Goal: Task Accomplishment & Management: Manage account settings

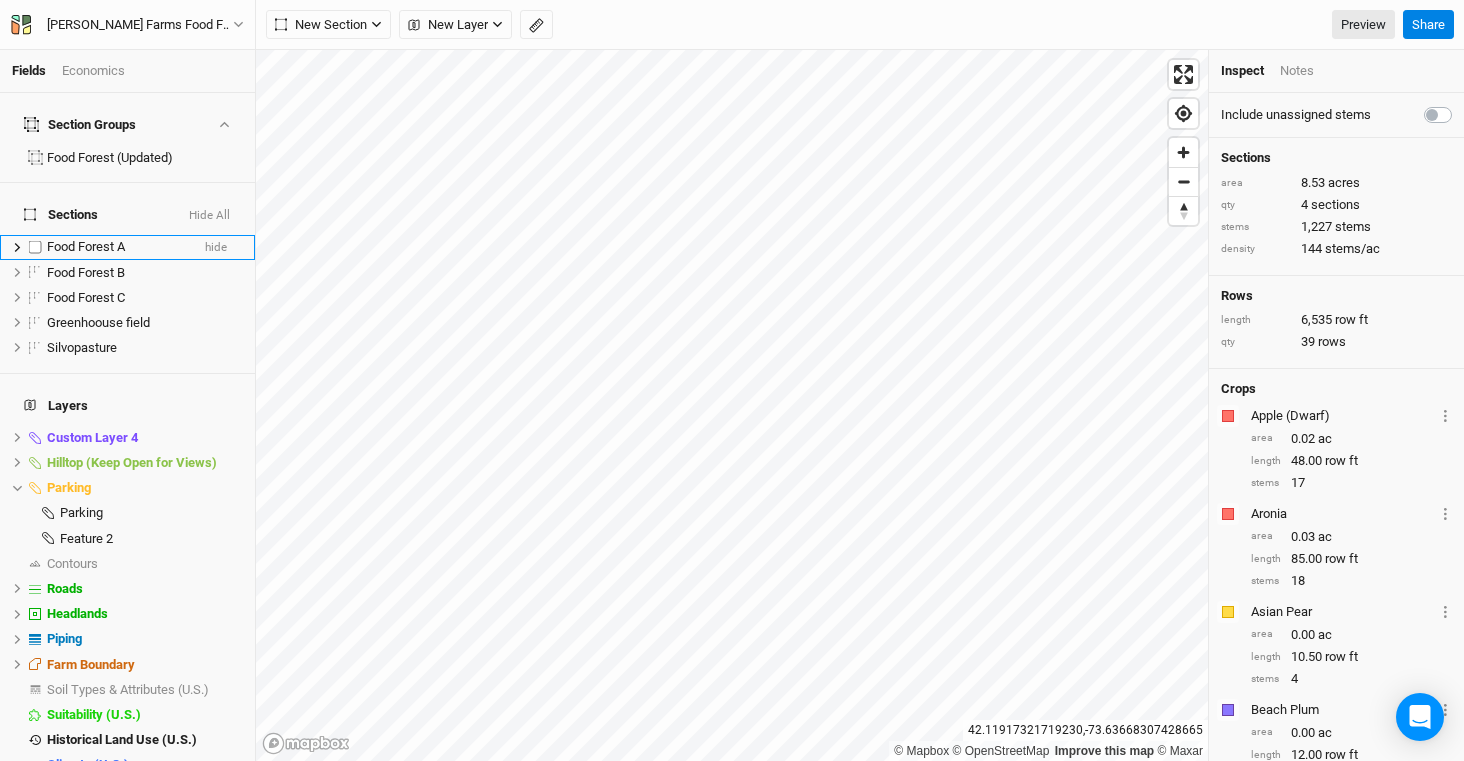
click at [36, 235] on label at bounding box center [35, 247] width 25 height 25
click at [36, 241] on input "checkbox" at bounding box center [35, 247] width 13 height 13
checkbox input "true"
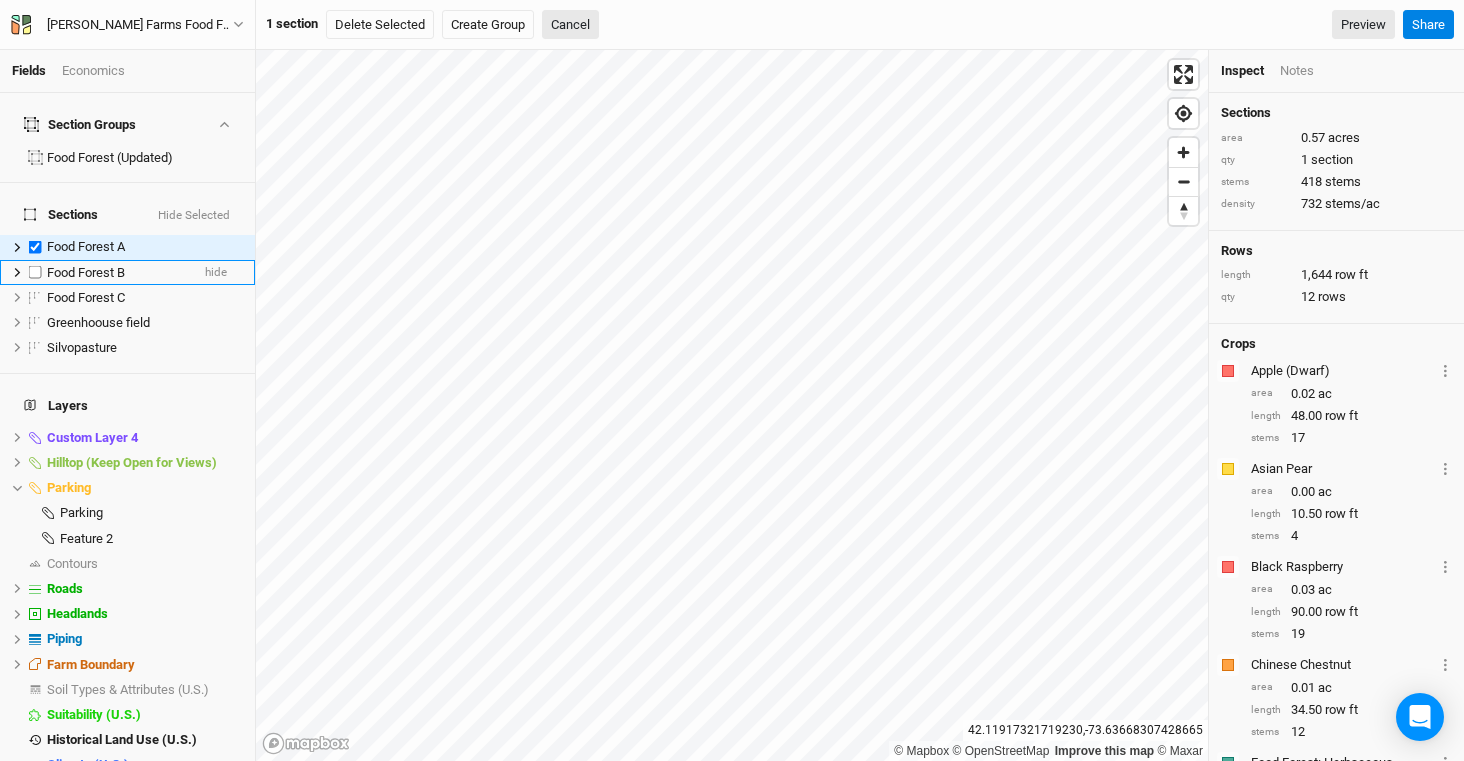
click at [36, 260] on label at bounding box center [35, 272] width 25 height 25
click at [36, 266] on input "checkbox" at bounding box center [35, 272] width 13 height 13
checkbox input "true"
click at [32, 285] on label at bounding box center [35, 297] width 25 height 25
click at [32, 291] on input "checkbox" at bounding box center [35, 297] width 13 height 13
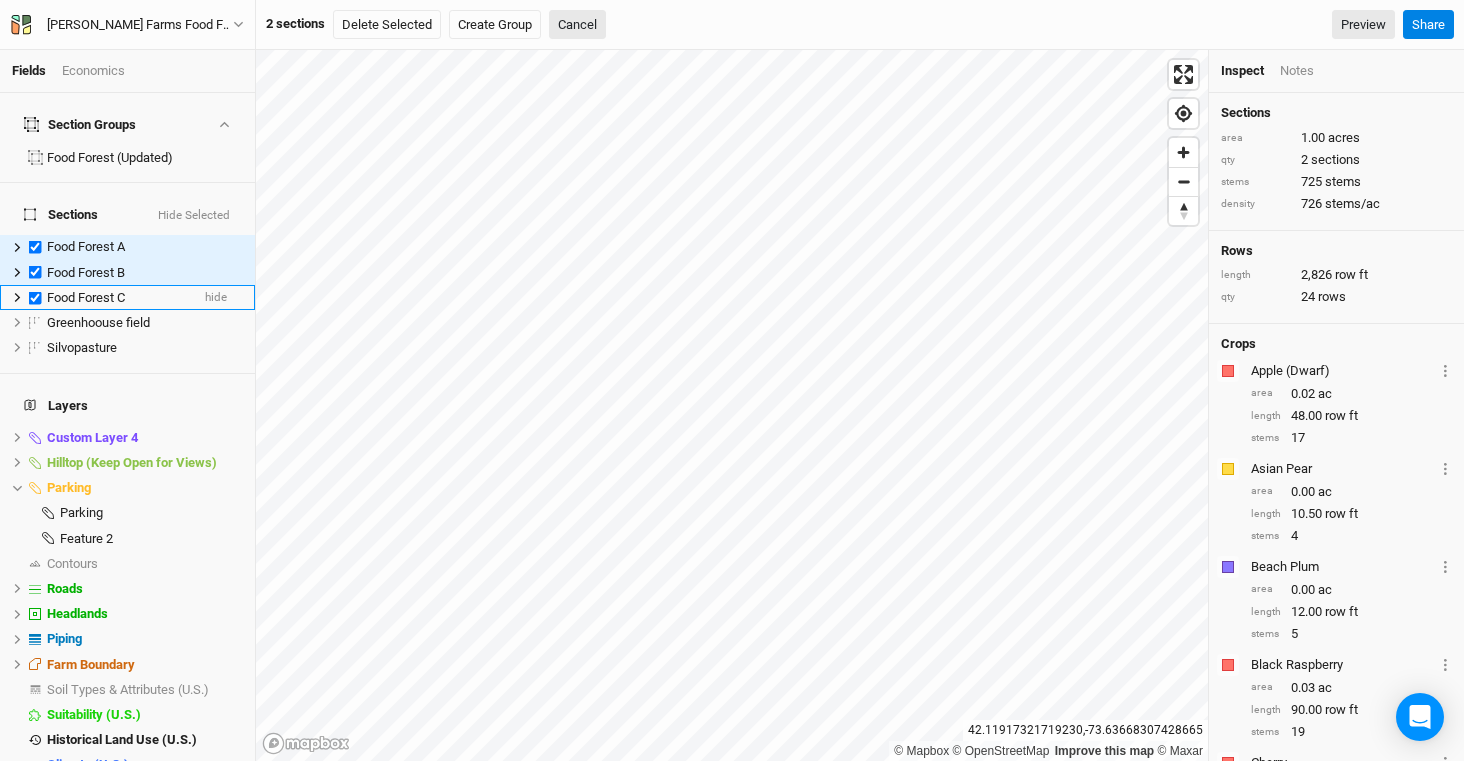
checkbox input "true"
click at [1383, 141] on button at bounding box center [1375, 138] width 31 height 15
click at [1392, 275] on button at bounding box center [1383, 275] width 31 height 15
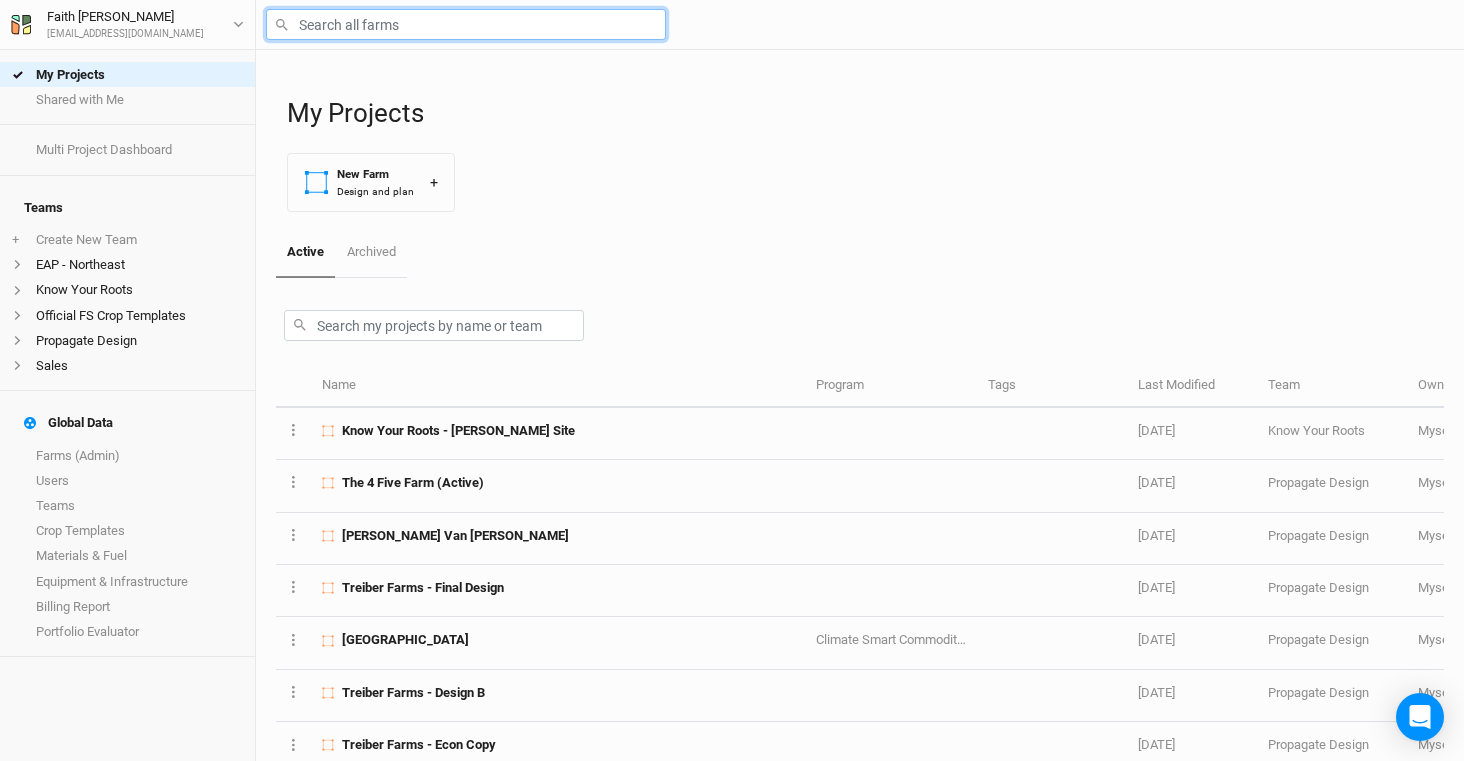
click at [488, 29] on input "text" at bounding box center [466, 24] width 400 height 31
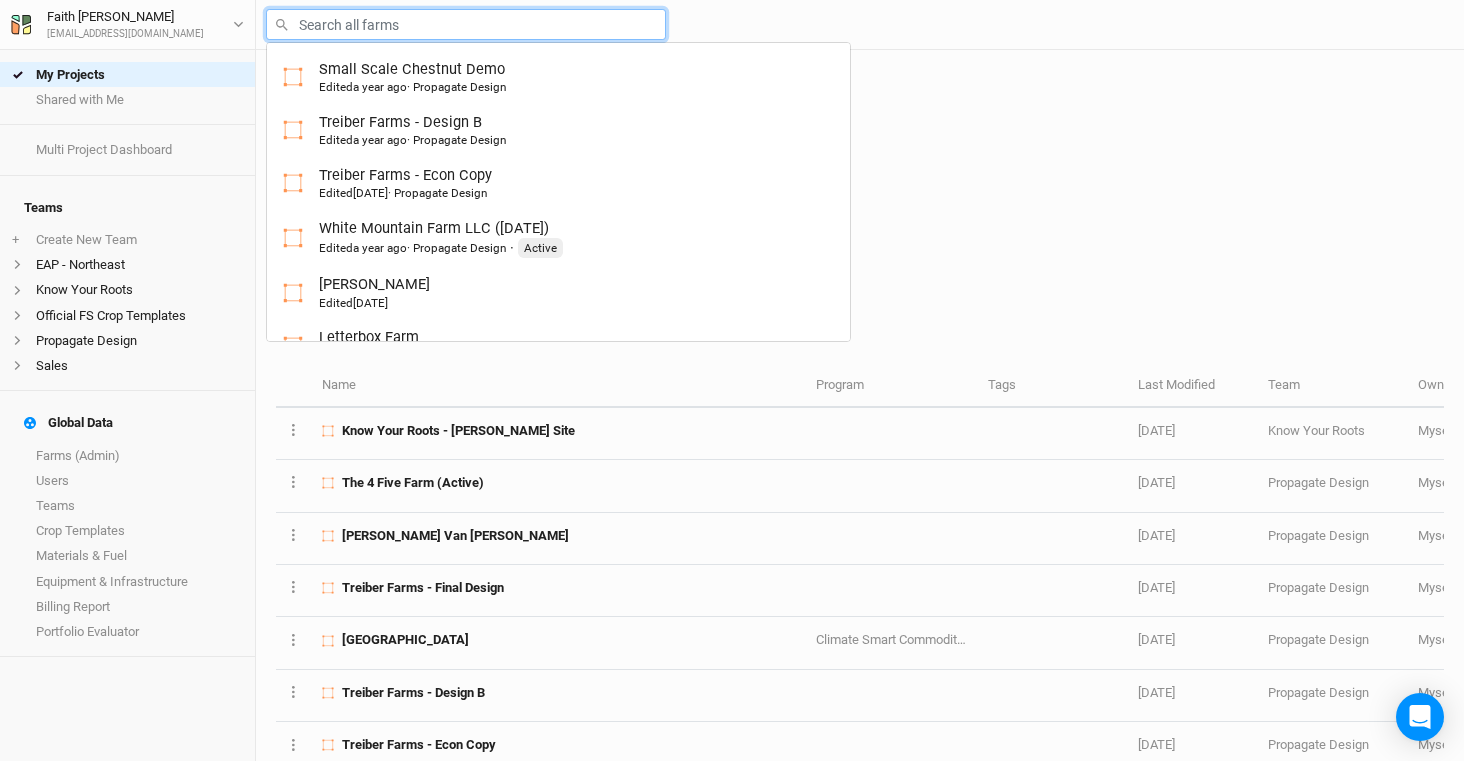
type input "s"
type input "small Scale Chestnut Demo"
type input "sa"
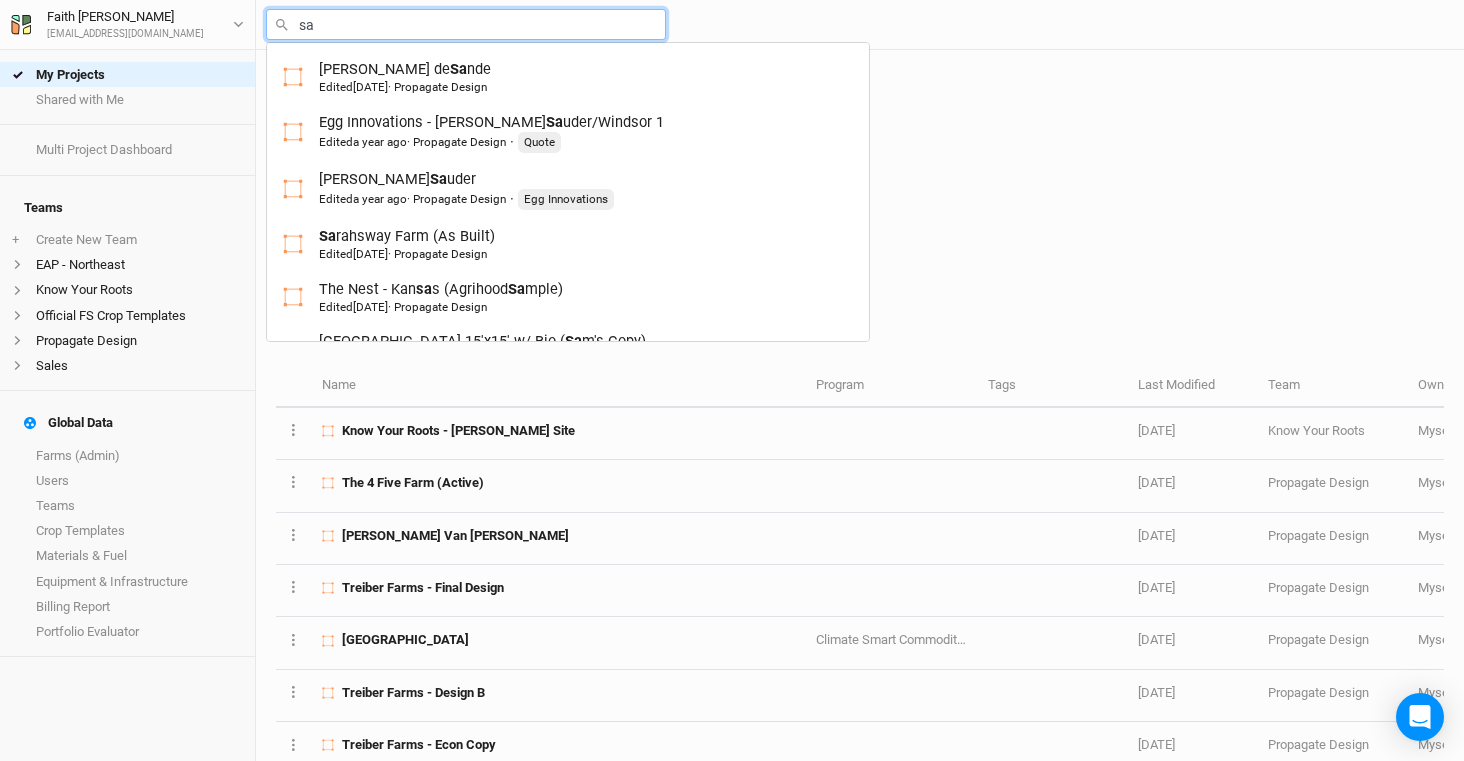
type input "[PERSON_NAME]"
type input "salish Sea Farms (Active)"
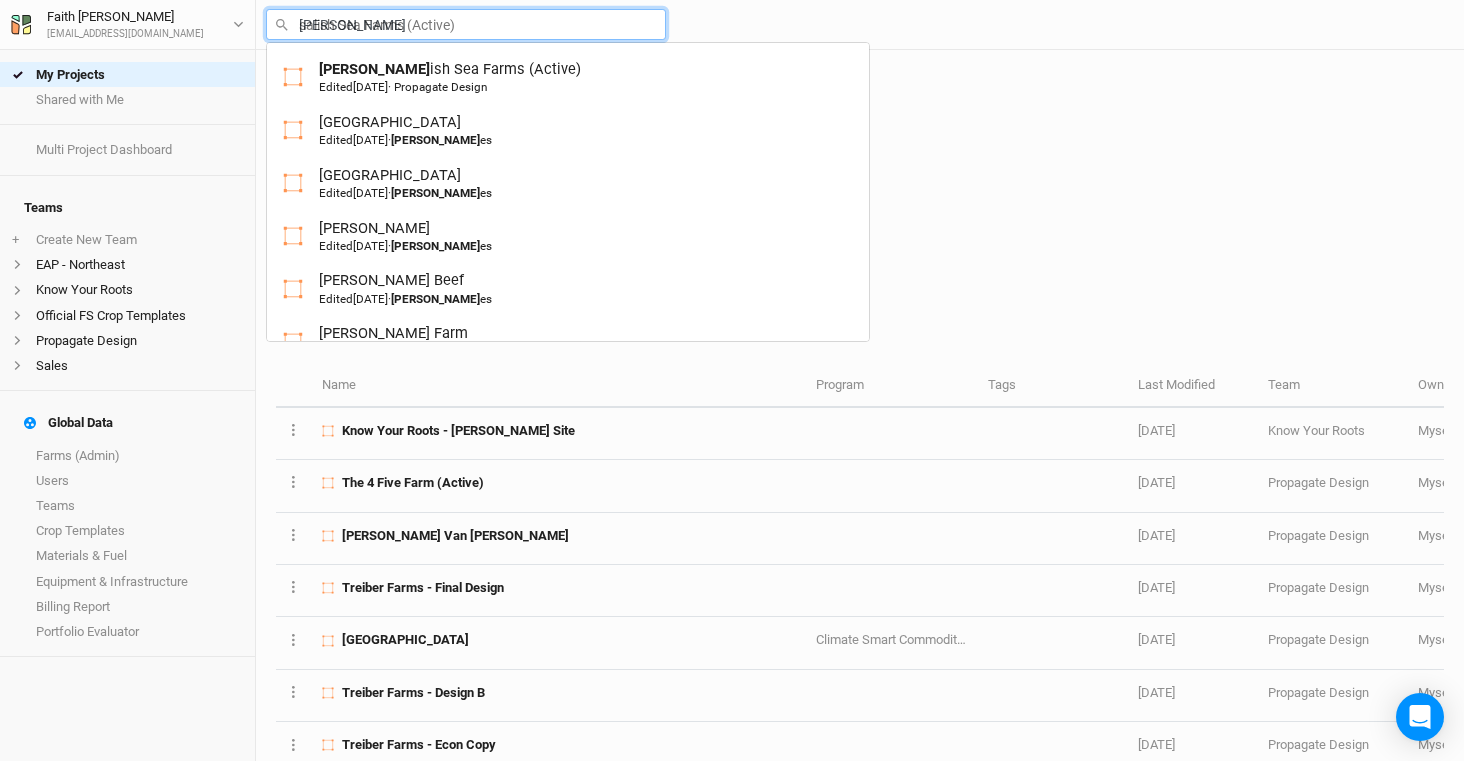
type input "sa"
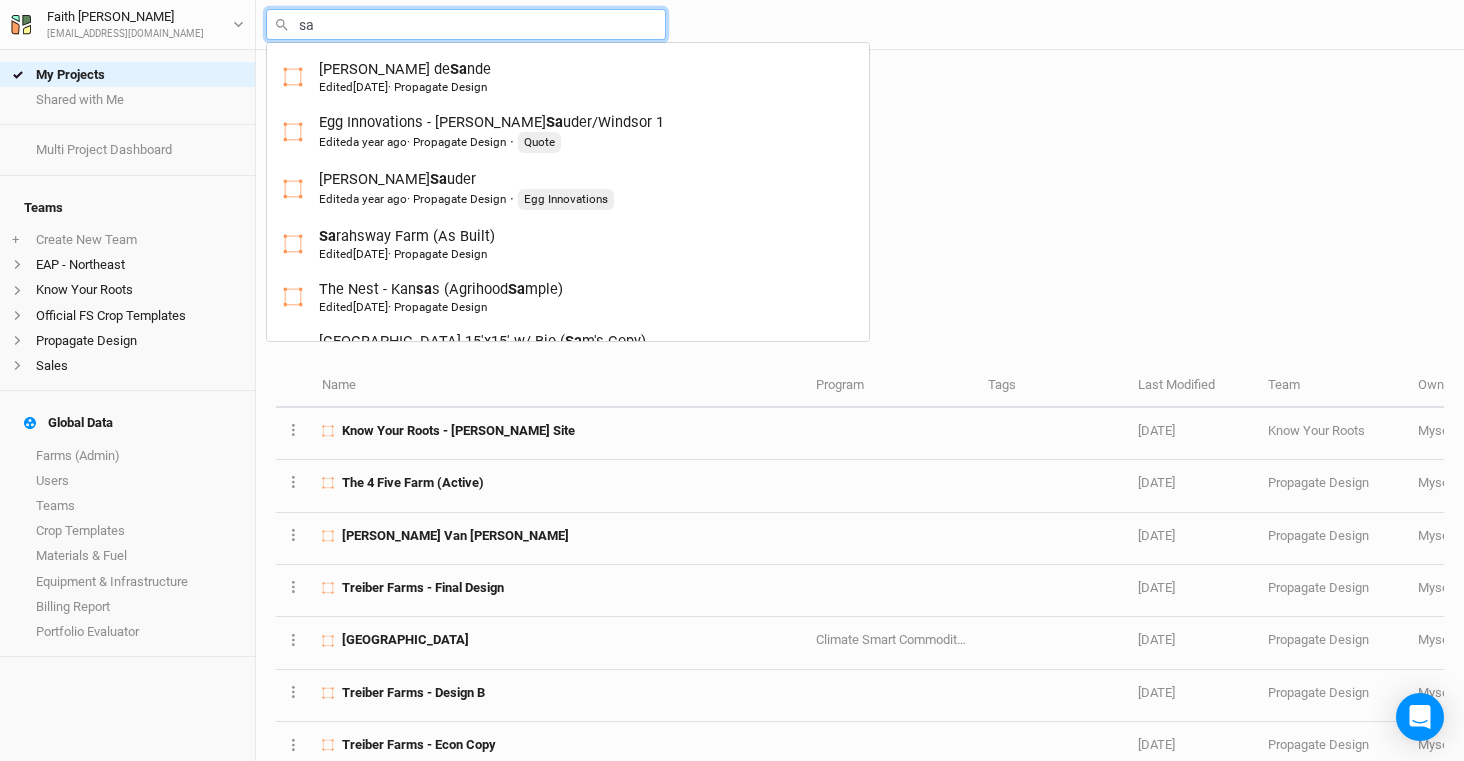
type input "s"
type input "small Scale Chestnut Demo"
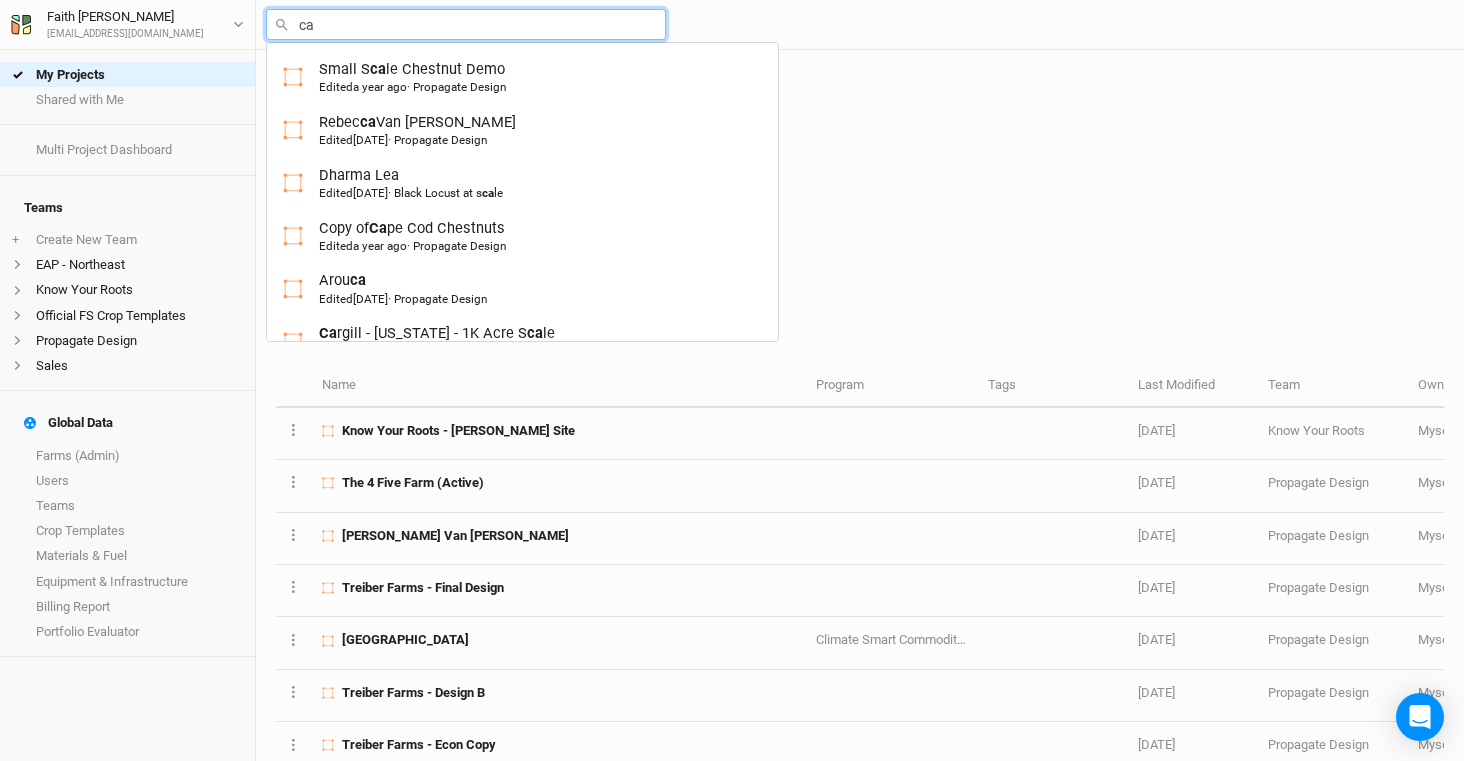
type input "cas"
type input "castanea Creek (Washington)"
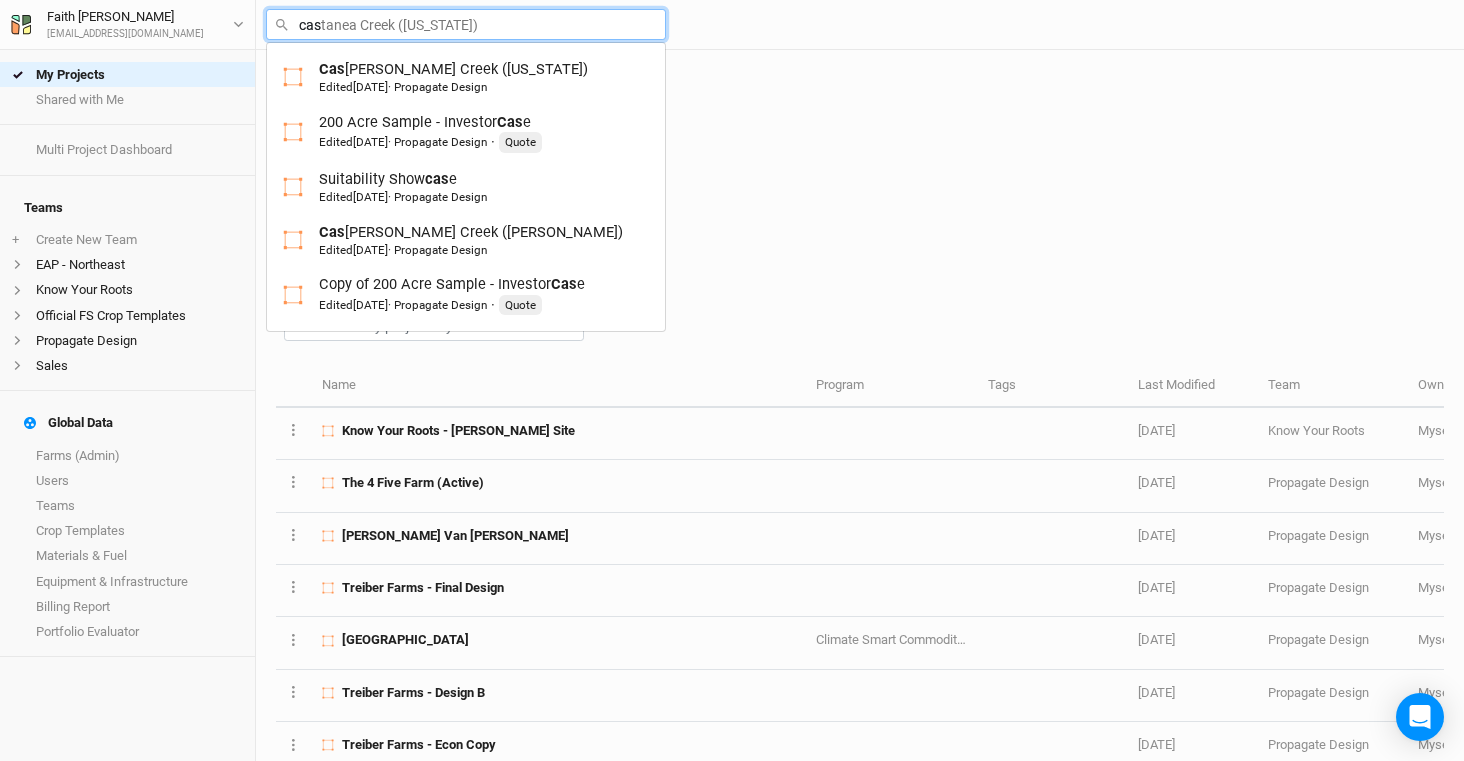
type input "cast"
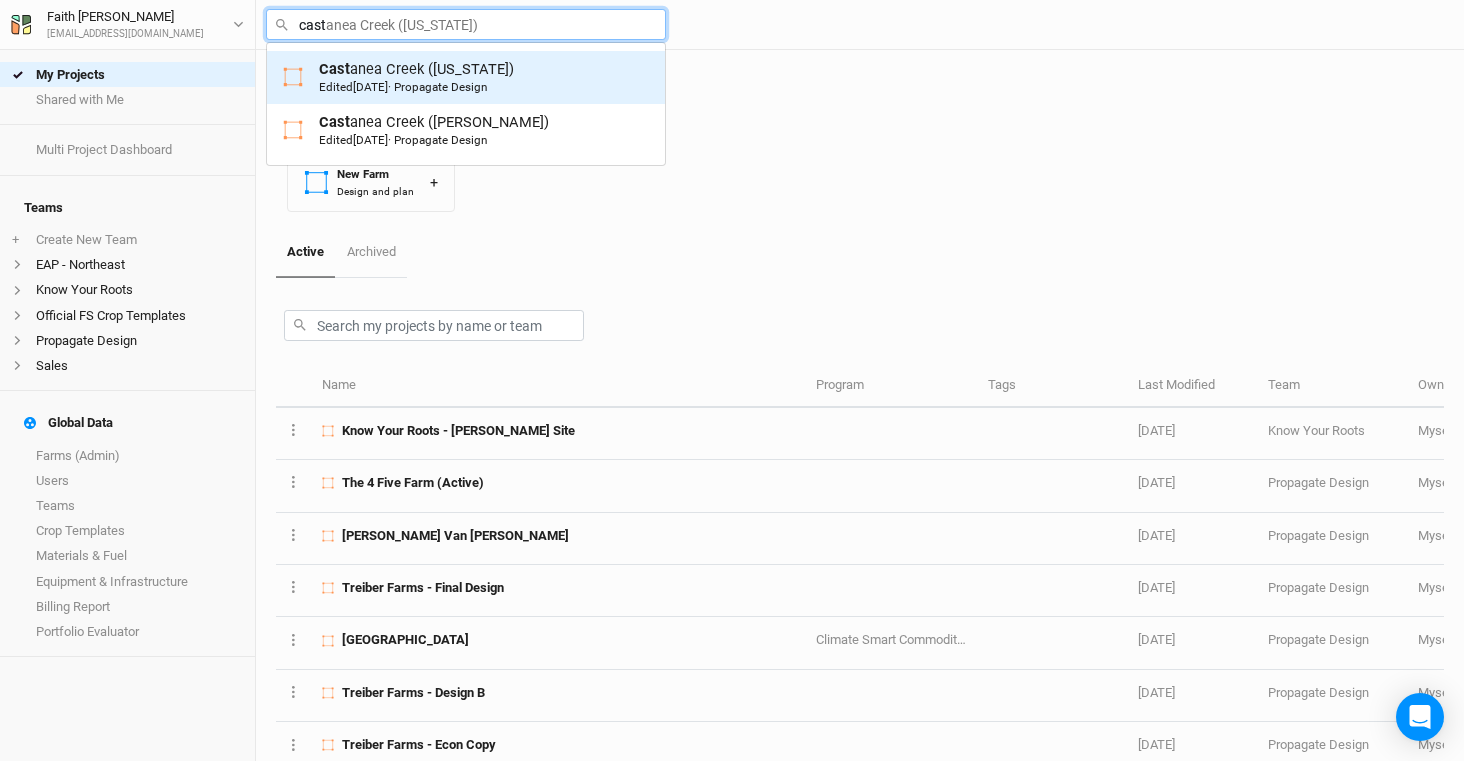
click at [464, 83] on div "Edited 2 months ago · Propagate Design" at bounding box center [403, 87] width 168 height 16
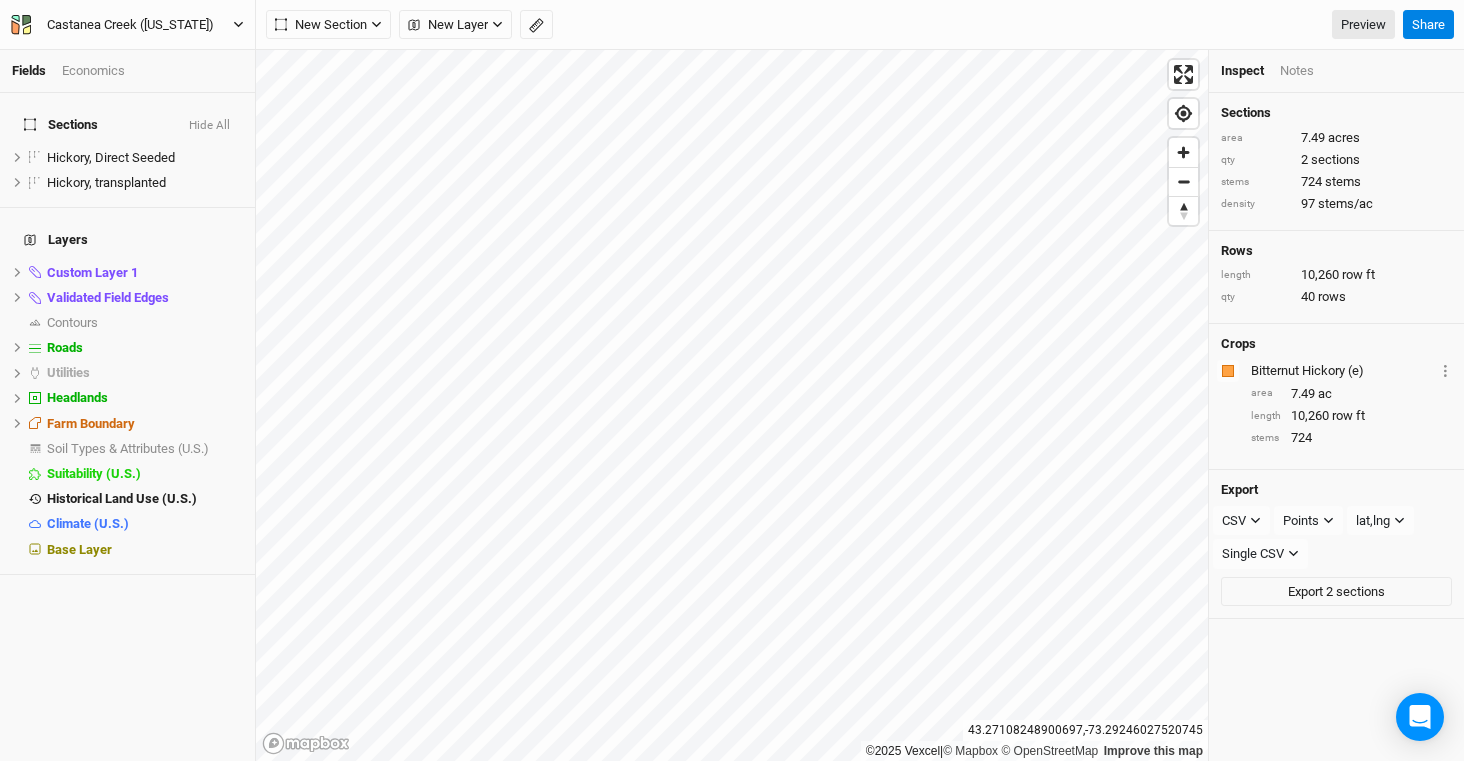
click at [149, 28] on div "Castanea Creek ([US_STATE])" at bounding box center [130, 25] width 167 height 20
click at [166, 613] on div "Sections Hide All Hickory, Direct Seeded hide Hickory, transplanted hide Layers…" at bounding box center [127, 427] width 255 height 668
click at [89, 67] on div "Economics" at bounding box center [93, 71] width 63 height 18
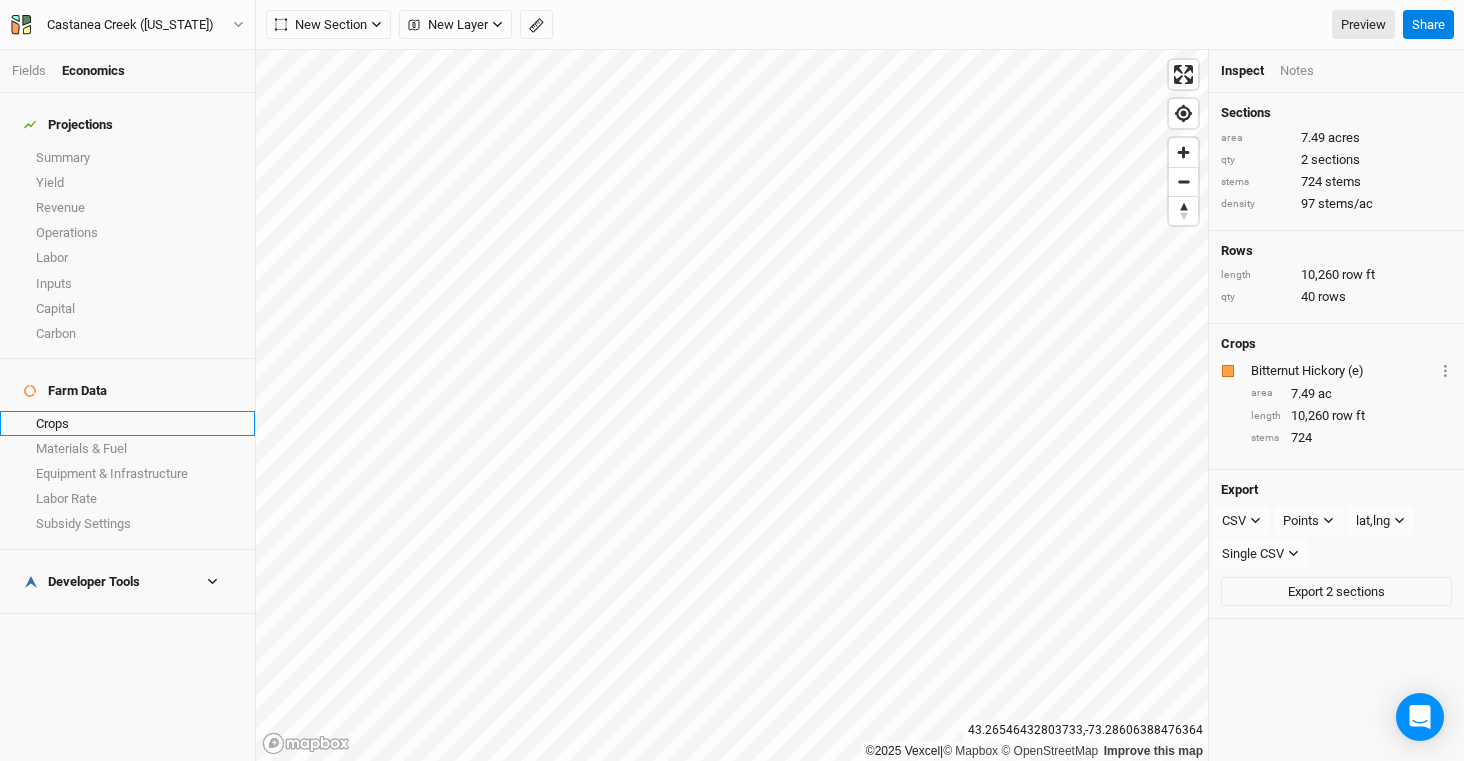
click at [107, 411] on link "Crops" at bounding box center [127, 423] width 255 height 25
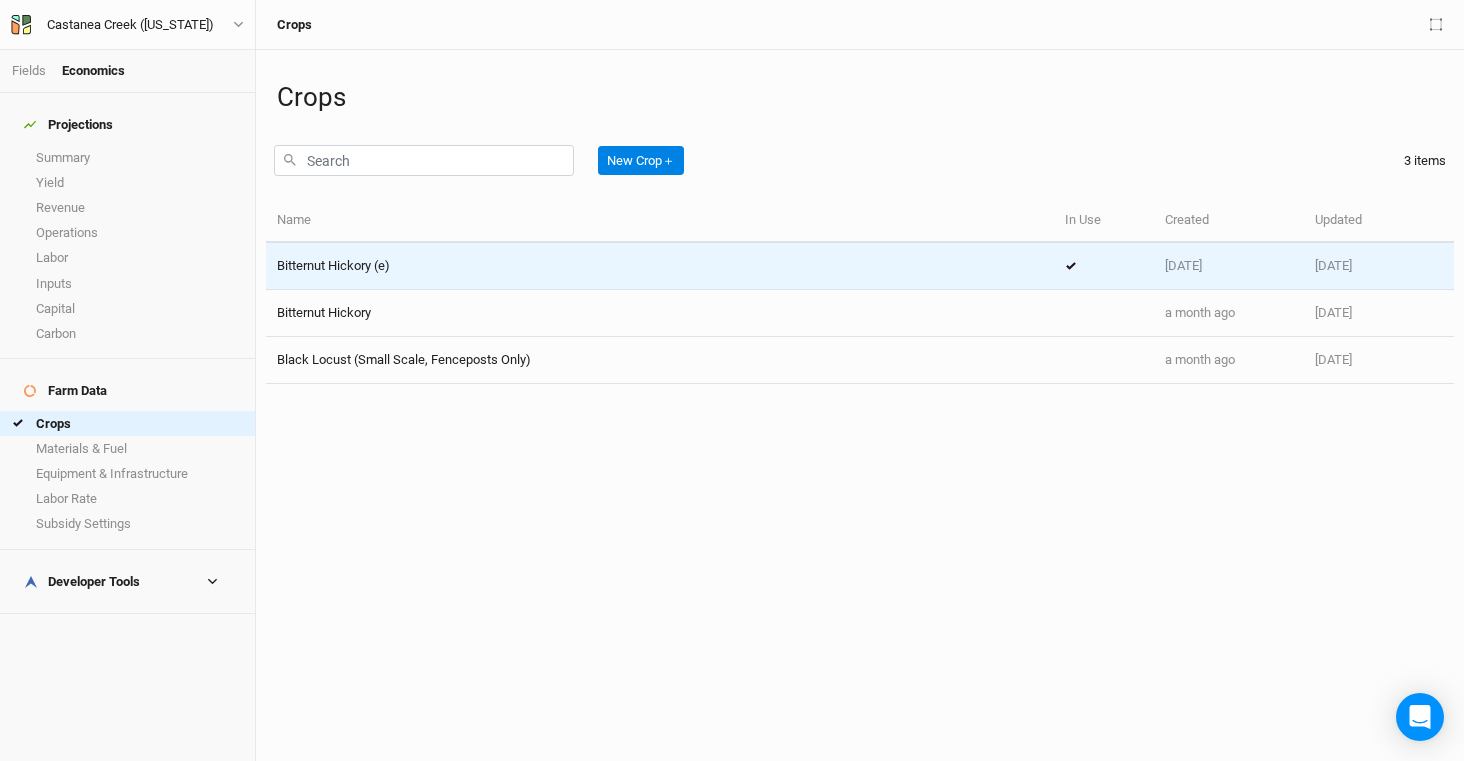
click at [381, 264] on span "Bitternut Hickory (e)" at bounding box center [333, 265] width 113 height 15
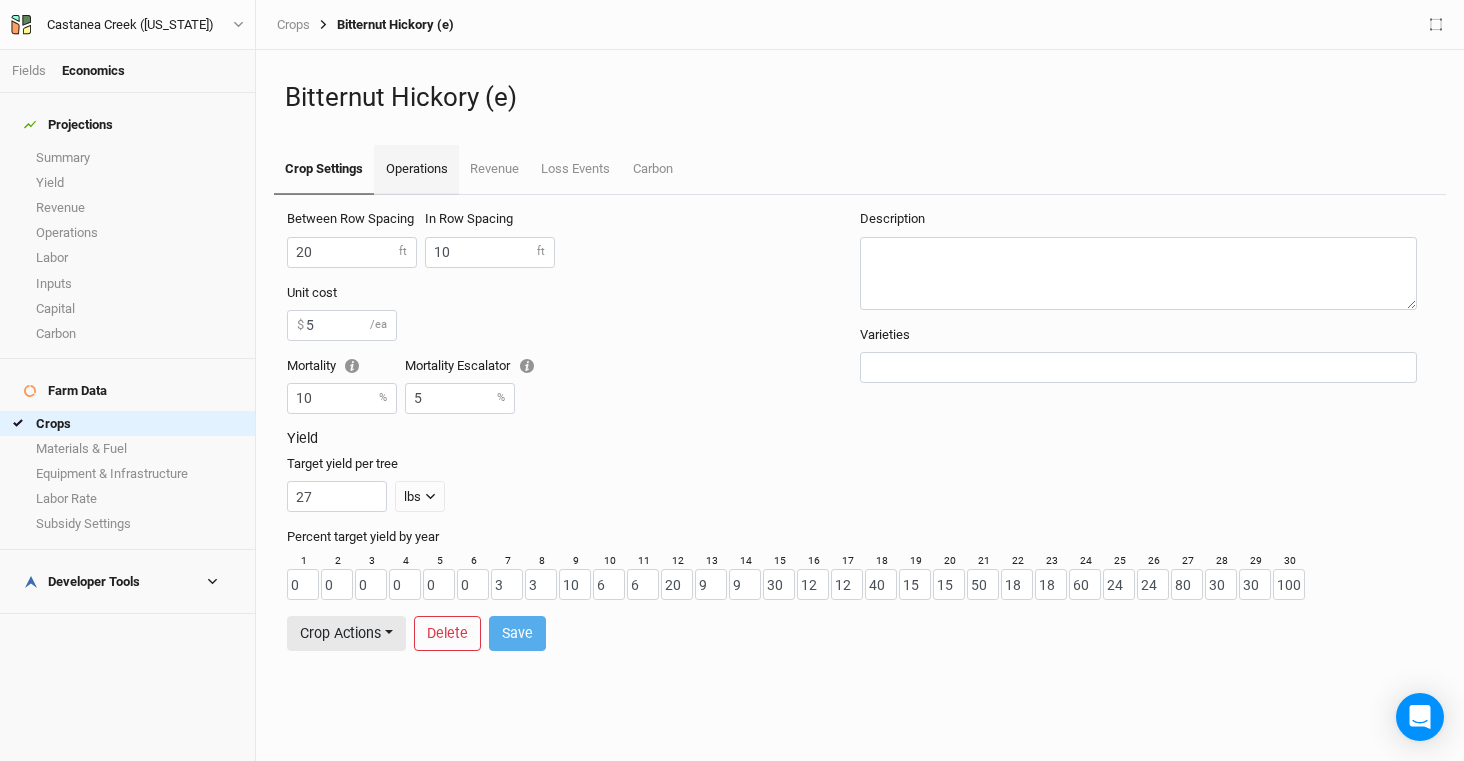
click at [395, 162] on link "Operations" at bounding box center [416, 170] width 84 height 50
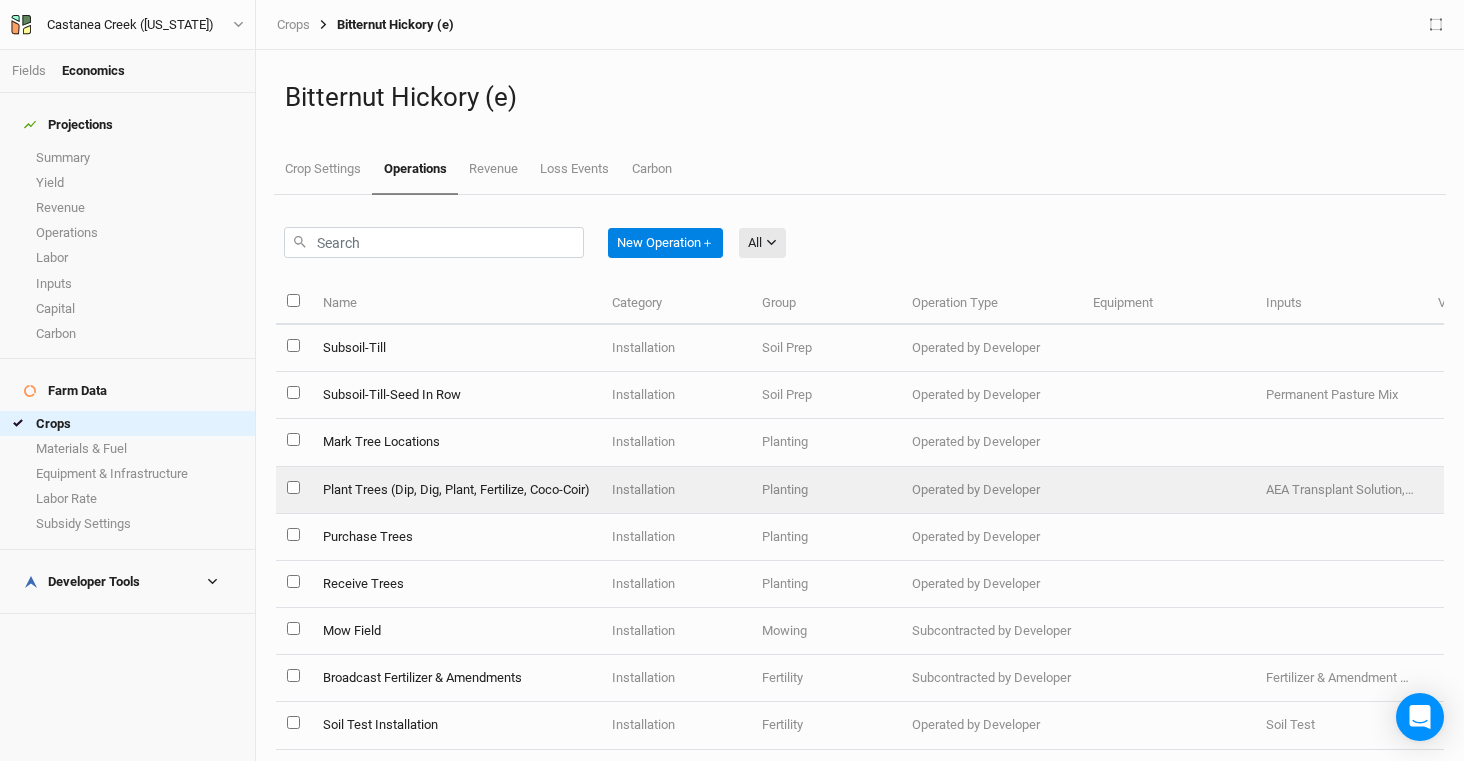
click at [511, 502] on td "Plant Trees (Dip, Dig, Plant, Fertilize, Coco-Coir)" at bounding box center [455, 490] width 289 height 47
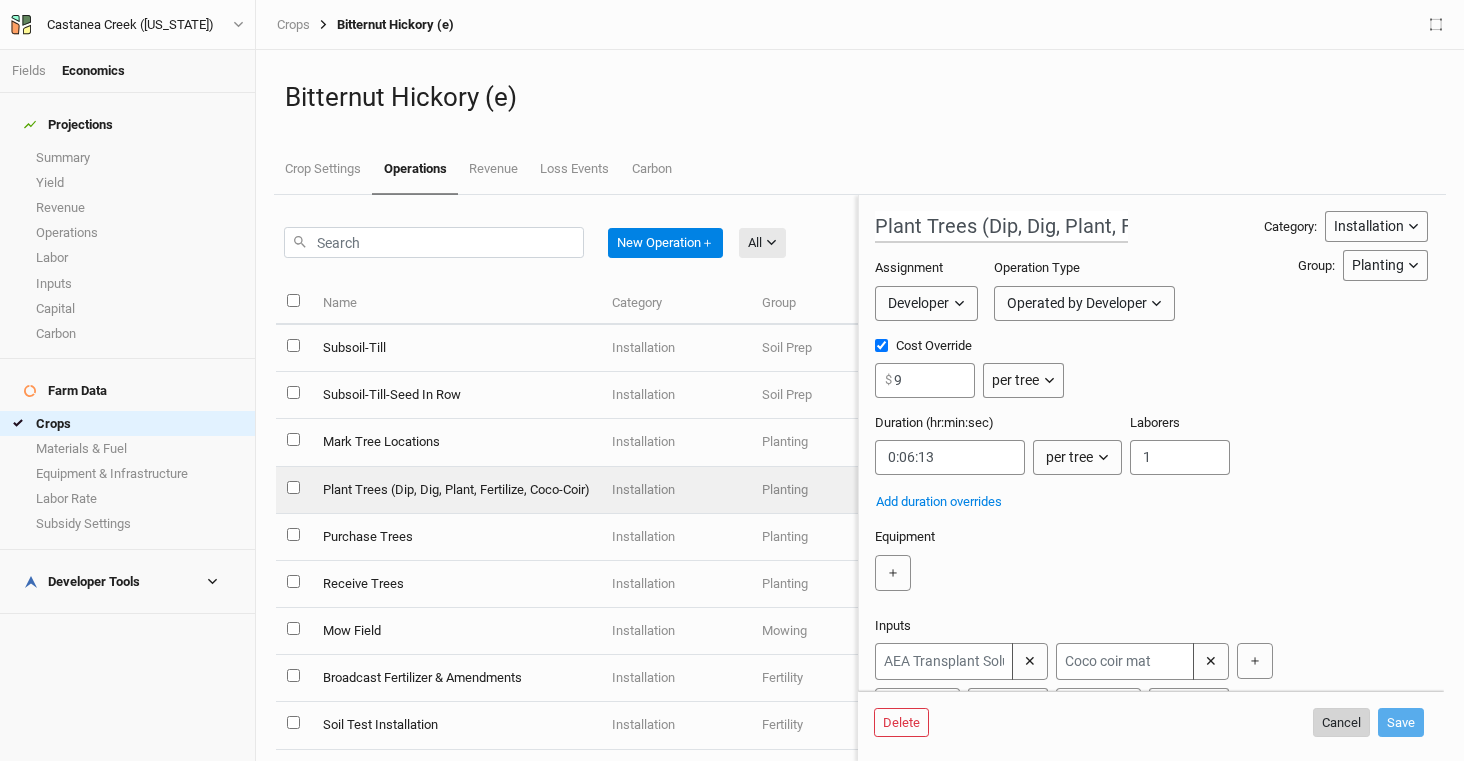
click at [1345, 713] on button "Cancel" at bounding box center [1341, 723] width 57 height 30
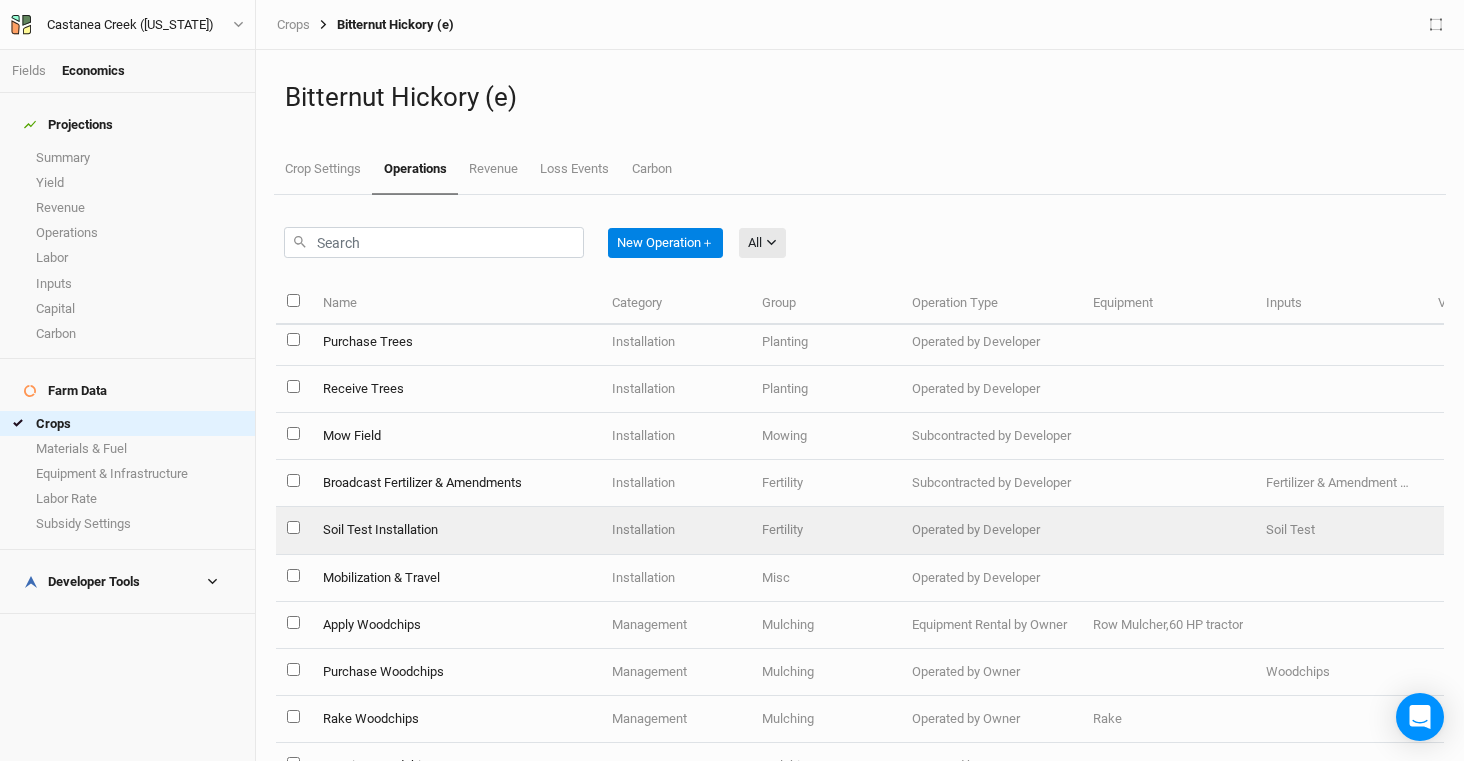
scroll to position [196, 0]
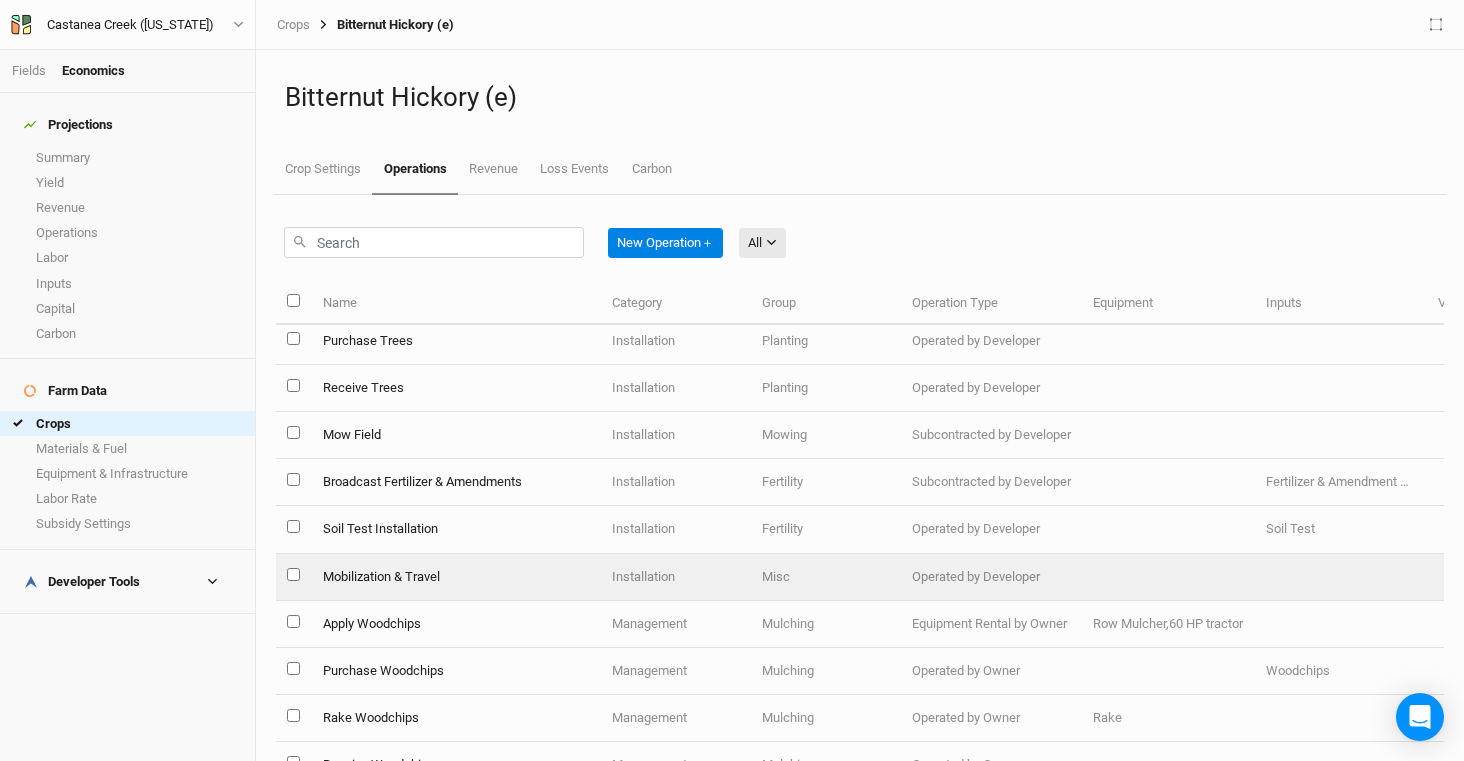
click at [449, 578] on td "Mobilization & Travel" at bounding box center [455, 577] width 289 height 47
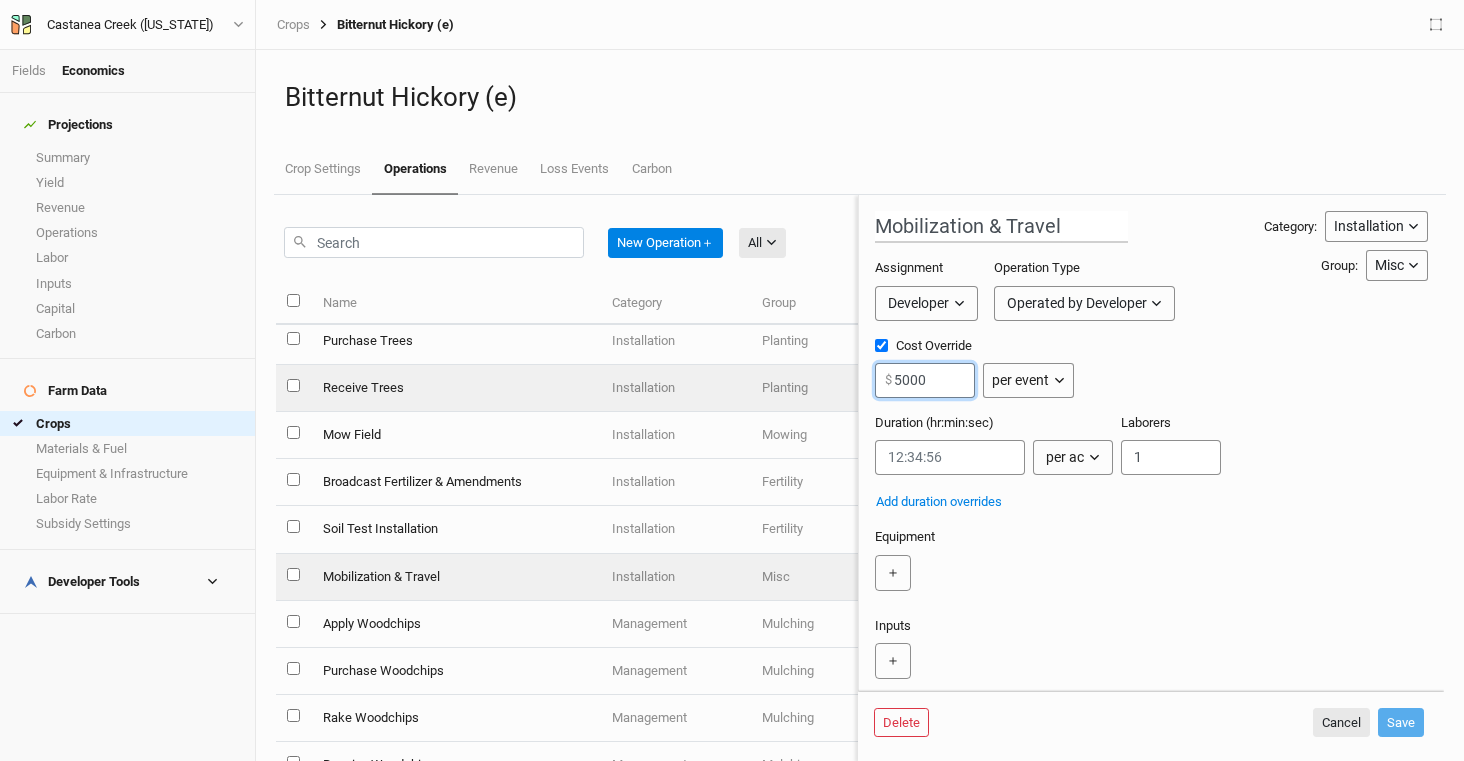
drag, startPoint x: 953, startPoint y: 381, endPoint x: 828, endPoint y: 383, distance: 125.0
click at [828, 383] on div "New Operation ＋ All All Harvest Installation Management Marketing Name Category…" at bounding box center [860, 478] width 1168 height 566
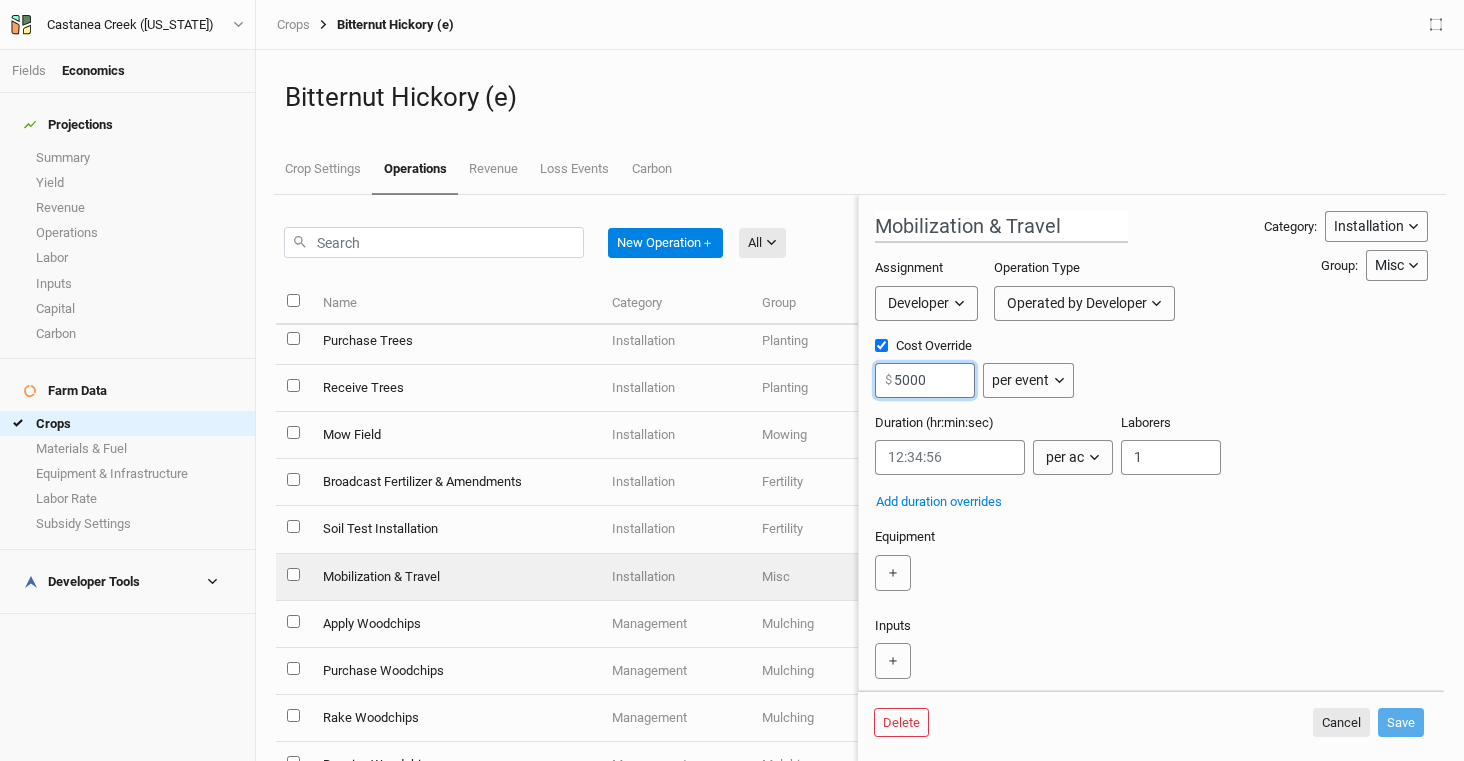
paste input "1385."
type input "1385"
click at [1302, 367] on div "Cost Override 1385 $ per event per ac per tree per row ft per lbs per event" at bounding box center [1151, 375] width 553 height 77
click at [1399, 722] on button "Save" at bounding box center [1401, 723] width 46 height 30
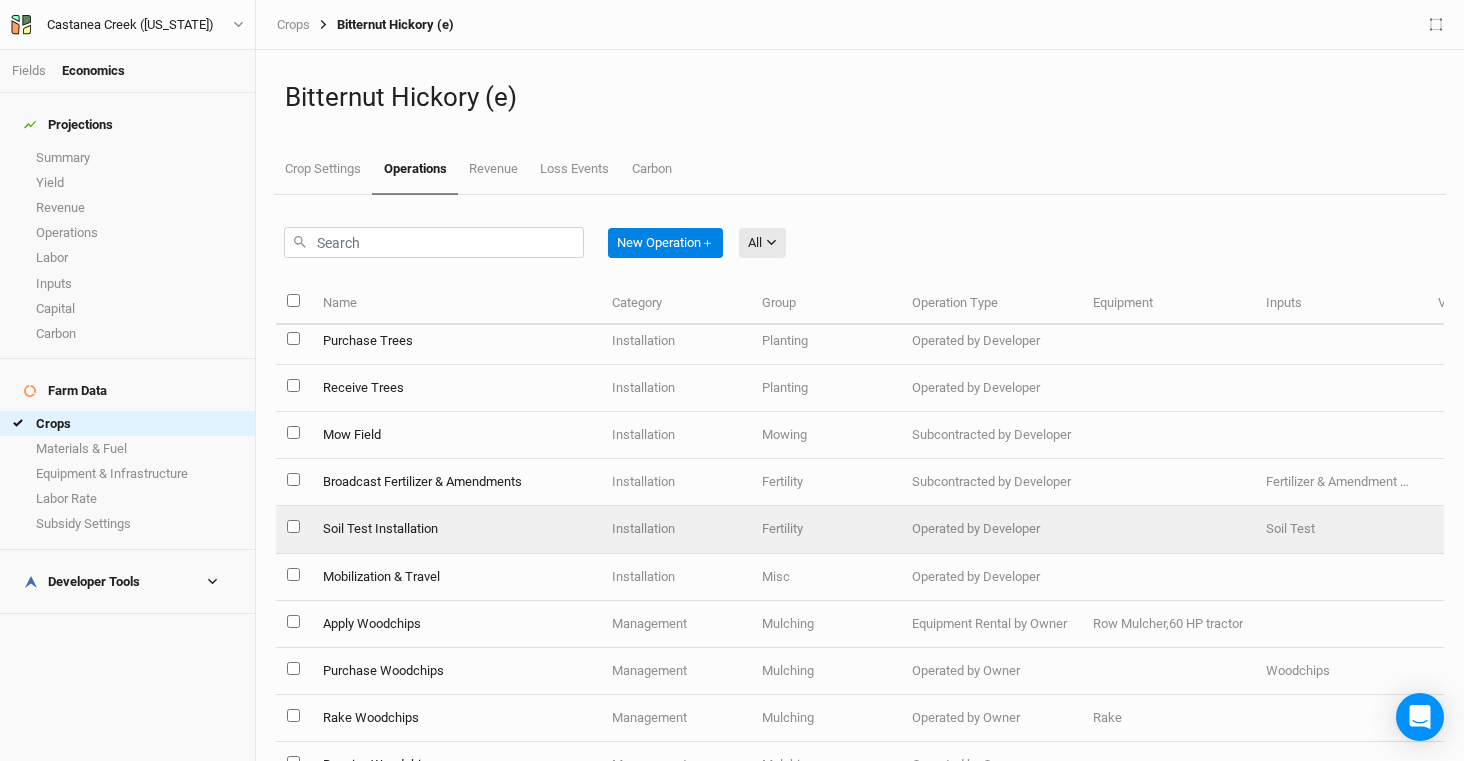
click at [294, 528] on input "select this item" at bounding box center [293, 526] width 13 height 13
checkbox input "true"
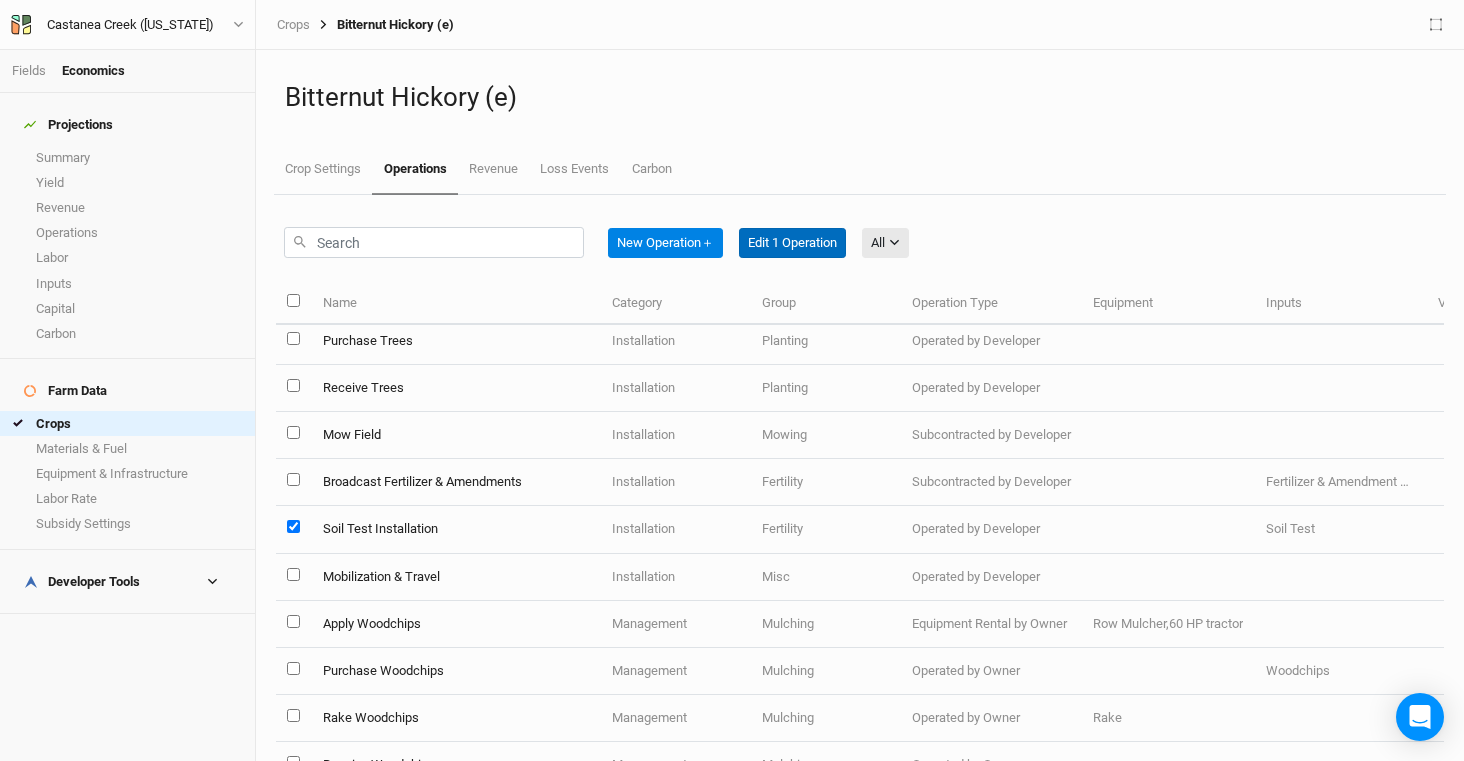
click at [827, 237] on button "Edit 1 Operation" at bounding box center [792, 243] width 107 height 30
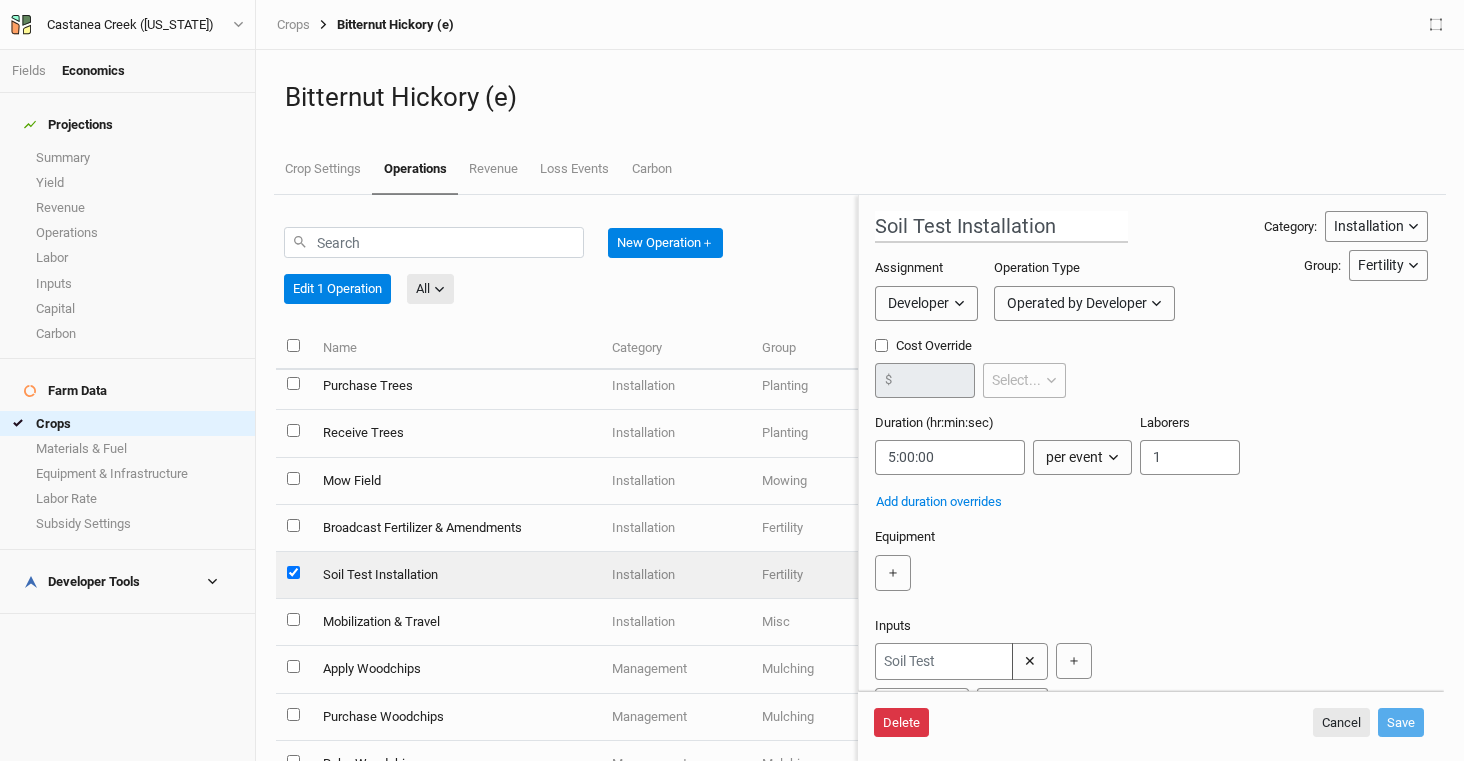
click at [921, 719] on button "Delete" at bounding box center [901, 723] width 55 height 30
click at [1056, 725] on button "Delete" at bounding box center [1054, 723] width 55 height 30
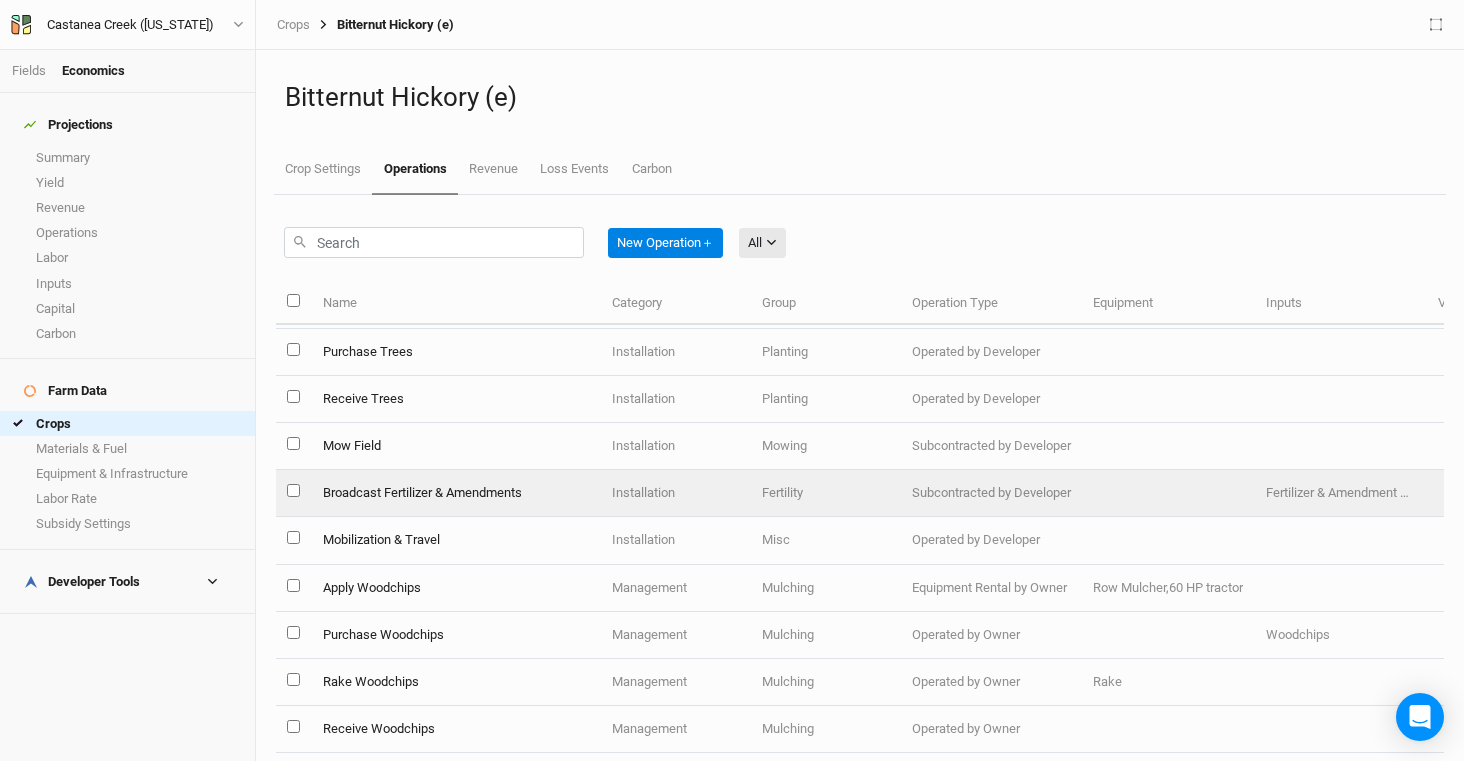
scroll to position [184, 0]
click at [464, 496] on td "Broadcast Fertilizer & Amendments" at bounding box center [455, 494] width 289 height 47
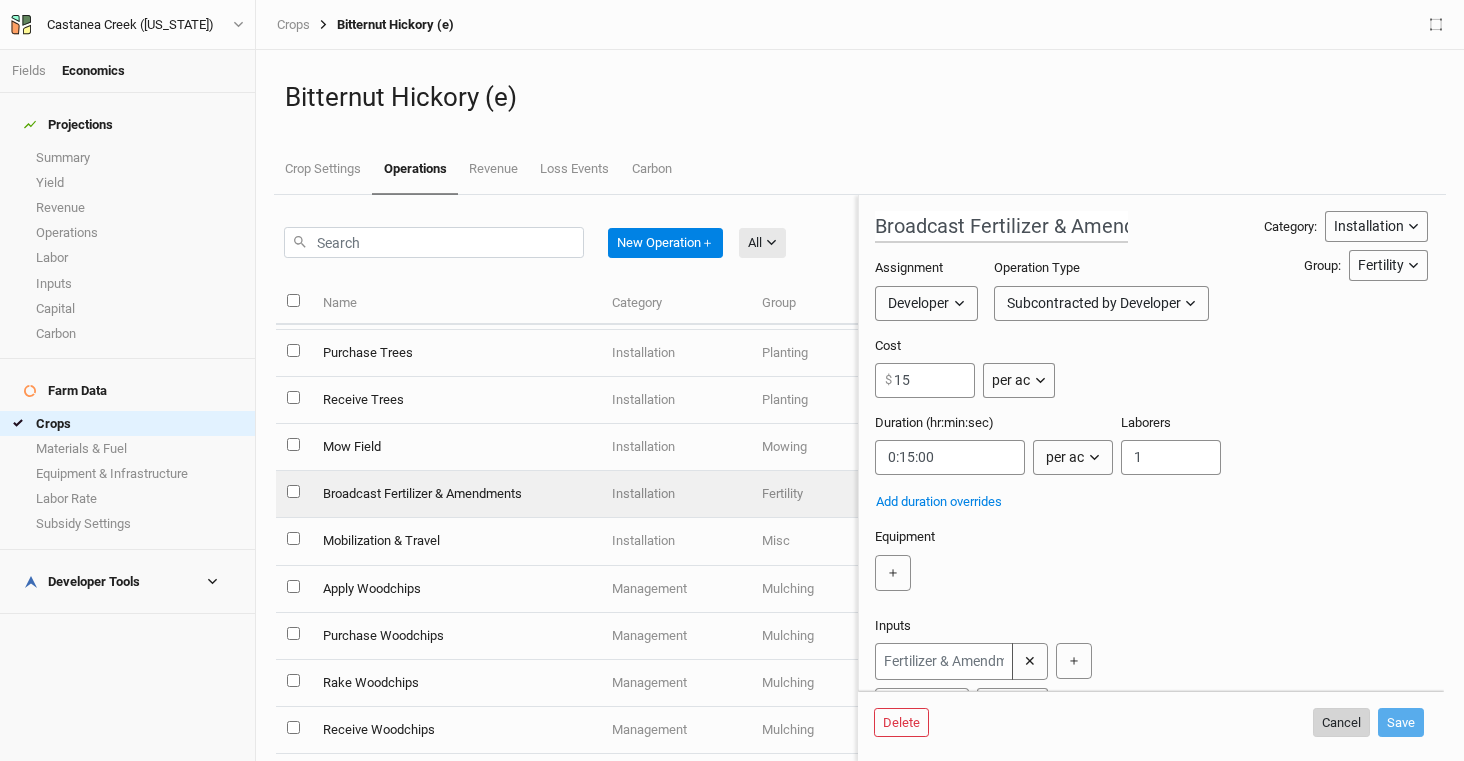
click at [1341, 720] on button "Cancel" at bounding box center [1341, 723] width 57 height 30
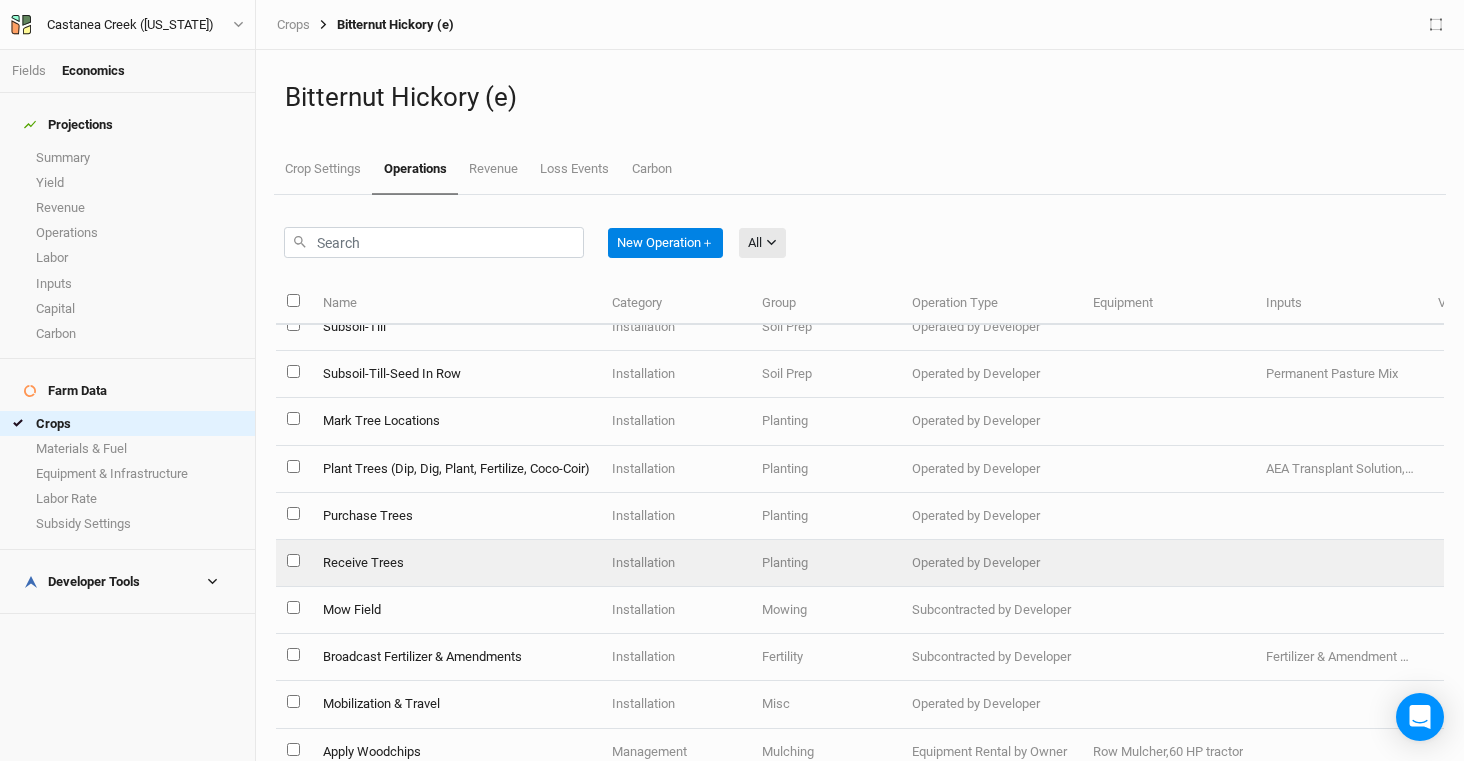
scroll to position [9, 0]
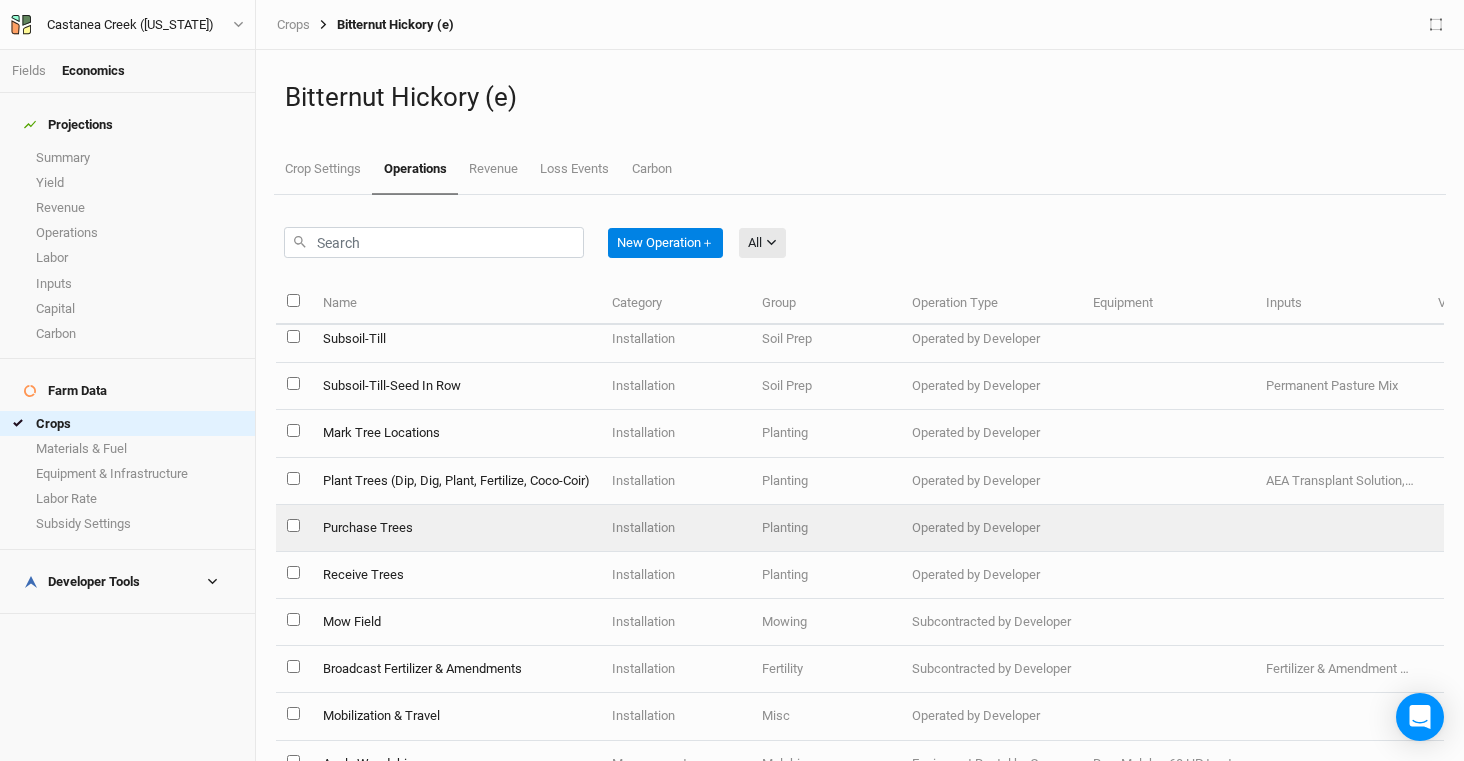
click at [454, 532] on td "Purchase Trees" at bounding box center [455, 528] width 289 height 47
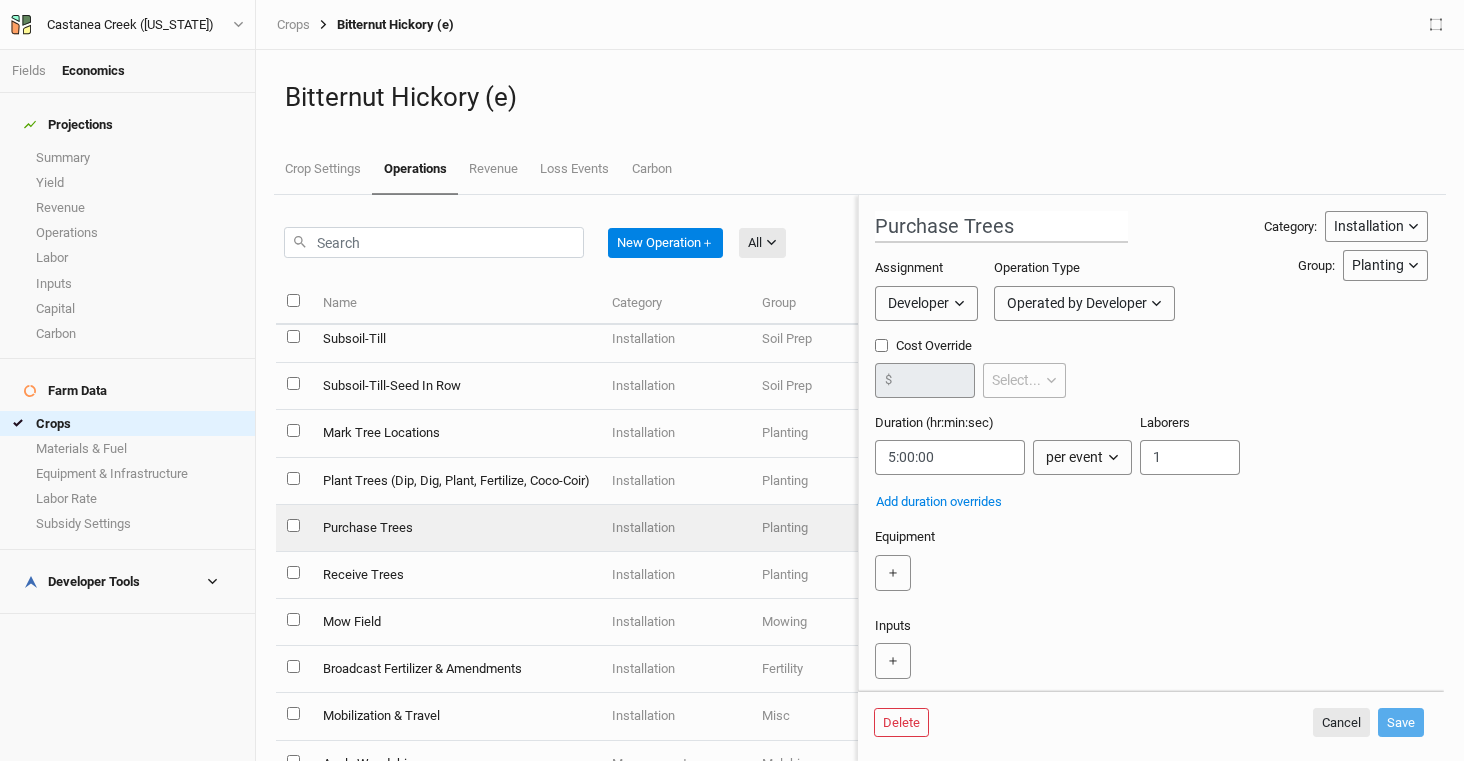
click at [879, 347] on input "Cost Override" at bounding box center [881, 345] width 13 height 13
checkbox input "true"
click at [919, 386] on input "number" at bounding box center [925, 380] width 100 height 35
type input "200"
click at [998, 390] on button "per ac" at bounding box center [1018, 380] width 71 height 35
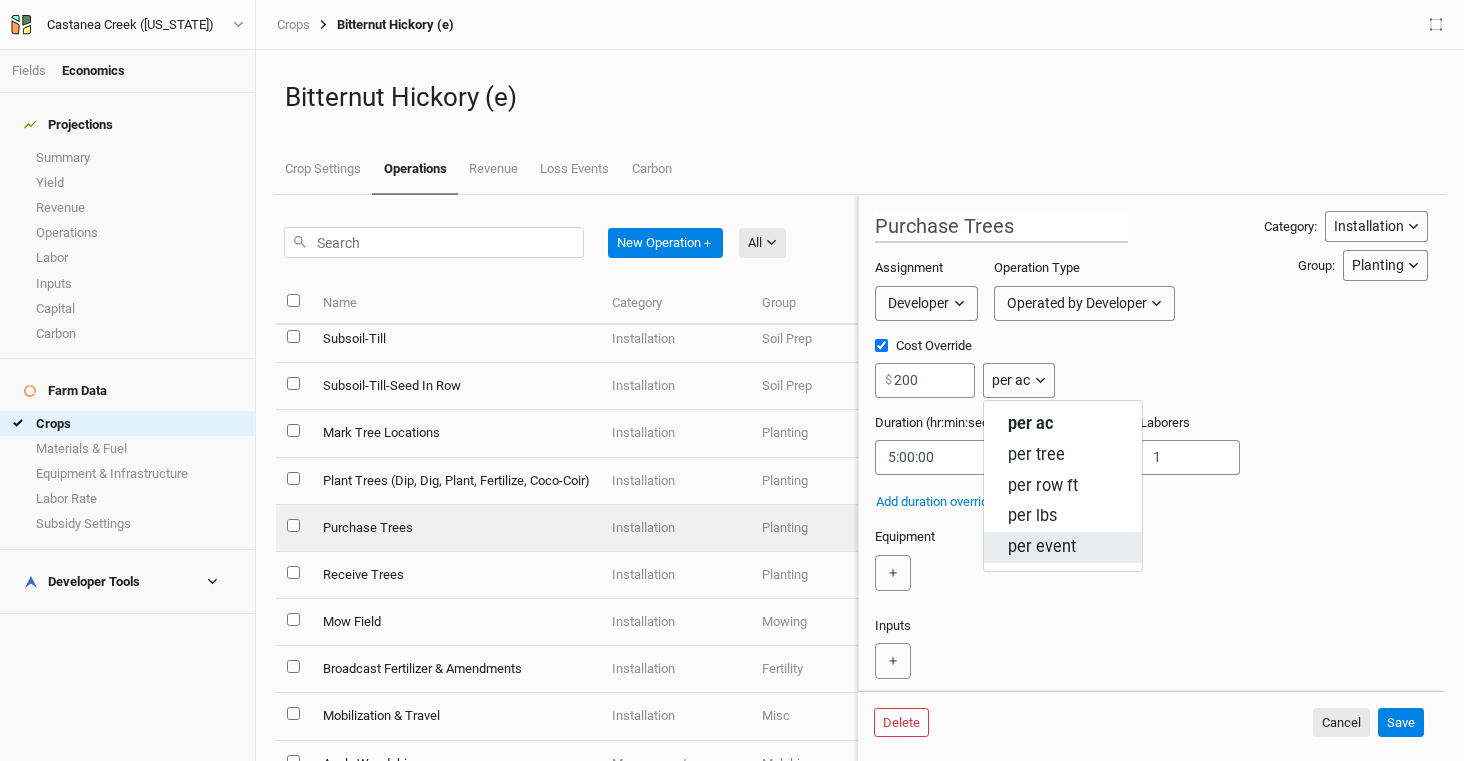
click at [1064, 543] on span "per event" at bounding box center [1042, 547] width 68 height 23
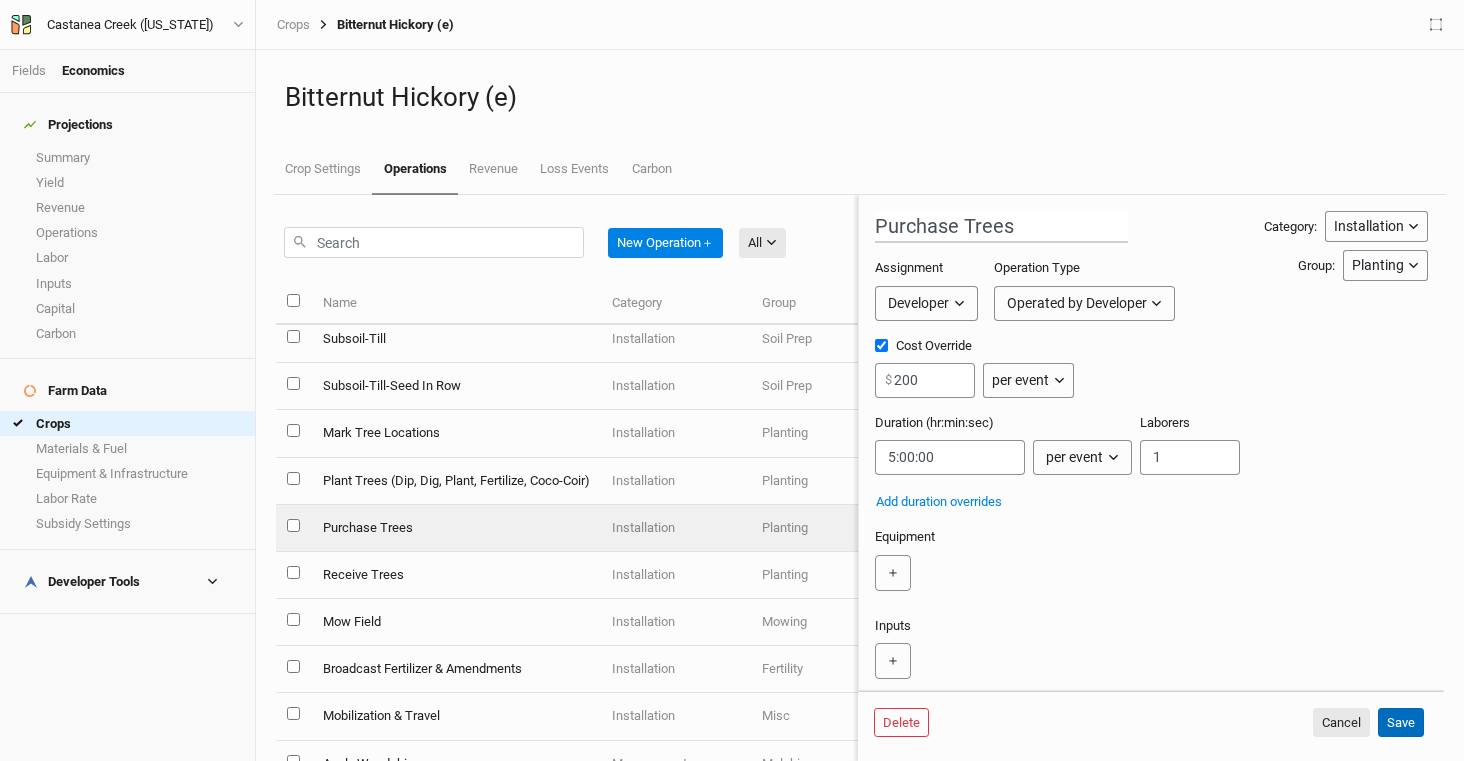
click at [1411, 727] on button "Save" at bounding box center [1401, 723] width 46 height 30
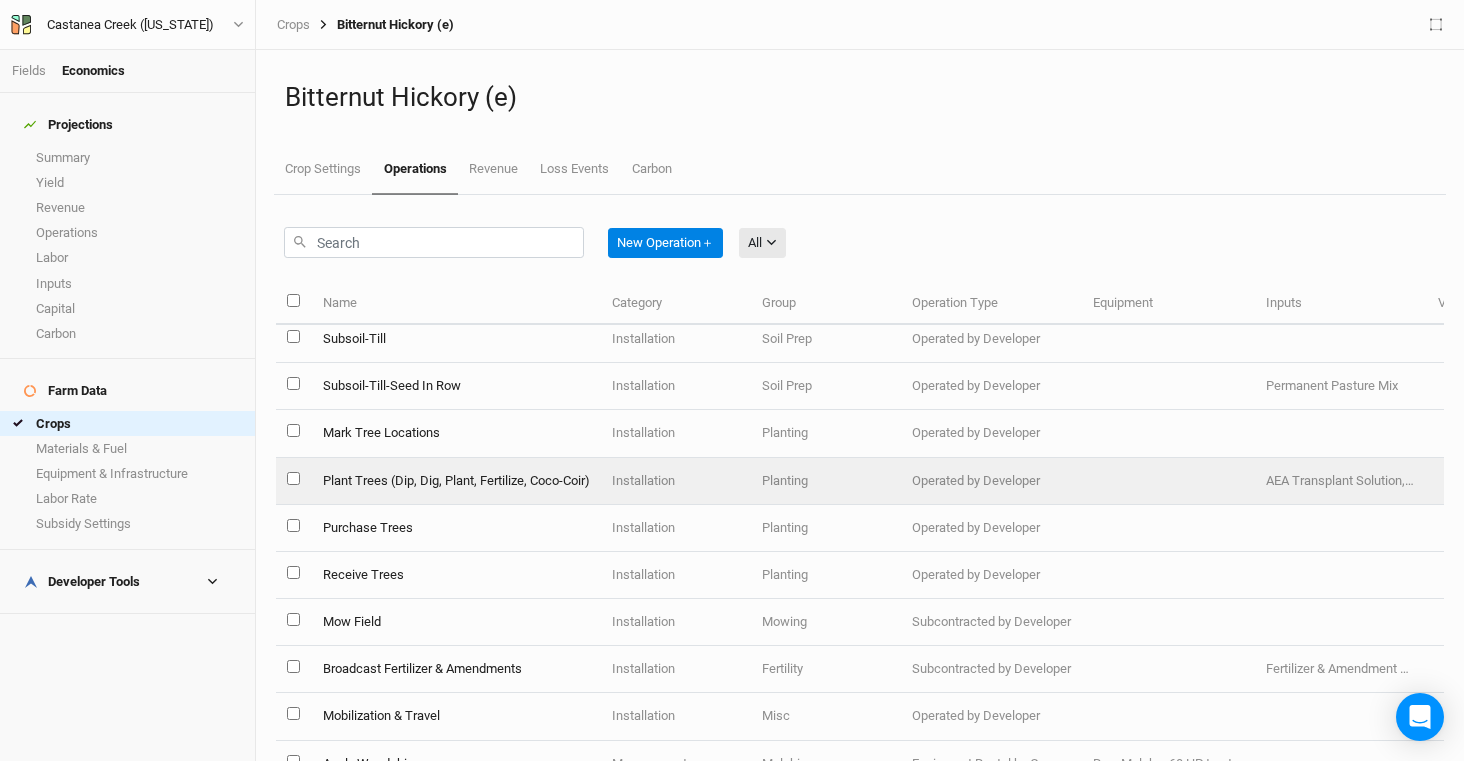
click at [434, 477] on td "Plant Trees (Dip, Dig, Plant, Fertilize, Coco-Coir)" at bounding box center [455, 481] width 289 height 47
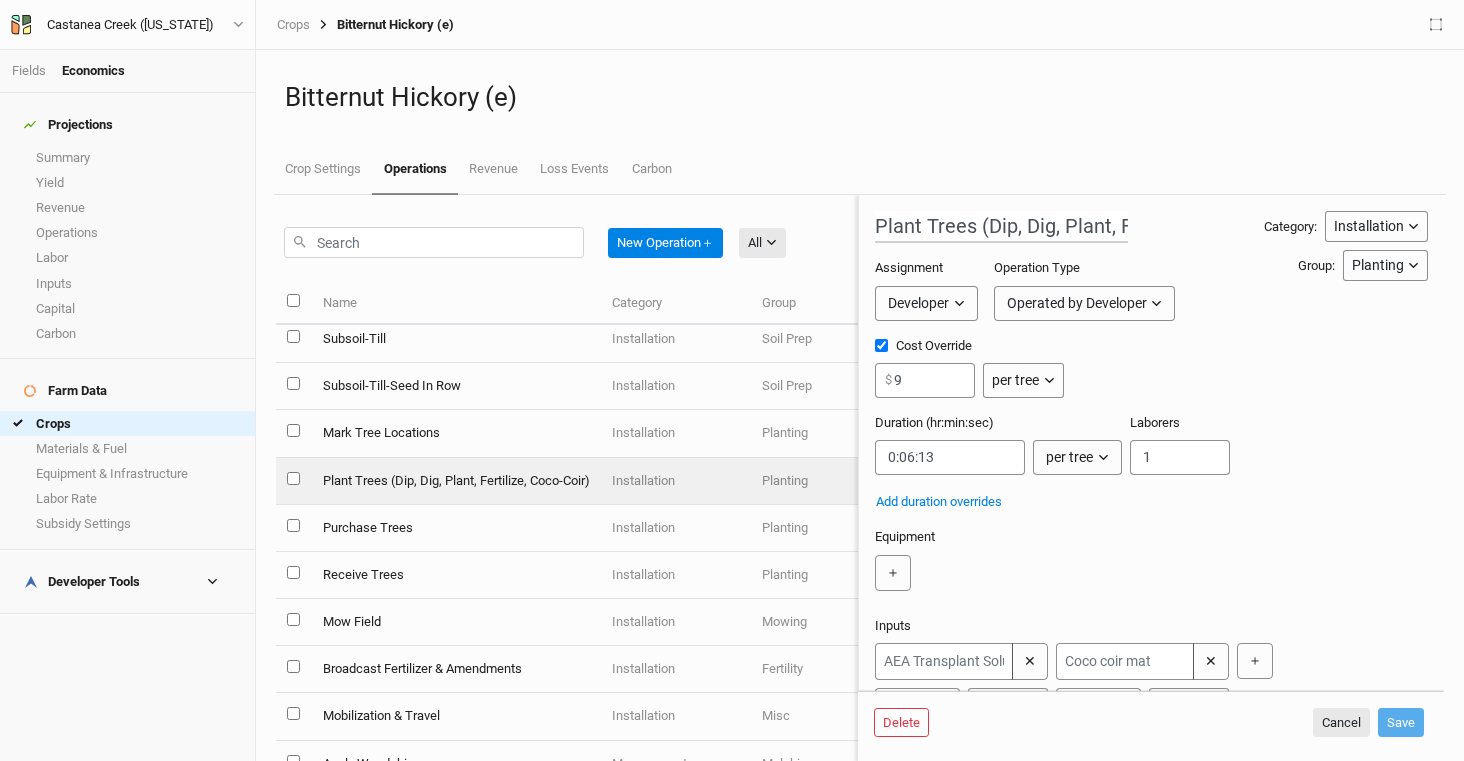
click at [906, 138] on div "Bitternut Hickory (e) Crop Settings Operations Revenue Loss Events Carbon" at bounding box center [860, 122] width 1172 height 145
click at [1348, 728] on button "Cancel" at bounding box center [1341, 723] width 57 height 30
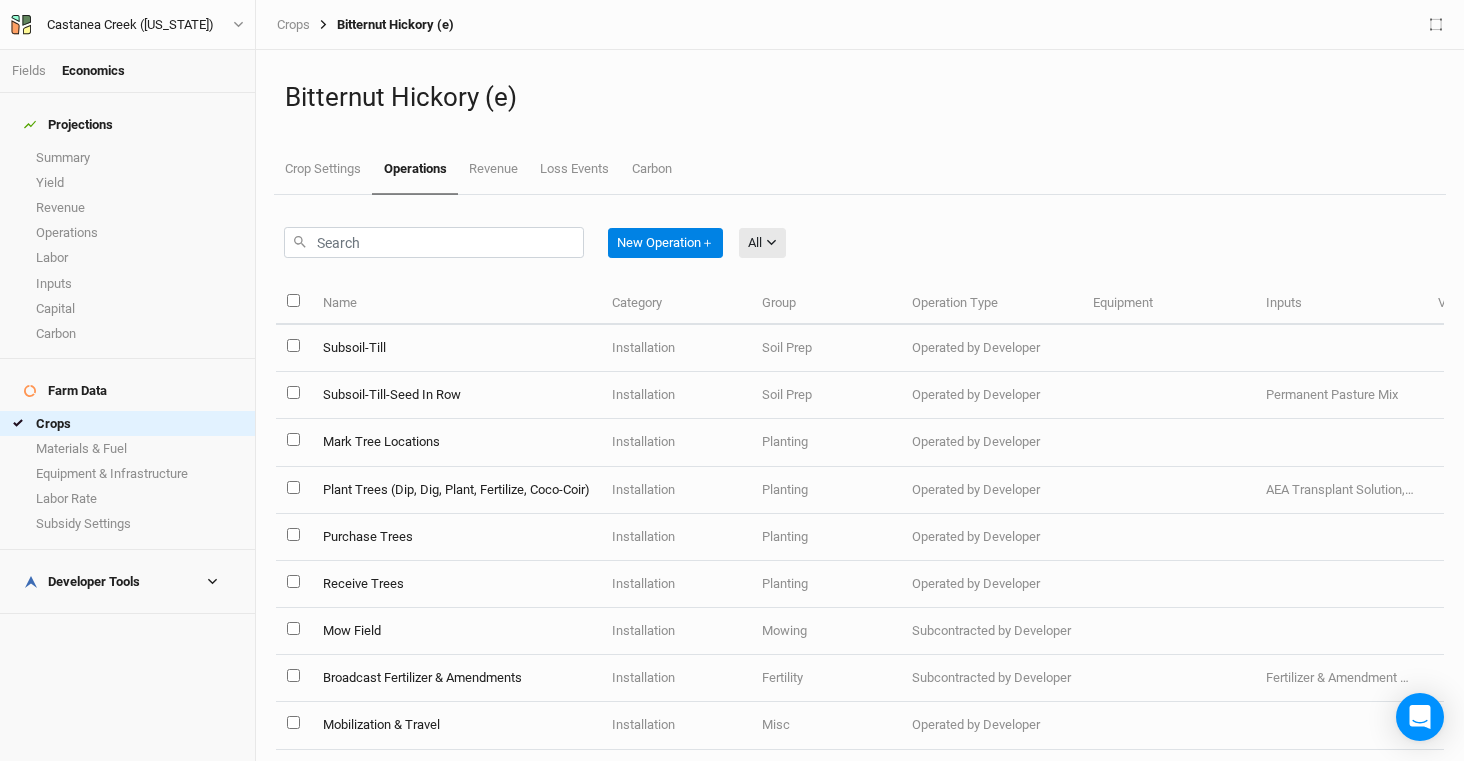
click at [902, 230] on div "New Operation ＋ All All Harvest Installation Management Marketing" at bounding box center [860, 238] width 1168 height 87
click at [327, 180] on link "Crop Settings" at bounding box center [323, 170] width 98 height 50
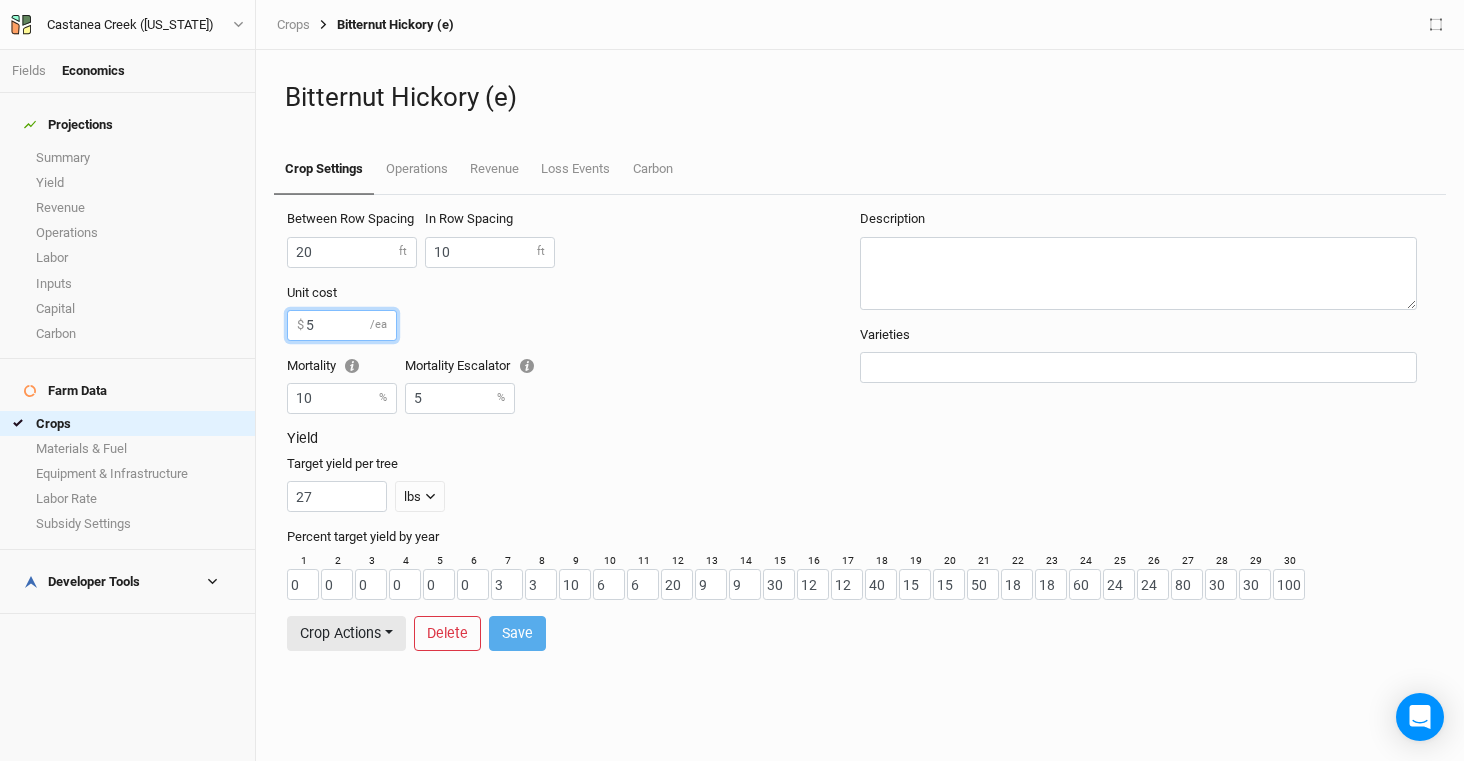
drag, startPoint x: 329, startPoint y: 328, endPoint x: 277, endPoint y: 327, distance: 52.0
click at [277, 327] on form "Between Row Spacing 20 ft In Row Spacing 10 ft Unit cost 5 $ /ea Mortality 10 %…" at bounding box center [860, 430] width 1168 height 471
type input "0"
click at [538, 626] on button "Save" at bounding box center [517, 633] width 57 height 35
click at [42, 65] on link "Fields" at bounding box center [29, 70] width 34 height 15
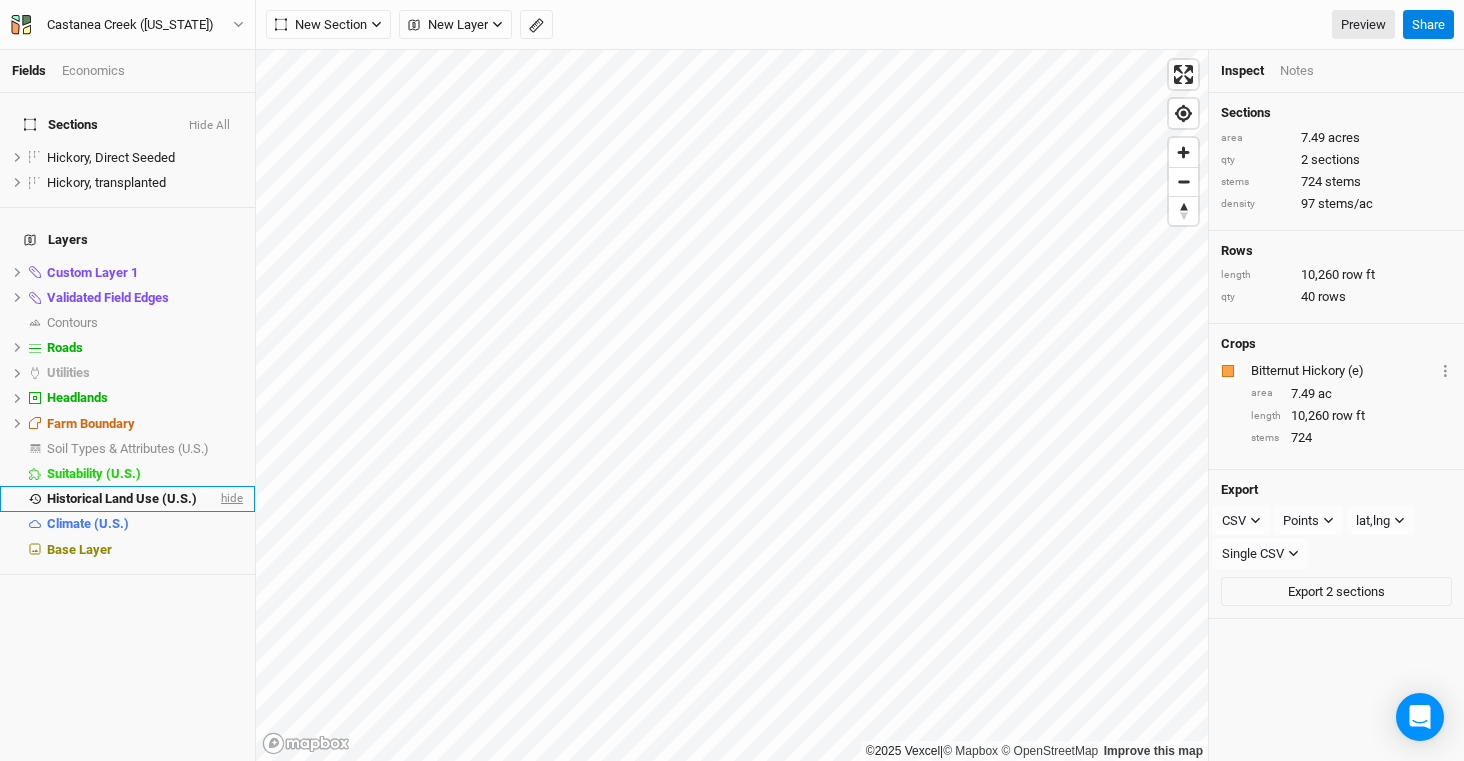
click at [217, 487] on span "hide" at bounding box center [230, 499] width 26 height 25
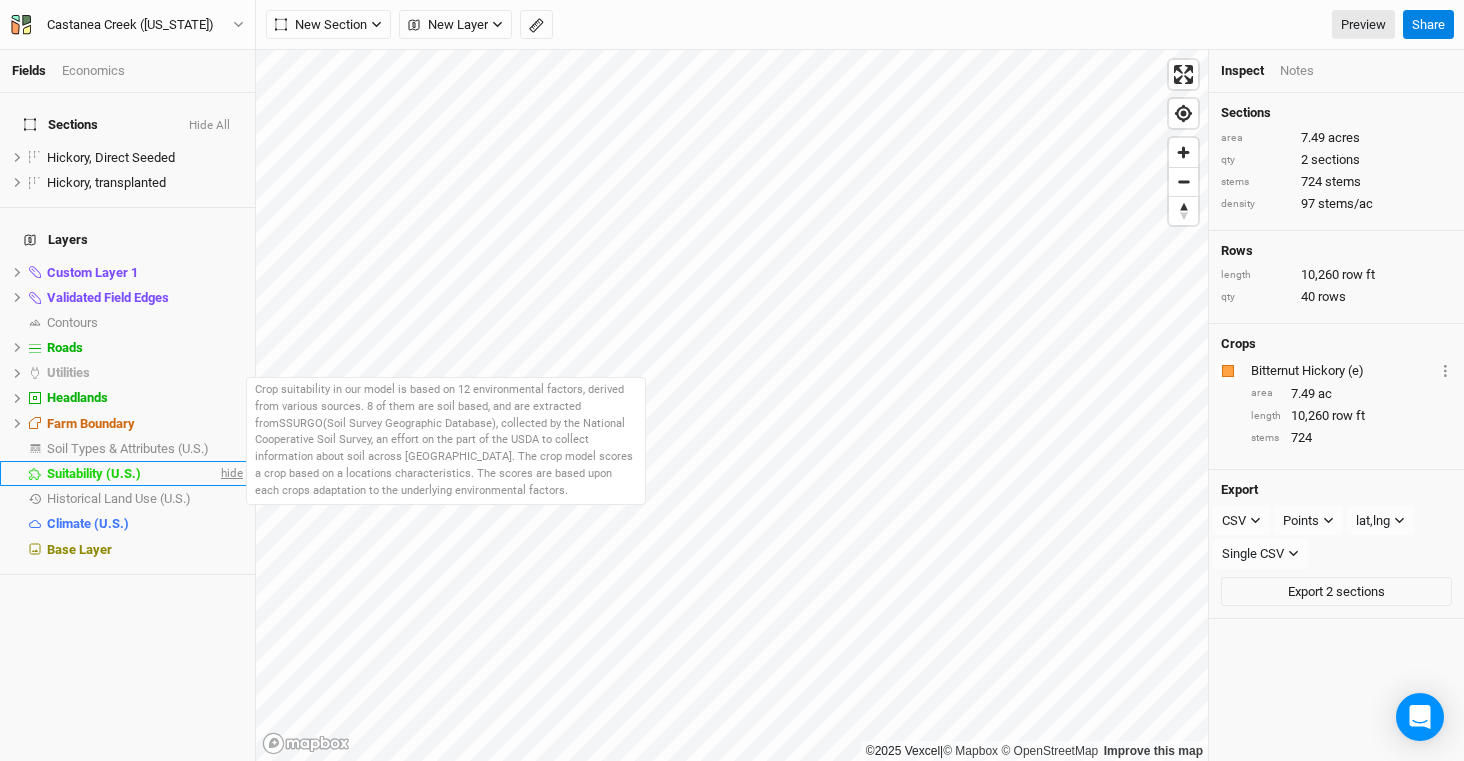
click at [224, 461] on span "hide" at bounding box center [230, 473] width 26 height 25
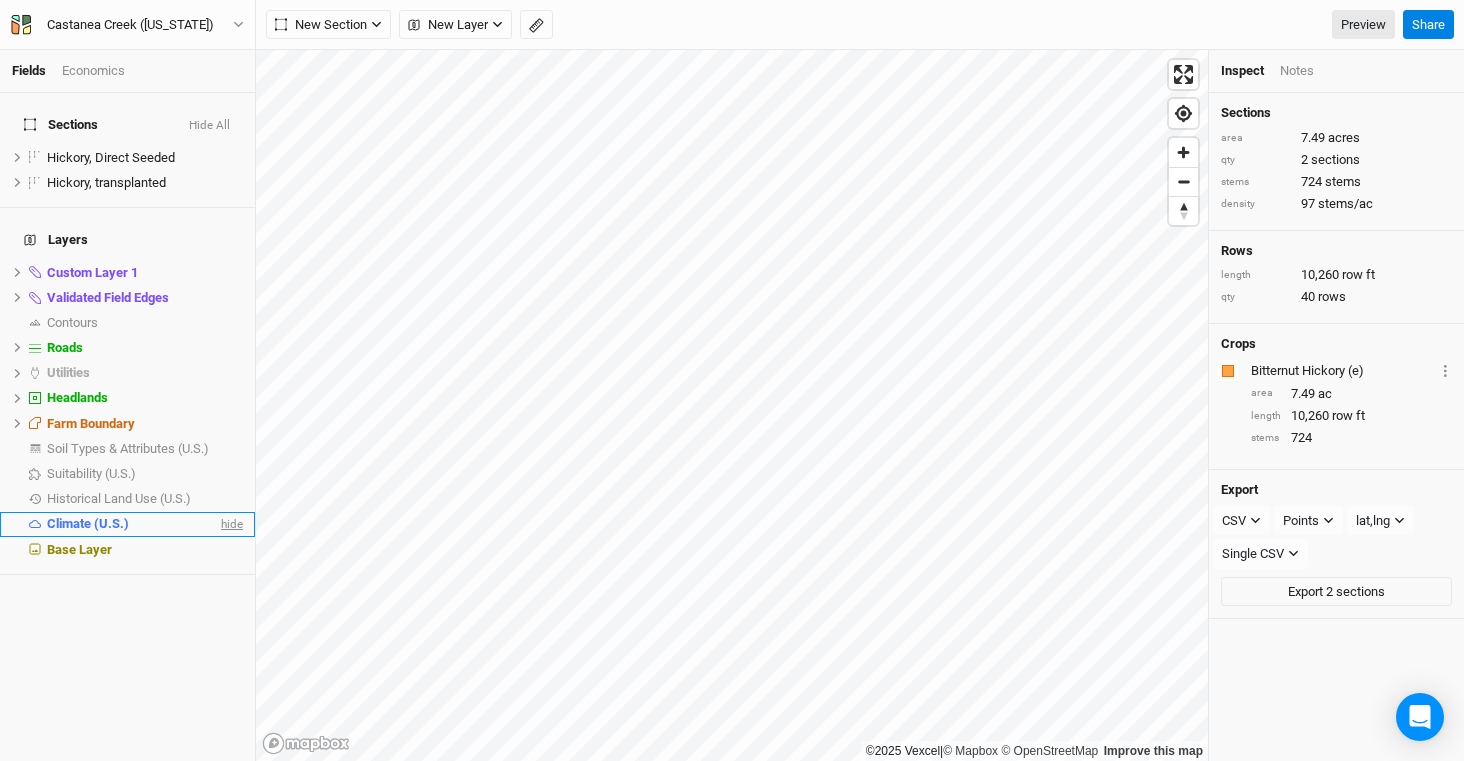
click at [224, 512] on span "hide" at bounding box center [230, 524] width 26 height 25
click at [98, 69] on div "Economics" at bounding box center [93, 71] width 63 height 18
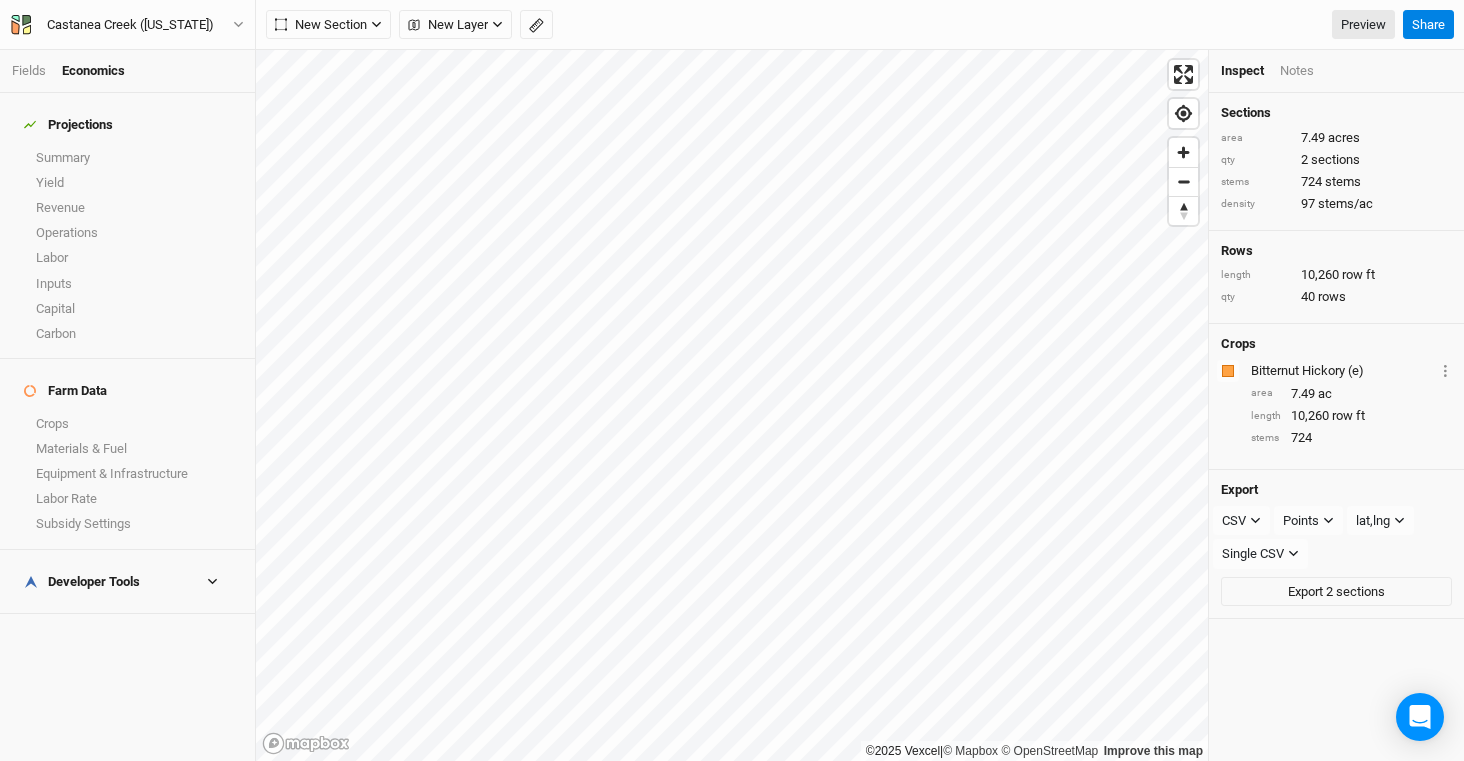
click at [112, 574] on div "Developer Tools" at bounding box center [82, 582] width 116 height 16
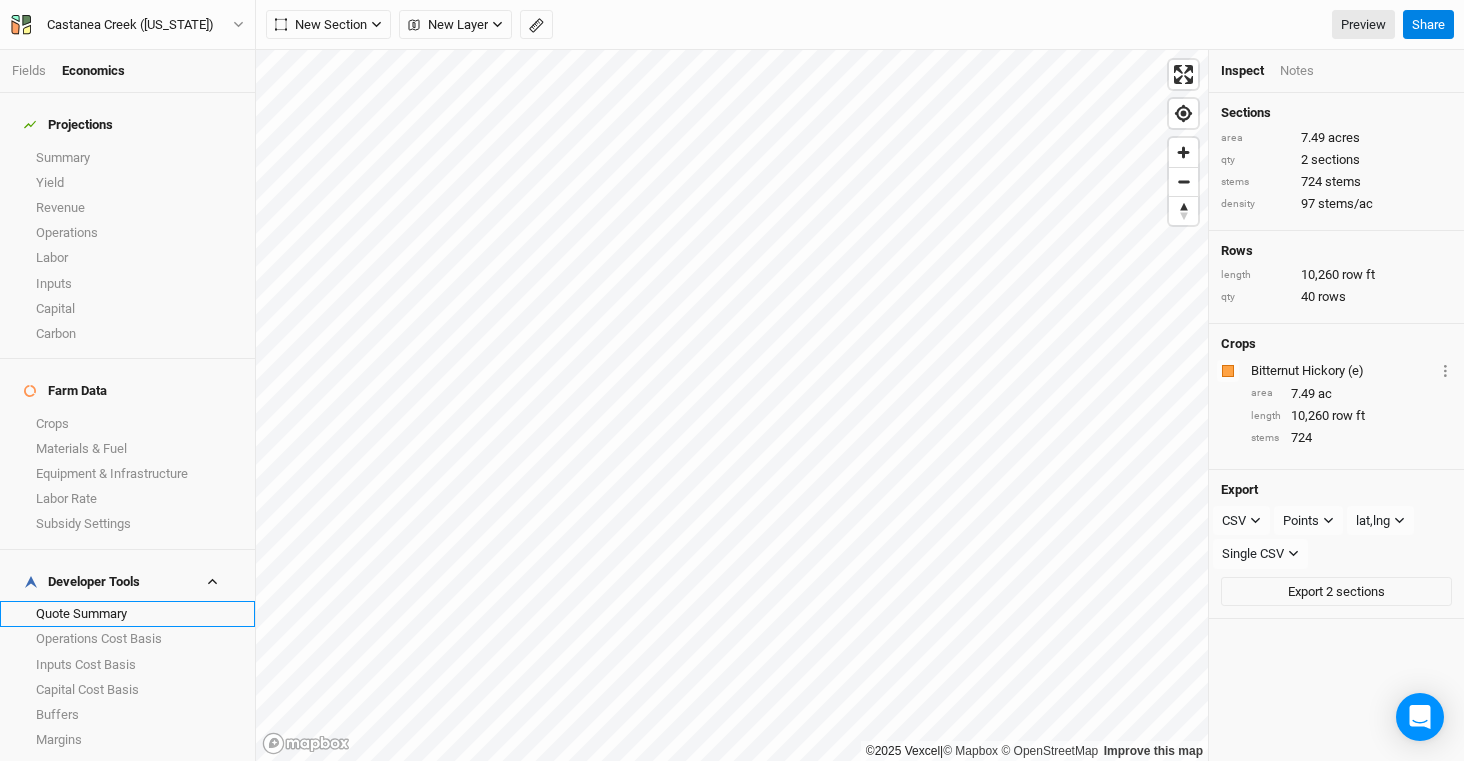
click at [126, 601] on link "Quote Summary" at bounding box center [127, 613] width 255 height 25
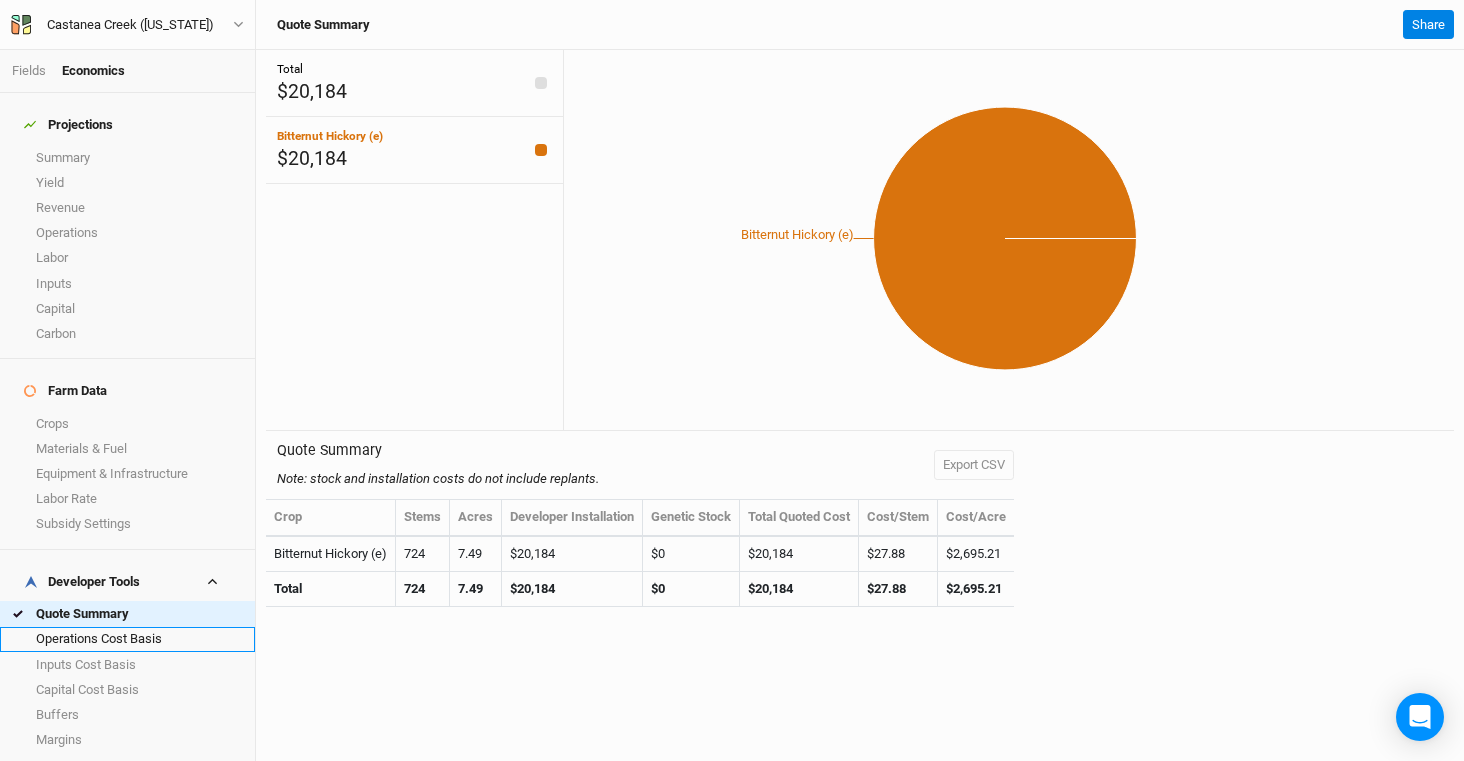
click at [147, 627] on link "Operations Cost Basis" at bounding box center [127, 639] width 255 height 25
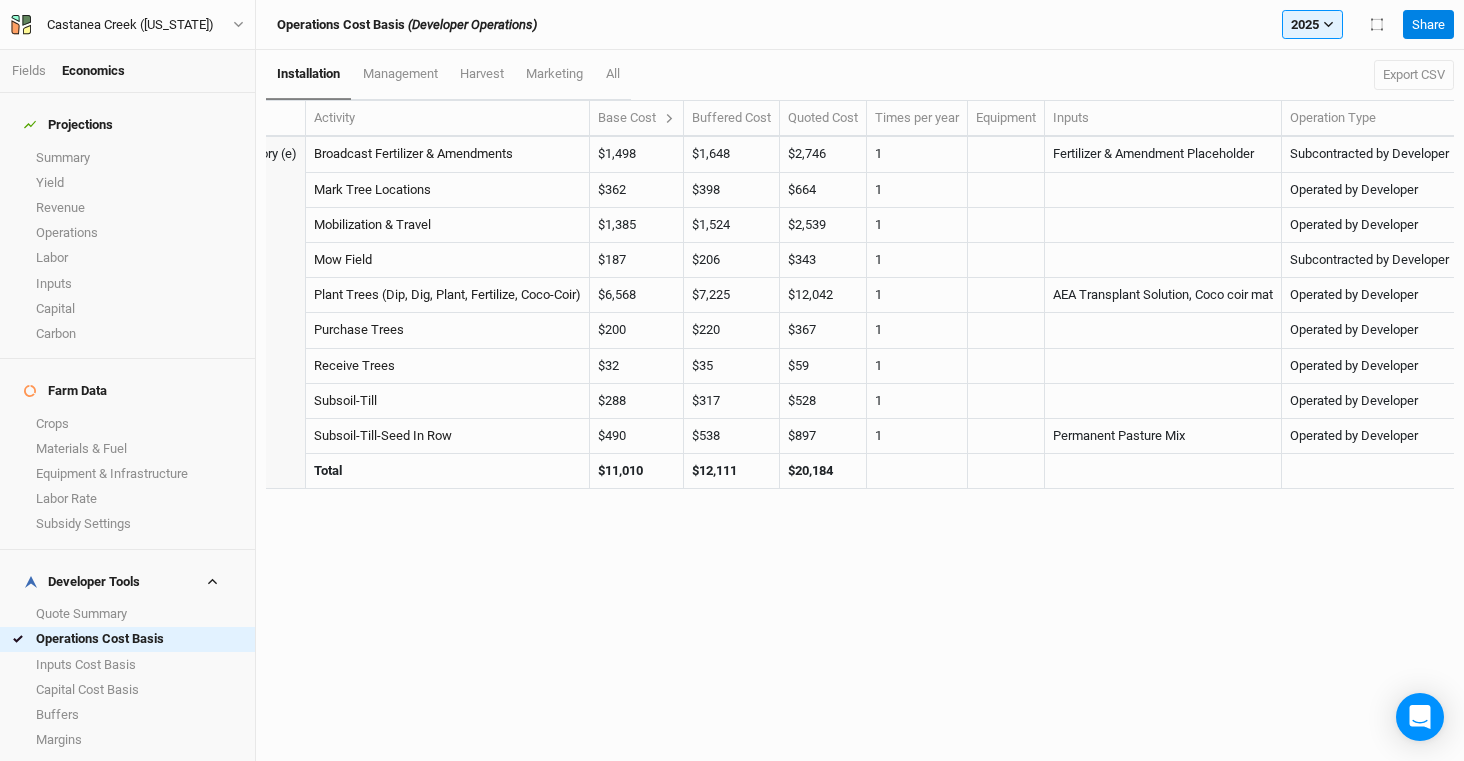
scroll to position [0, 77]
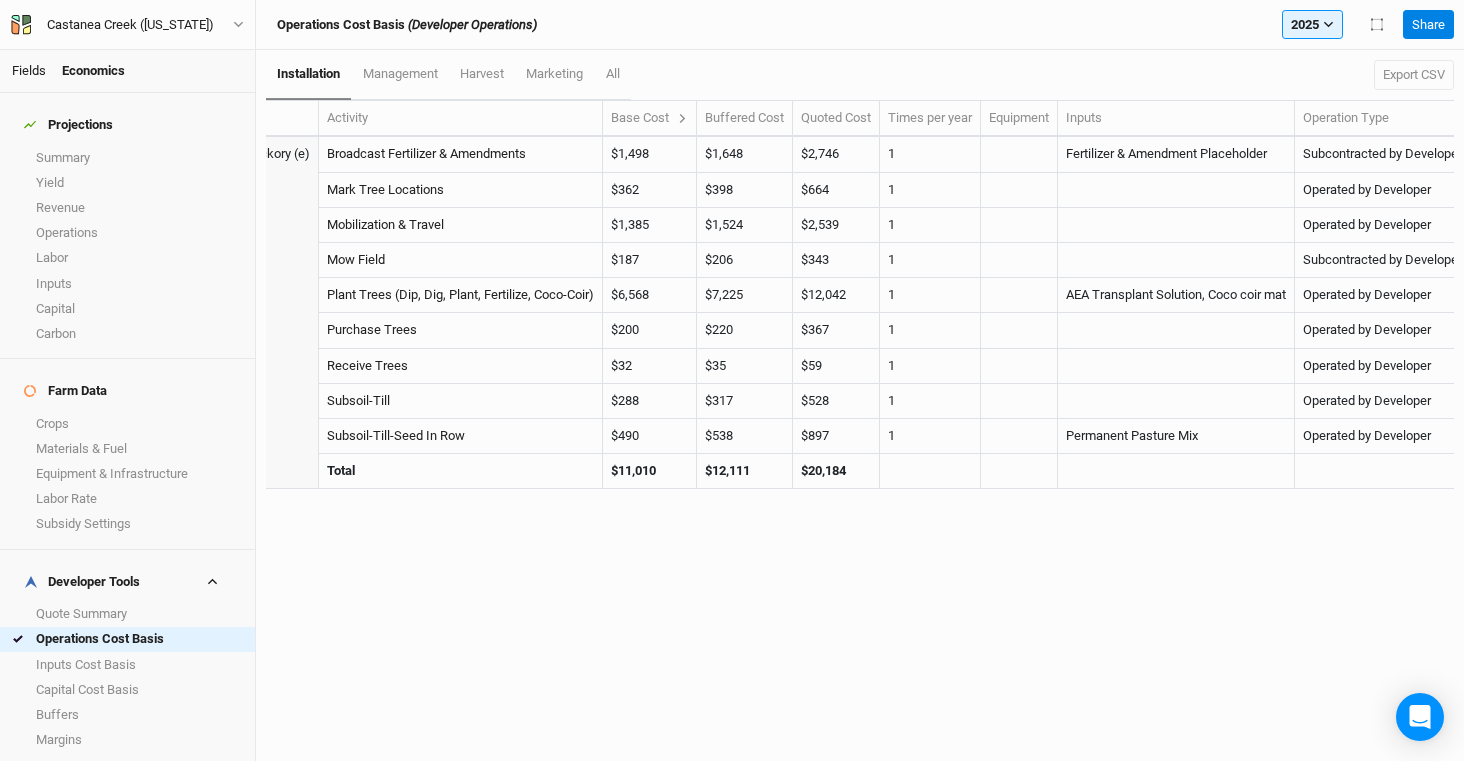
click at [40, 71] on link "Fields" at bounding box center [29, 70] width 34 height 15
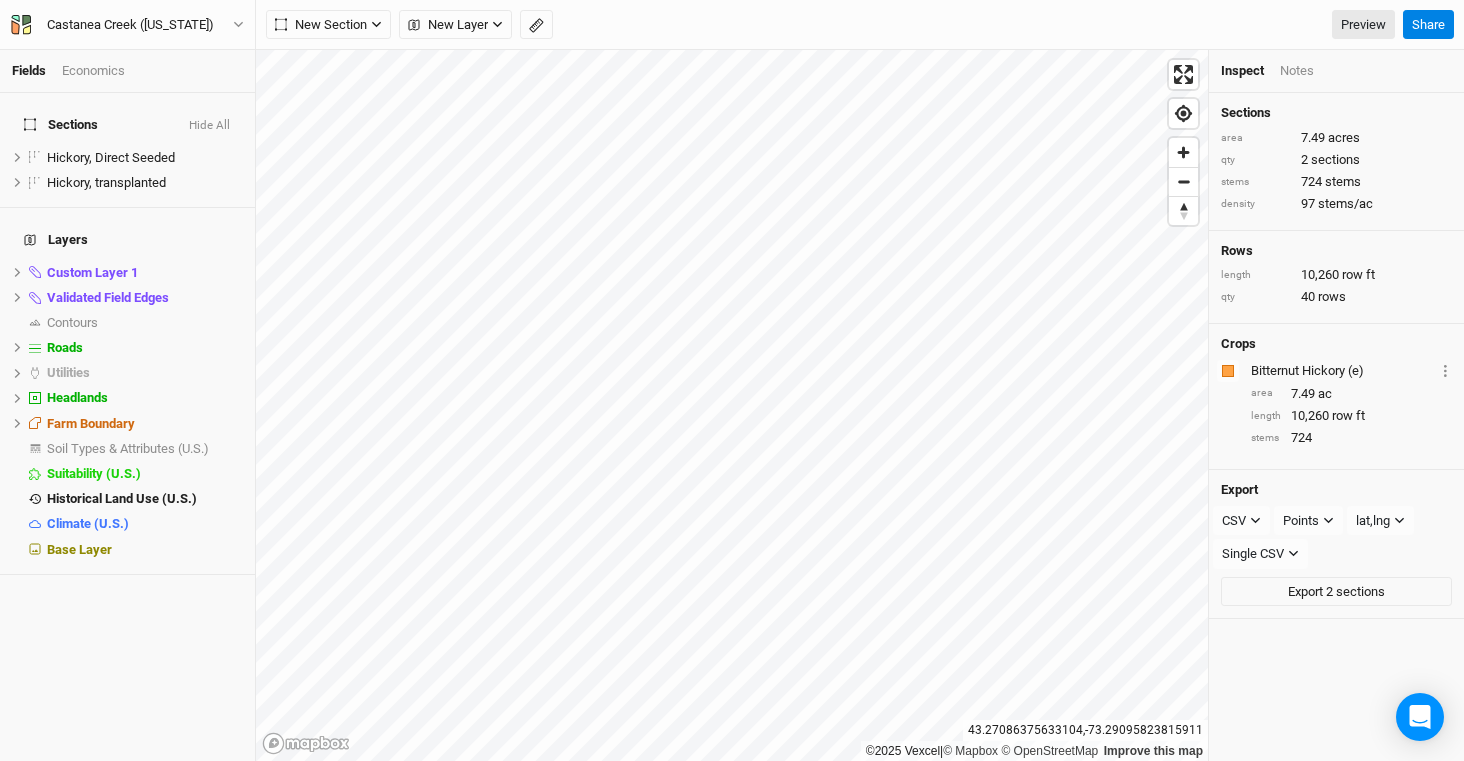
click at [110, 72] on div "Economics" at bounding box center [93, 71] width 63 height 18
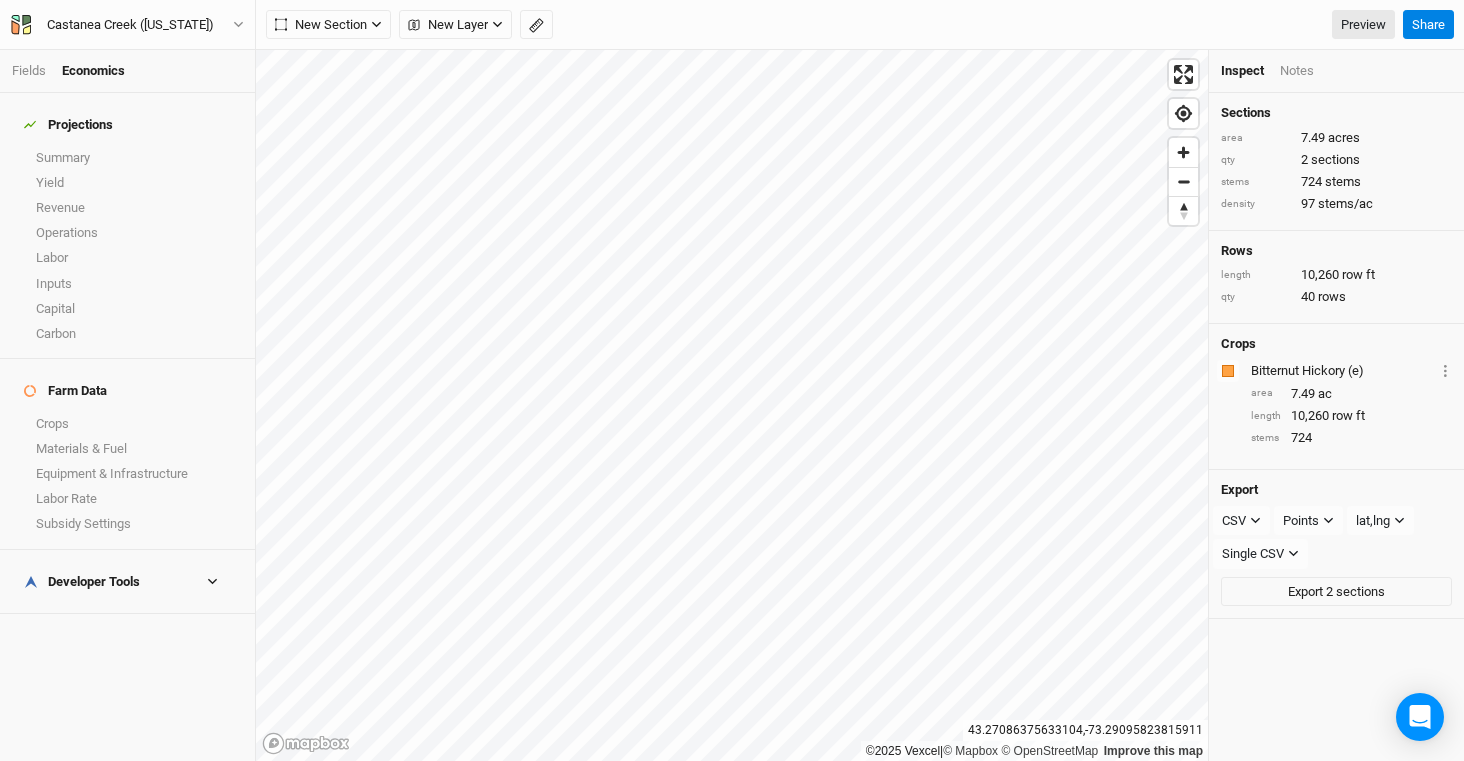
click at [124, 562] on h4 "Developer Tools" at bounding box center [127, 582] width 231 height 40
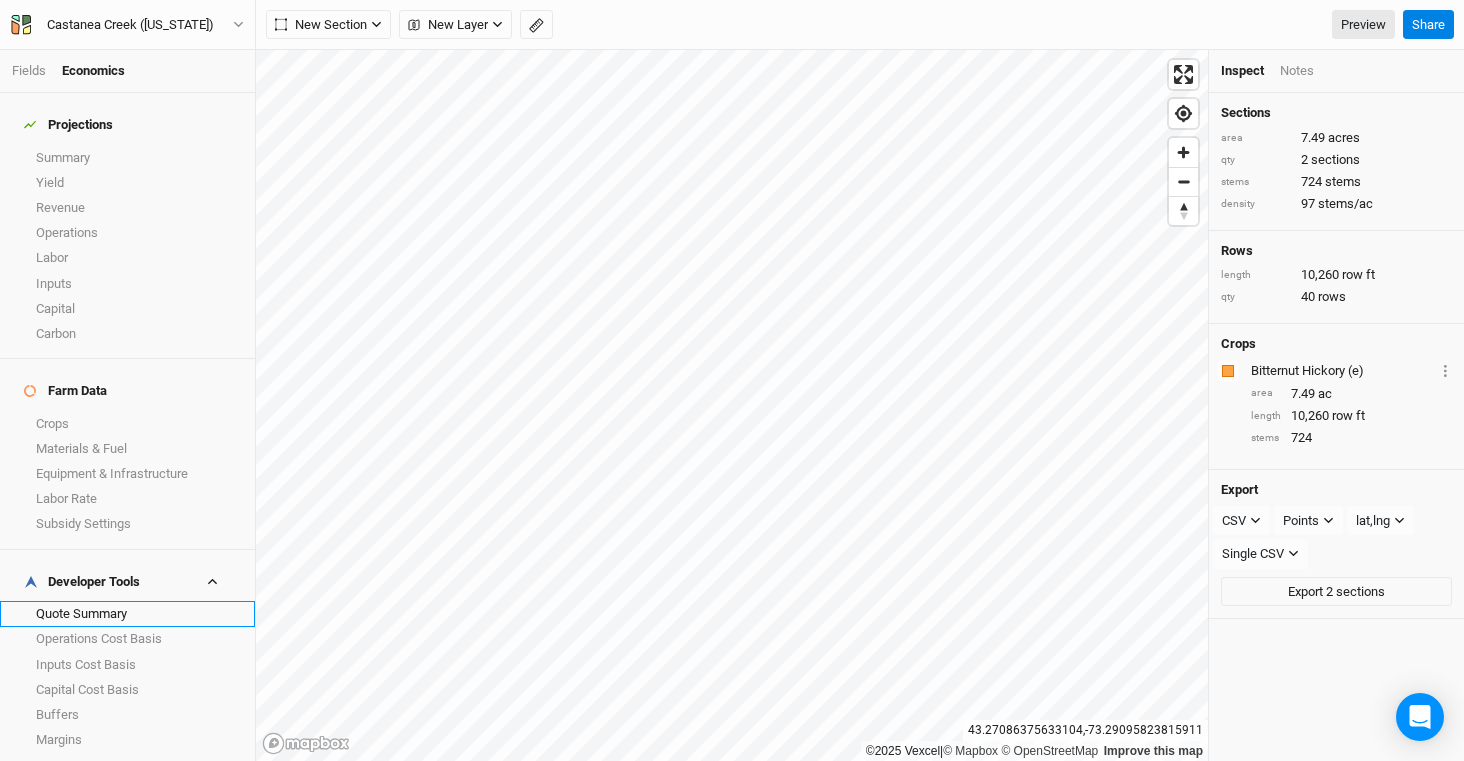
click at [128, 601] on link "Quote Summary" at bounding box center [127, 613] width 255 height 25
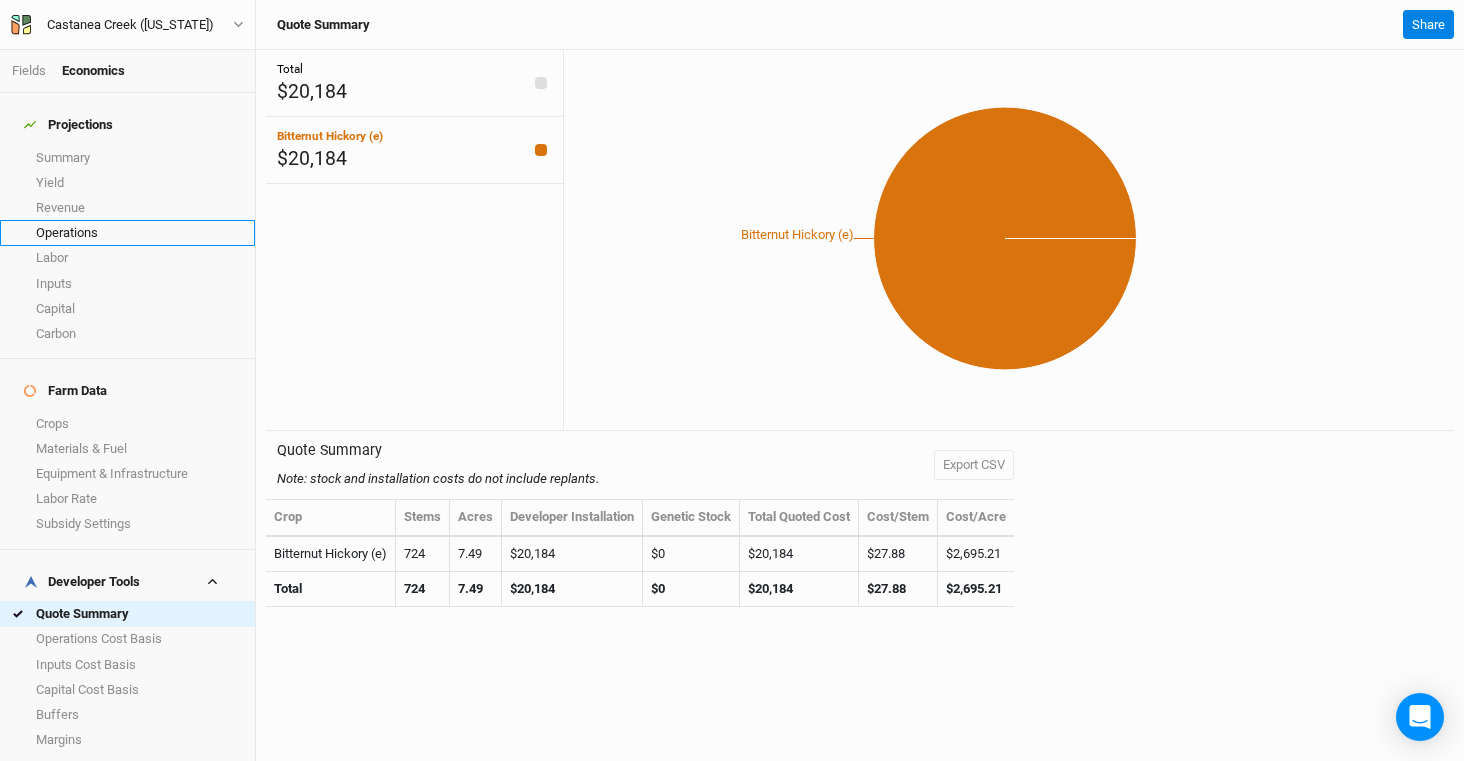
click at [96, 220] on link "Operations" at bounding box center [127, 232] width 255 height 25
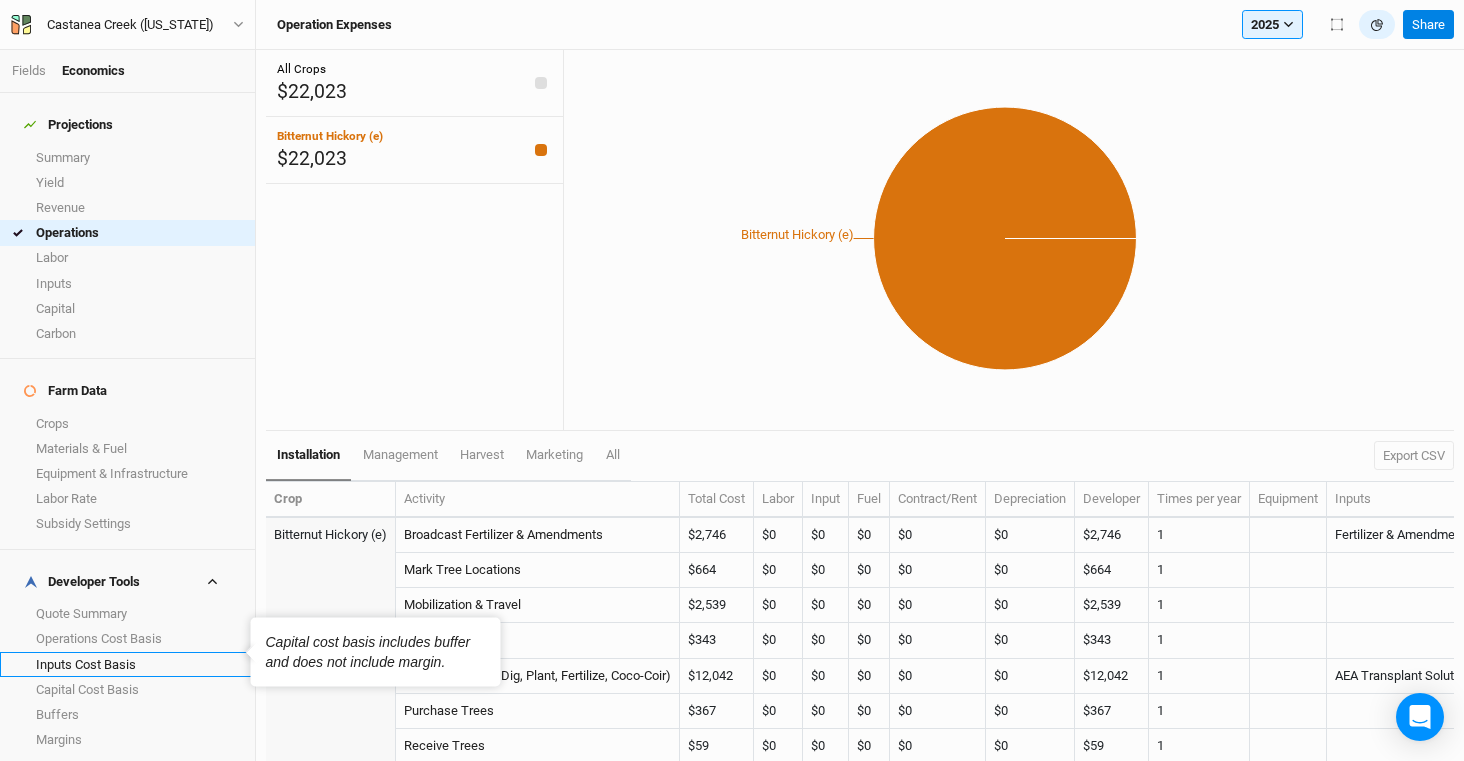
click at [145, 652] on link "Inputs Cost Basis" at bounding box center [127, 664] width 255 height 25
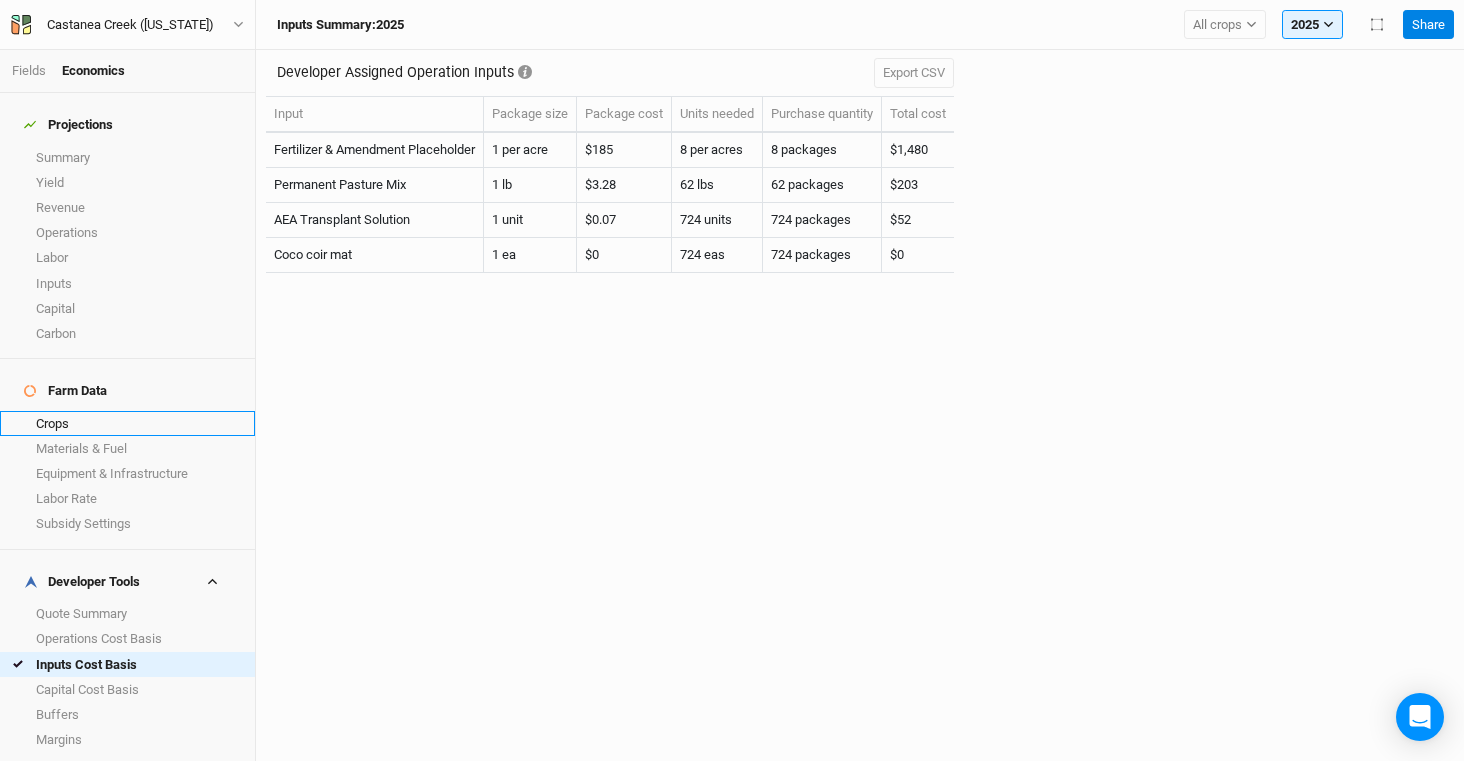
click at [85, 411] on link "Crops" at bounding box center [127, 423] width 255 height 25
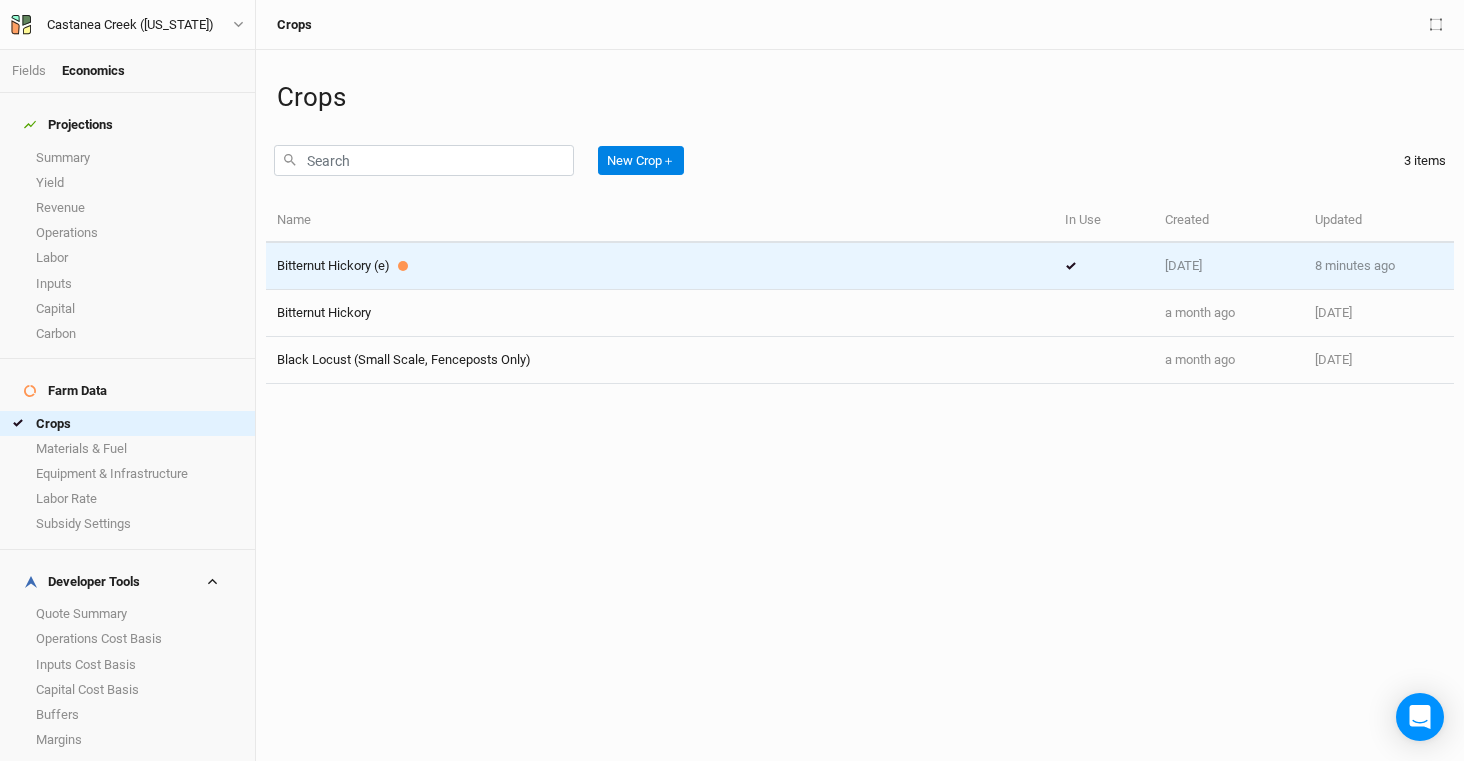
click at [307, 253] on td "Bitternut Hickory (e)" at bounding box center [660, 266] width 788 height 47
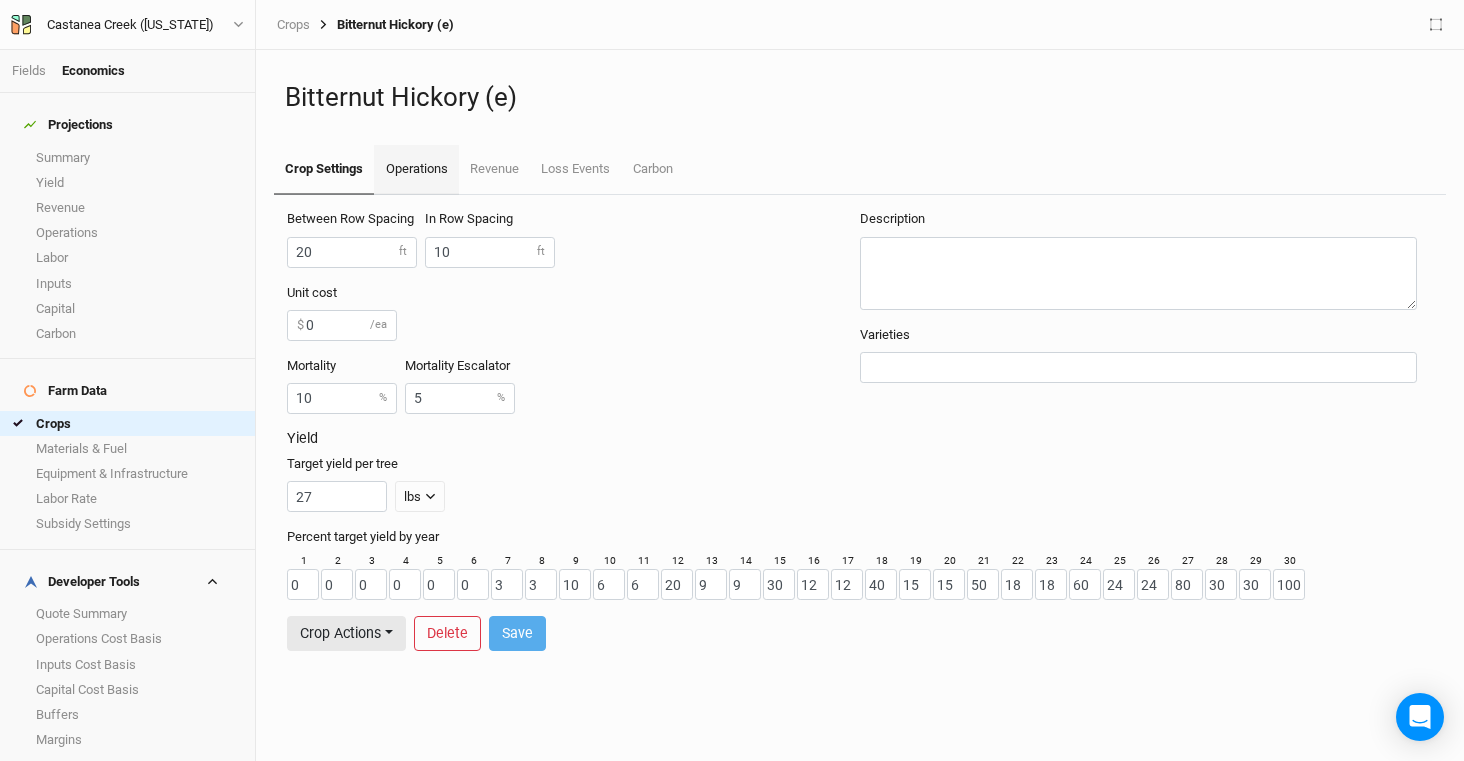
click at [423, 184] on link "Operations" at bounding box center [416, 170] width 84 height 50
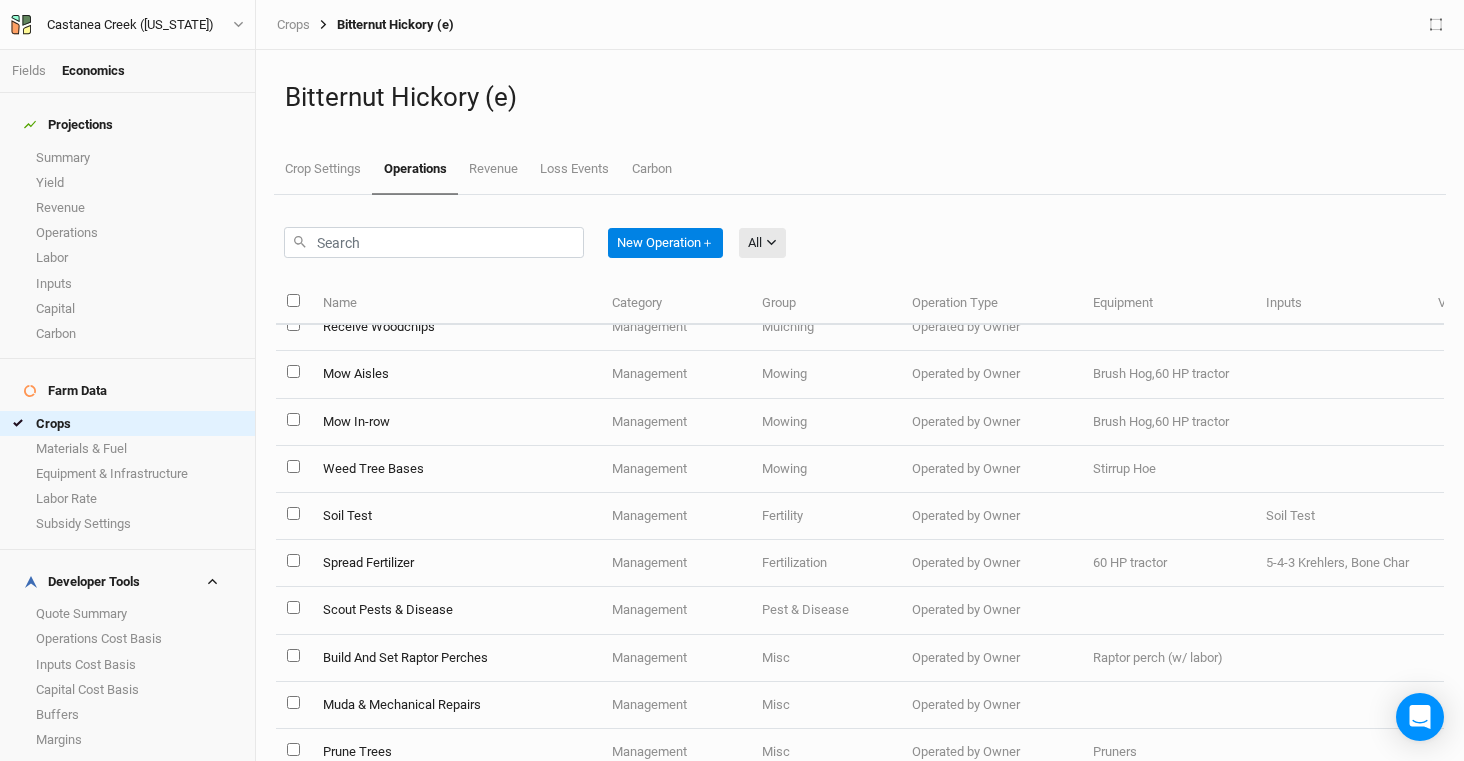
scroll to position [668, 0]
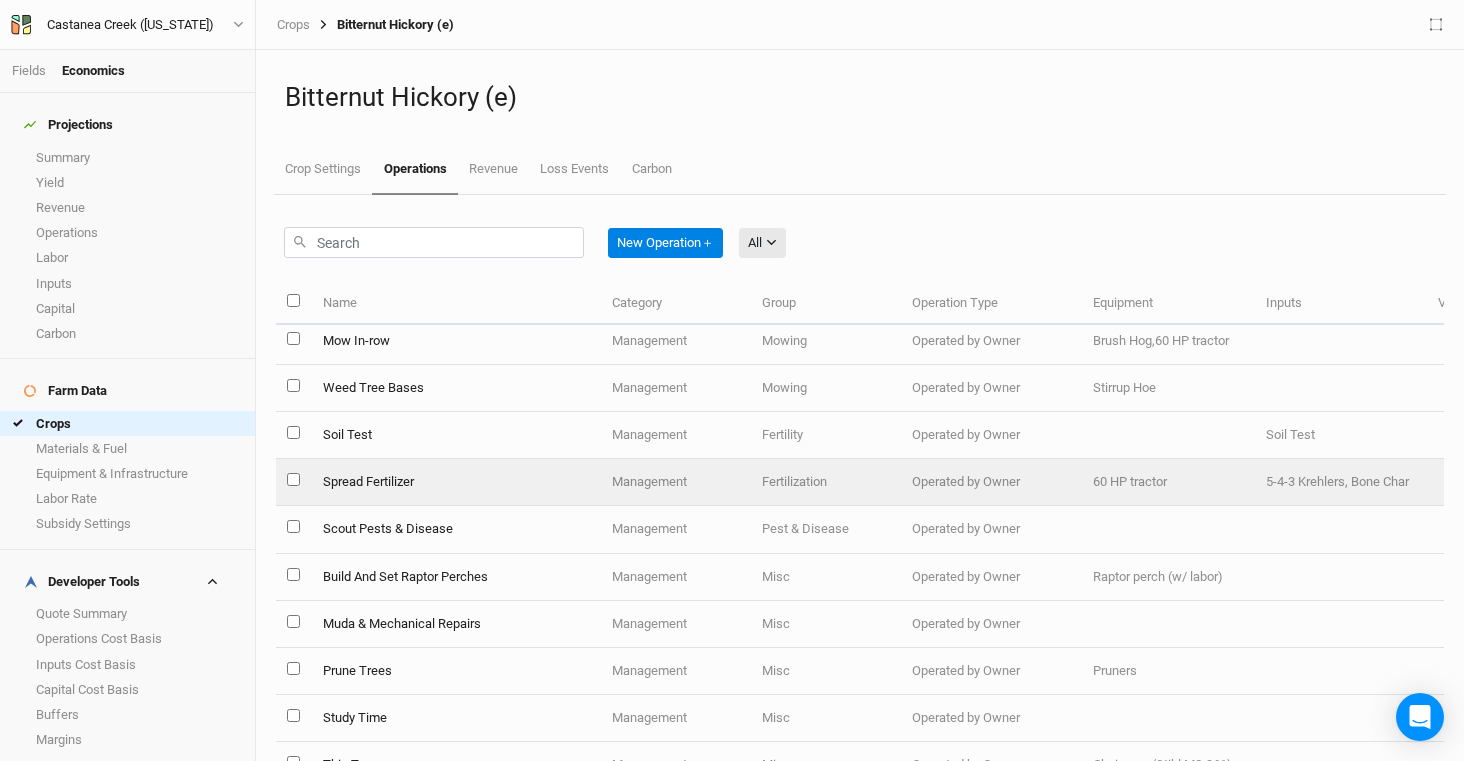
click at [502, 491] on td "Spread Fertilizer" at bounding box center [455, 482] width 289 height 47
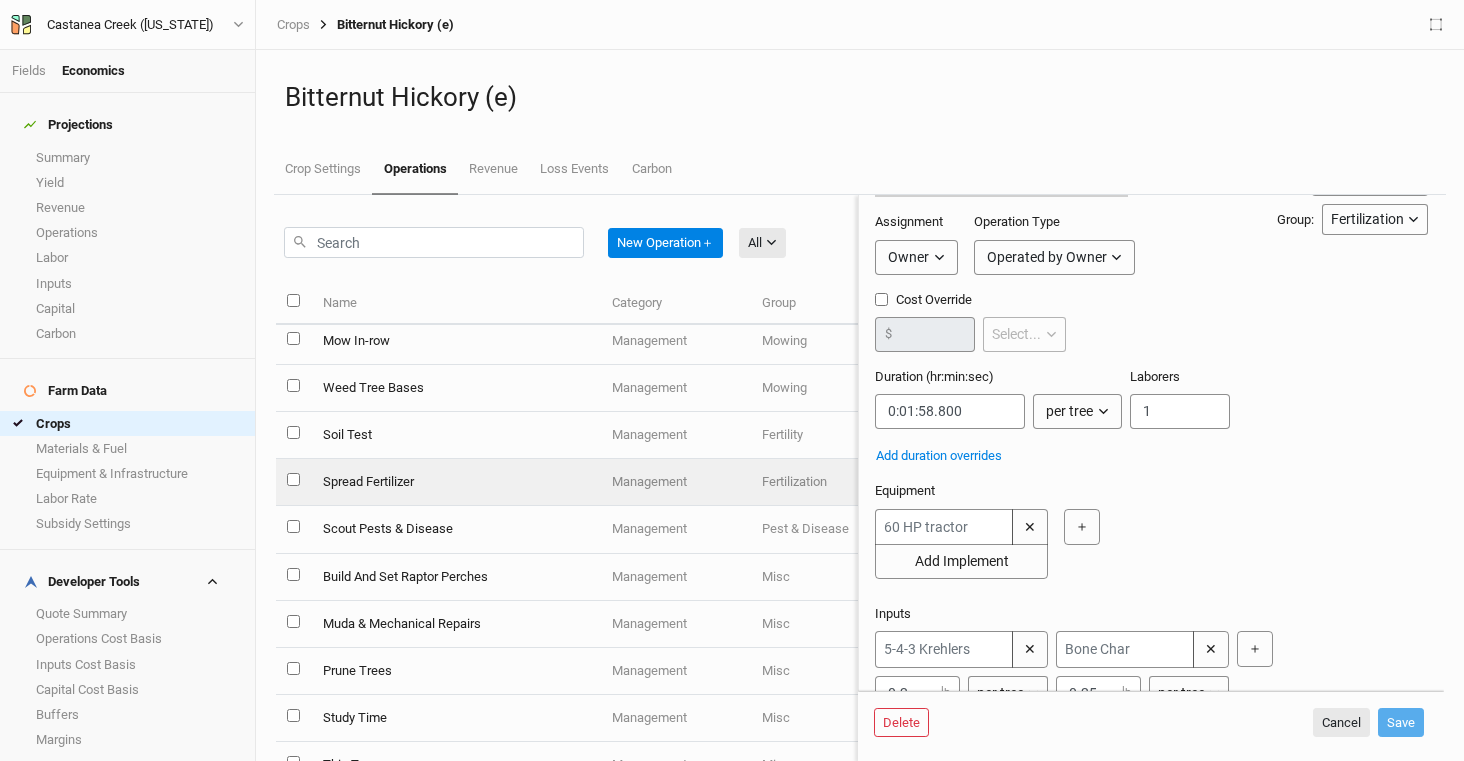
scroll to position [134, 0]
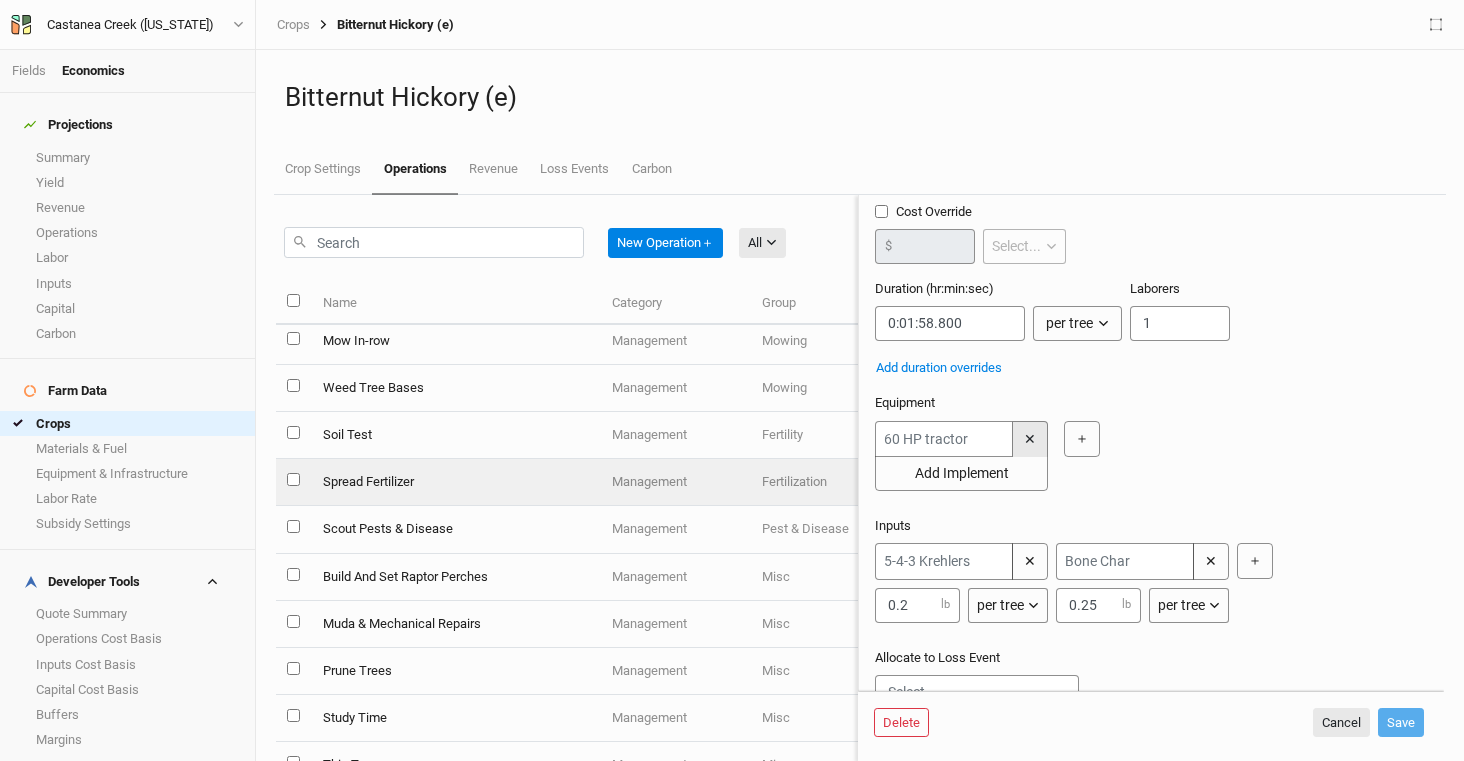
click at [1034, 444] on button "✕" at bounding box center [1030, 439] width 36 height 36
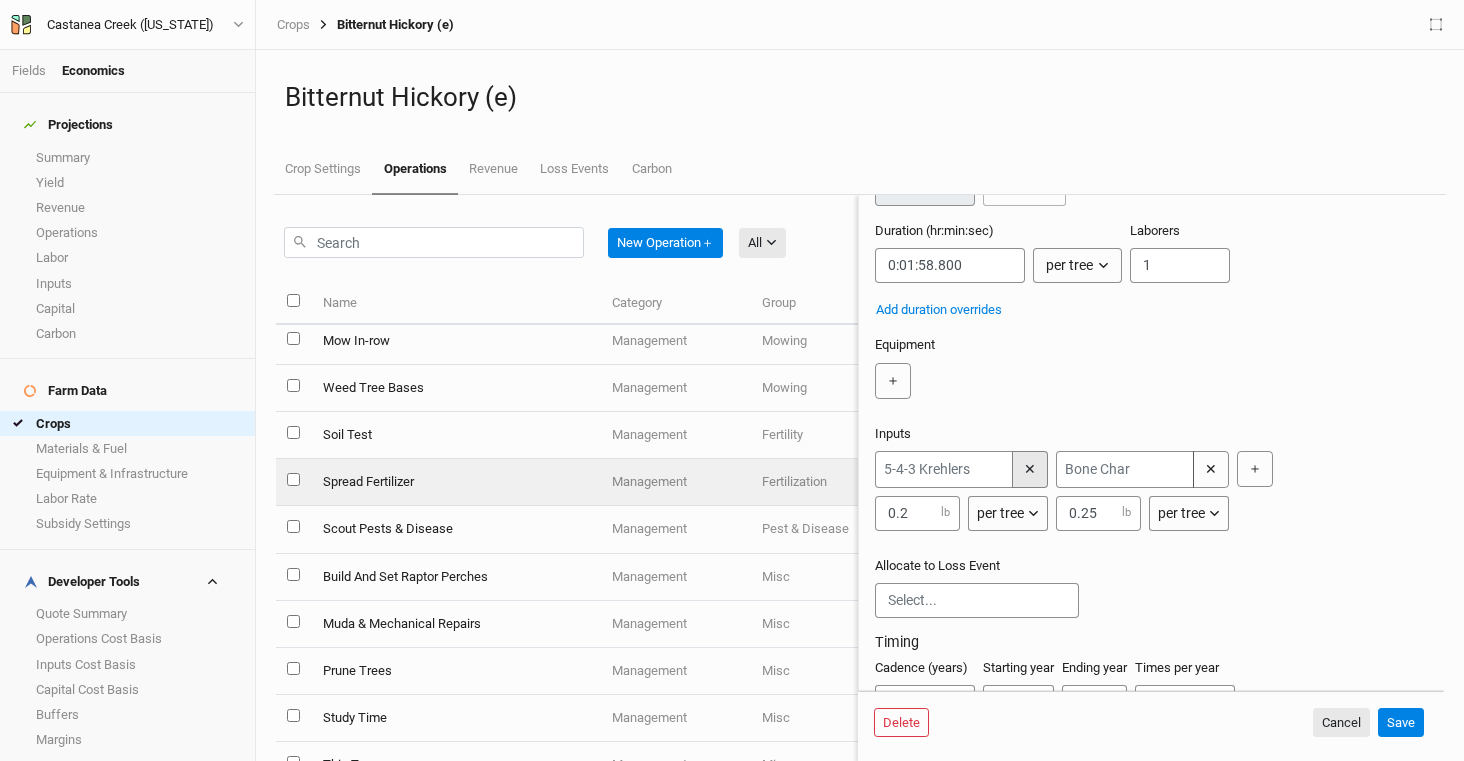
scroll to position [208, 0]
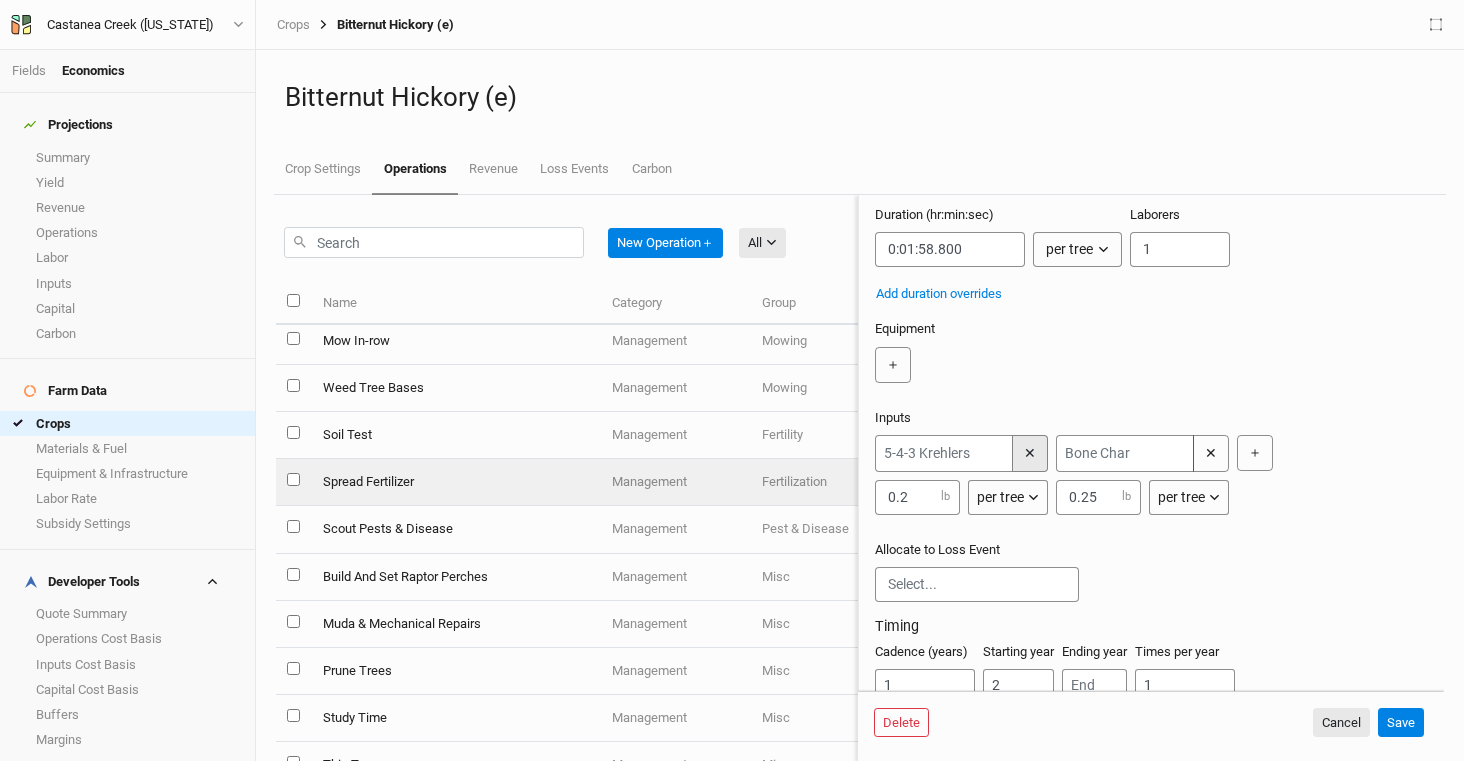
click at [1024, 465] on button "✕" at bounding box center [1030, 453] width 36 height 37
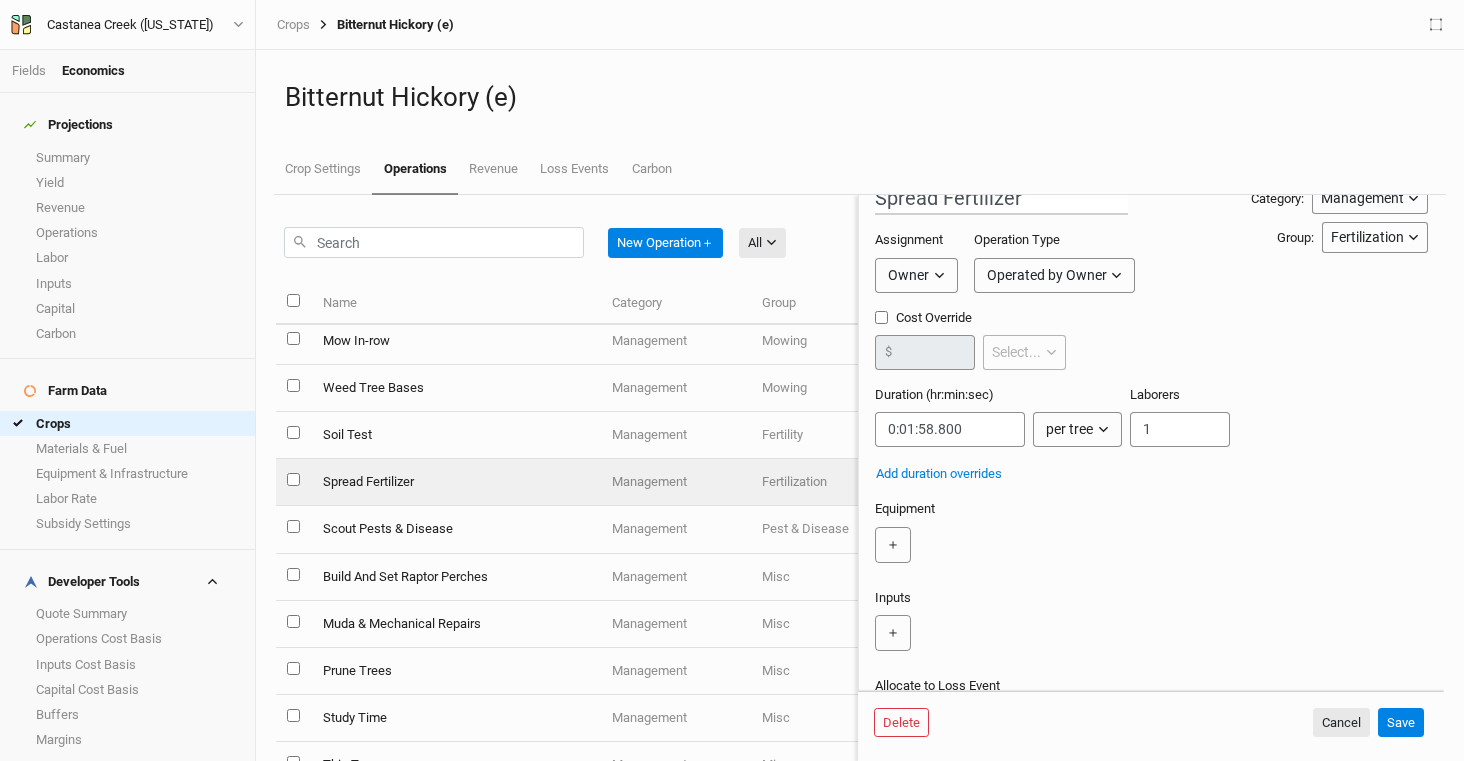
scroll to position [0, 0]
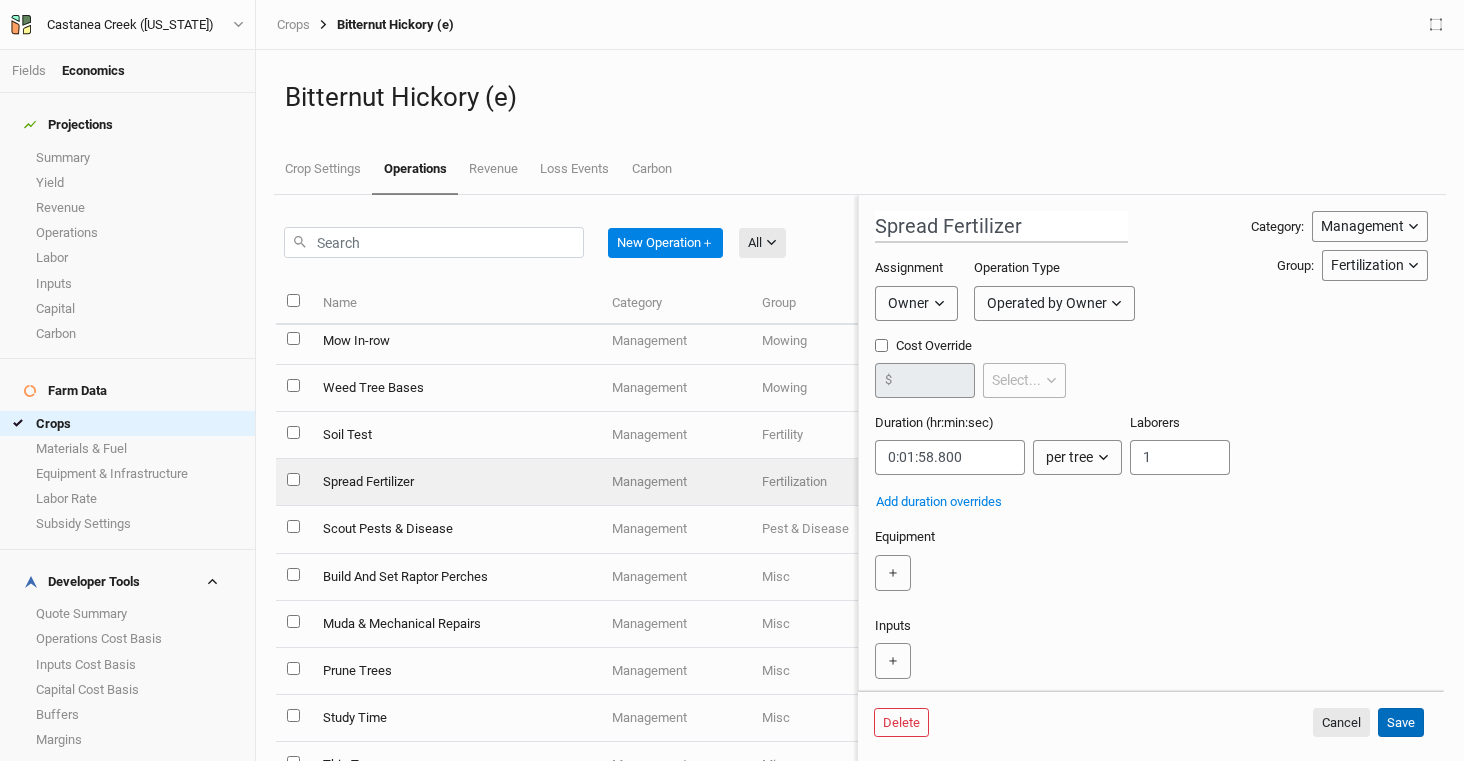
click at [1408, 717] on button "Save" at bounding box center [1401, 723] width 46 height 30
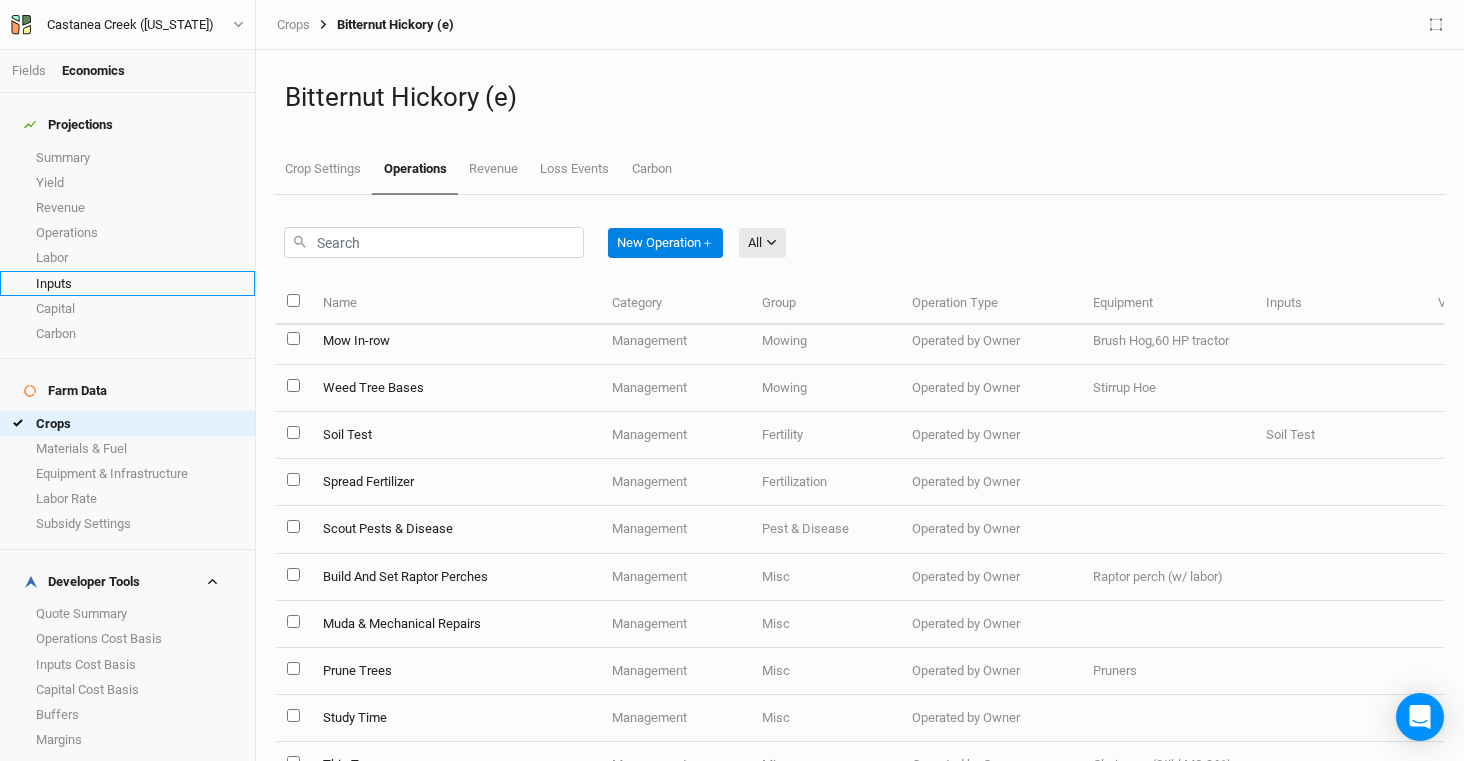
click at [106, 271] on link "Inputs" at bounding box center [127, 283] width 255 height 25
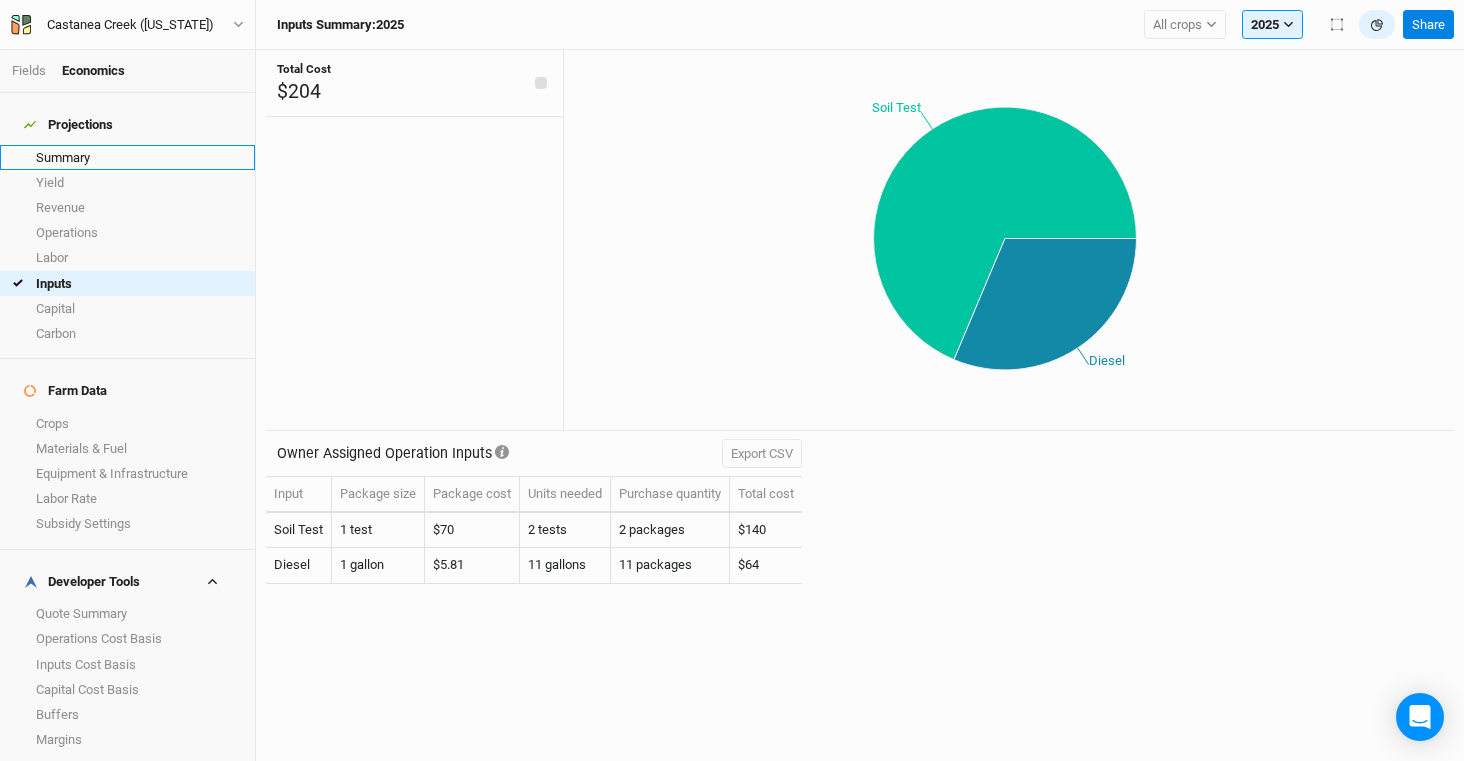
click at [96, 151] on link "Summary" at bounding box center [127, 157] width 255 height 25
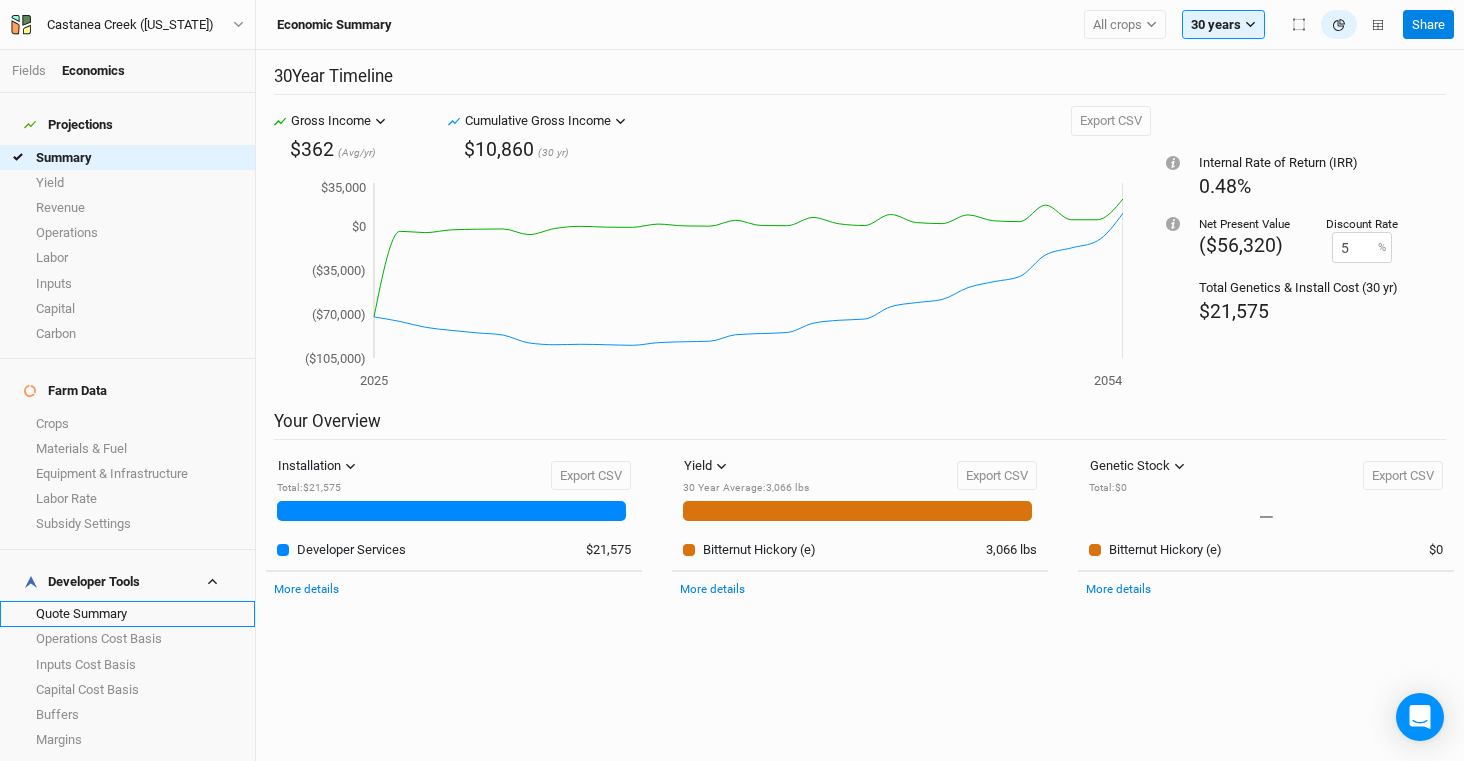
click at [143, 601] on link "Quote Summary" at bounding box center [127, 613] width 255 height 25
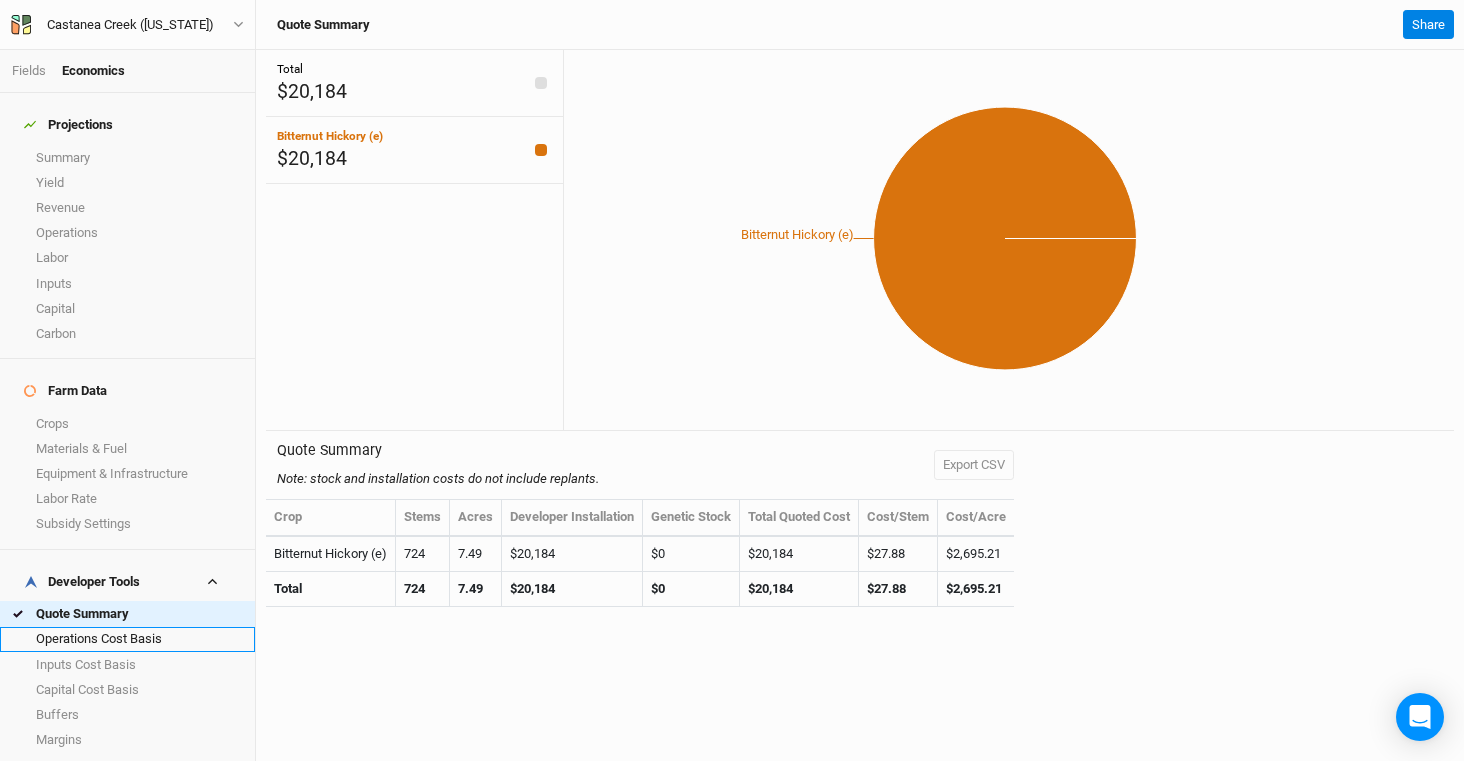
click at [116, 627] on link "Operations Cost Basis" at bounding box center [127, 639] width 255 height 25
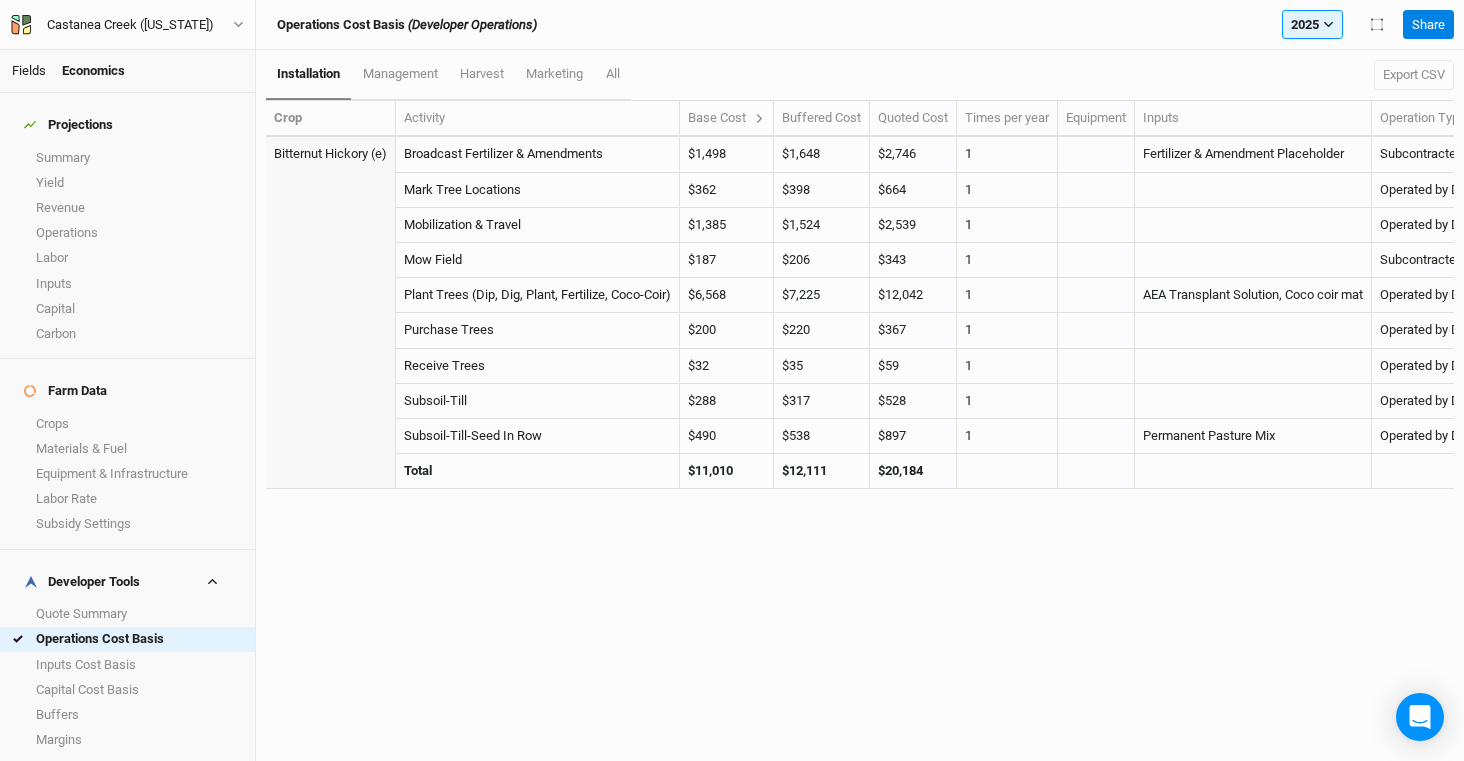
click at [42, 70] on link "Fields" at bounding box center [29, 70] width 34 height 15
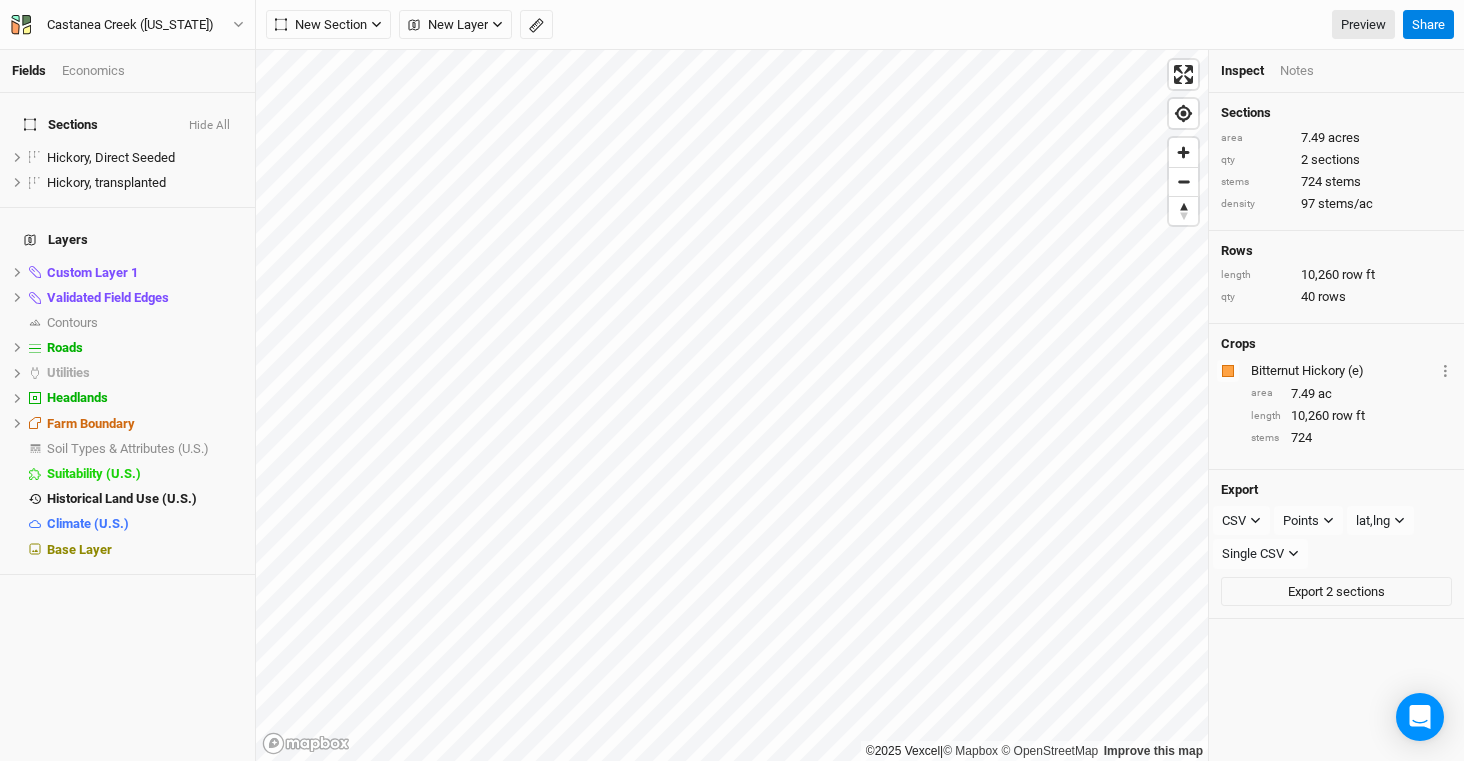
click at [81, 65] on div "Economics" at bounding box center [93, 71] width 63 height 18
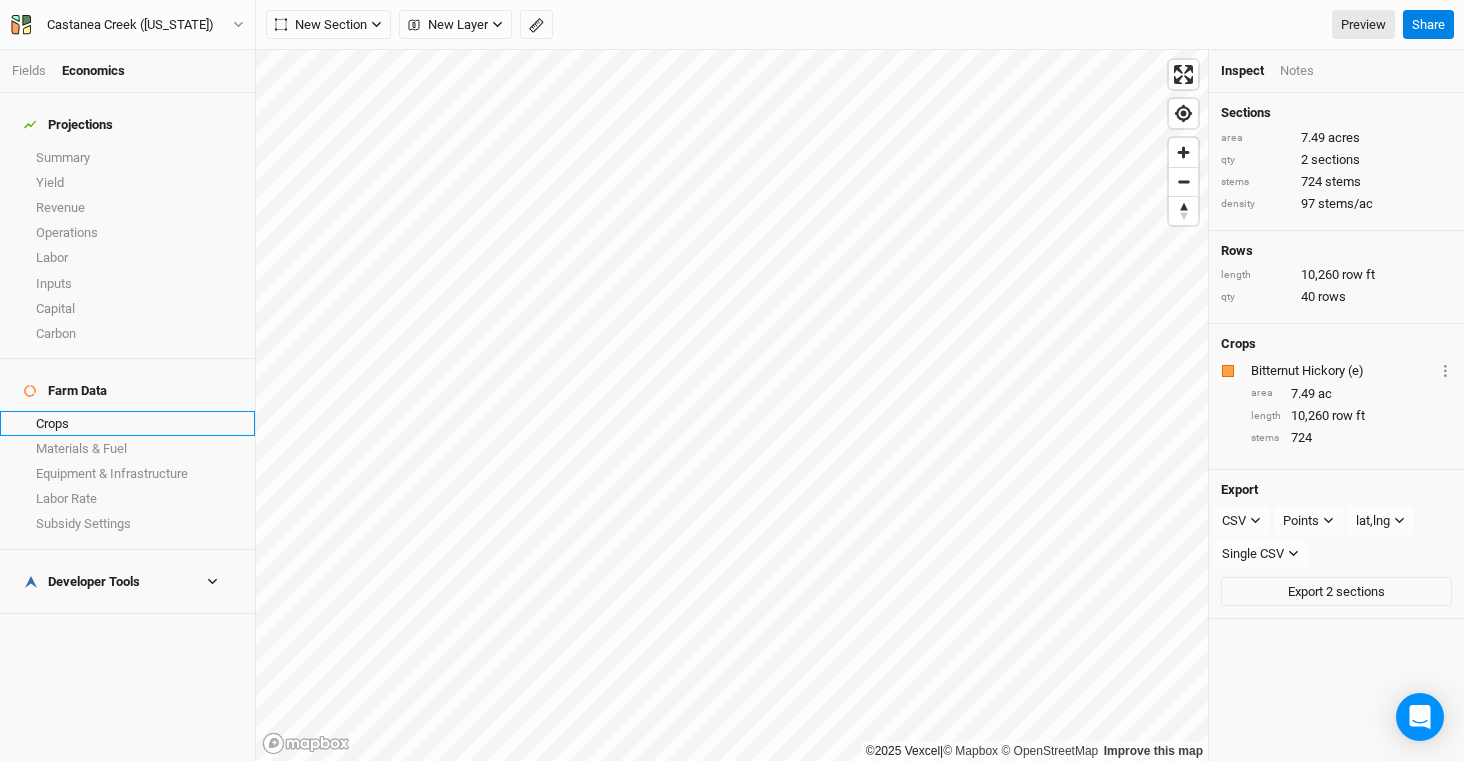
click at [102, 411] on link "Crops" at bounding box center [127, 423] width 255 height 25
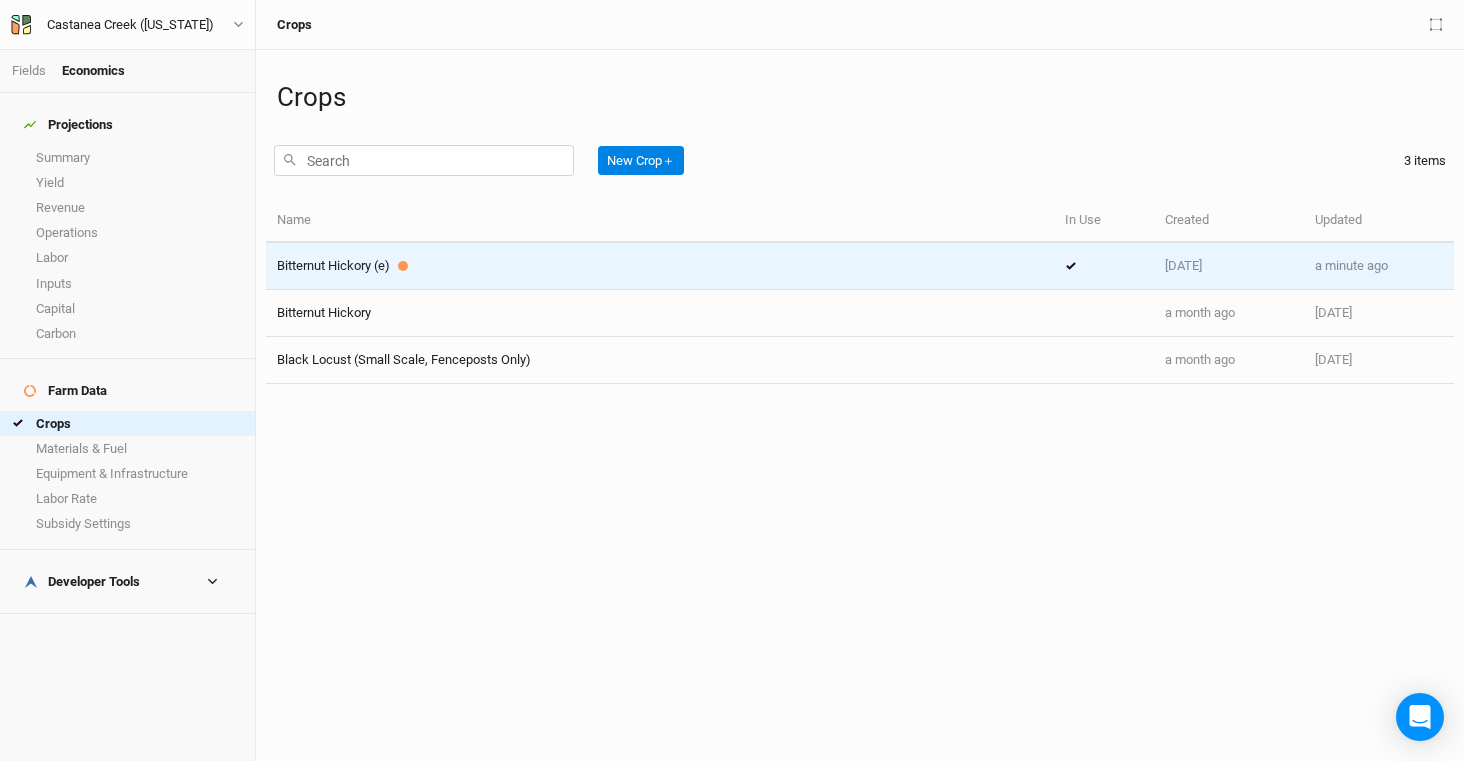
click at [366, 270] on span "Bitternut Hickory (e)" at bounding box center [333, 265] width 113 height 15
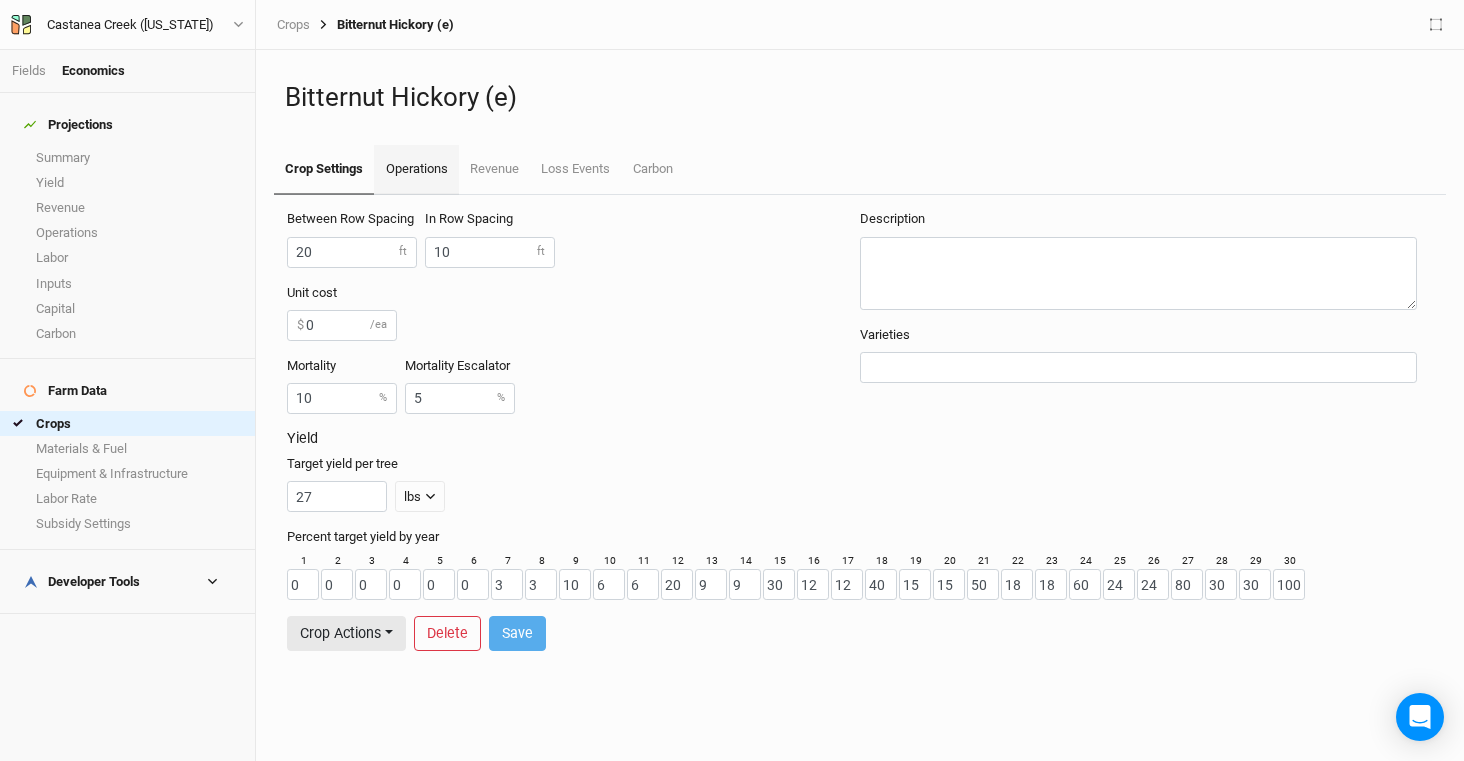
click at [423, 171] on link "Operations" at bounding box center [416, 170] width 84 height 50
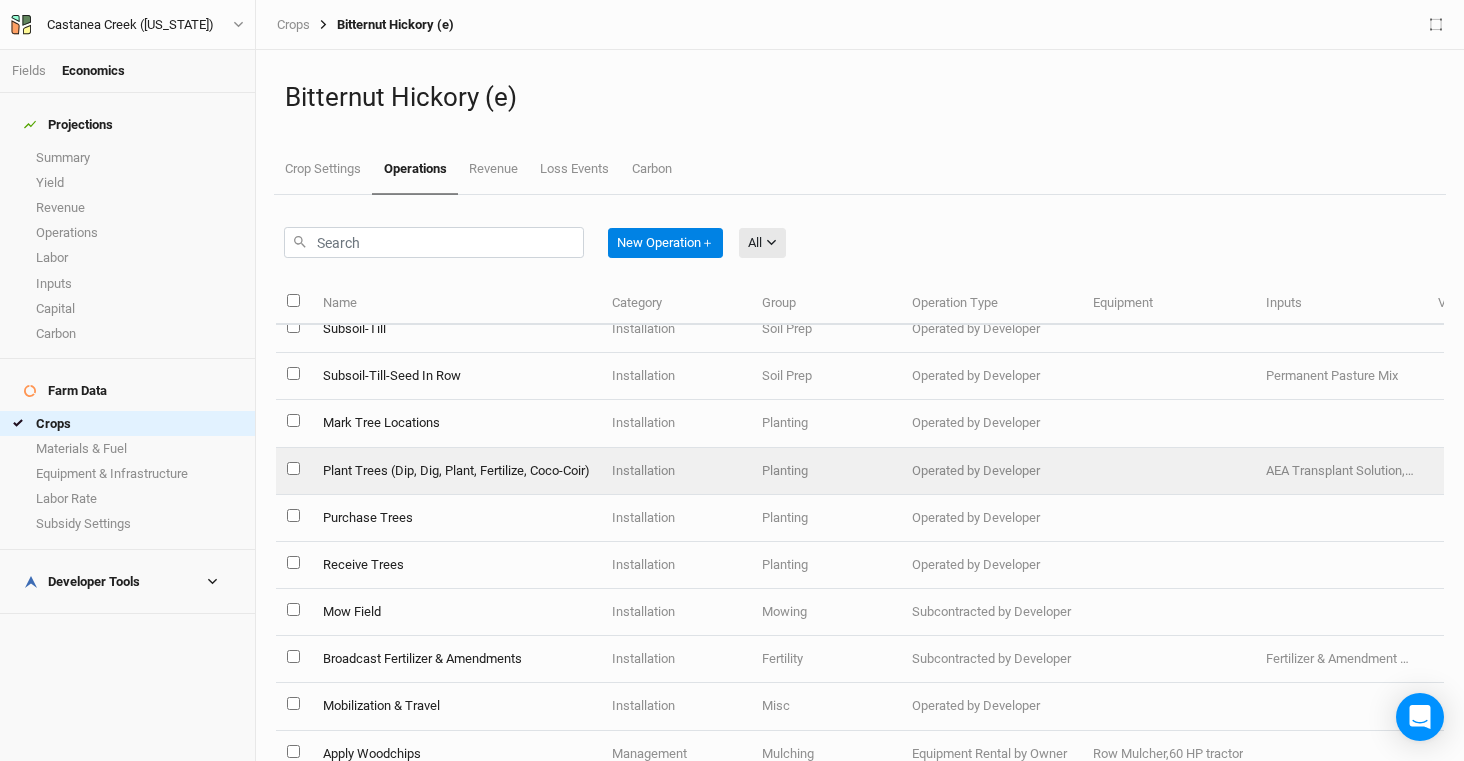
scroll to position [24, 0]
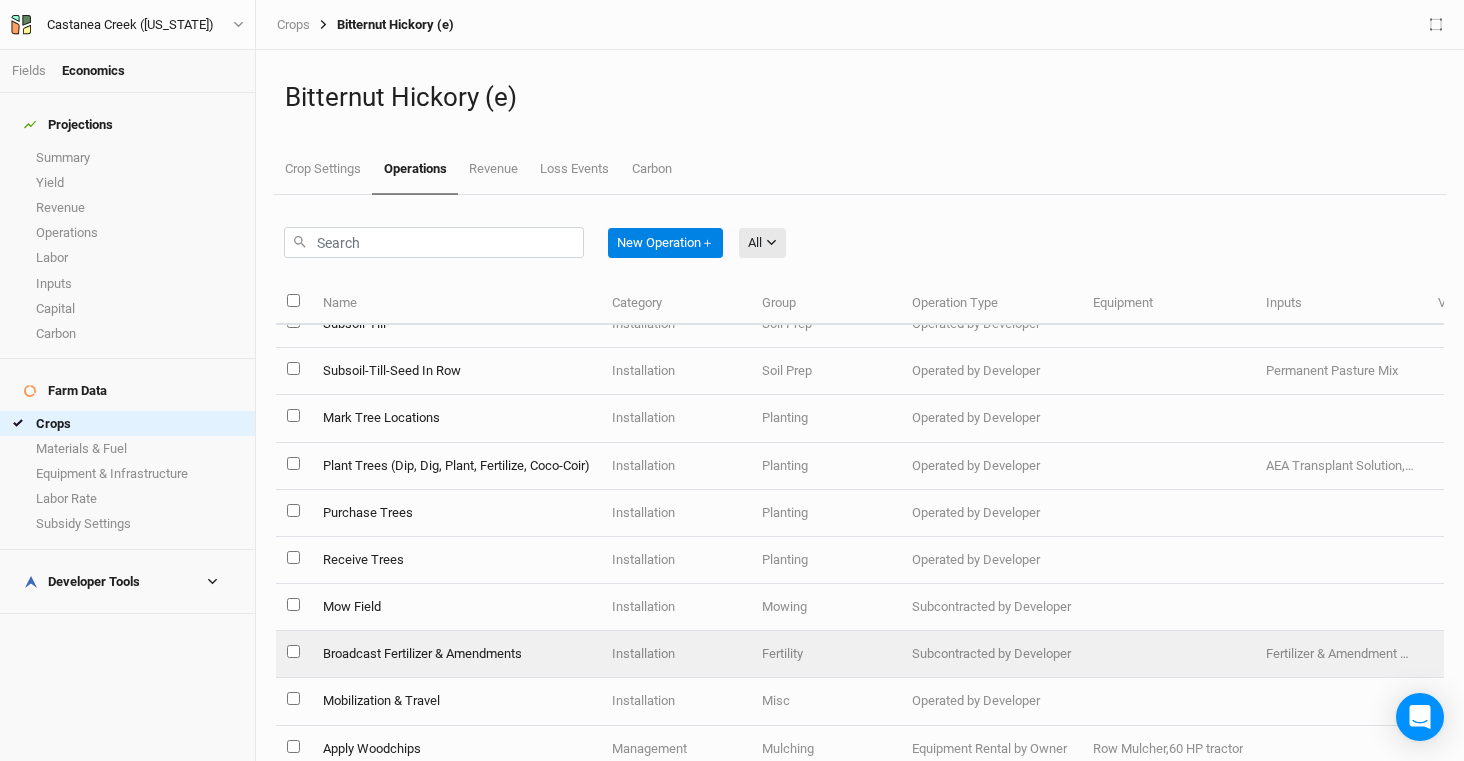
click at [523, 664] on td "Broadcast Fertilizer & Amendments" at bounding box center [455, 654] width 289 height 47
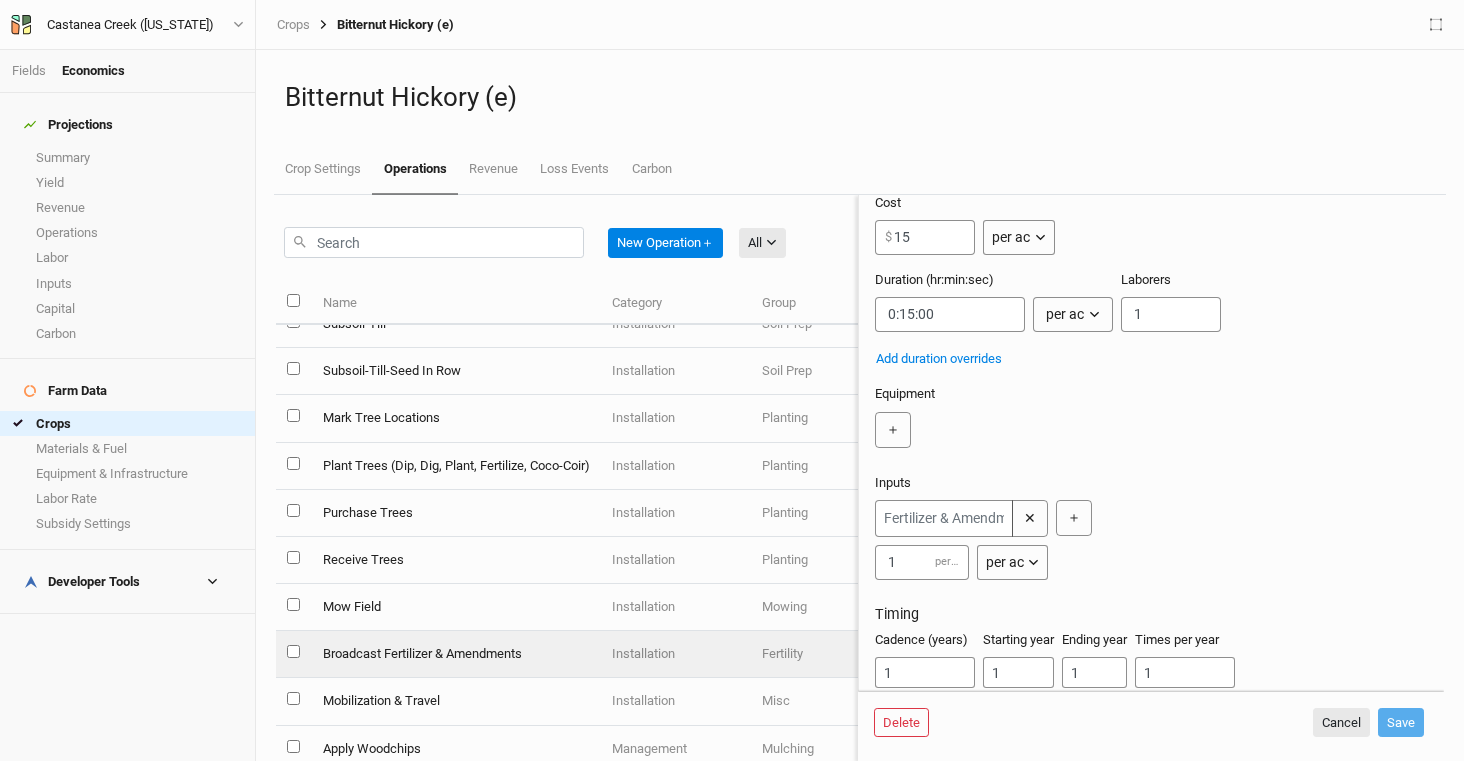
scroll to position [156, 0]
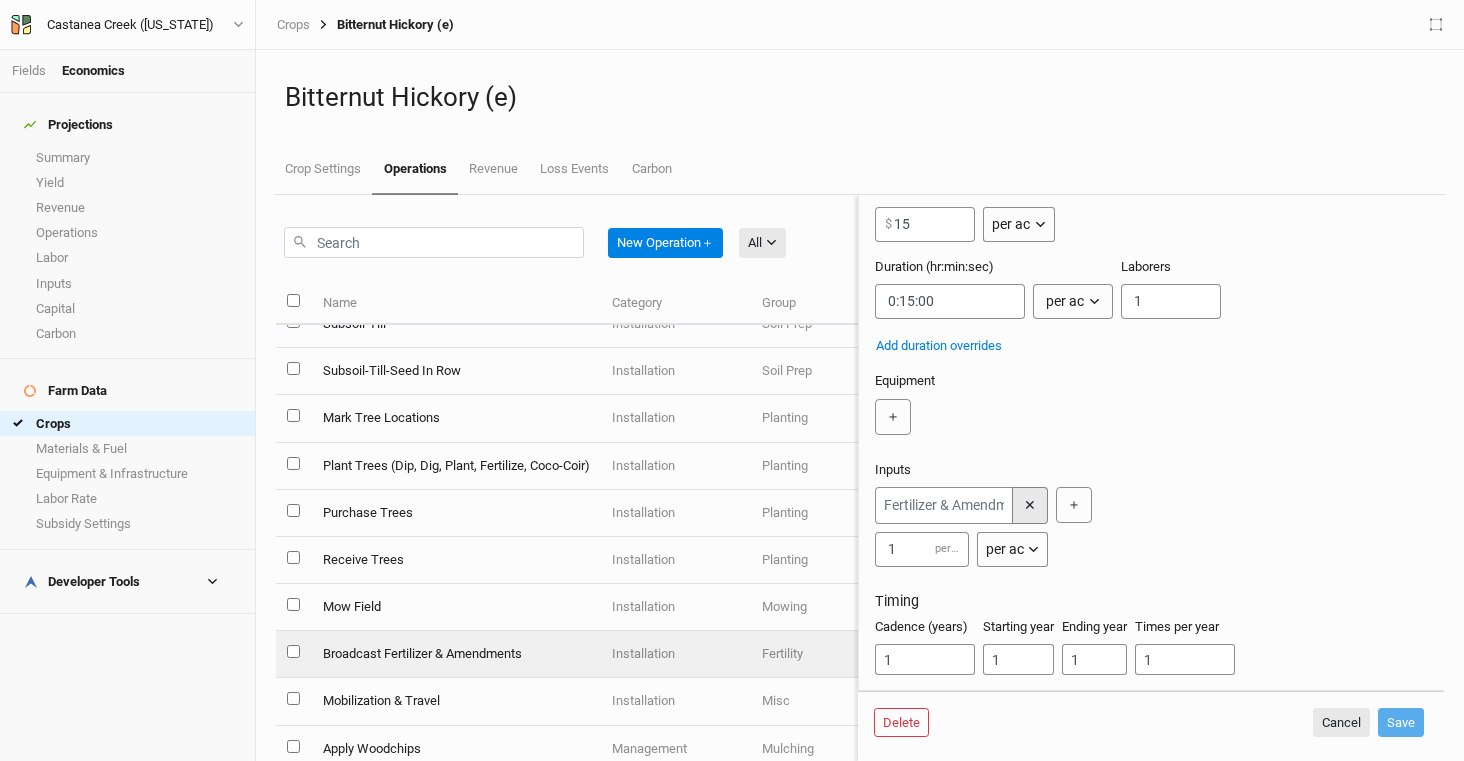
click at [1034, 518] on button "✕" at bounding box center [1030, 505] width 36 height 37
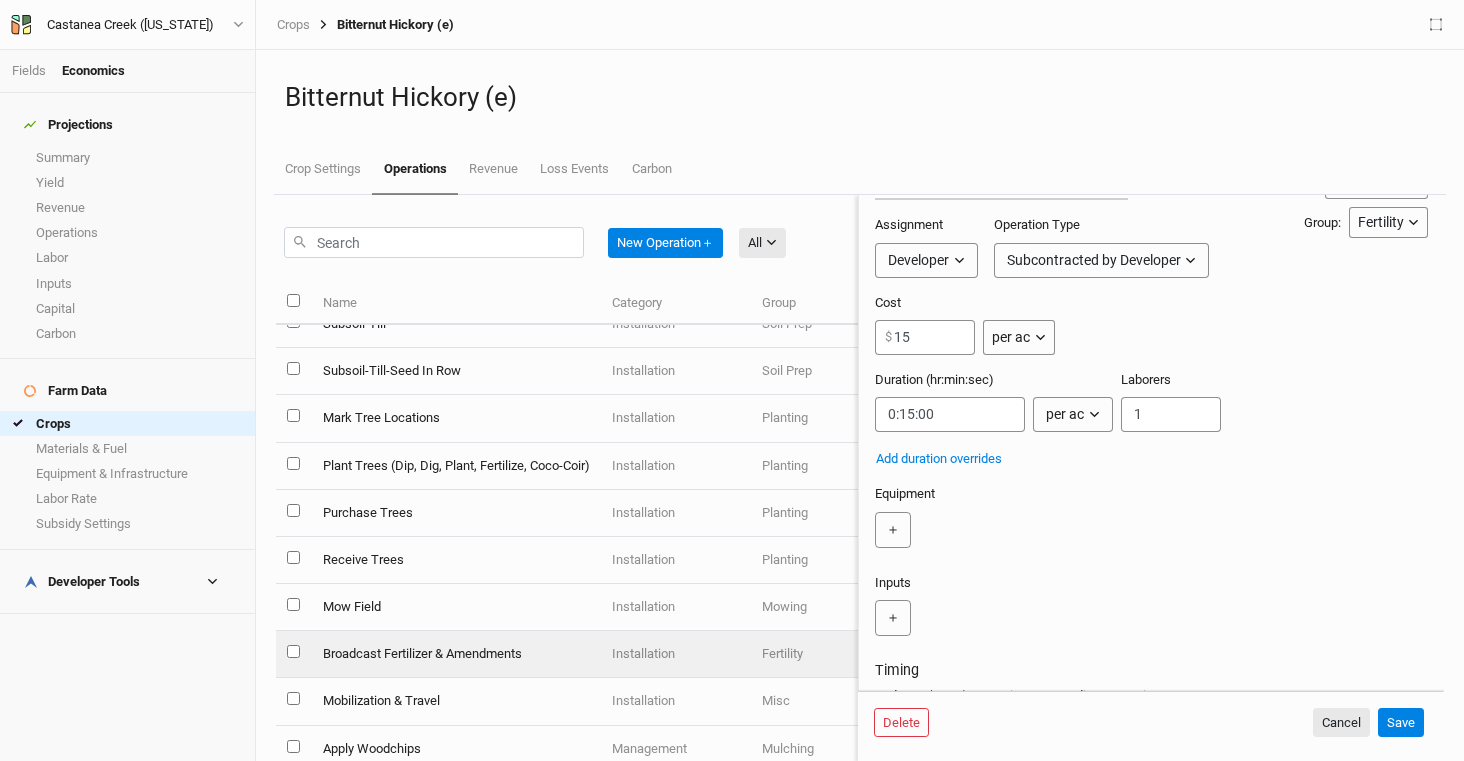
scroll to position [0, 0]
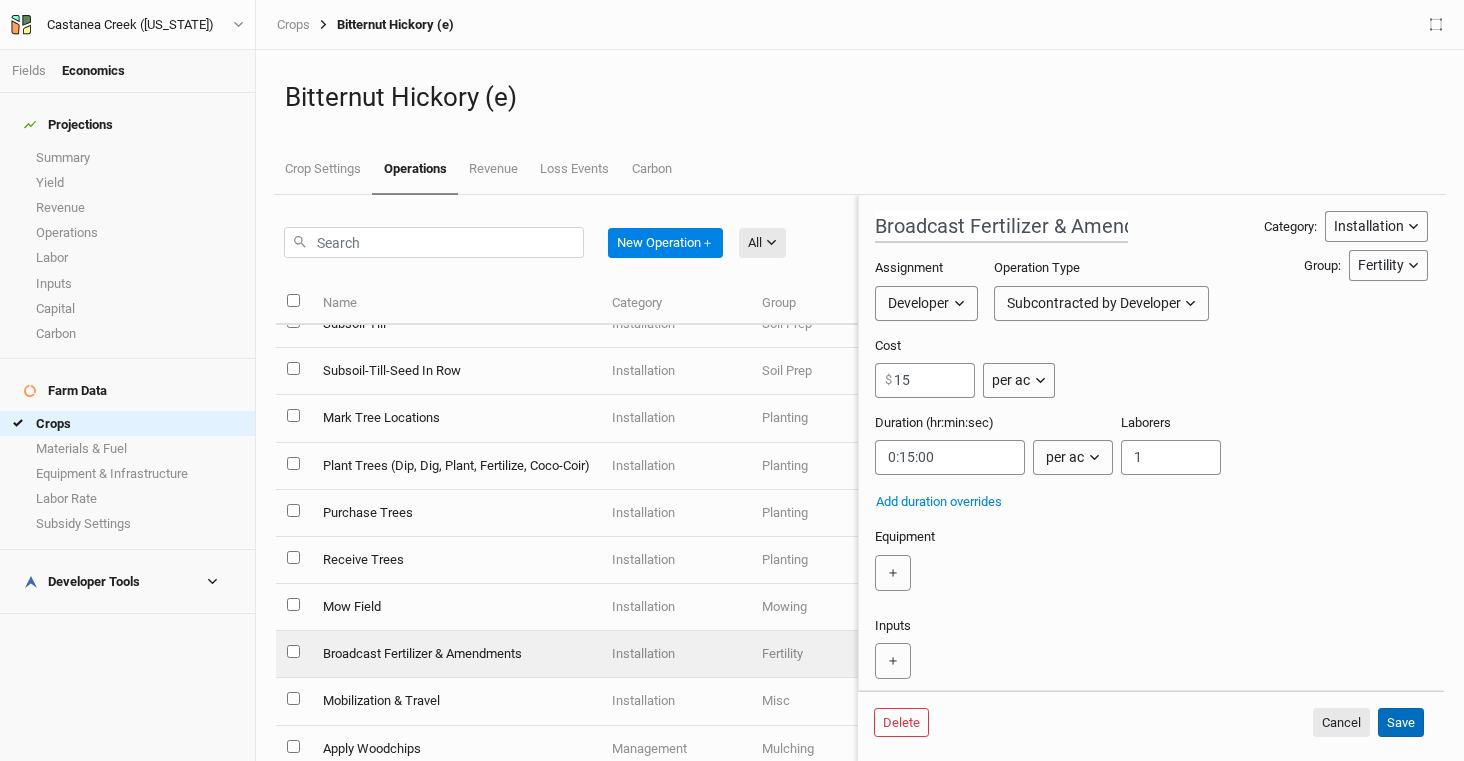
click at [1399, 723] on button "Save" at bounding box center [1401, 723] width 46 height 30
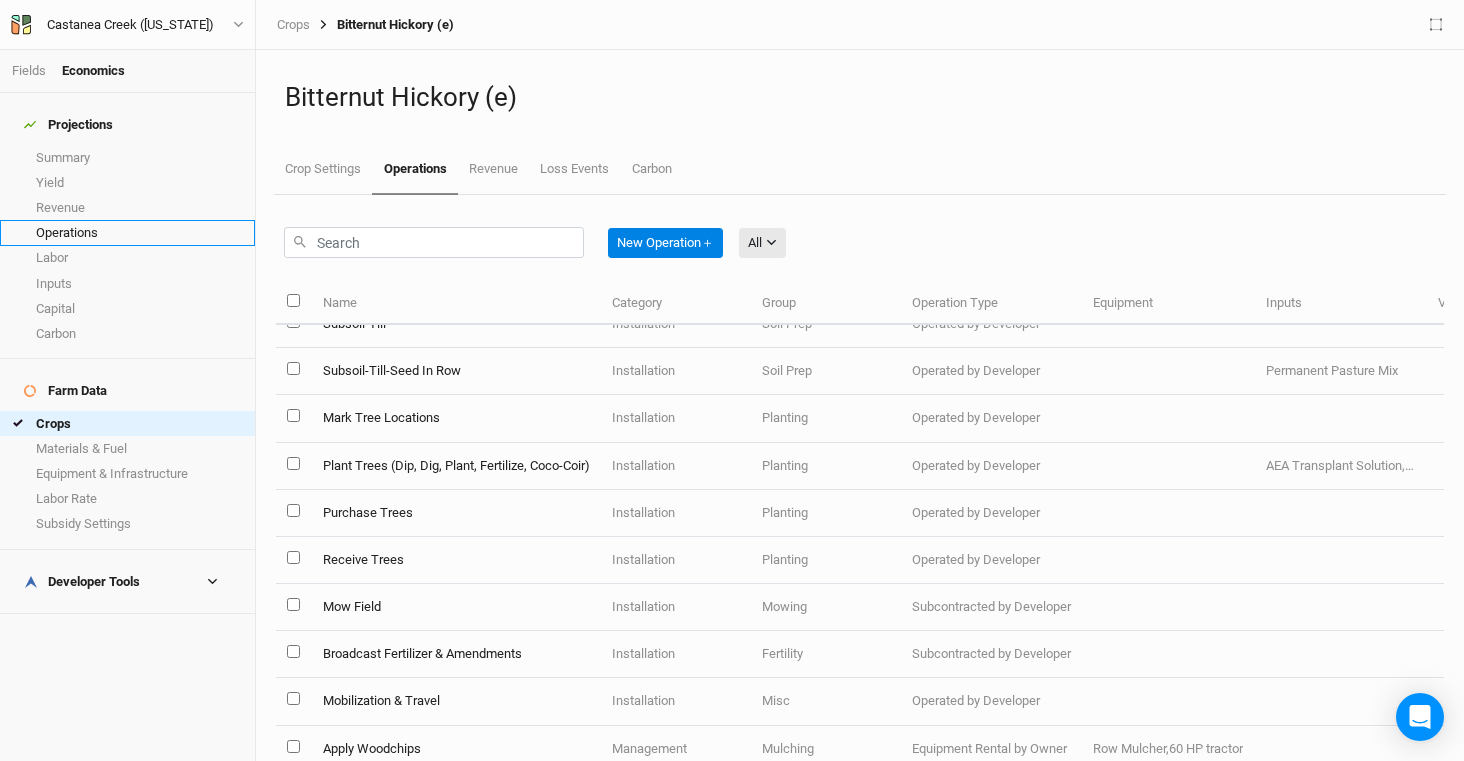
click at [147, 222] on link "Operations" at bounding box center [127, 232] width 255 height 25
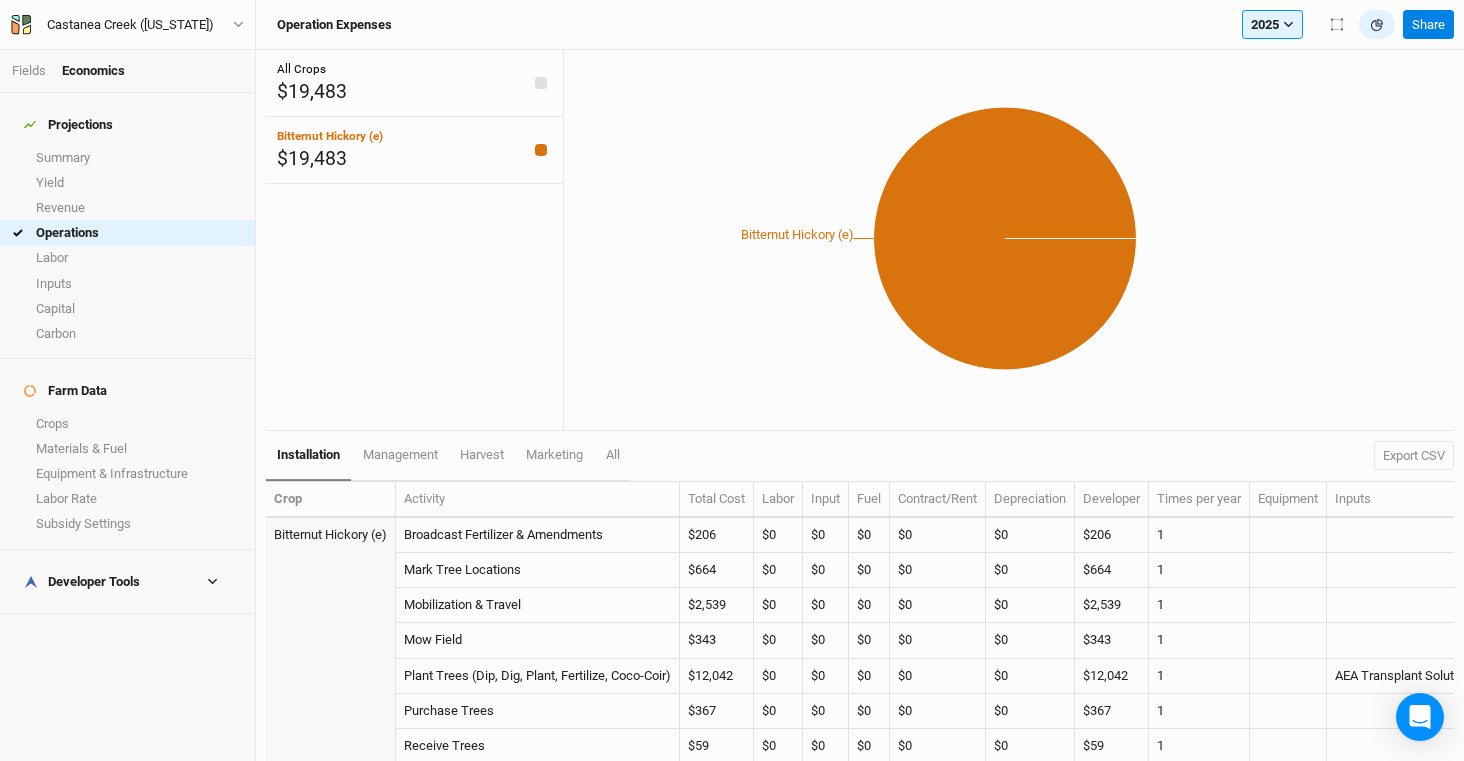
click at [135, 562] on h4 "Developer Tools" at bounding box center [127, 582] width 231 height 40
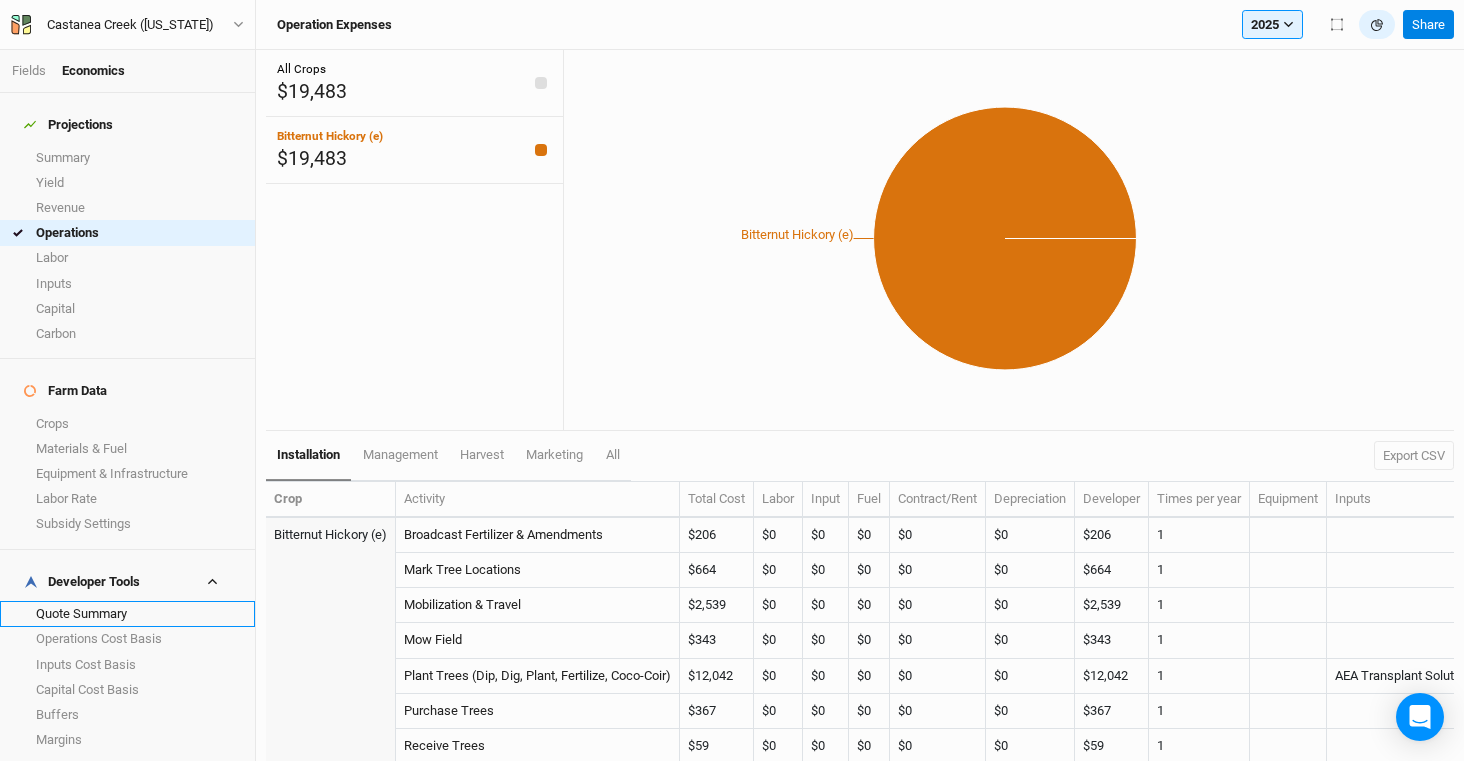
click at [129, 601] on link "Quote Summary" at bounding box center [127, 613] width 255 height 25
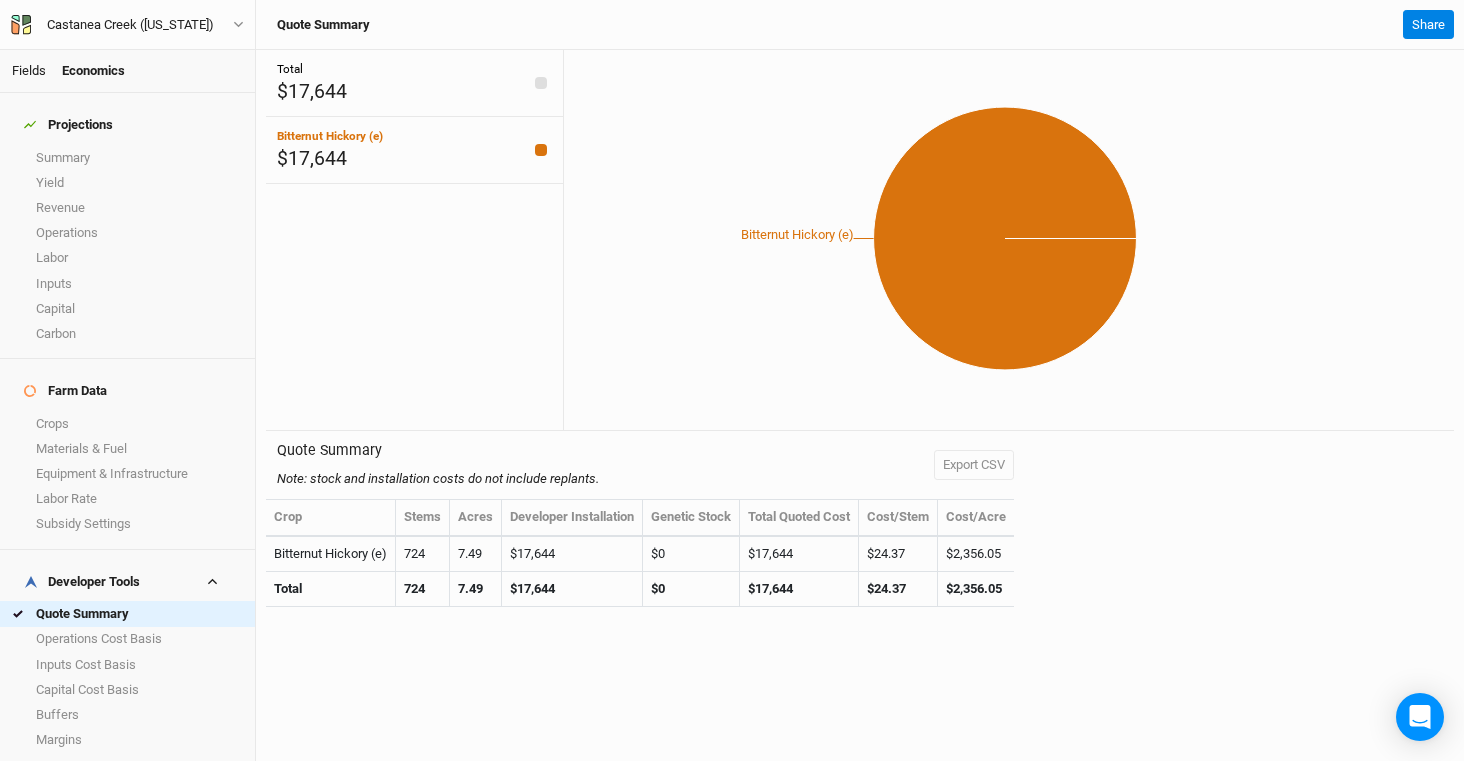
click at [19, 67] on link "Fields" at bounding box center [29, 70] width 34 height 15
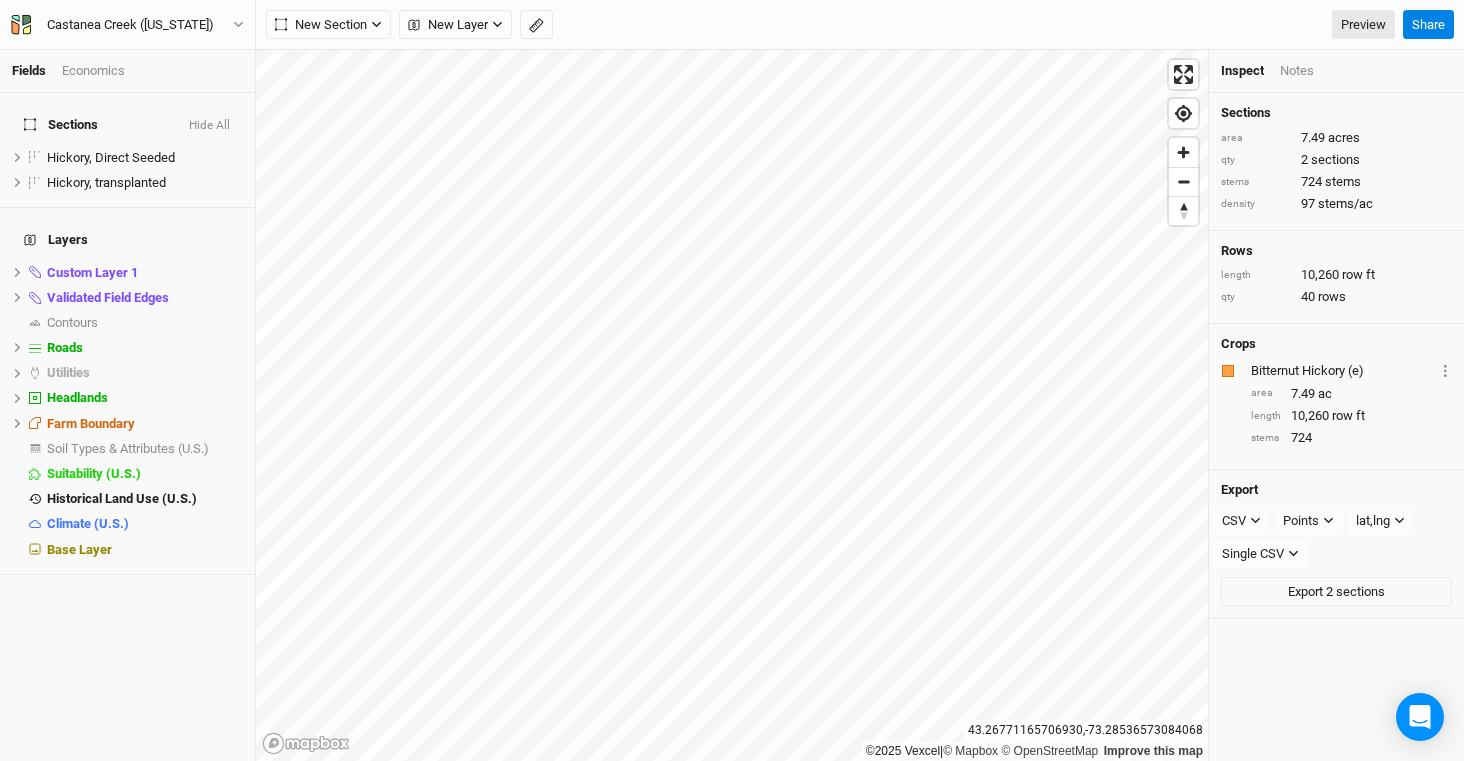
click at [100, 76] on div "Economics" at bounding box center [93, 71] width 63 height 18
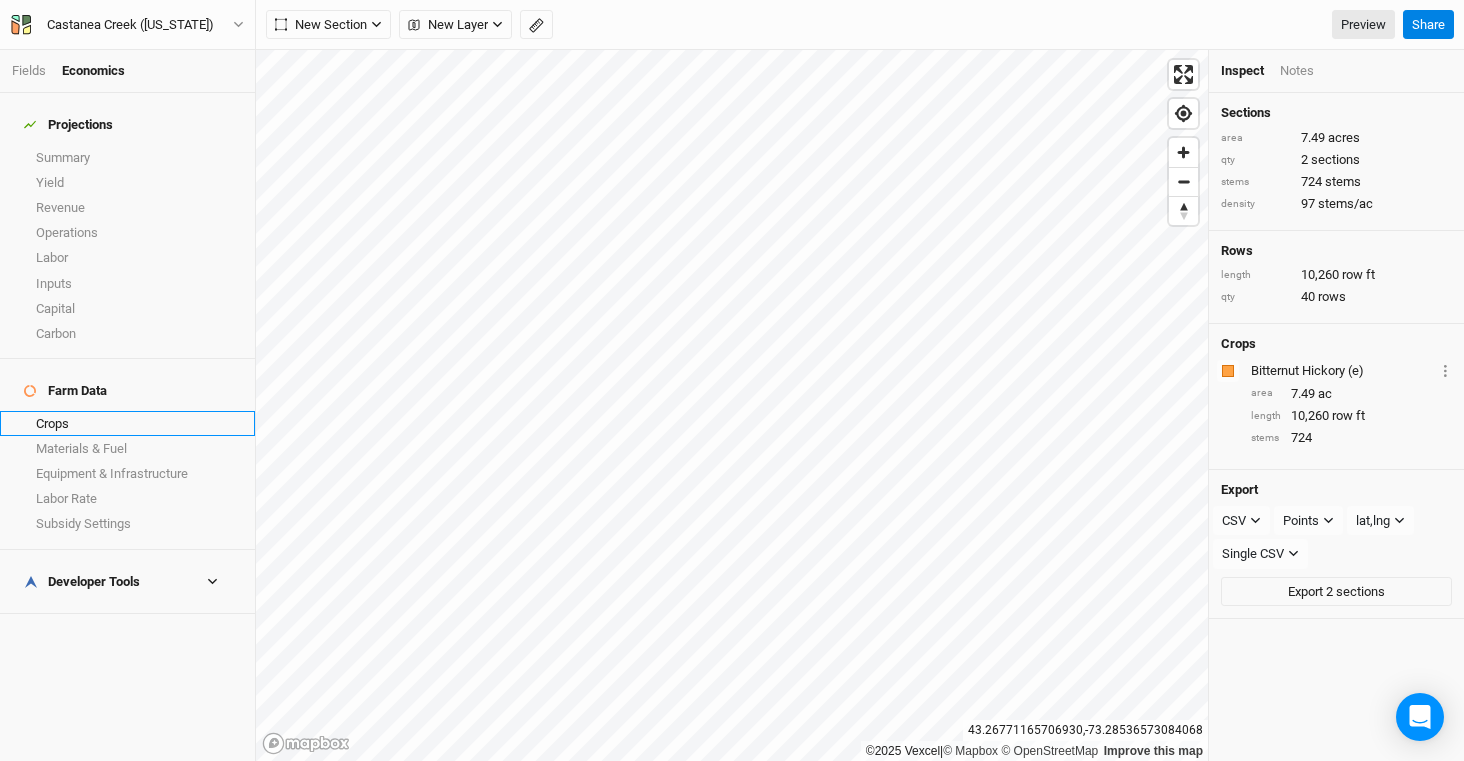
click at [75, 411] on link "Crops" at bounding box center [127, 423] width 255 height 25
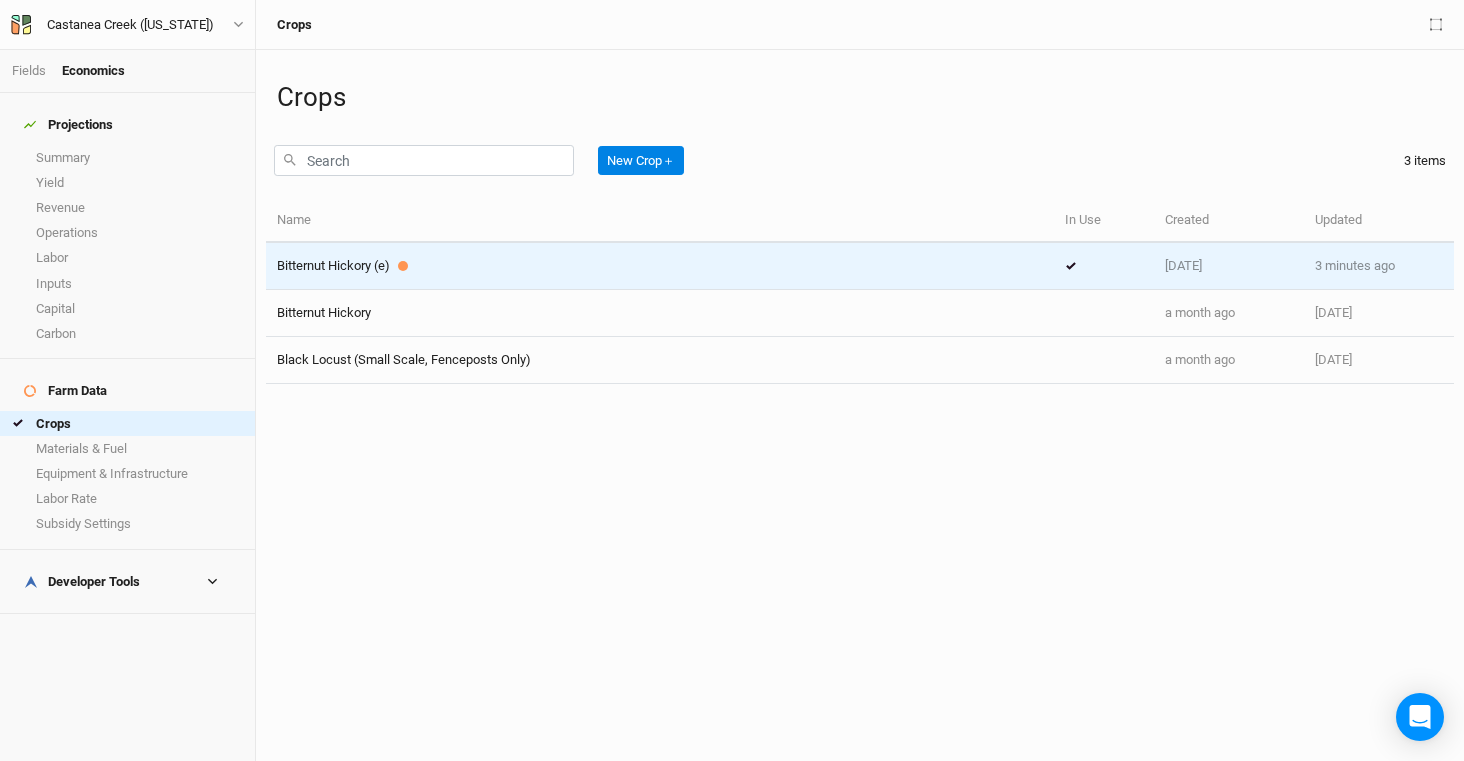
click at [366, 265] on span "Bitternut Hickory (e)" at bounding box center [333, 265] width 113 height 15
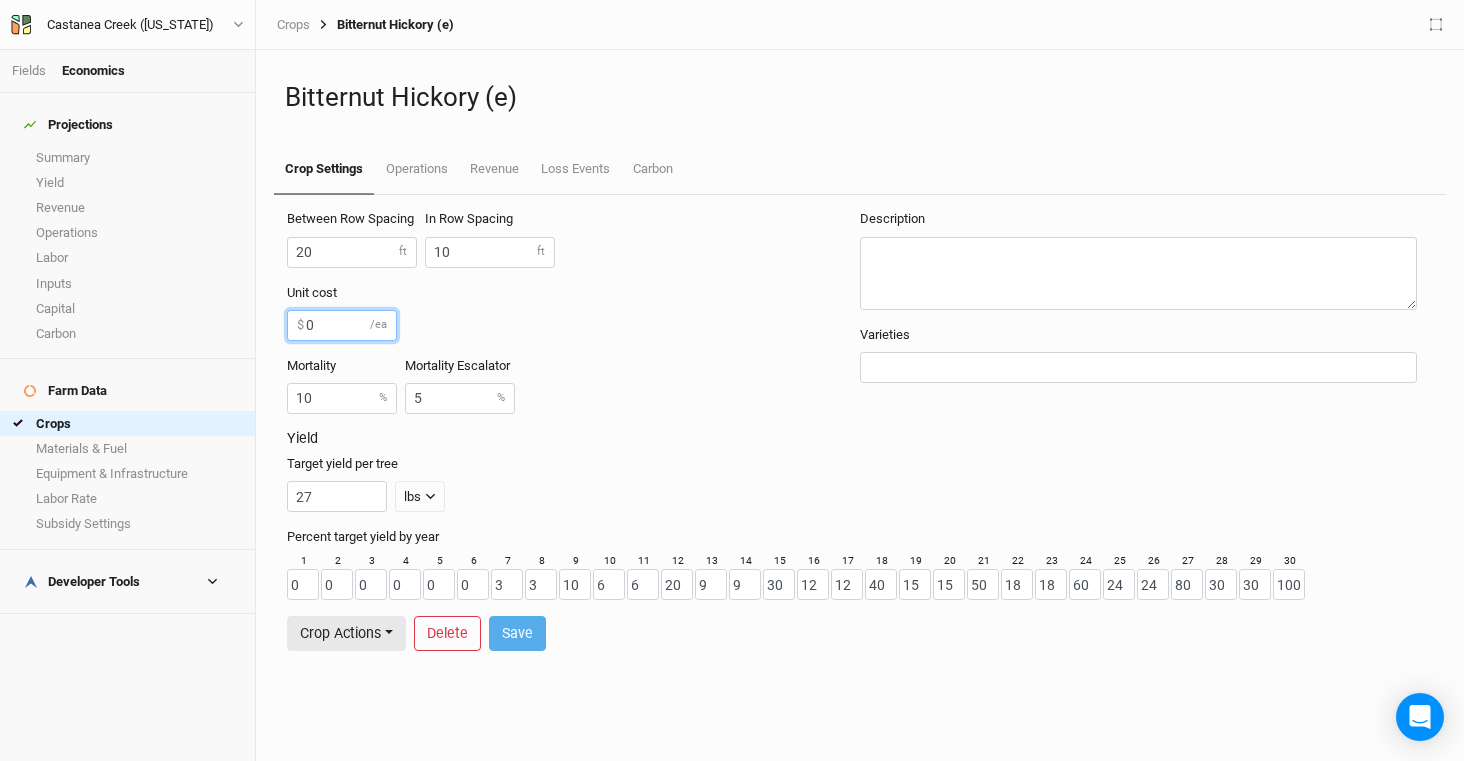
drag, startPoint x: 346, startPoint y: 326, endPoint x: 263, endPoint y: 327, distance: 83.0
click at [263, 327] on div "Bitternut Hickory (e) Crop Settings Operations Revenue Loss Events Carbon Betwe…" at bounding box center [860, 405] width 1208 height 711
type input "9"
click at [528, 634] on button "Save" at bounding box center [517, 633] width 57 height 35
click at [33, 73] on link "Fields" at bounding box center [29, 70] width 34 height 15
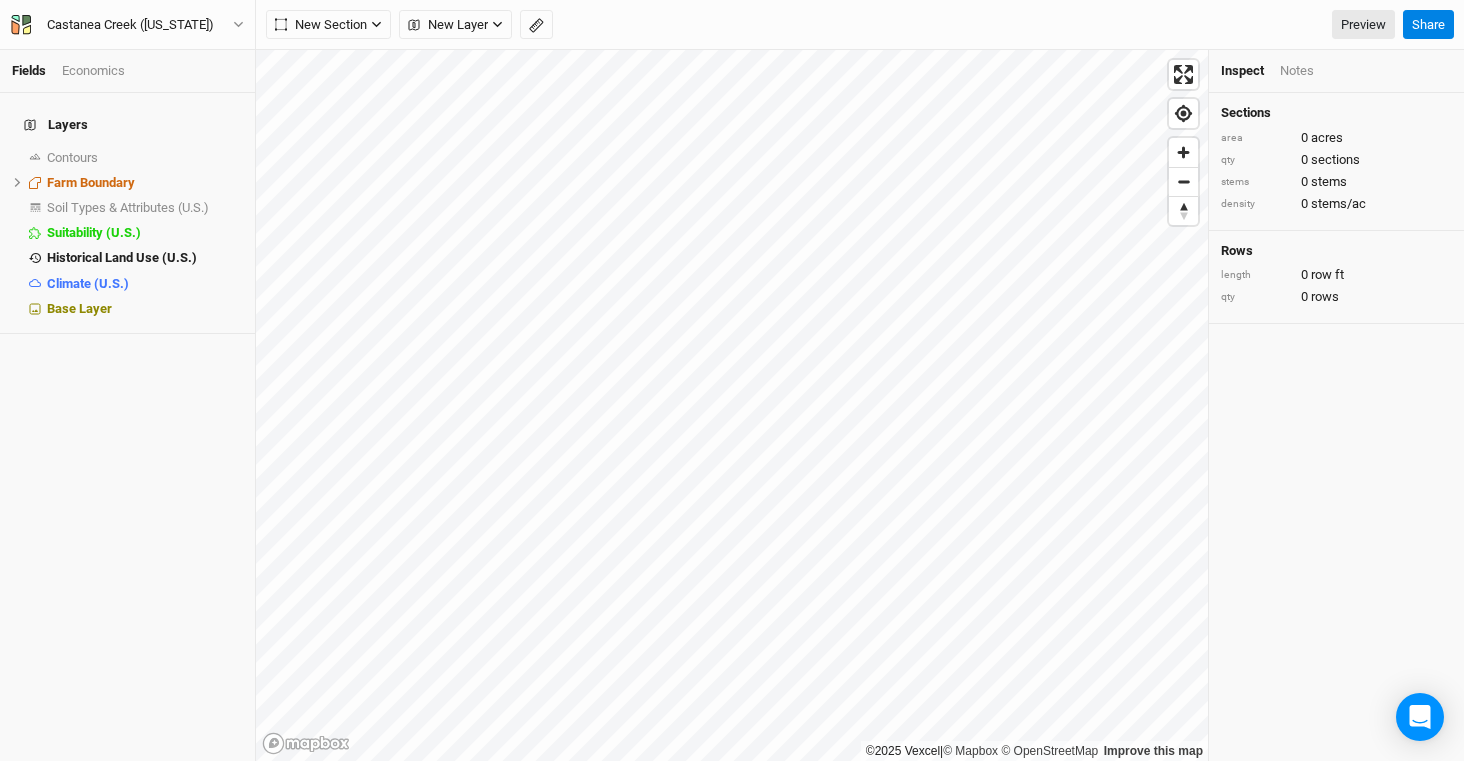
click at [99, 71] on div "Economics" at bounding box center [93, 71] width 63 height 18
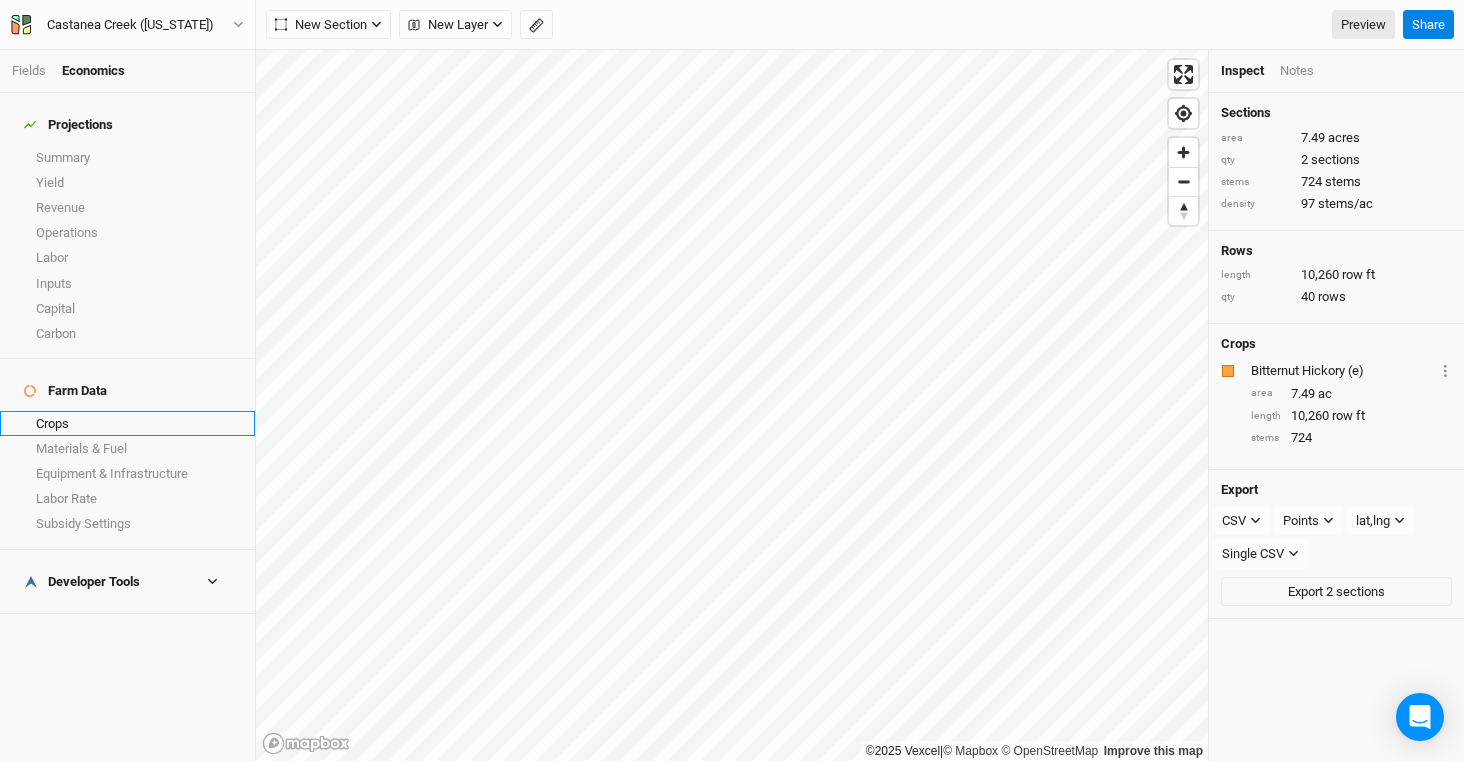
click at [88, 411] on link "Crops" at bounding box center [127, 423] width 255 height 25
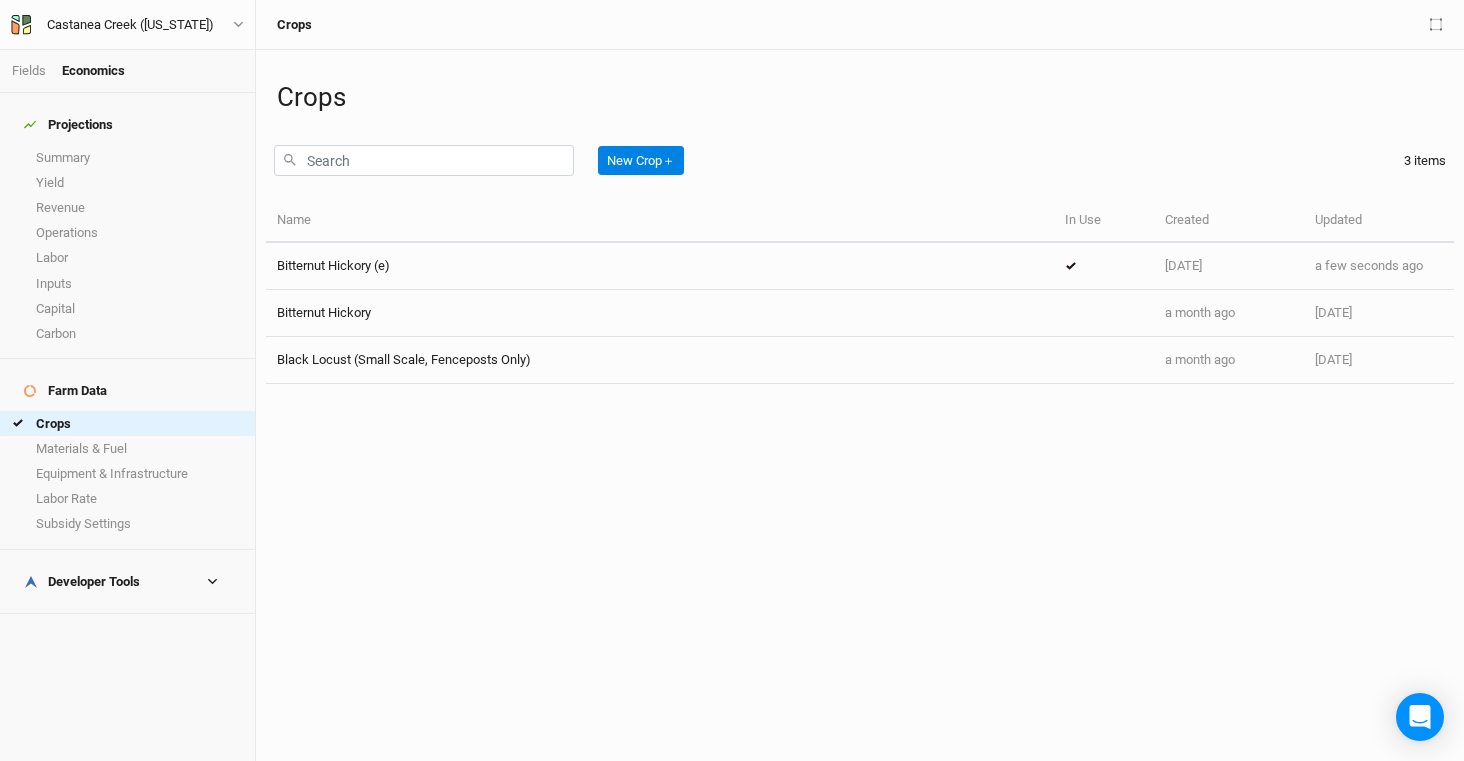
click at [91, 562] on h4 "Developer Tools" at bounding box center [127, 582] width 231 height 40
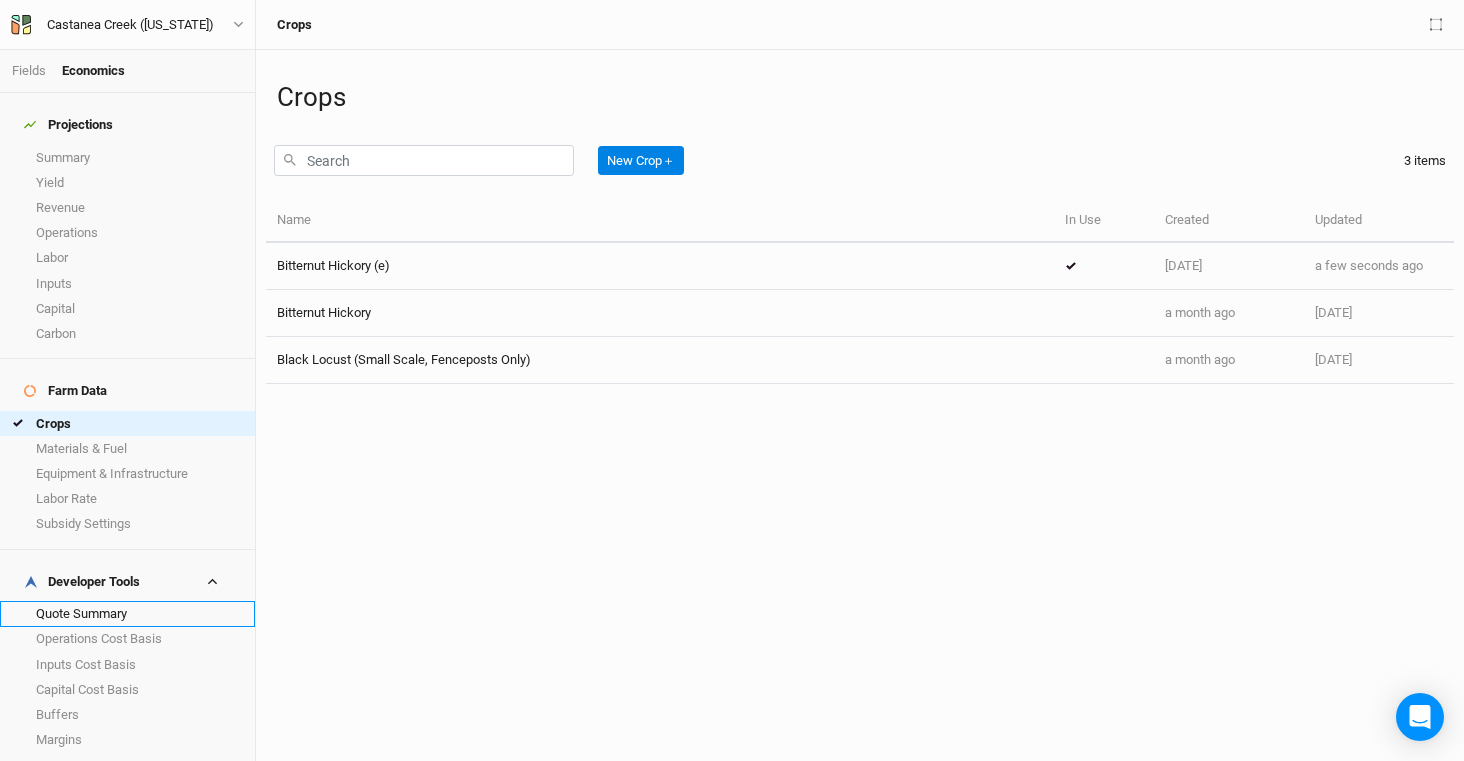
click at [125, 601] on link "Quote Summary" at bounding box center [127, 613] width 255 height 25
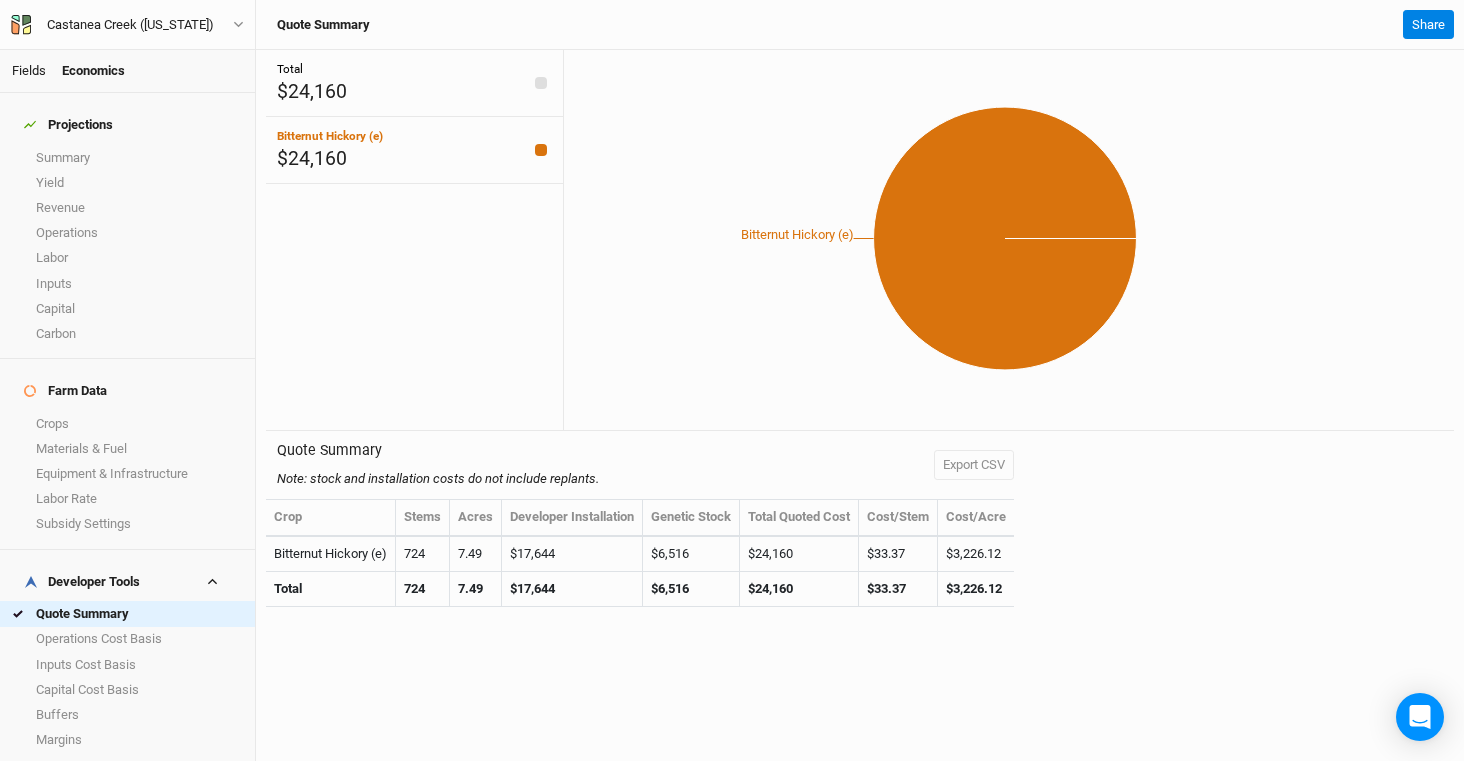
click at [28, 70] on link "Fields" at bounding box center [29, 70] width 34 height 15
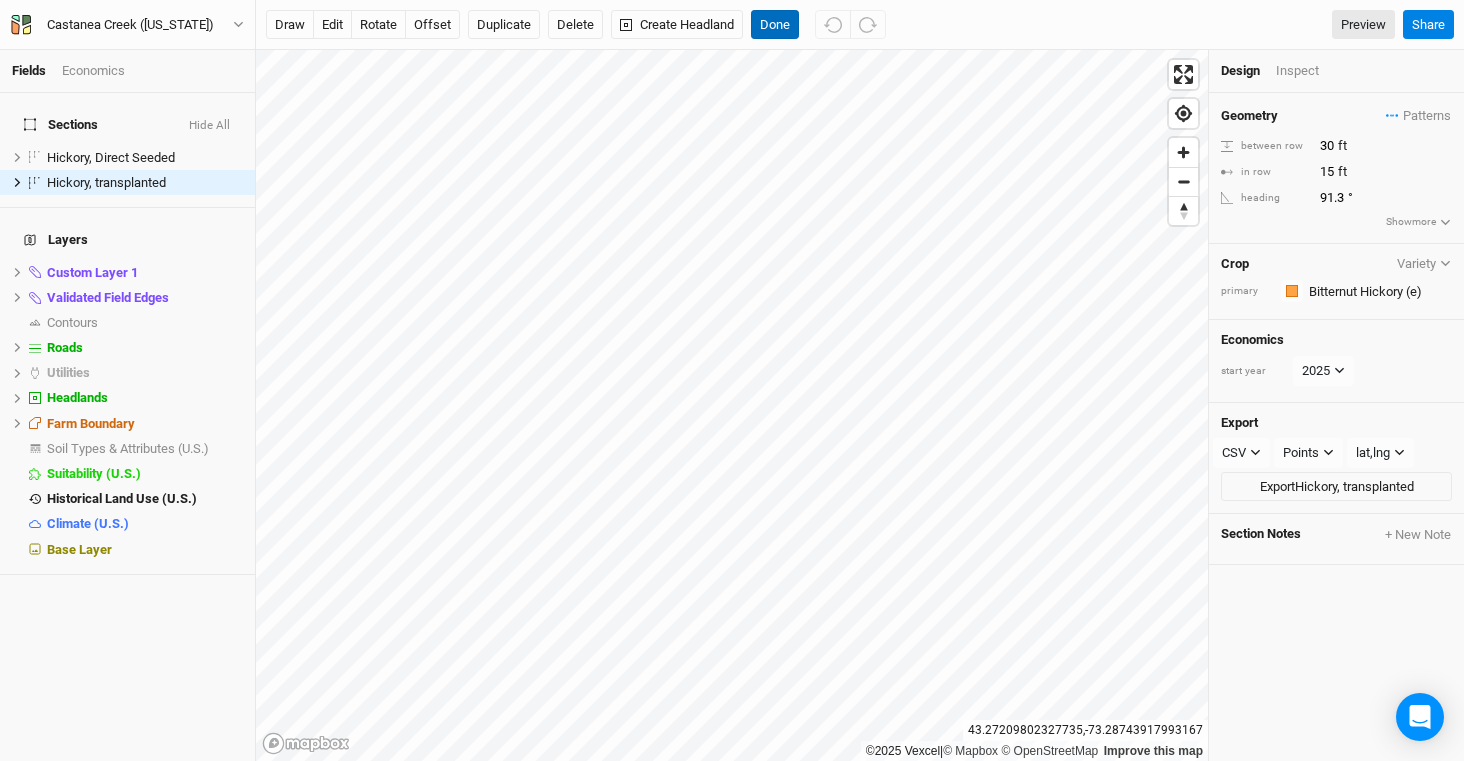
click at [789, 27] on button "Done" at bounding box center [775, 25] width 48 height 30
click at [764, 21] on button "Done" at bounding box center [775, 25] width 48 height 30
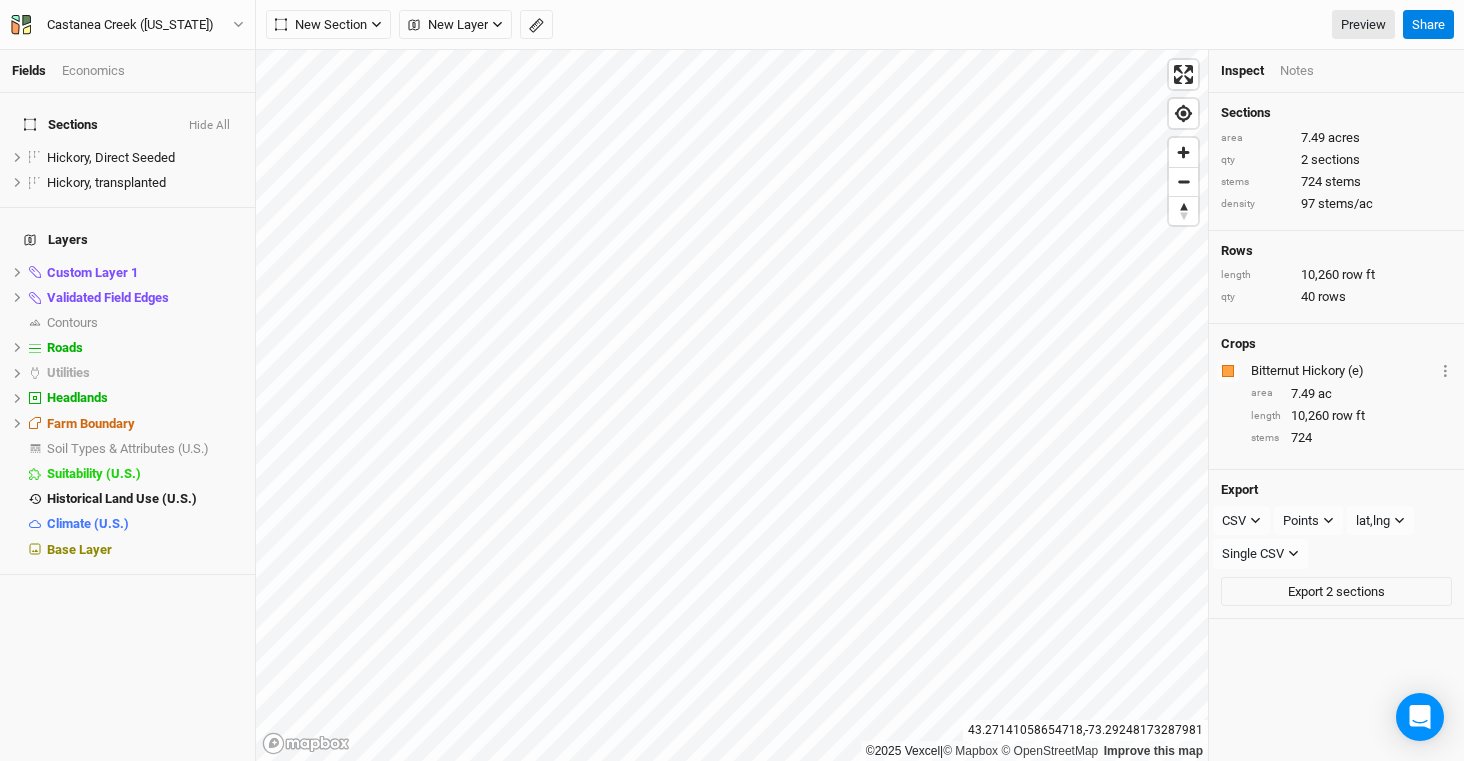
click at [82, 74] on div "Economics" at bounding box center [93, 71] width 63 height 18
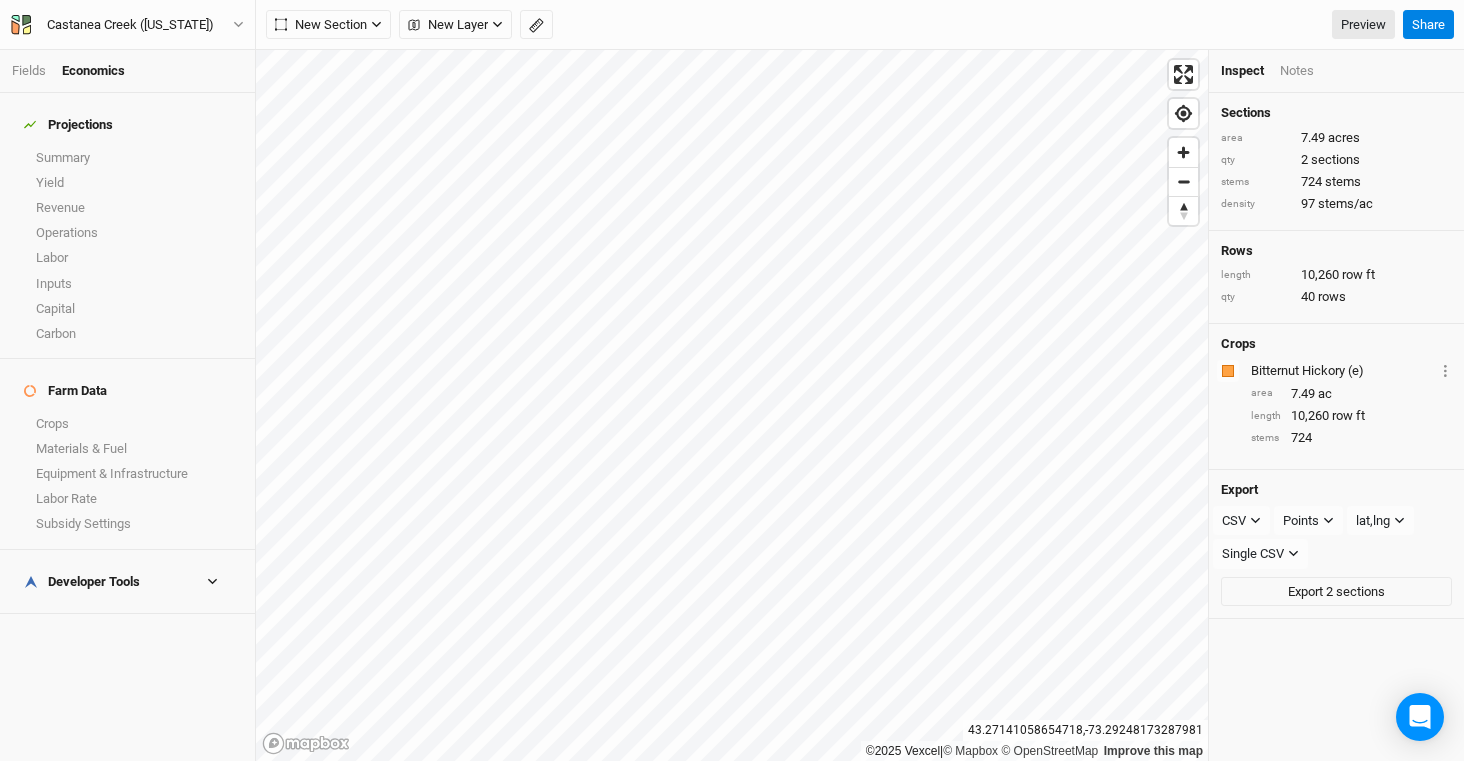
click at [109, 574] on div "Developer Tools" at bounding box center [82, 582] width 116 height 16
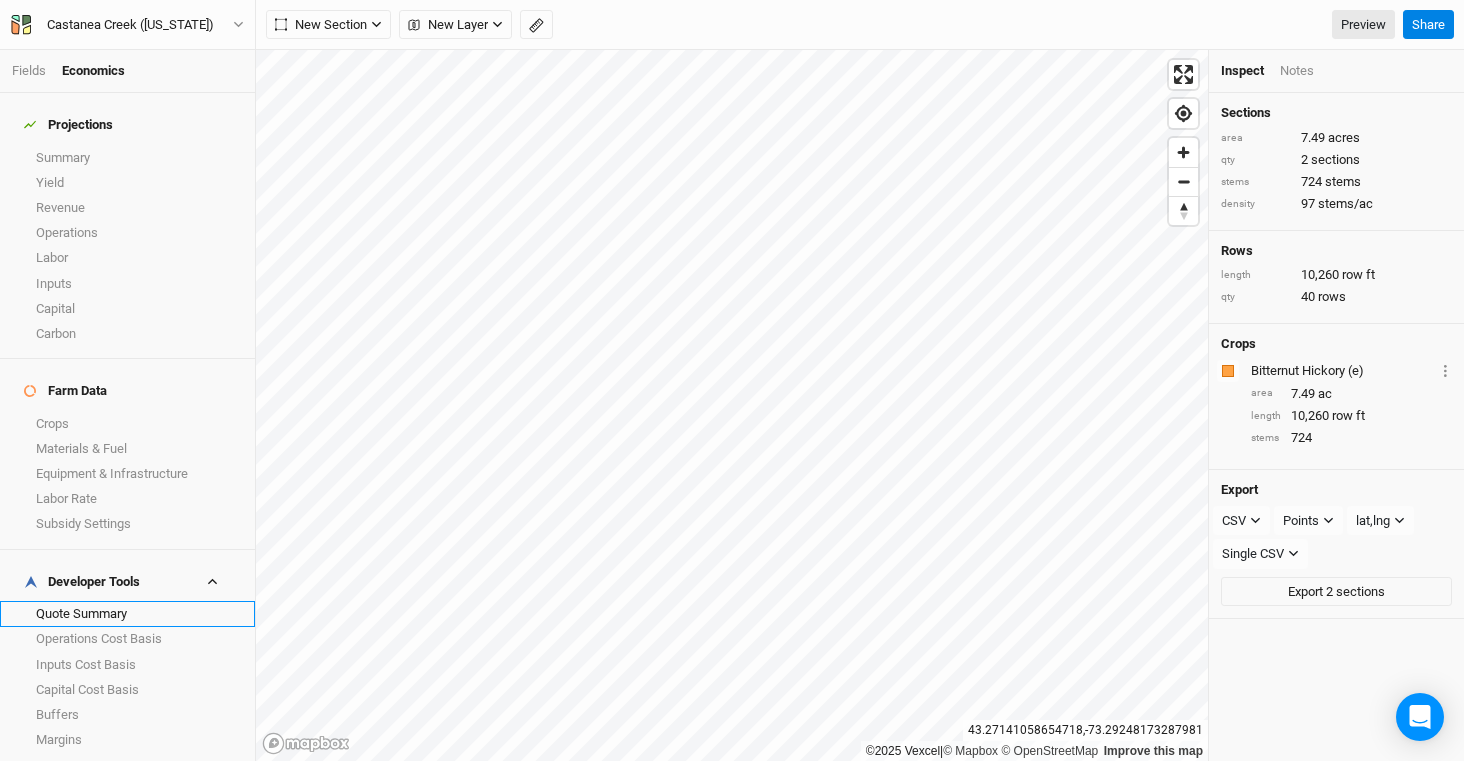
click at [154, 601] on link "Quote Summary" at bounding box center [127, 613] width 255 height 25
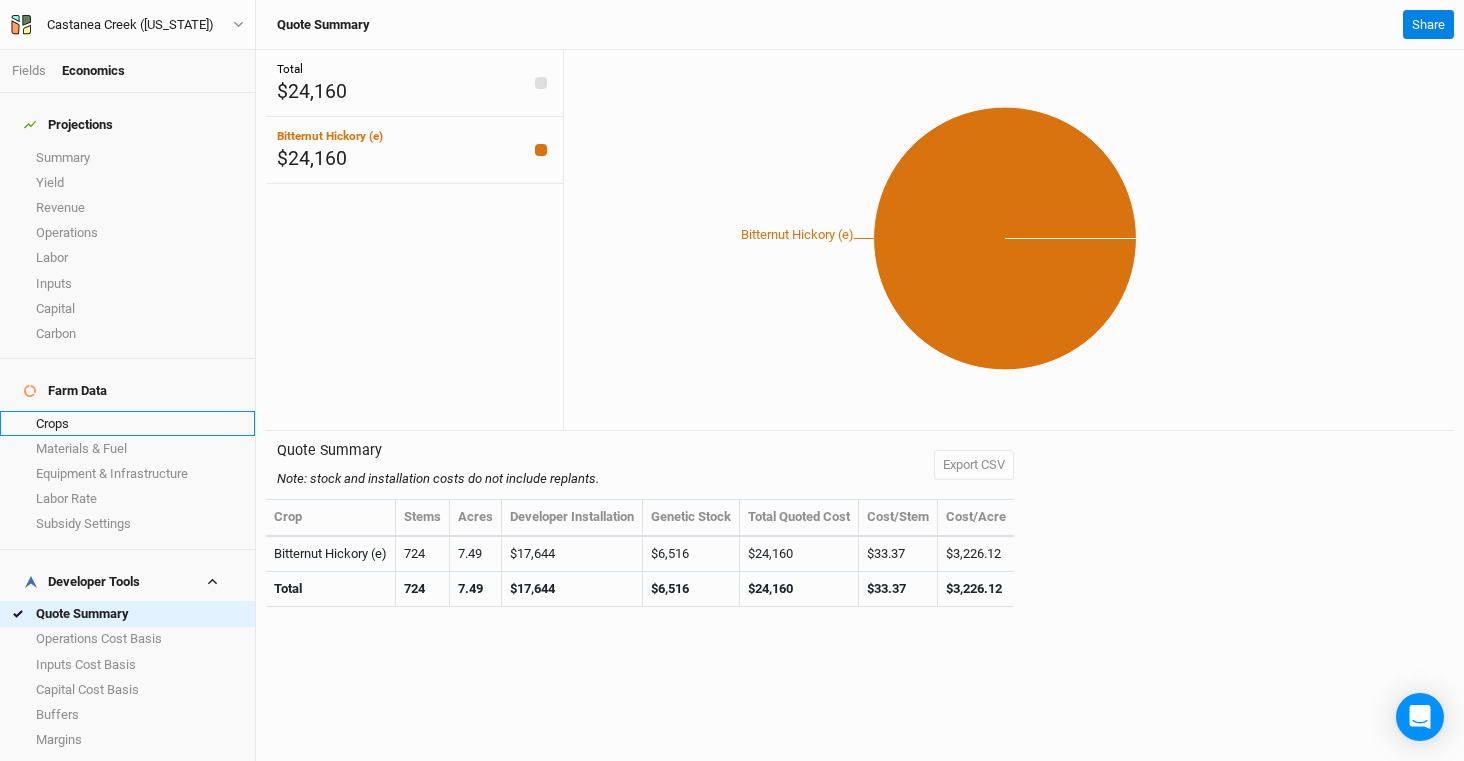
click at [116, 411] on link "Crops" at bounding box center [127, 423] width 255 height 25
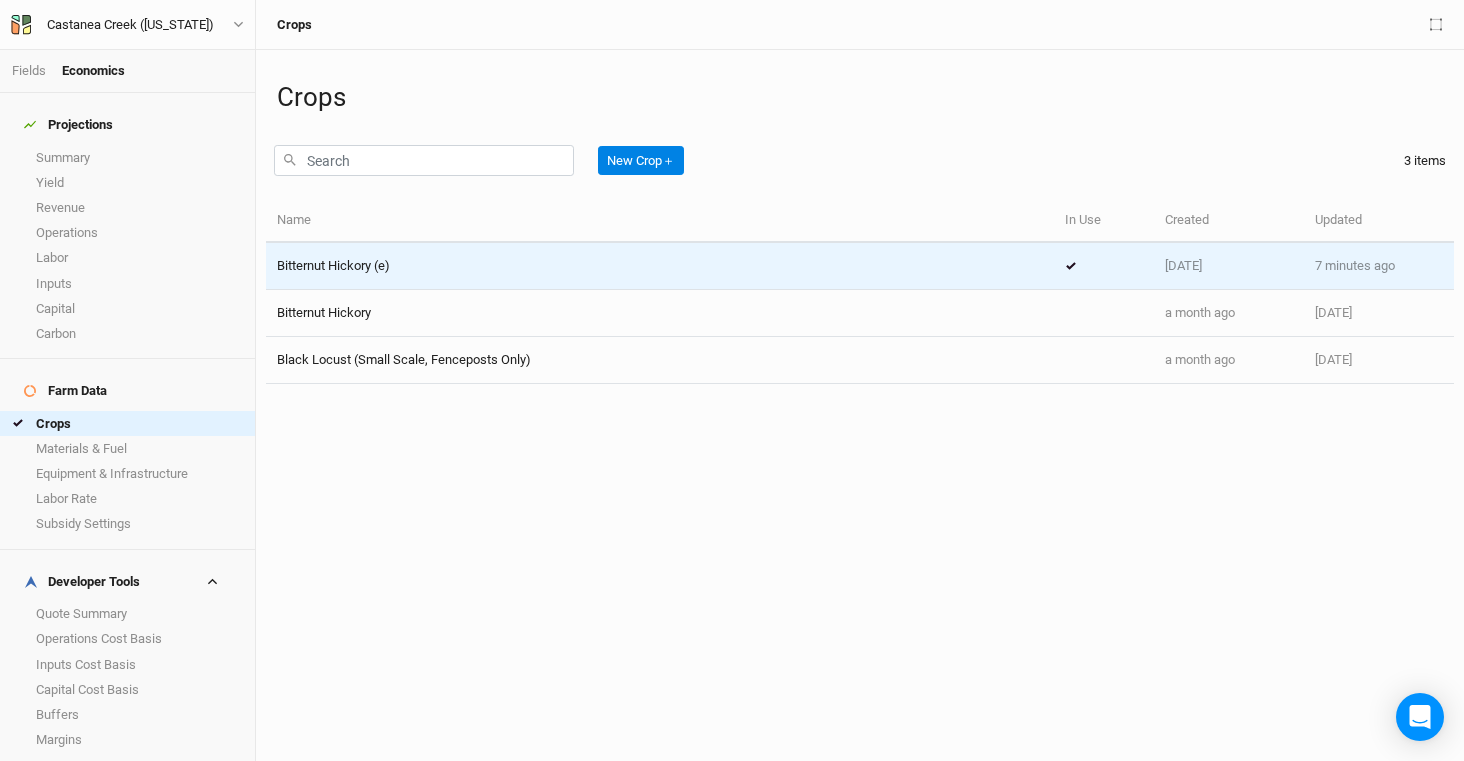
click at [417, 262] on div "Bitternut Hickory (e)" at bounding box center [660, 266] width 766 height 18
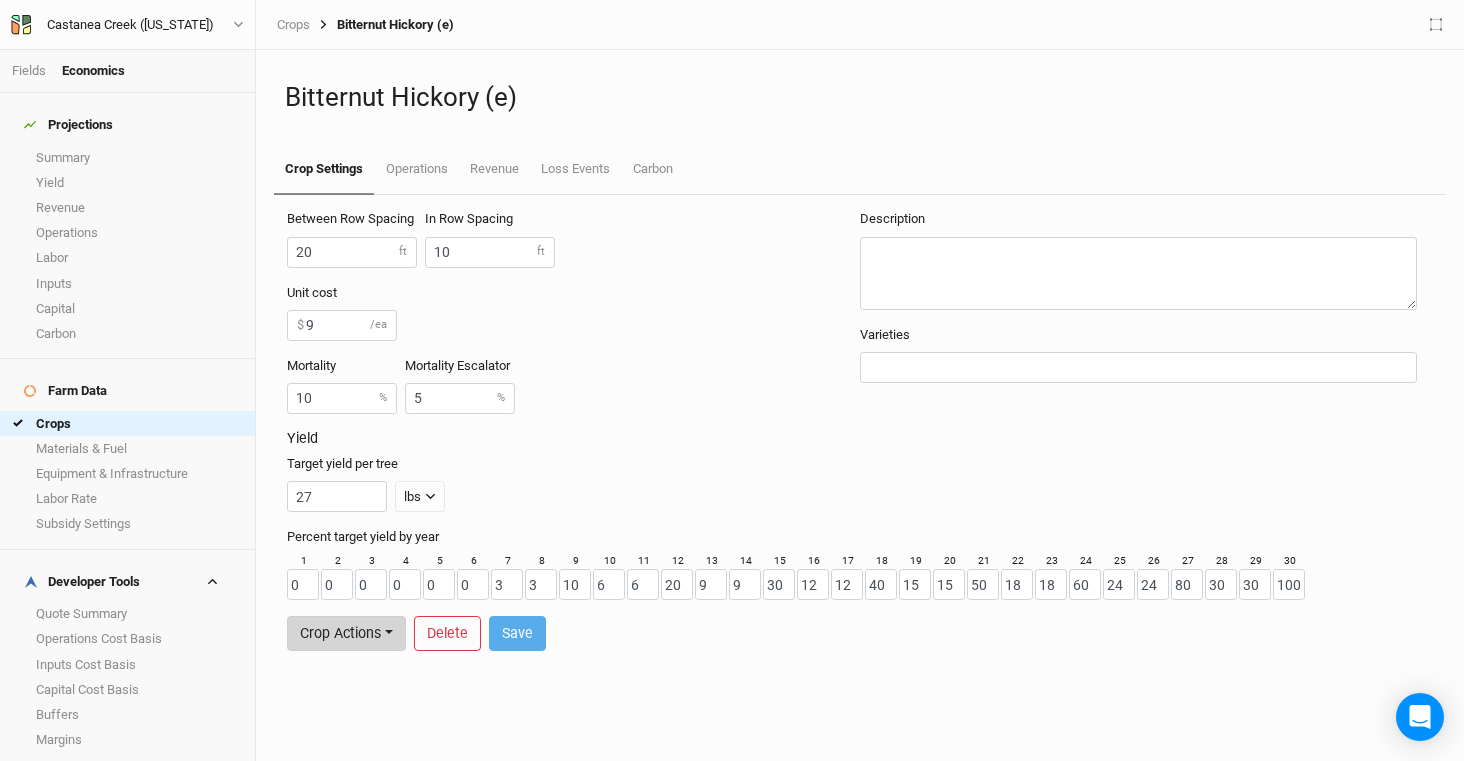
click at [343, 629] on button "Crop Actions" at bounding box center [346, 633] width 119 height 35
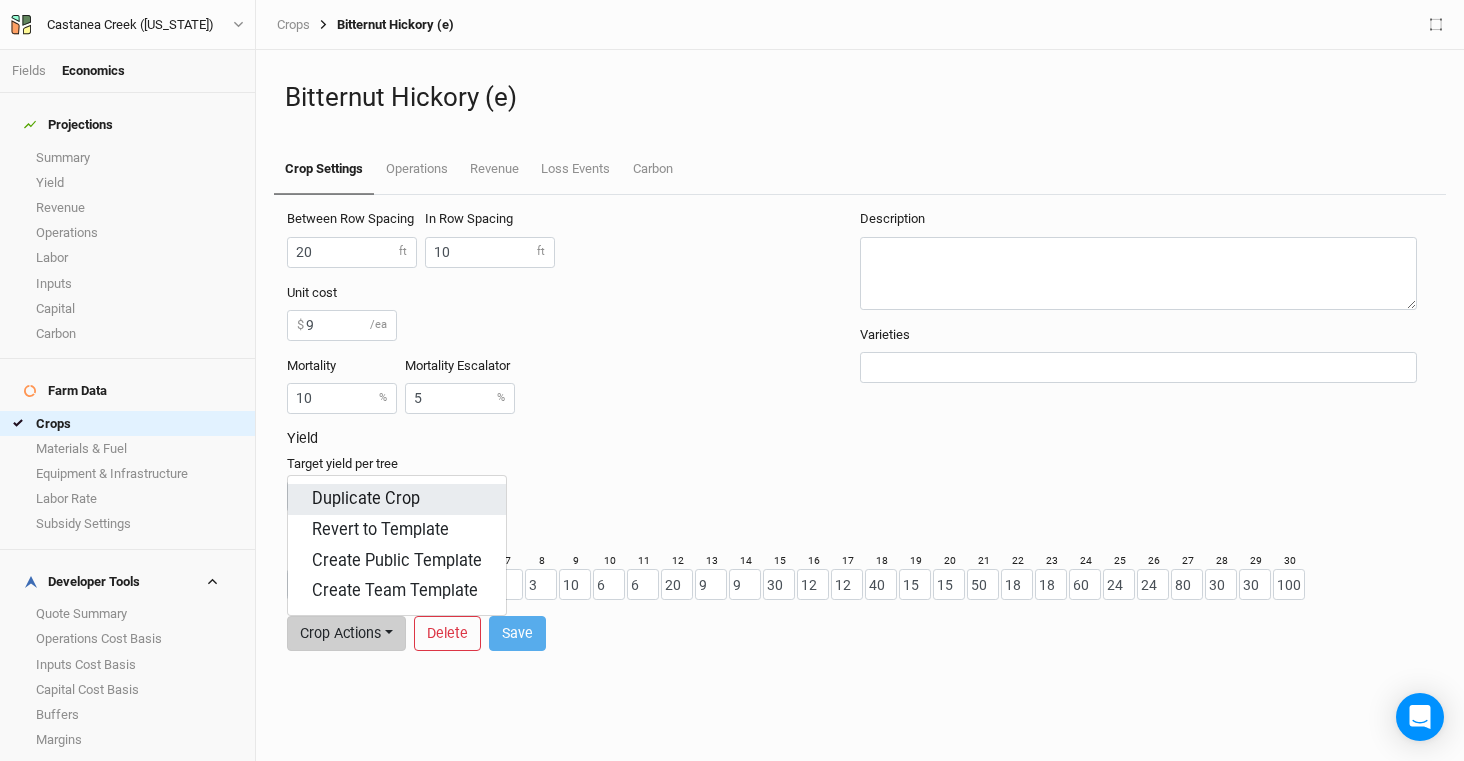
click at [412, 503] on button "Duplicate Crop" at bounding box center [397, 499] width 218 height 31
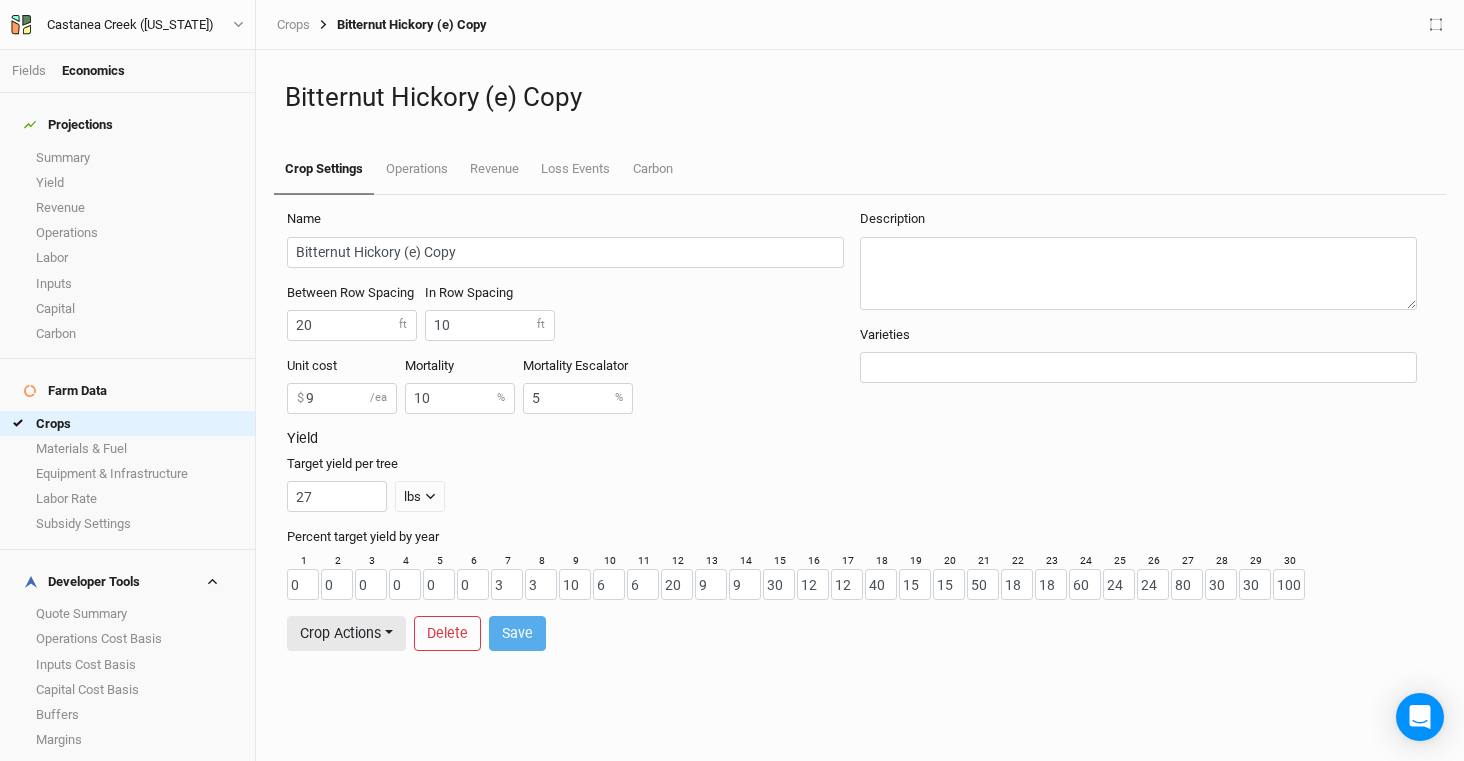
click at [494, 100] on h1 "Bitternut Hickory (e) Copy" at bounding box center [860, 97] width 1150 height 31
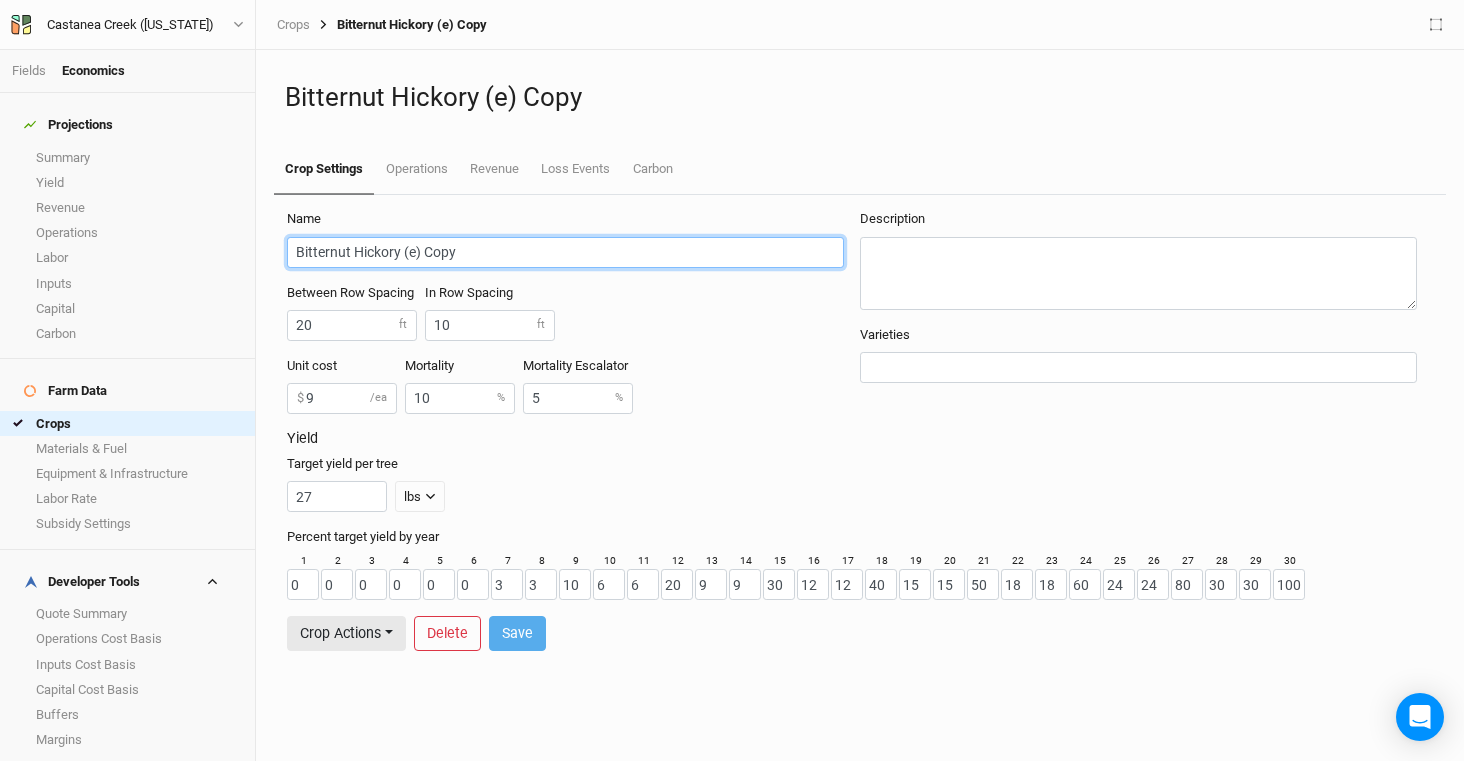
drag, startPoint x: 497, startPoint y: 256, endPoint x: 408, endPoint y: 255, distance: 89.0
click at [408, 255] on input "Bitternut Hickory (e) Copy" at bounding box center [565, 252] width 557 height 31
type input "Bitternut Hickory - Direct Seeded"
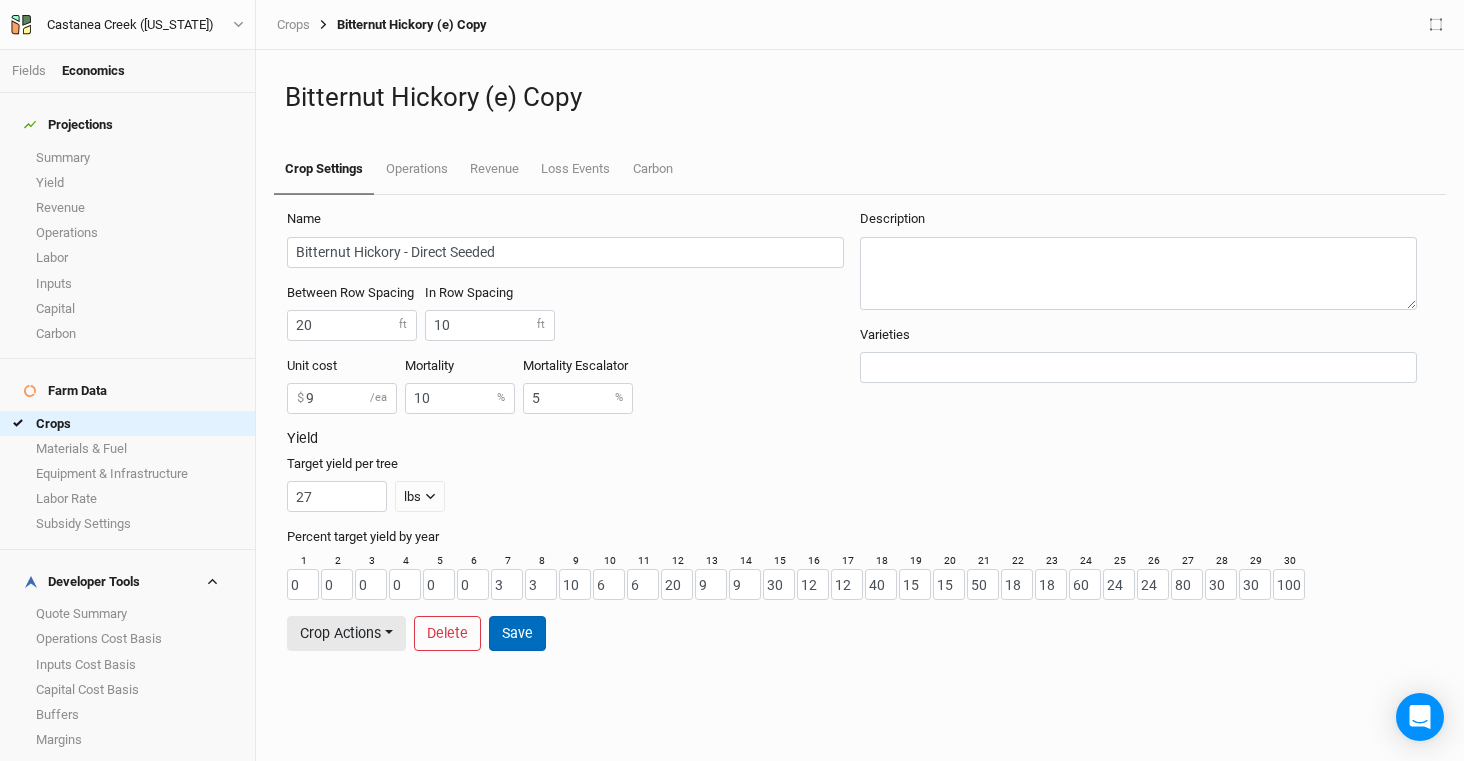
click at [510, 627] on button "Save" at bounding box center [517, 633] width 57 height 35
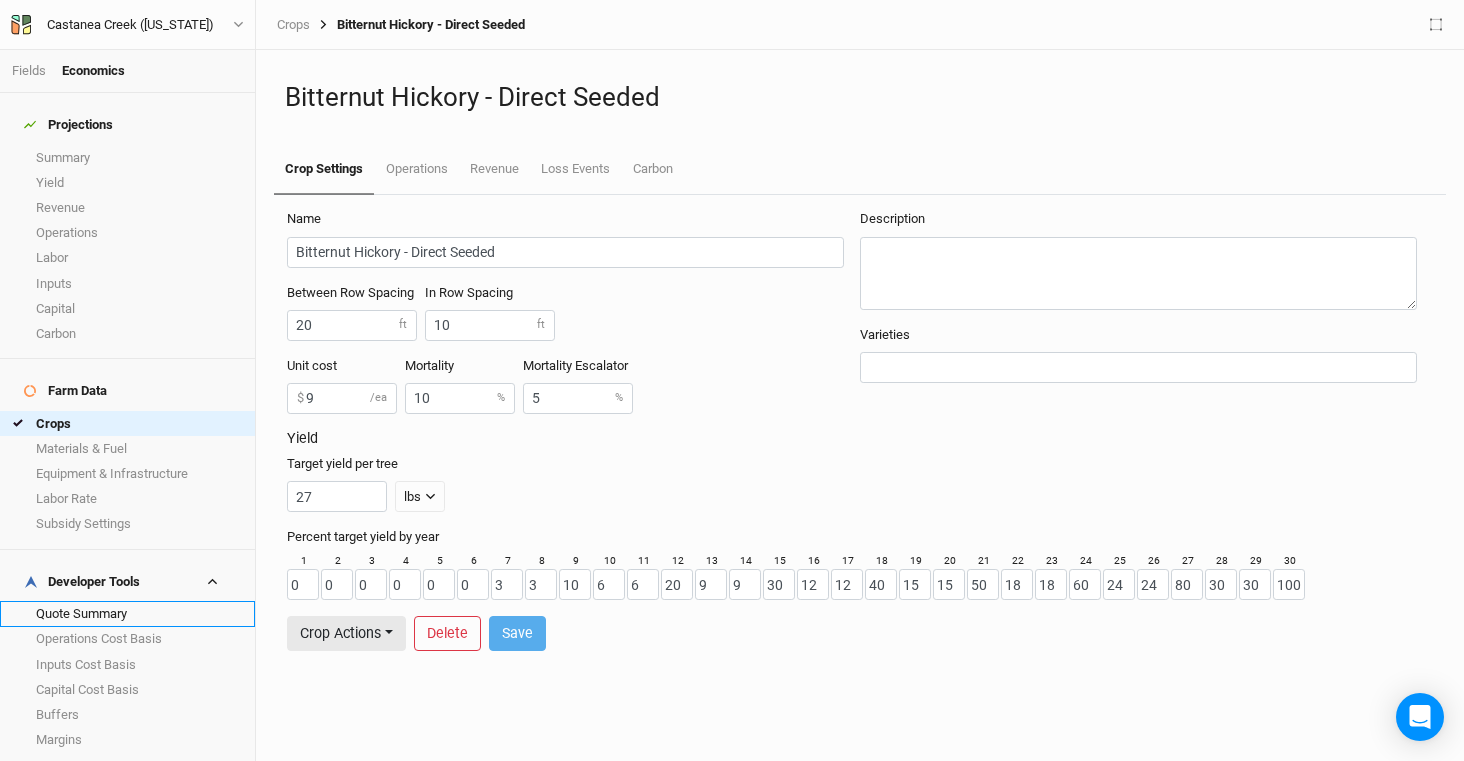
click at [127, 601] on link "Quote Summary" at bounding box center [127, 613] width 255 height 25
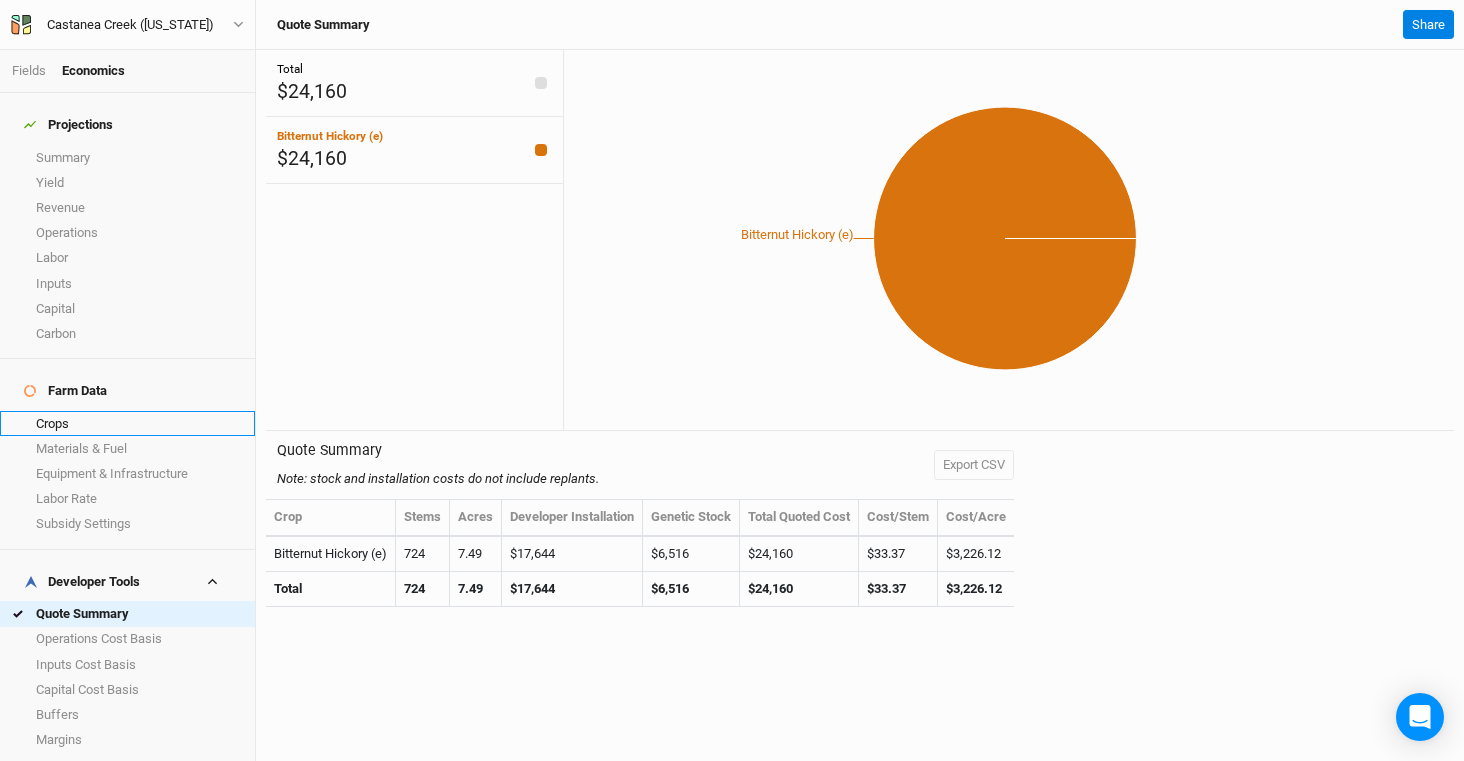
click at [113, 411] on link "Crops" at bounding box center [127, 423] width 255 height 25
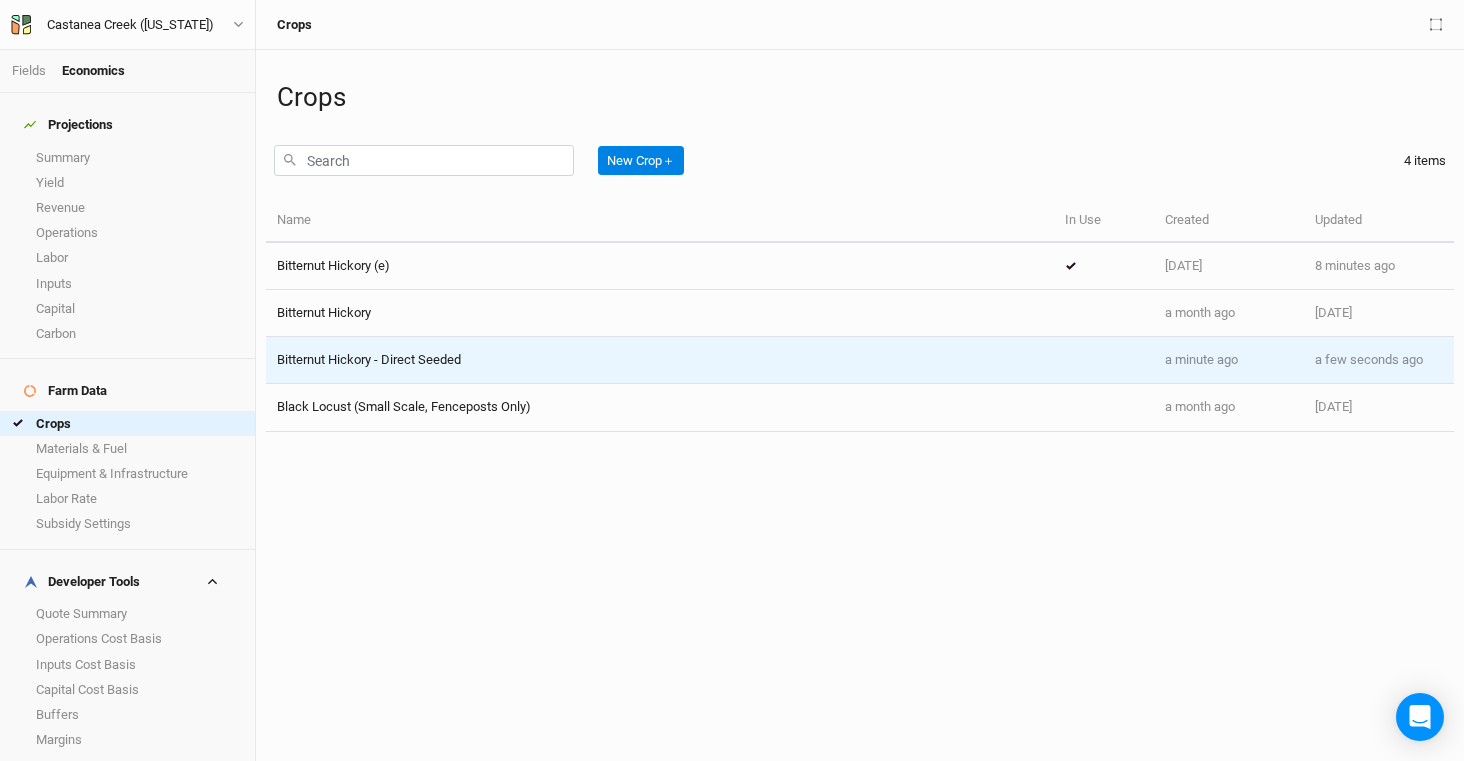
click at [415, 366] on span "Bitternut Hickory - Direct Seeded" at bounding box center [369, 359] width 184 height 15
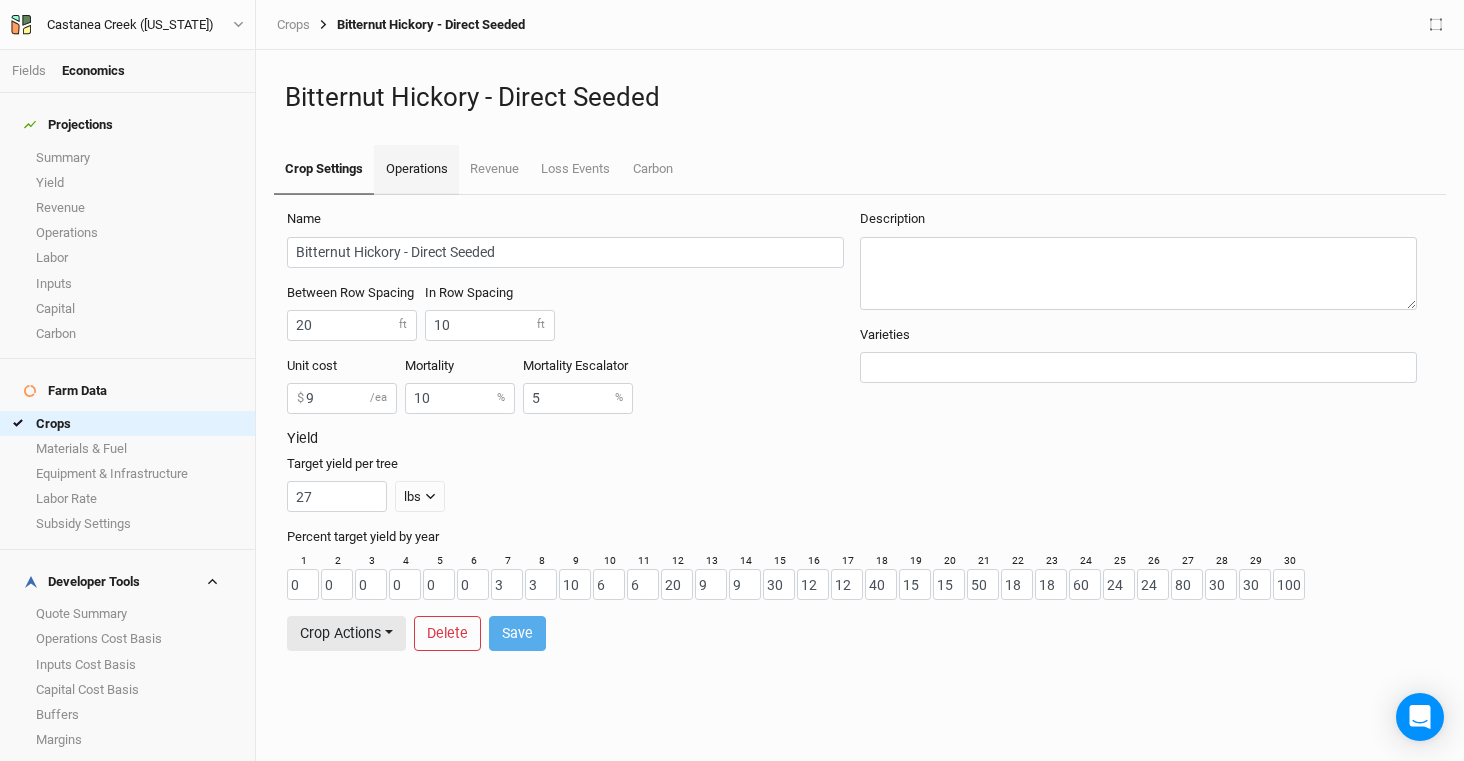
click at [413, 167] on link "Operations" at bounding box center [416, 170] width 84 height 50
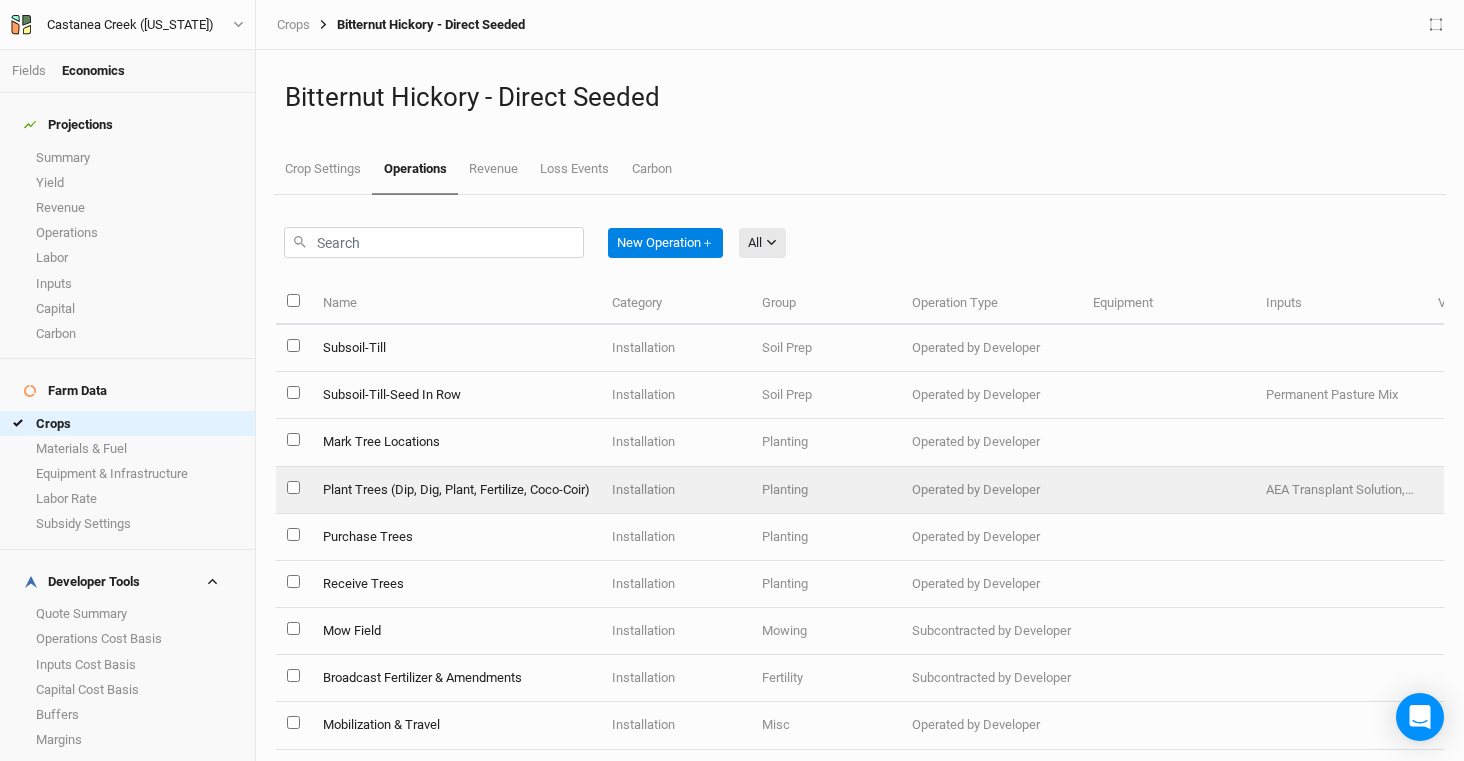
click at [478, 505] on td "Plant Trees (Dip, Dig, Plant, Fertilize, Coco-Coir)" at bounding box center [455, 490] width 289 height 47
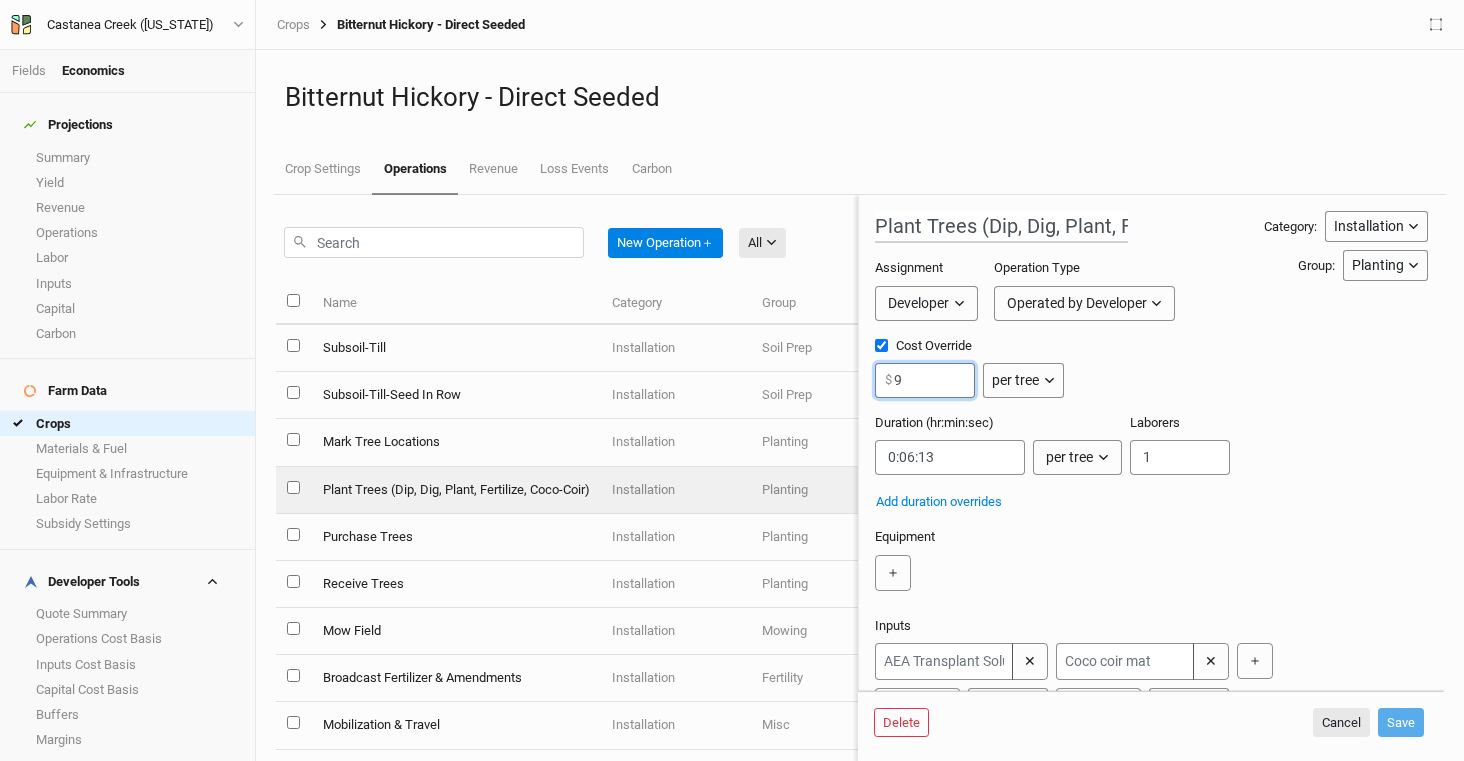
drag, startPoint x: 921, startPoint y: 381, endPoint x: 865, endPoint y: 379, distance: 56.0
click at [865, 379] on form "Plant Trees (Dip, Dig, Plant, Fertilize, Coco-Coir) Category: Installation Inst…" at bounding box center [1151, 443] width 586 height 496
click at [1331, 717] on button "Cancel" at bounding box center [1341, 723] width 57 height 30
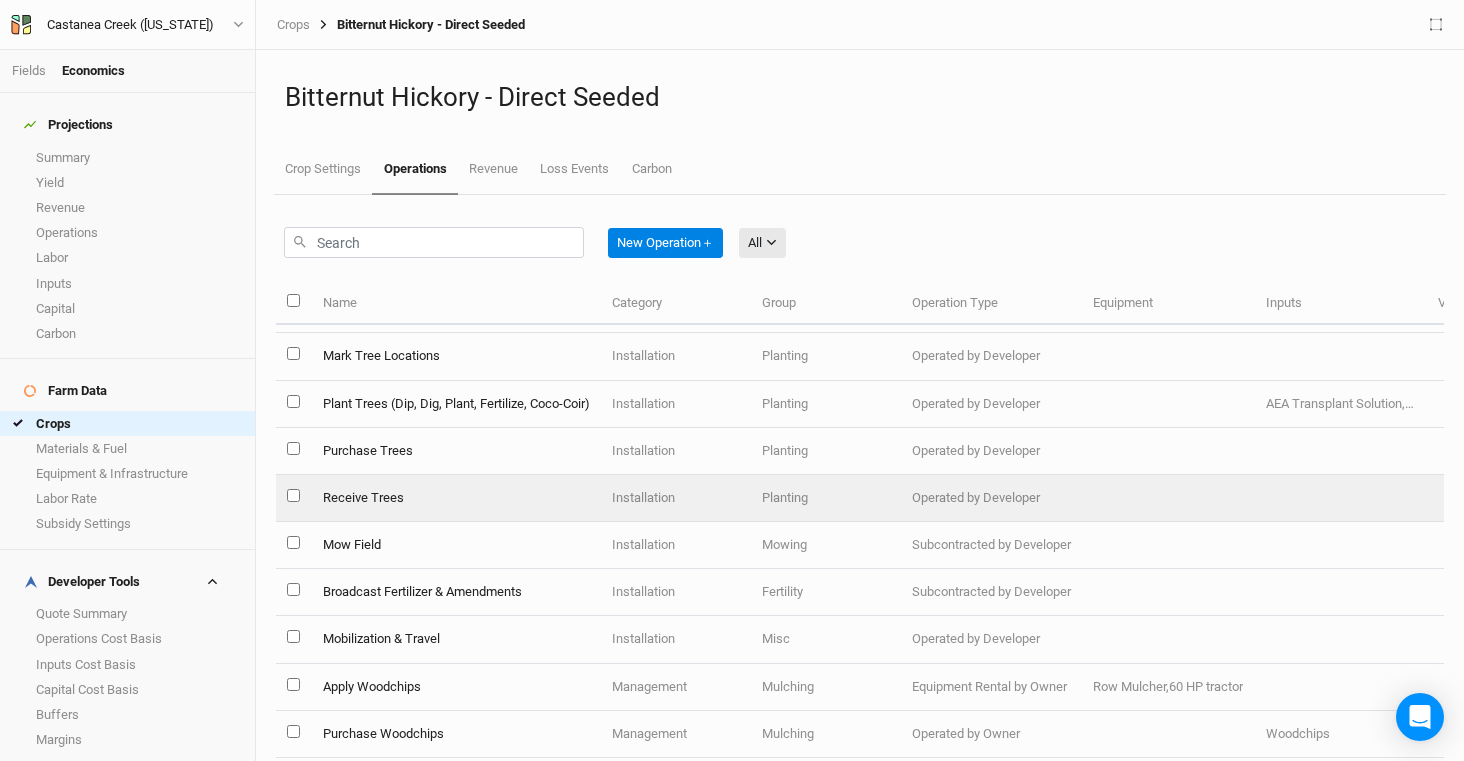
scroll to position [96, 0]
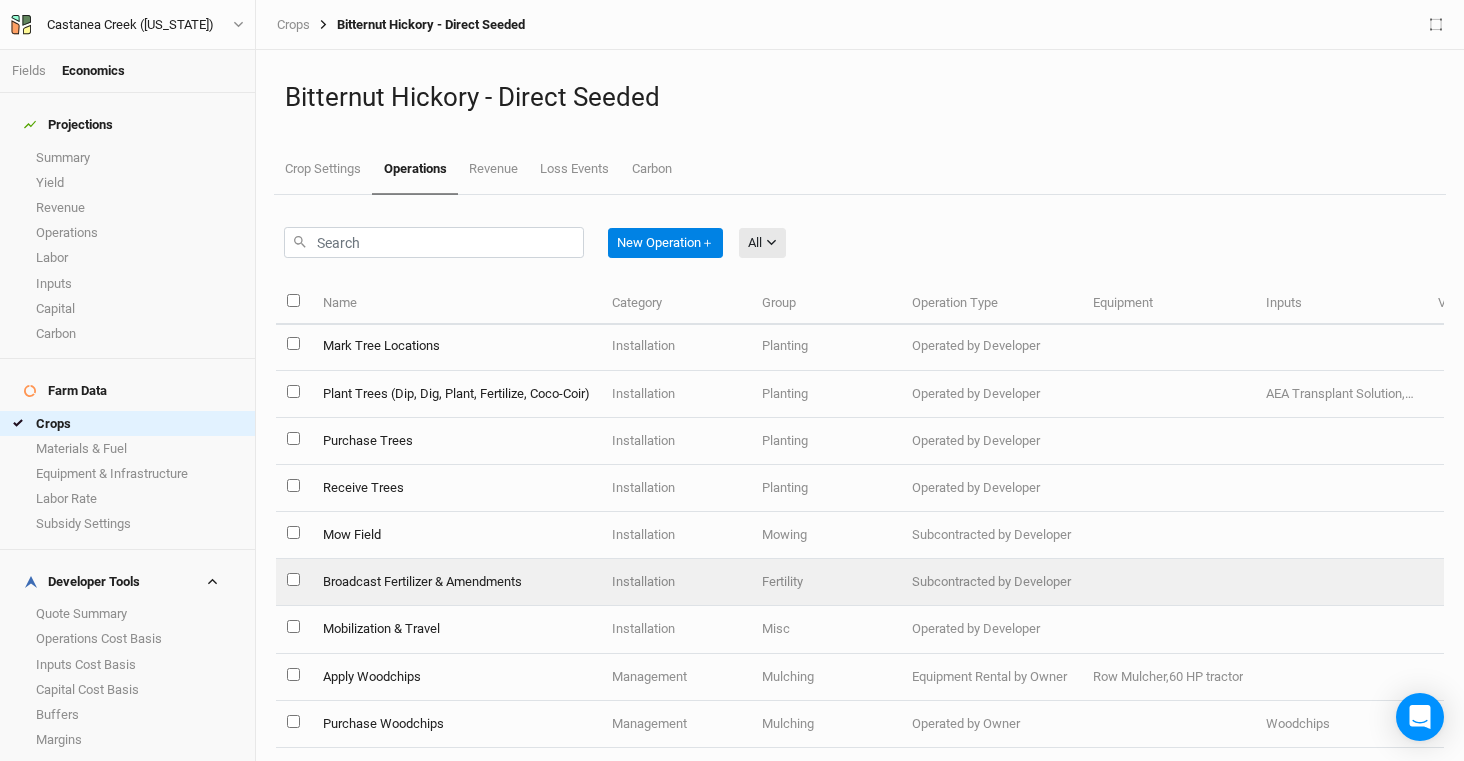
click at [502, 587] on td "Broadcast Fertilizer & Amendments" at bounding box center [455, 582] width 289 height 47
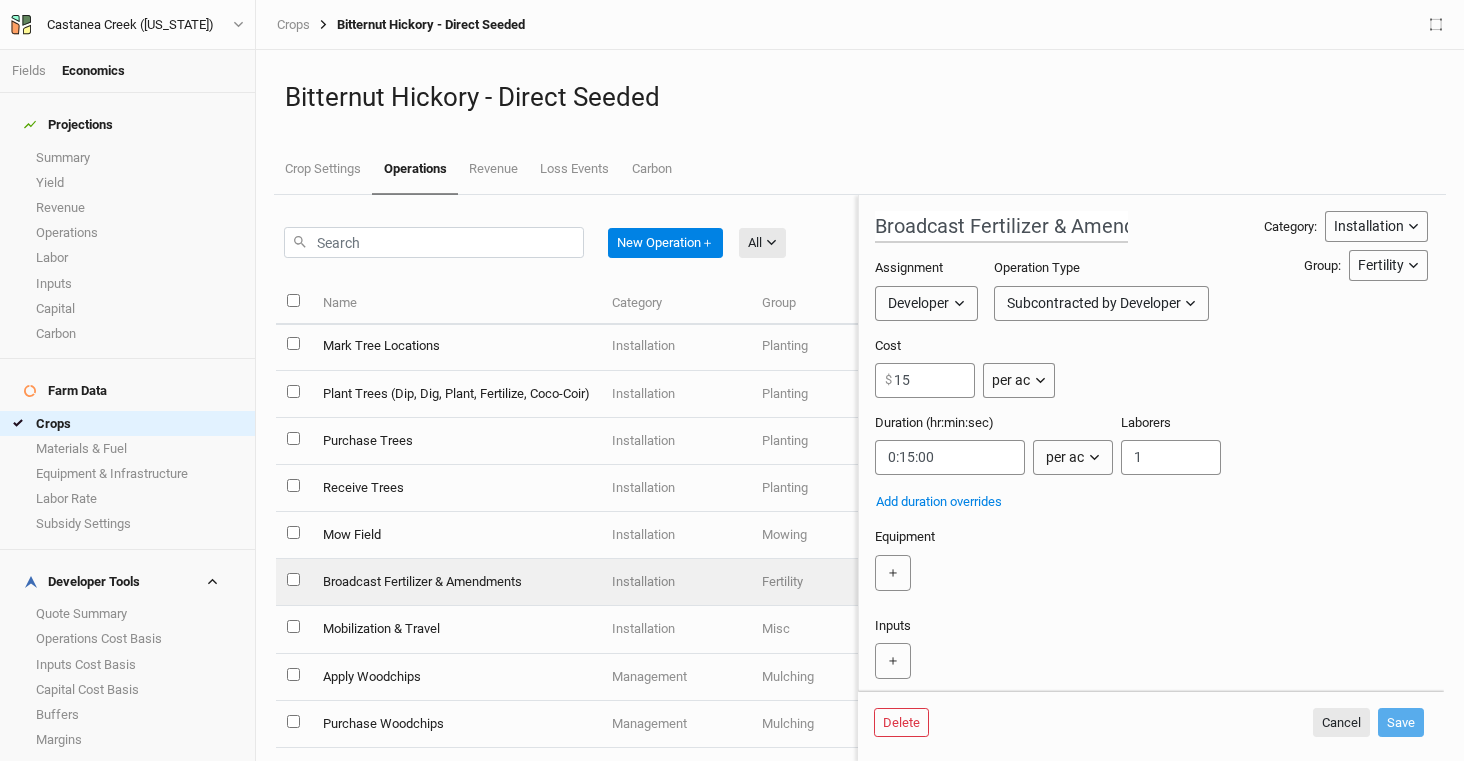
click at [1188, 152] on ul "Crop Settings Operations Revenue Loss Events Carbon" at bounding box center [860, 170] width 1172 height 50
click at [1339, 719] on button "Cancel" at bounding box center [1341, 723] width 57 height 30
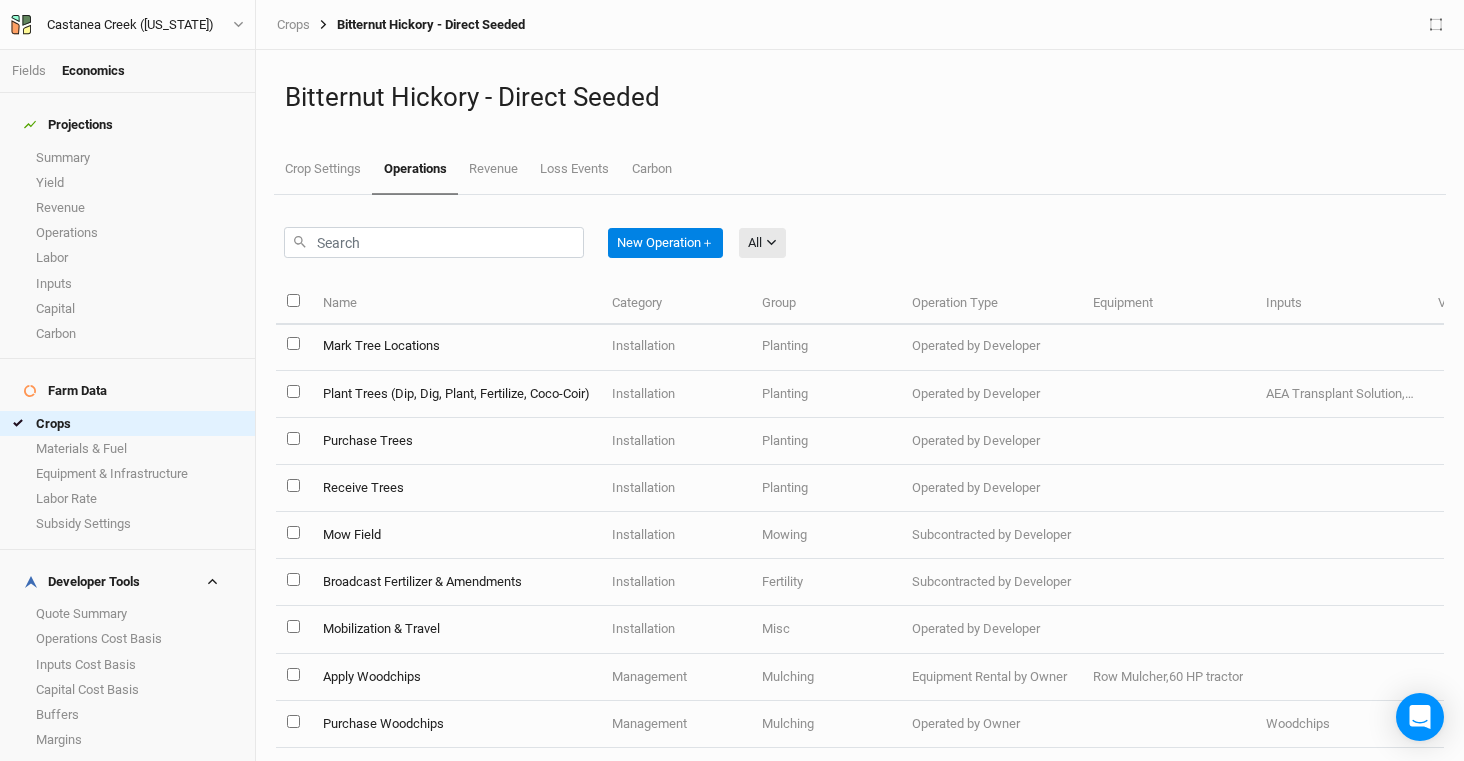
click at [32, 62] on li "Fields" at bounding box center [37, 71] width 50 height 18
click at [30, 76] on link "Fields" at bounding box center [29, 70] width 34 height 15
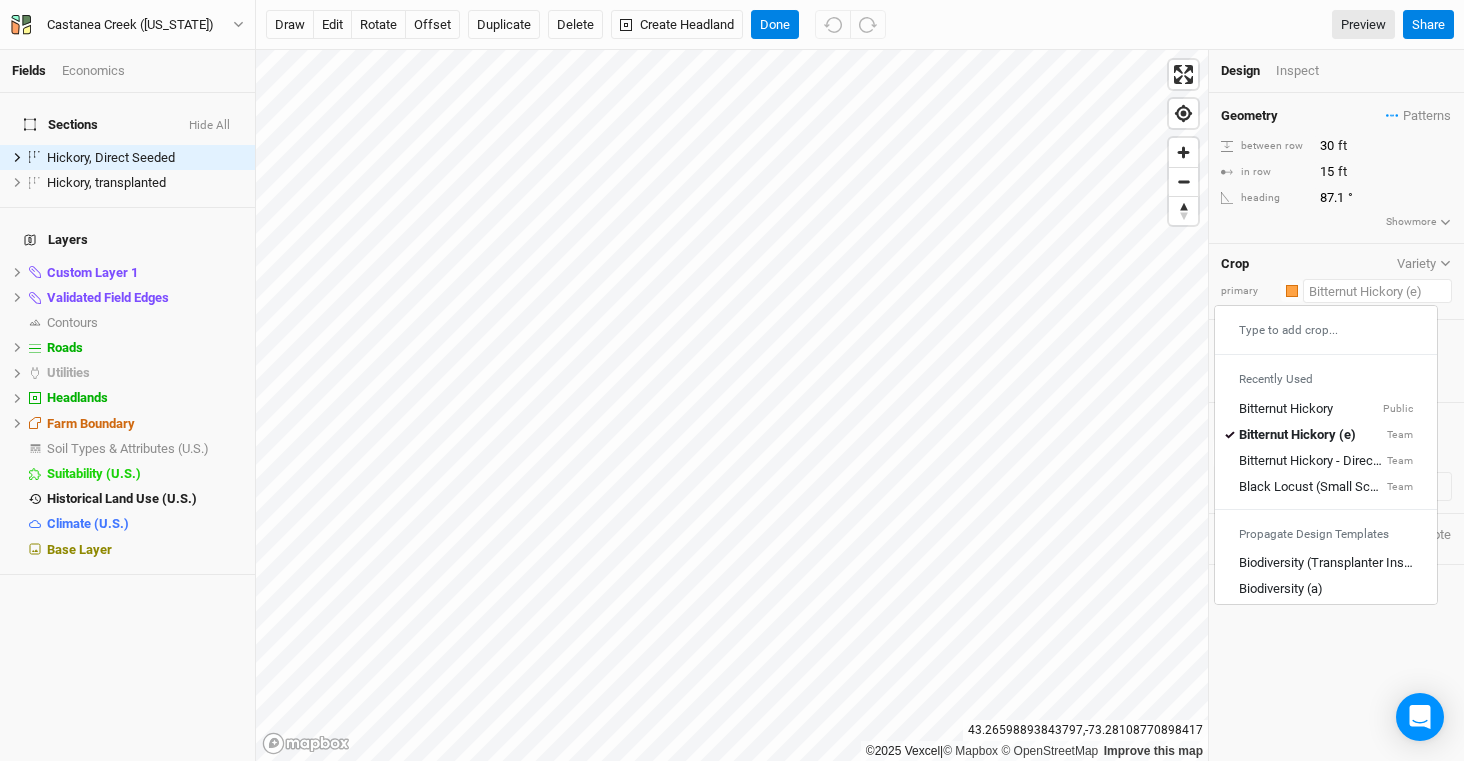
click at [1352, 292] on input "text" at bounding box center [1377, 291] width 149 height 24
click at [1357, 460] on div "Bitternut Hickory - Direct Seeded" at bounding box center [1311, 462] width 144 height 18
type input "20"
type input "10"
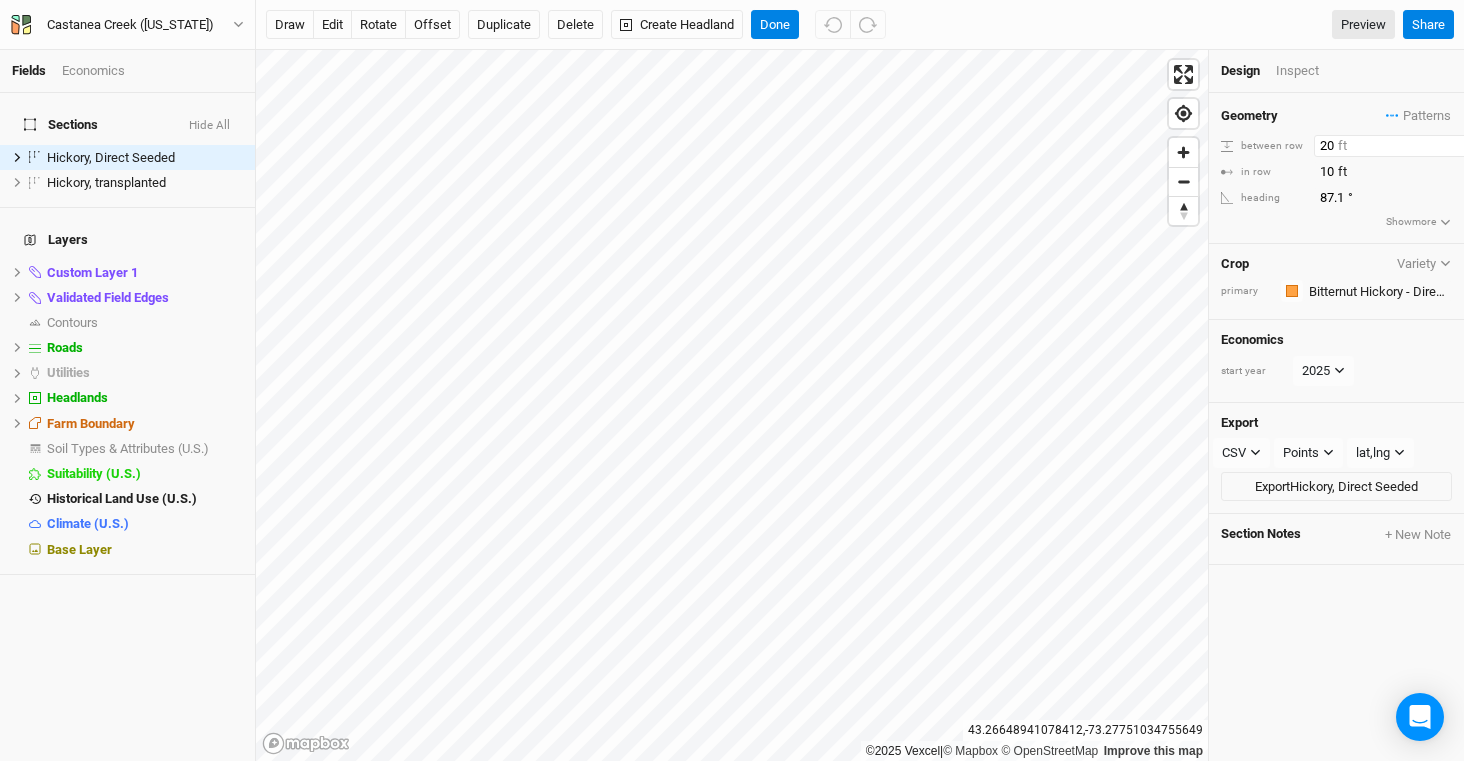
click at [1334, 142] on input "20" at bounding box center [1401, 146] width 174 height 22
type input "30"
click at [1374, 171] on input "10" at bounding box center [1401, 172] width 174 height 22
type input "10"
click at [778, 26] on button "Done" at bounding box center [775, 25] width 48 height 30
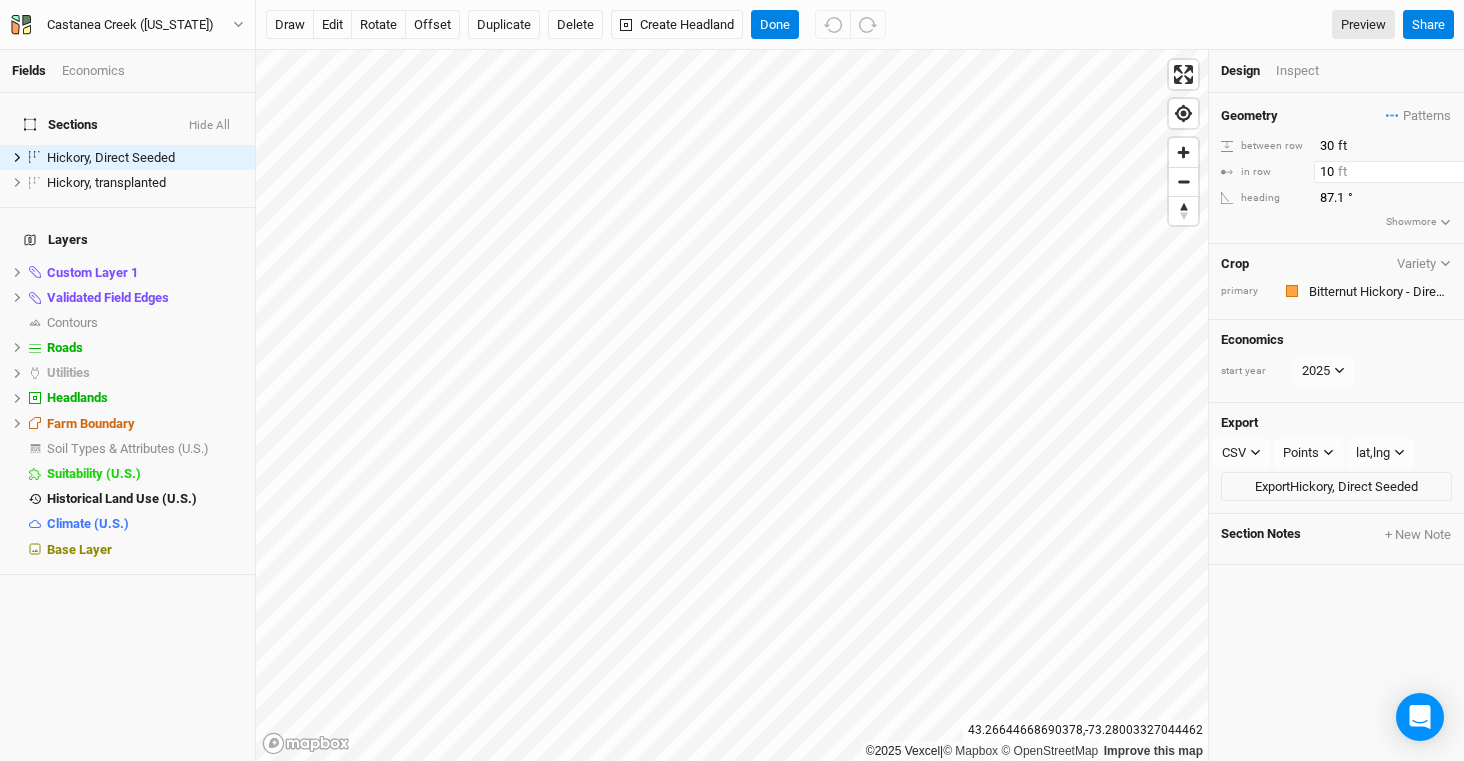
click at [1338, 172] on input "10" at bounding box center [1401, 172] width 174 height 22
type input "15"
click at [784, 29] on button "Done" at bounding box center [775, 25] width 48 height 30
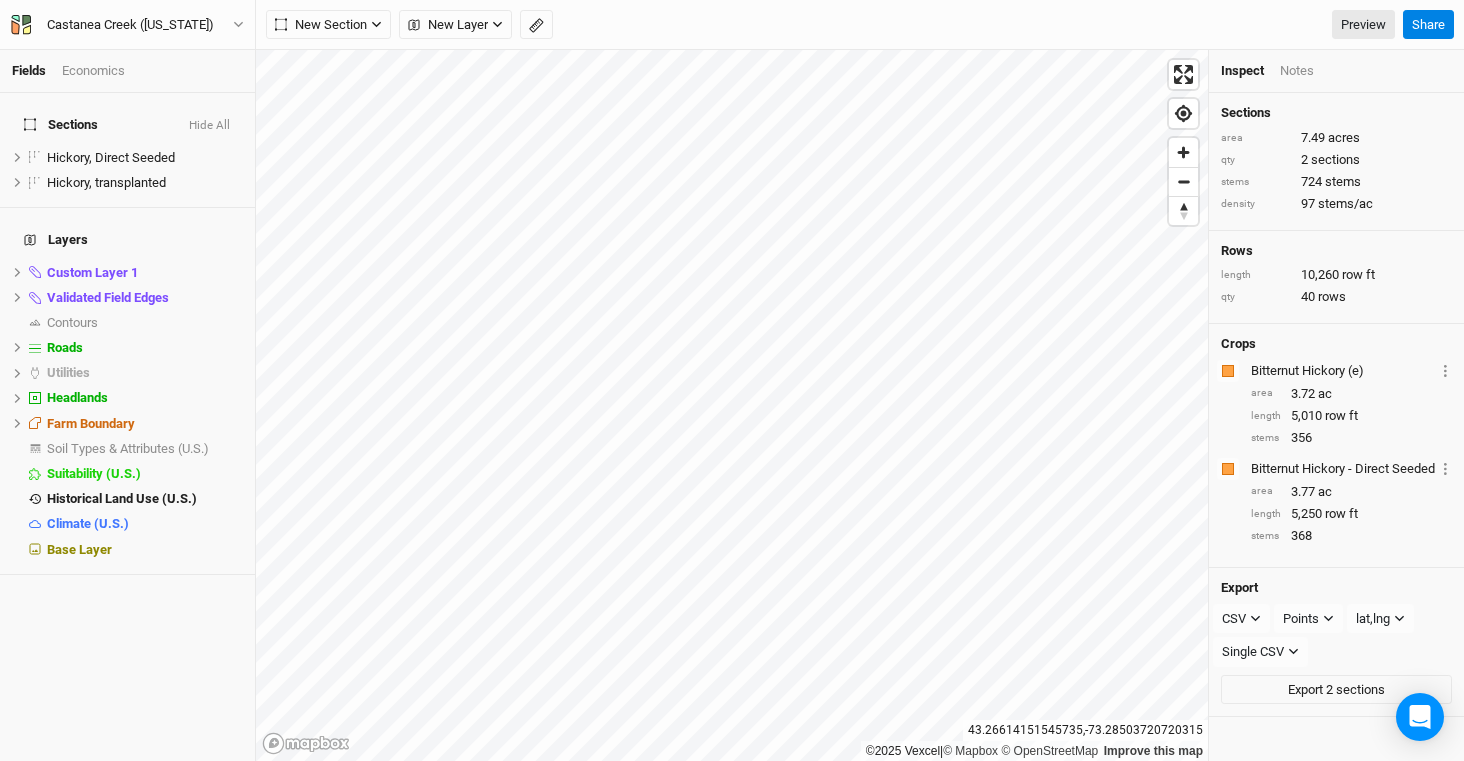
click at [85, 70] on div "Economics" at bounding box center [93, 71] width 63 height 18
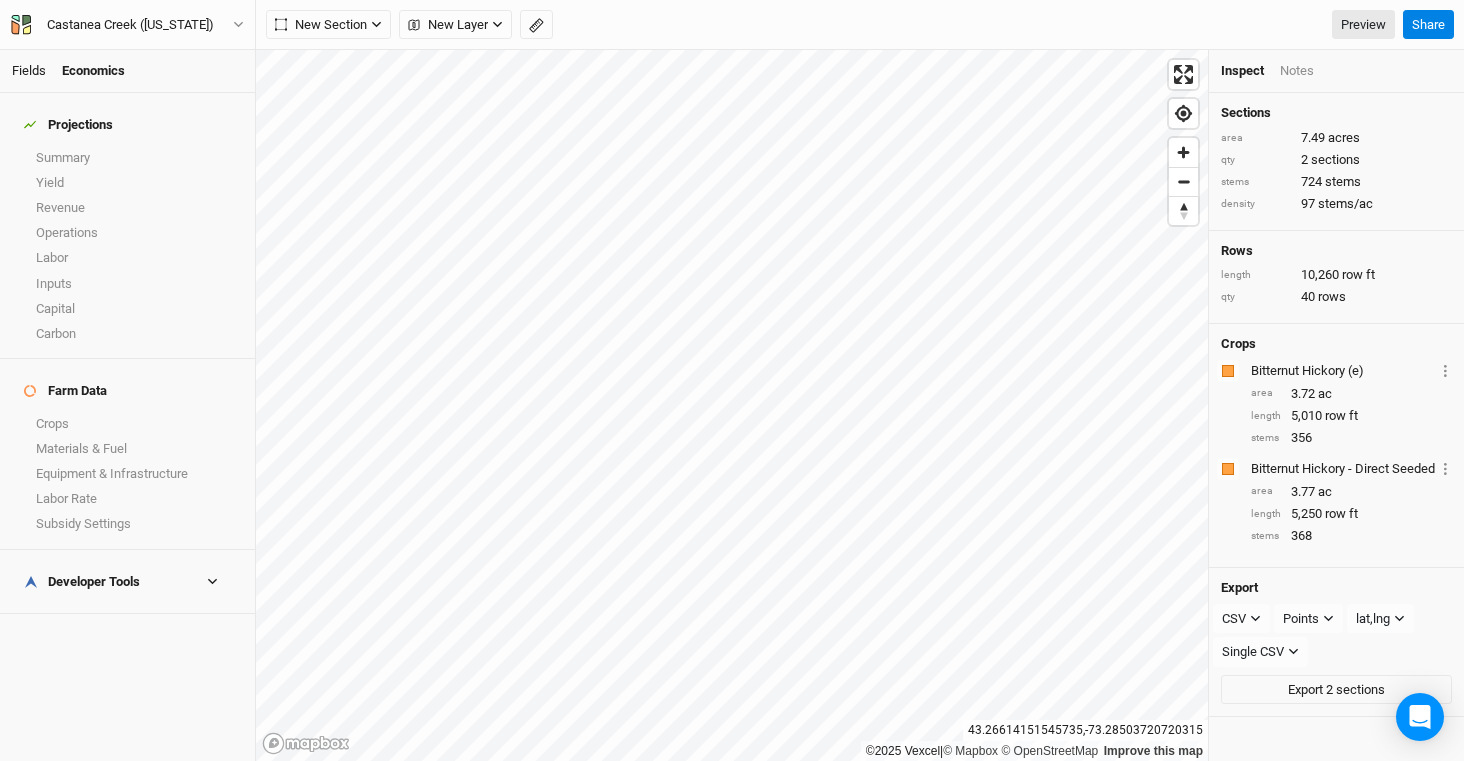
click at [28, 69] on link "Fields" at bounding box center [29, 70] width 34 height 15
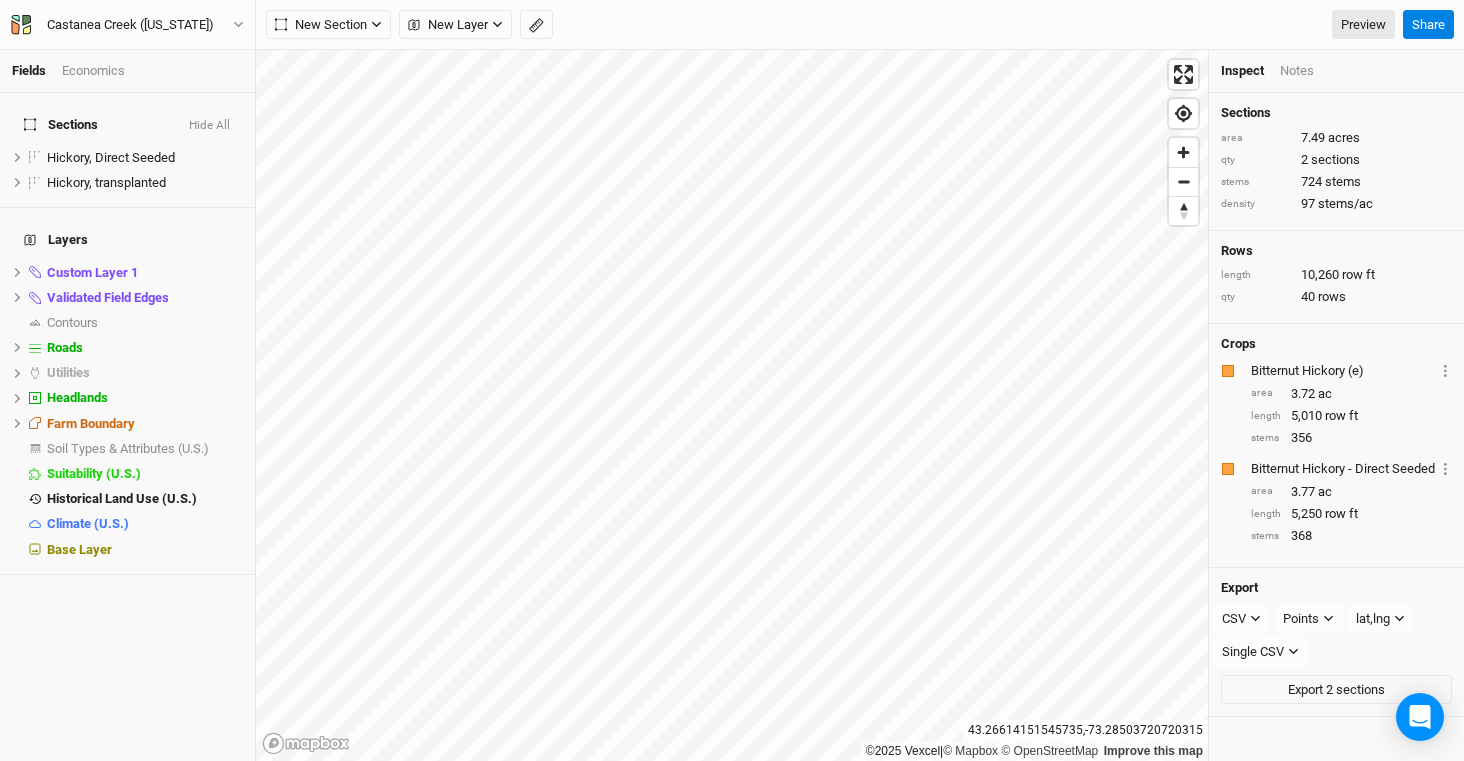
click at [113, 67] on div "Economics" at bounding box center [93, 71] width 63 height 18
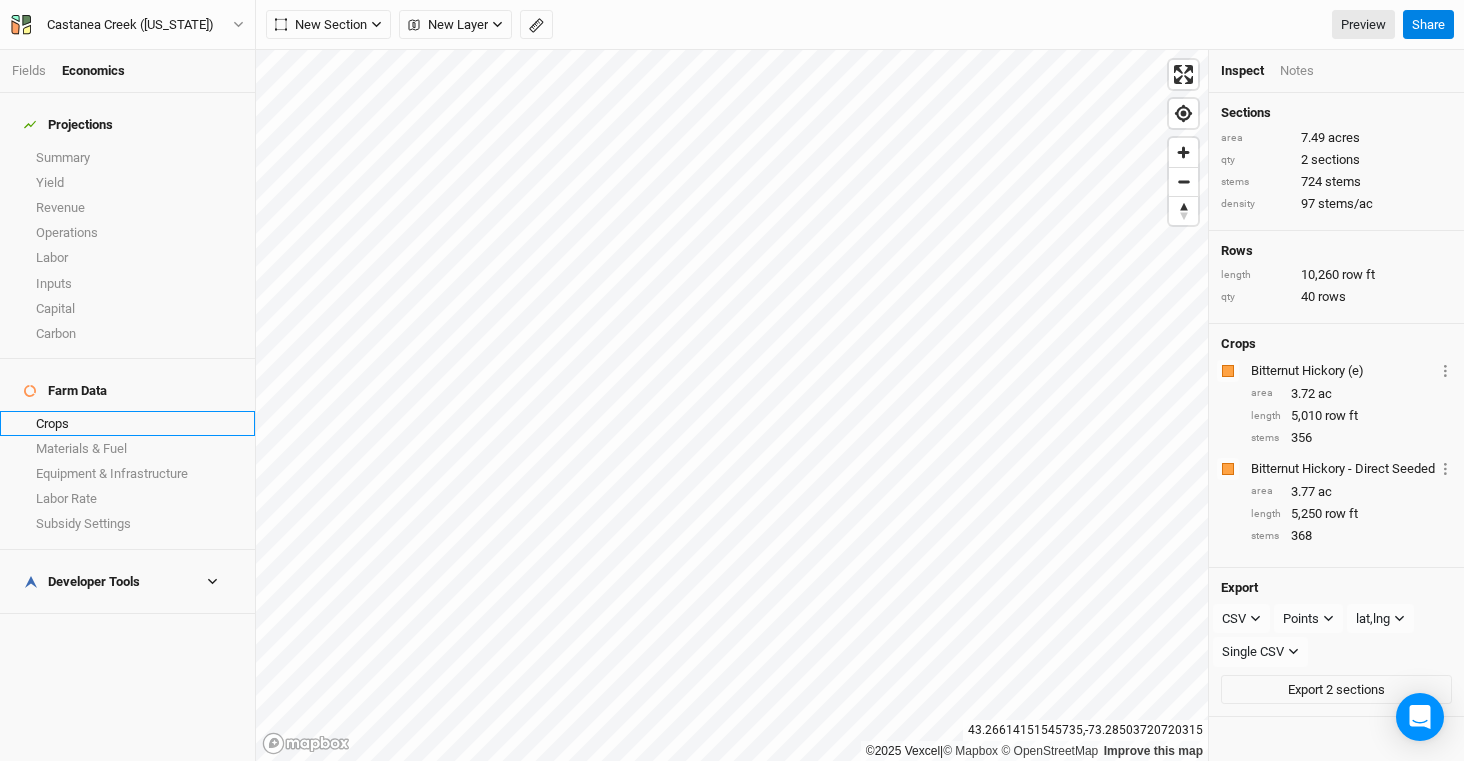
click at [137, 411] on link "Crops" at bounding box center [127, 423] width 255 height 25
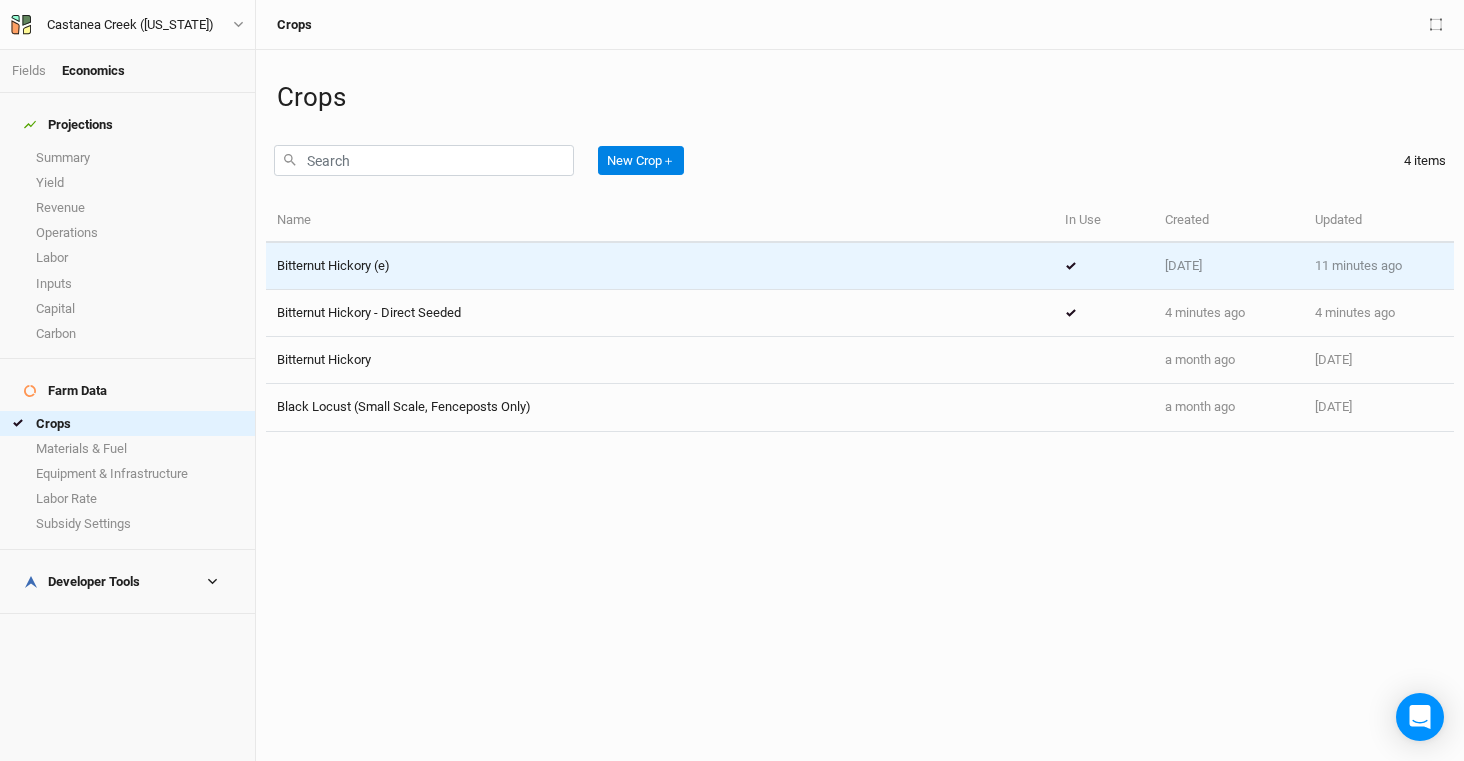
click at [522, 265] on div "Bitternut Hickory (e)" at bounding box center [660, 266] width 766 height 18
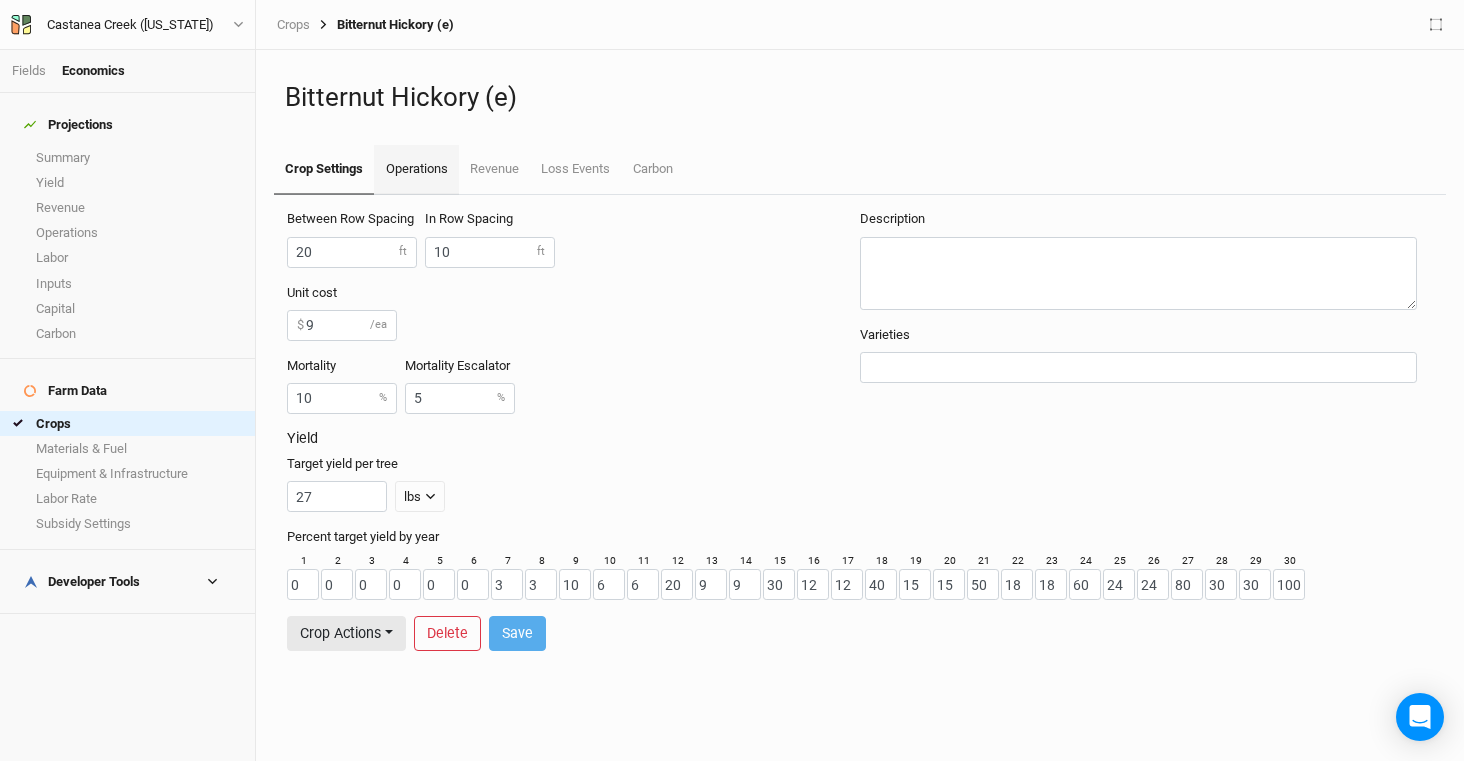
click at [424, 164] on link "Operations" at bounding box center [416, 170] width 84 height 50
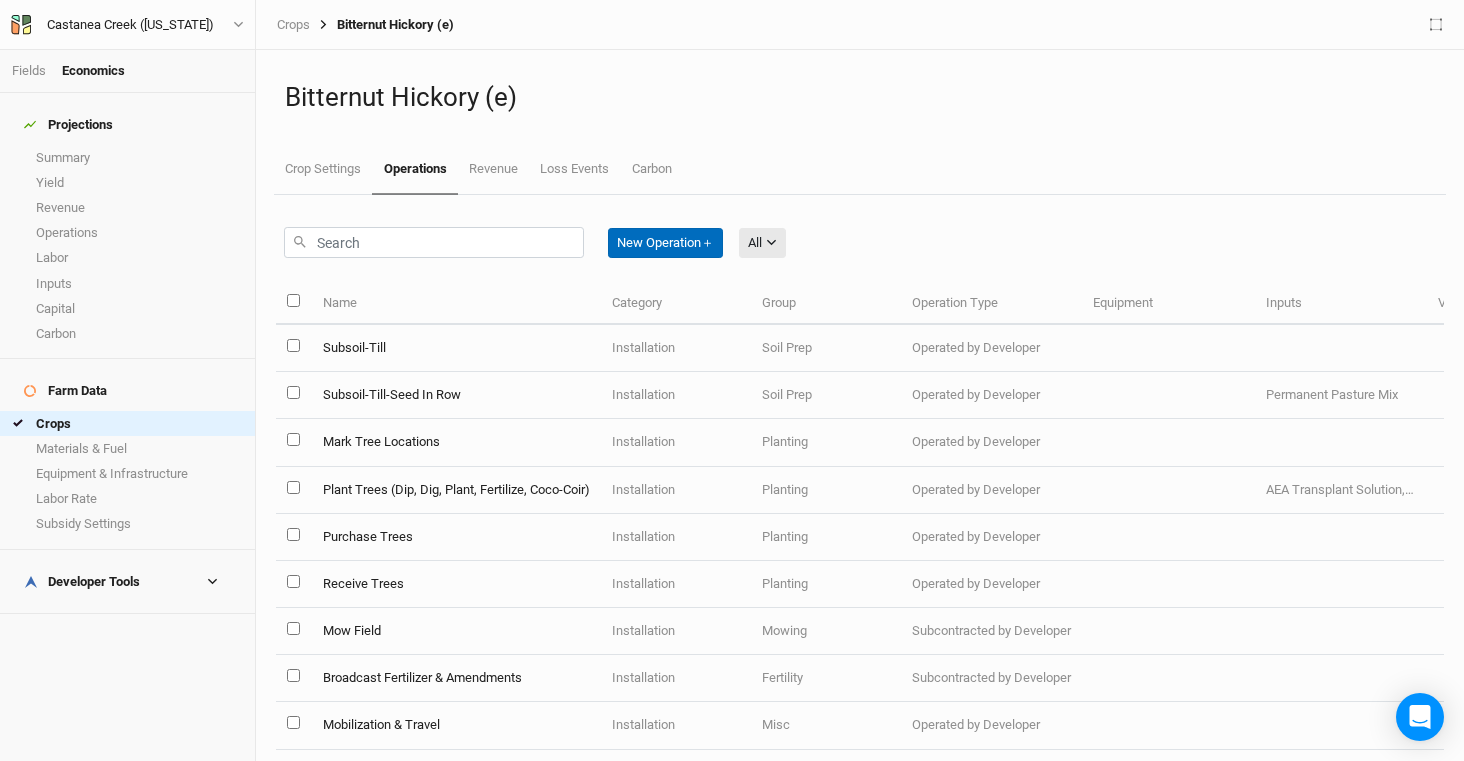
click at [701, 247] on button "New Operation ＋" at bounding box center [665, 243] width 115 height 30
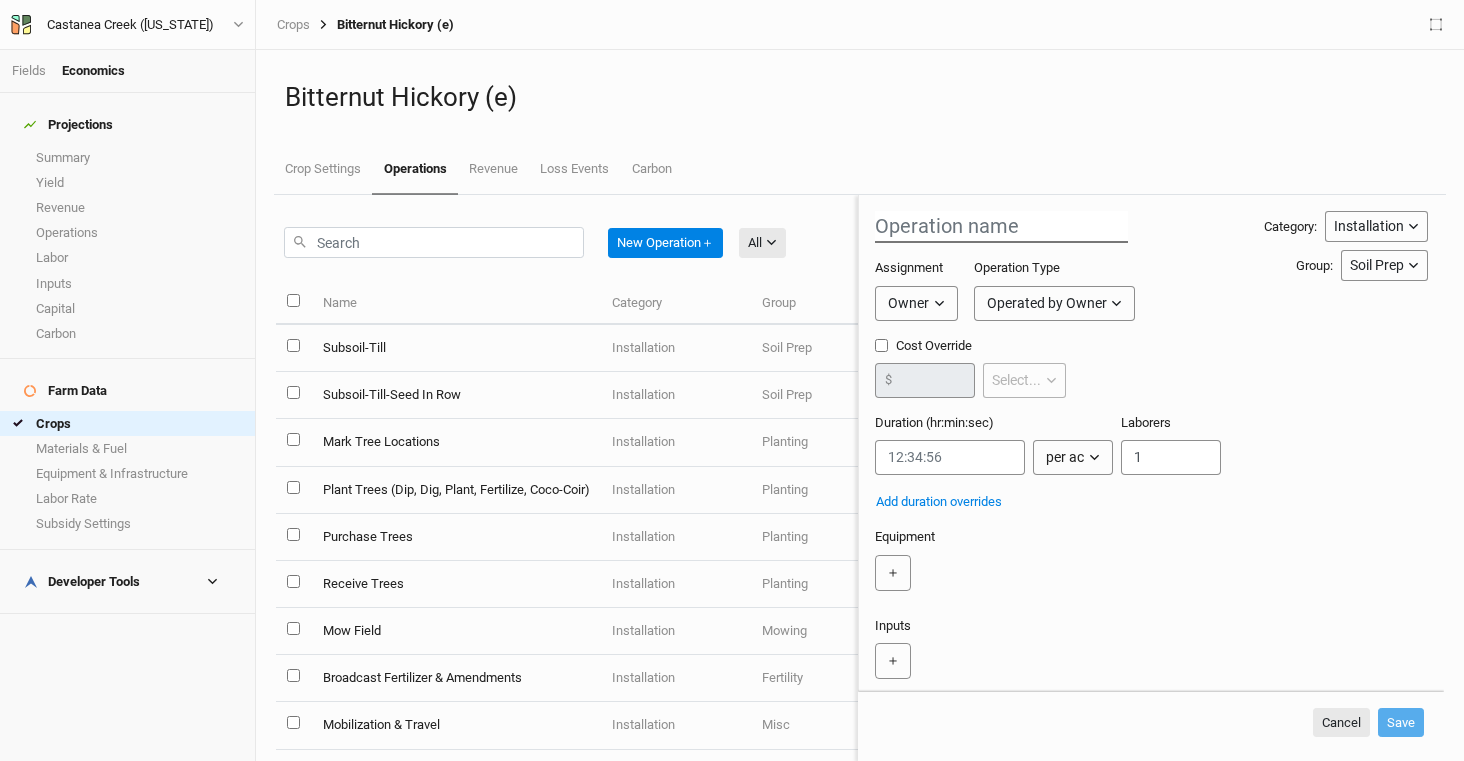
click at [1042, 213] on input "text" at bounding box center [1001, 227] width 253 height 32
type input "Augur holes"
click at [939, 302] on icon "button" at bounding box center [939, 303] width 9 height 6
click at [936, 373] on span "Developer" at bounding box center [937, 378] width 74 height 23
click at [1104, 297] on div "Operated by Developer" at bounding box center [1077, 303] width 140 height 21
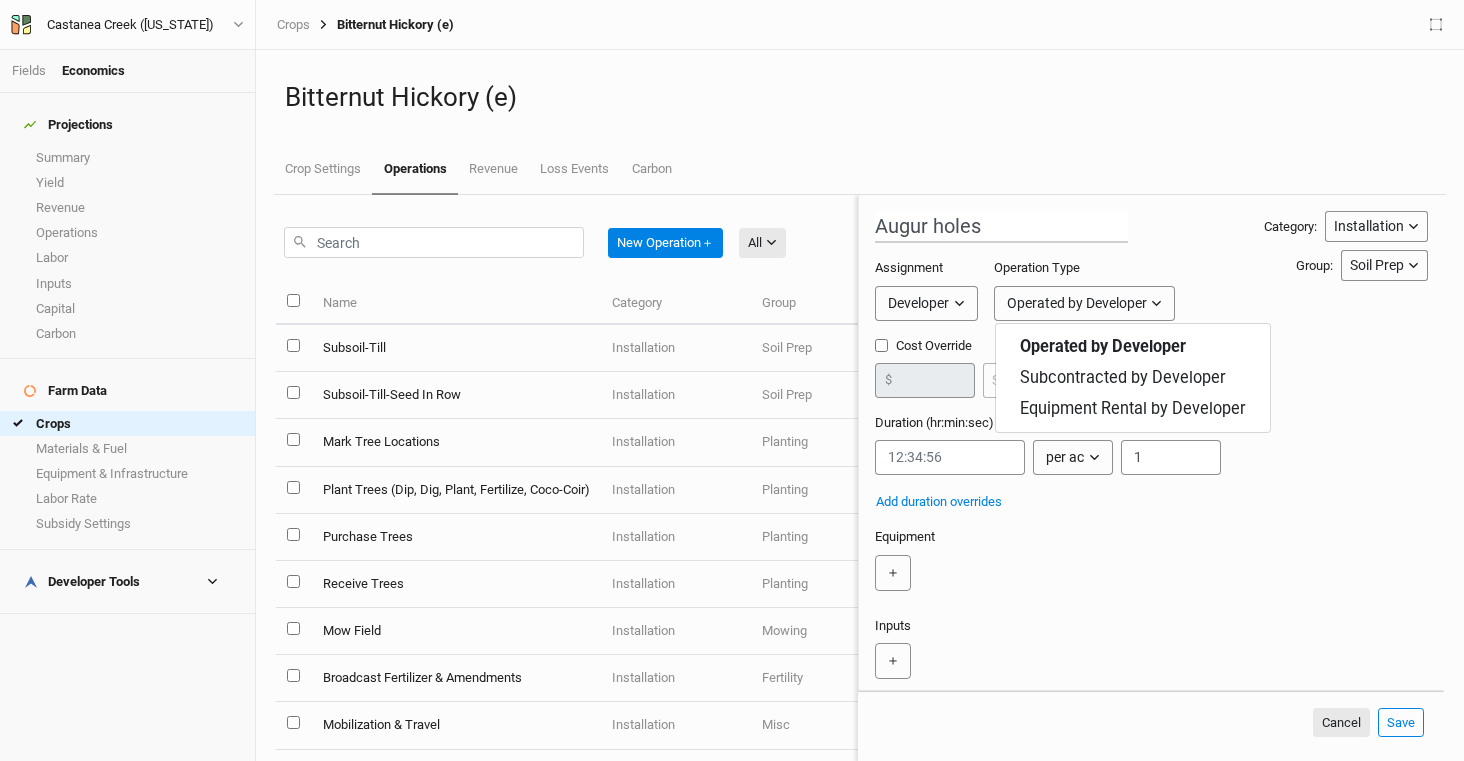
click at [1208, 243] on div "Augur holes Category: Installation Installation Management Harvest Marketing Gr…" at bounding box center [1151, 517] width 553 height 613
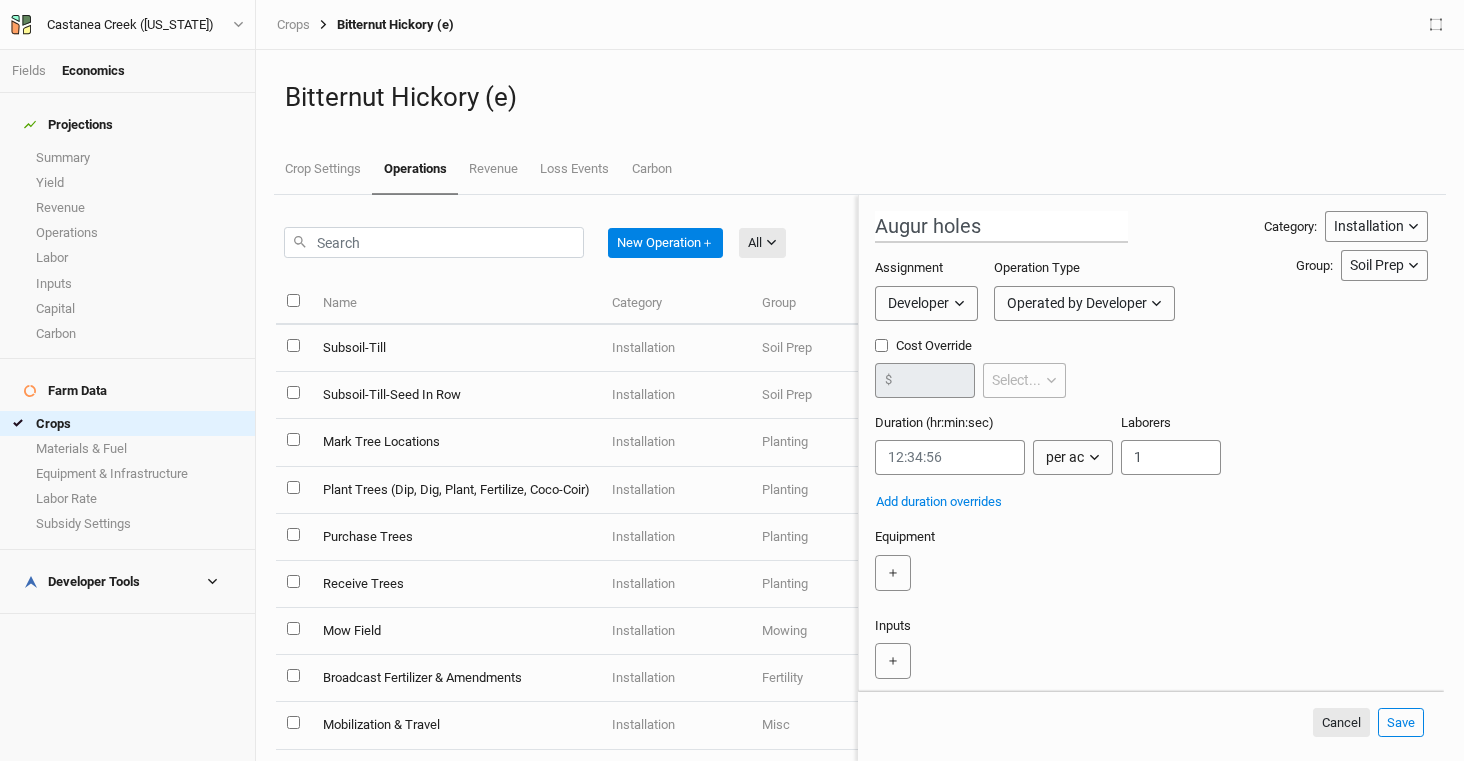
click at [885, 351] on input "Cost Override" at bounding box center [881, 345] width 13 height 13
checkbox input "true"
click at [1051, 382] on button "per ac" at bounding box center [1018, 380] width 71 height 35
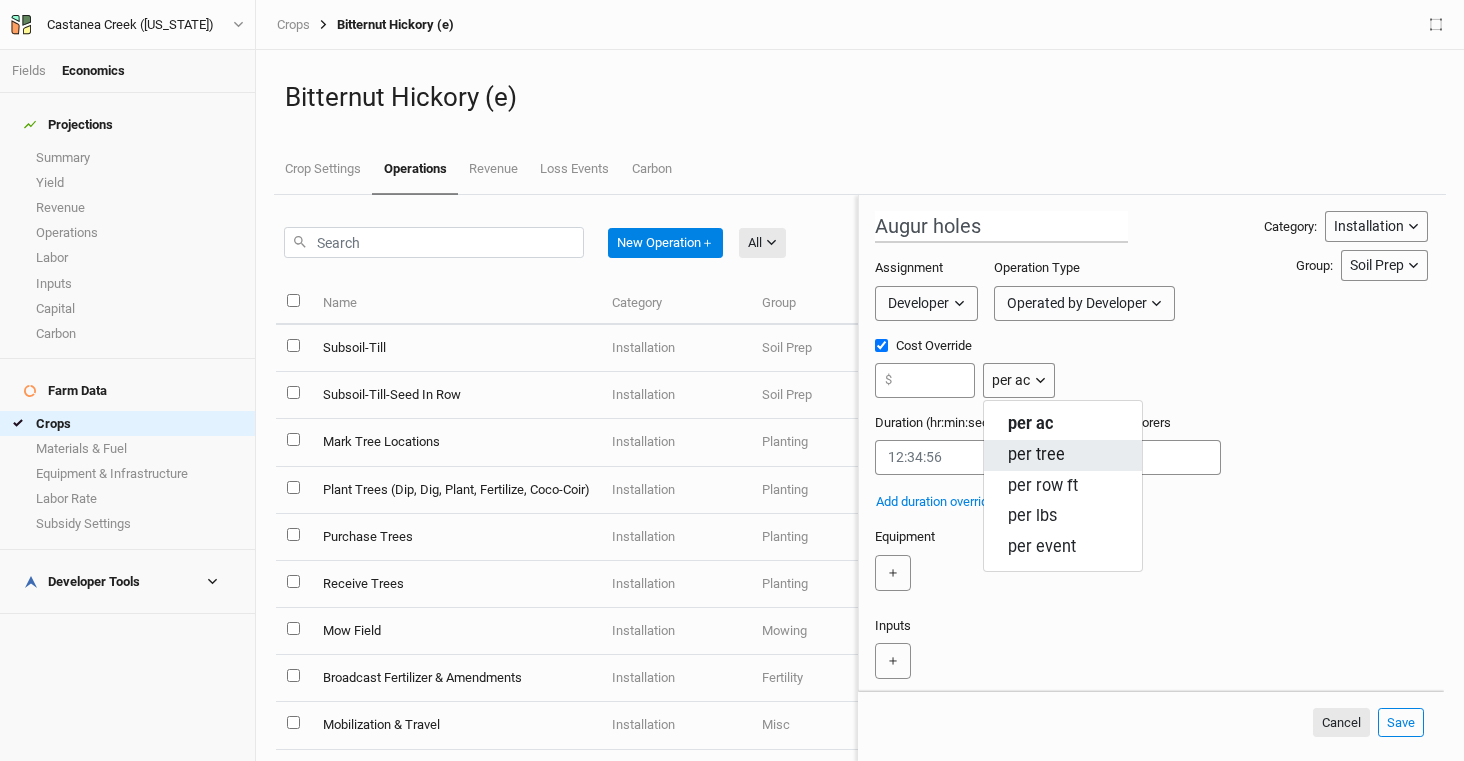
click at [1077, 447] on button "per tree" at bounding box center [1063, 455] width 158 height 31
click at [931, 373] on input "number" at bounding box center [925, 380] width 100 height 35
type input "1"
click at [1244, 368] on div "Cost Override 1 $ per tree per ac per tree per row ft per lbs per event" at bounding box center [1151, 375] width 553 height 77
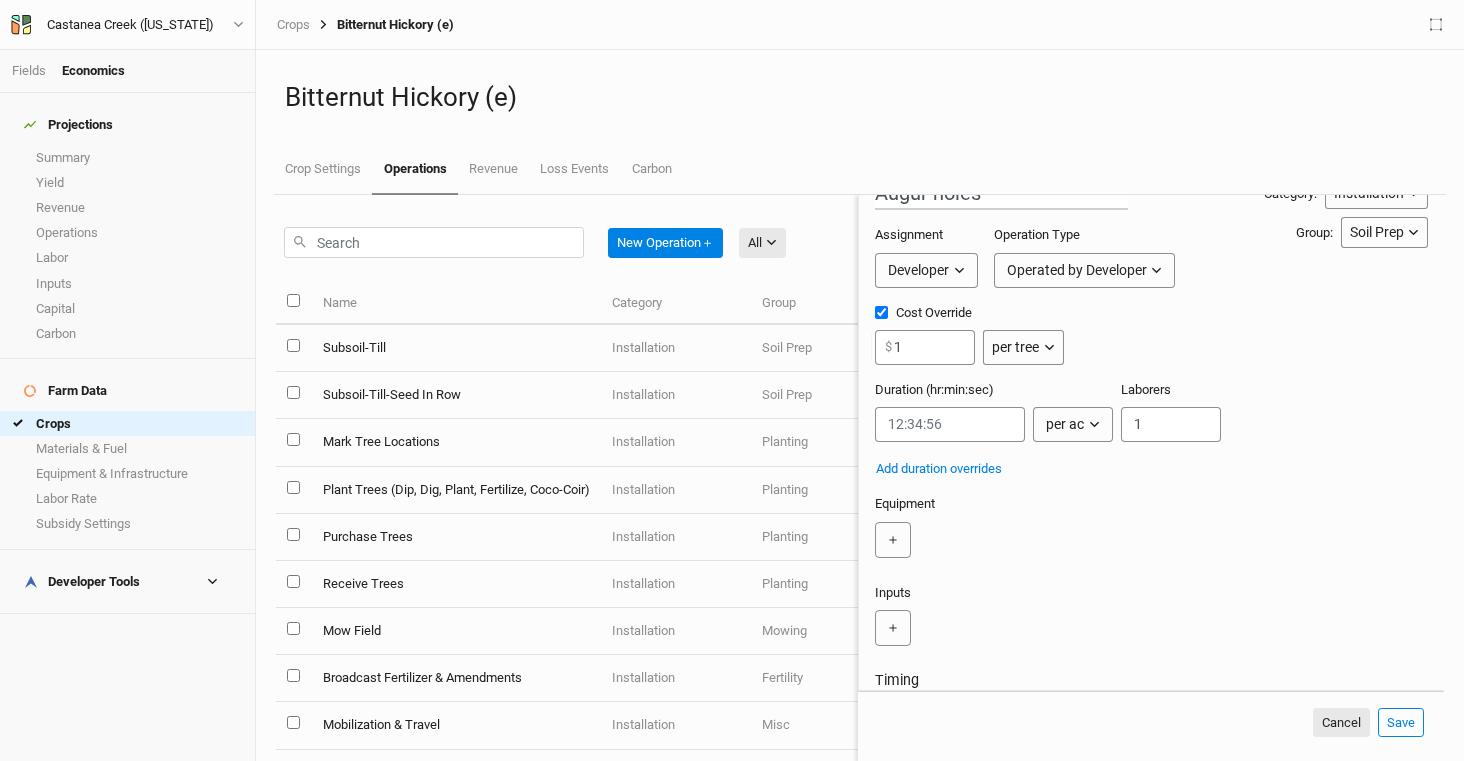
scroll to position [53, 0]
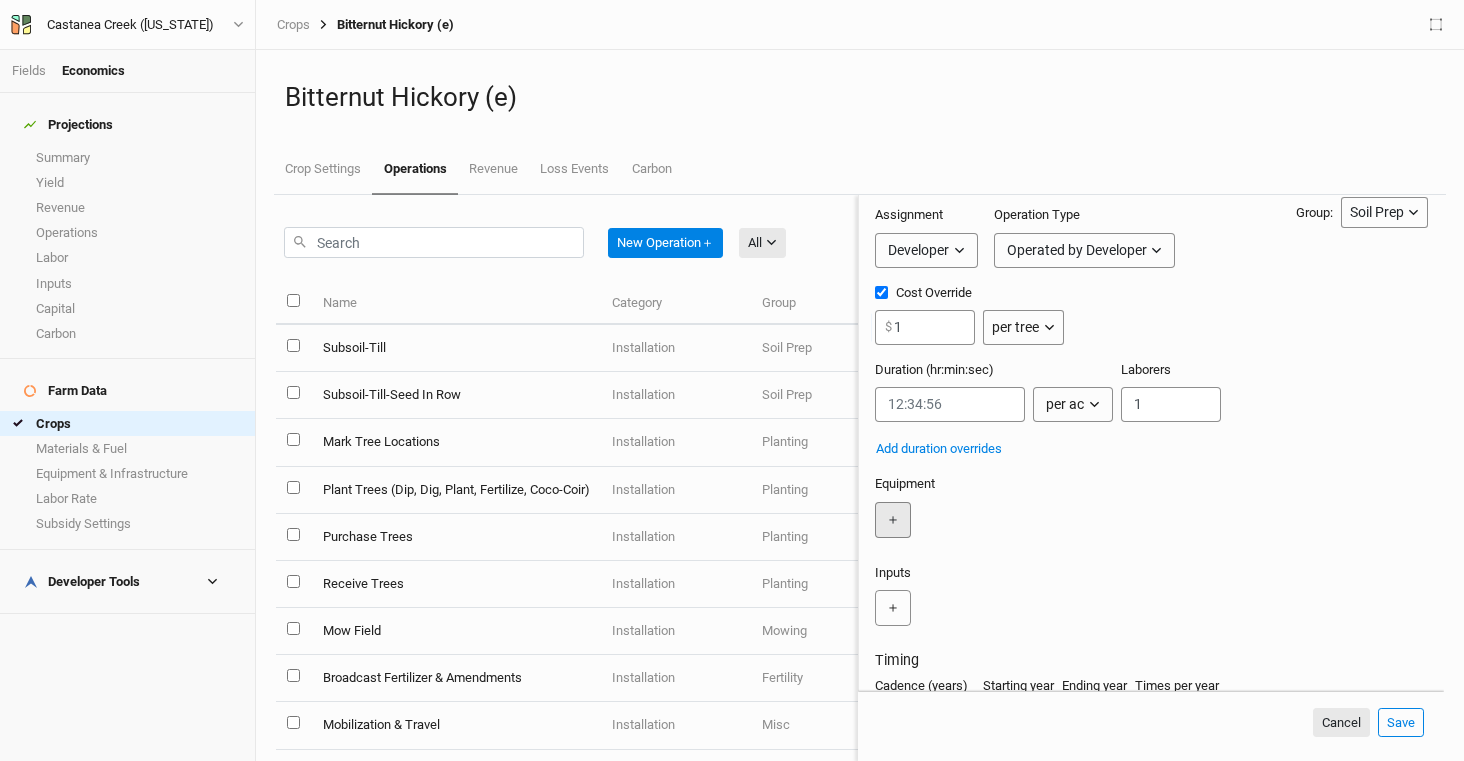
click at [888, 517] on button "＋" at bounding box center [893, 520] width 36 height 36
click at [972, 514] on input "text" at bounding box center [944, 520] width 138 height 37
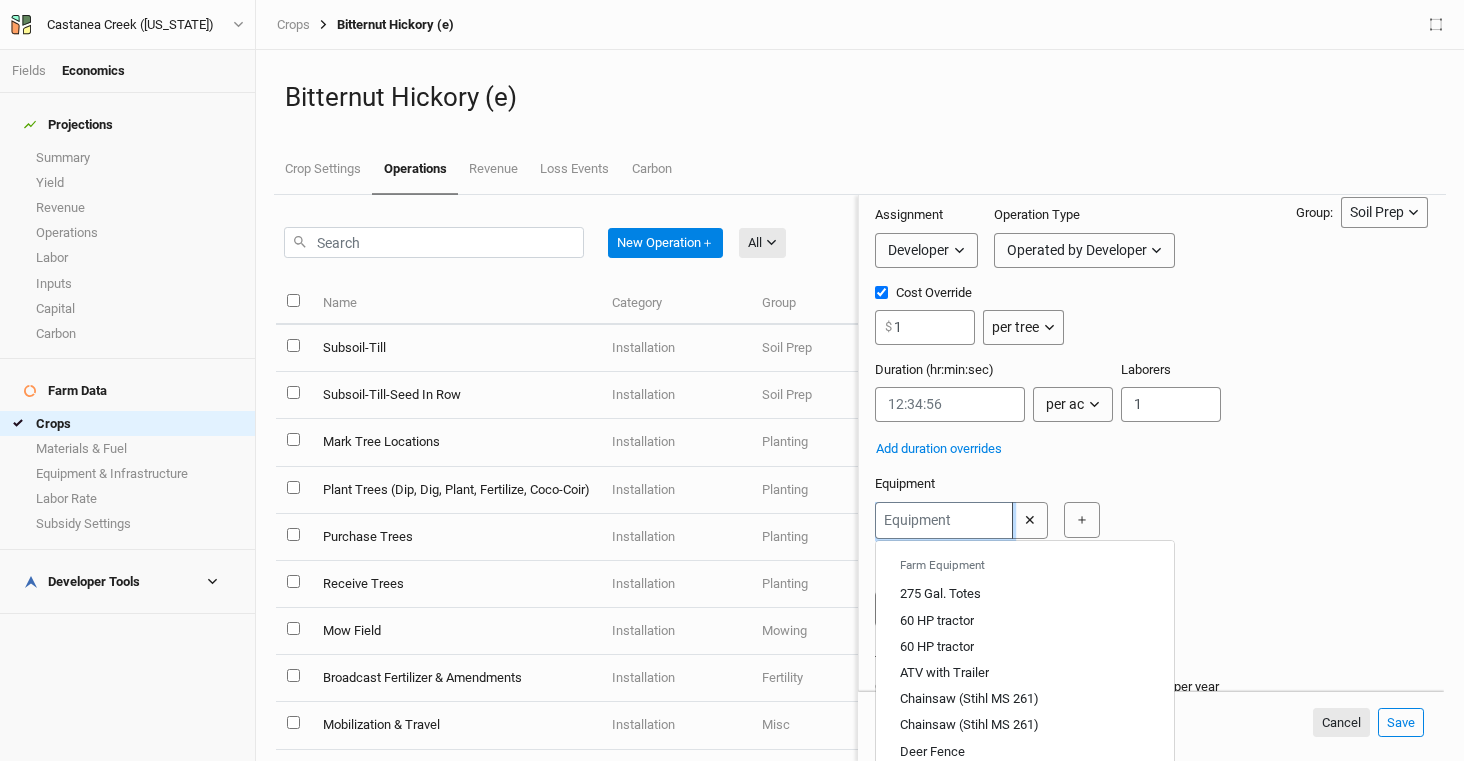
type input "d"
type input "deer Fence"
type input "di"
type input "d"
type input "deer Fence"
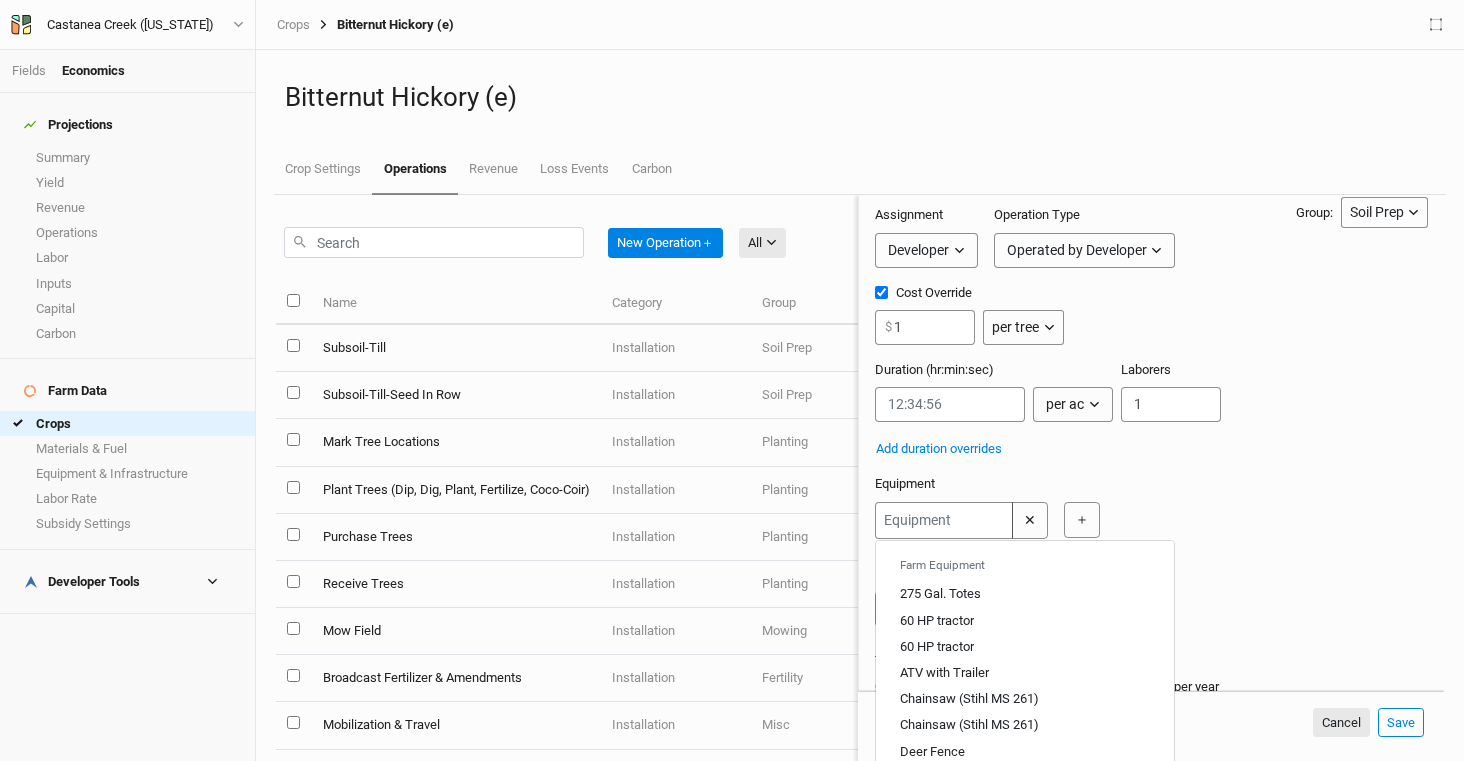
click at [1213, 473] on div "Augur holes Category: Installation Installation Management Harvest Marketing Gr…" at bounding box center [1151, 465] width 553 height 614
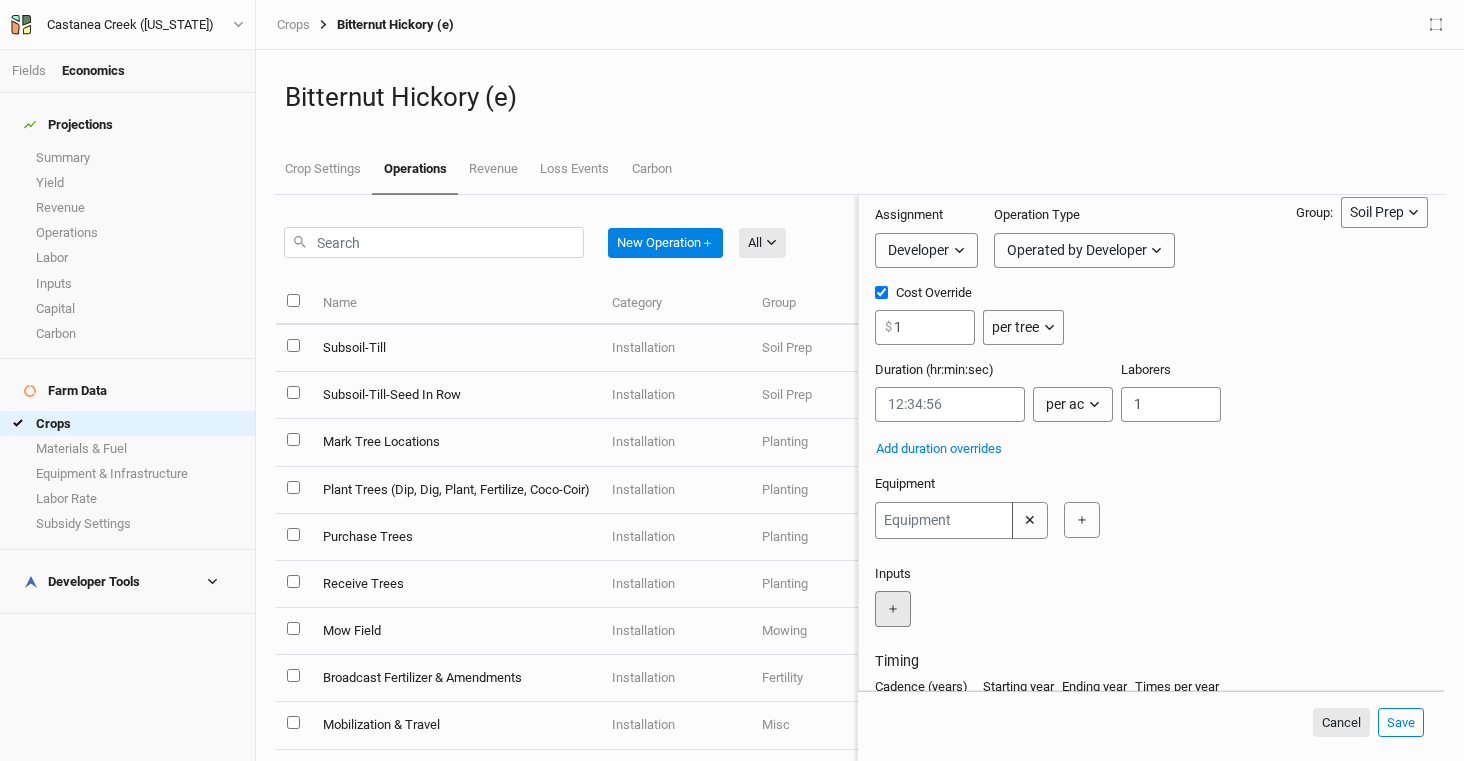
click at [895, 619] on button "＋" at bounding box center [893, 609] width 36 height 36
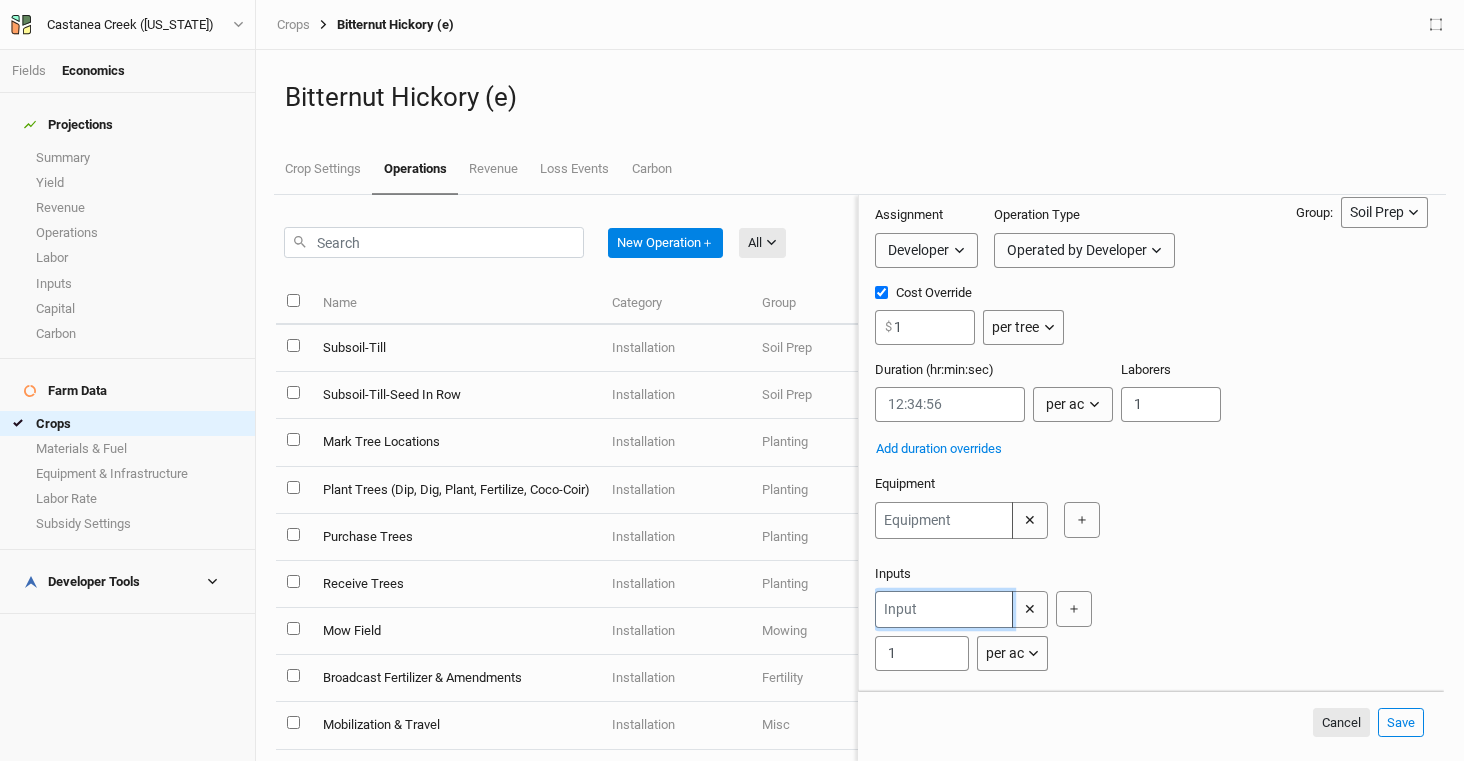
click at [985, 620] on input "text" at bounding box center [944, 609] width 138 height 37
type input "d"
type input "r"
type input "e"
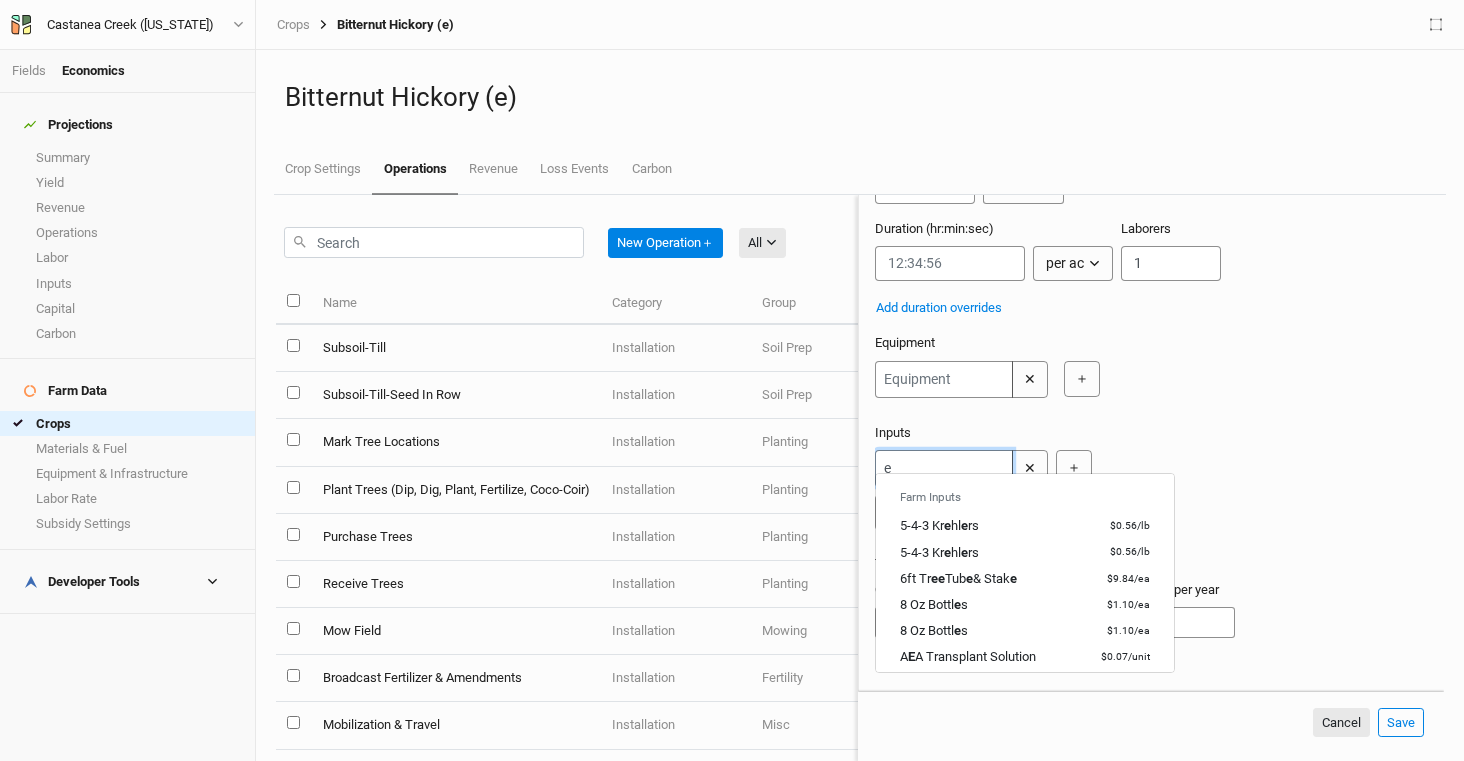
scroll to position [0, 0]
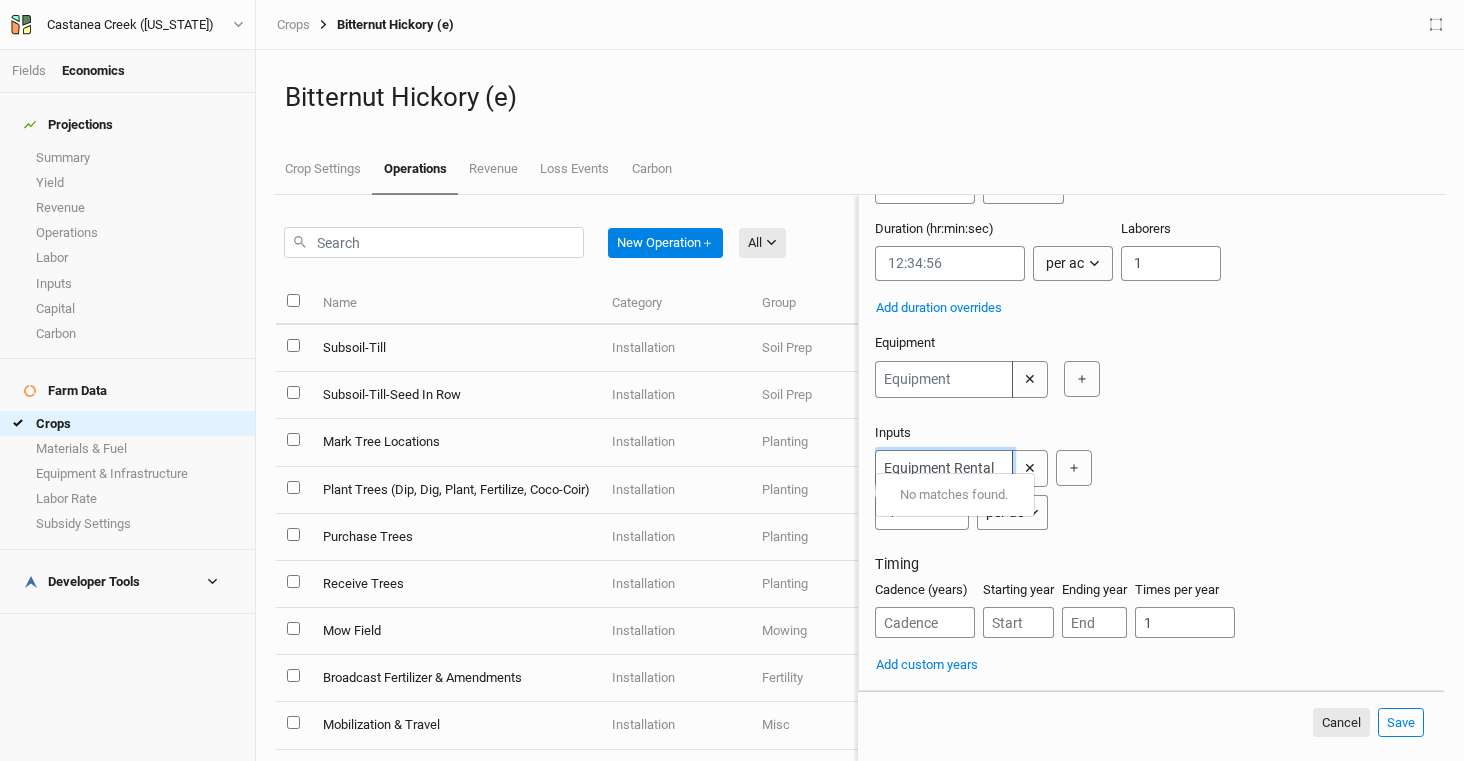
click at [965, 499] on div "No matches found." at bounding box center [955, 495] width 160 height 44
type input "Equipment Rental"
click at [1075, 454] on button "＋" at bounding box center [1074, 468] width 36 height 36
click at [978, 450] on input "Equipment Rental" at bounding box center [944, 468] width 138 height 37
click at [1284, 495] on div "Equipment Rental No matches found. ✕ 1 per ac per ac per tree per row ft per lb…" at bounding box center [1147, 490] width 545 height 80
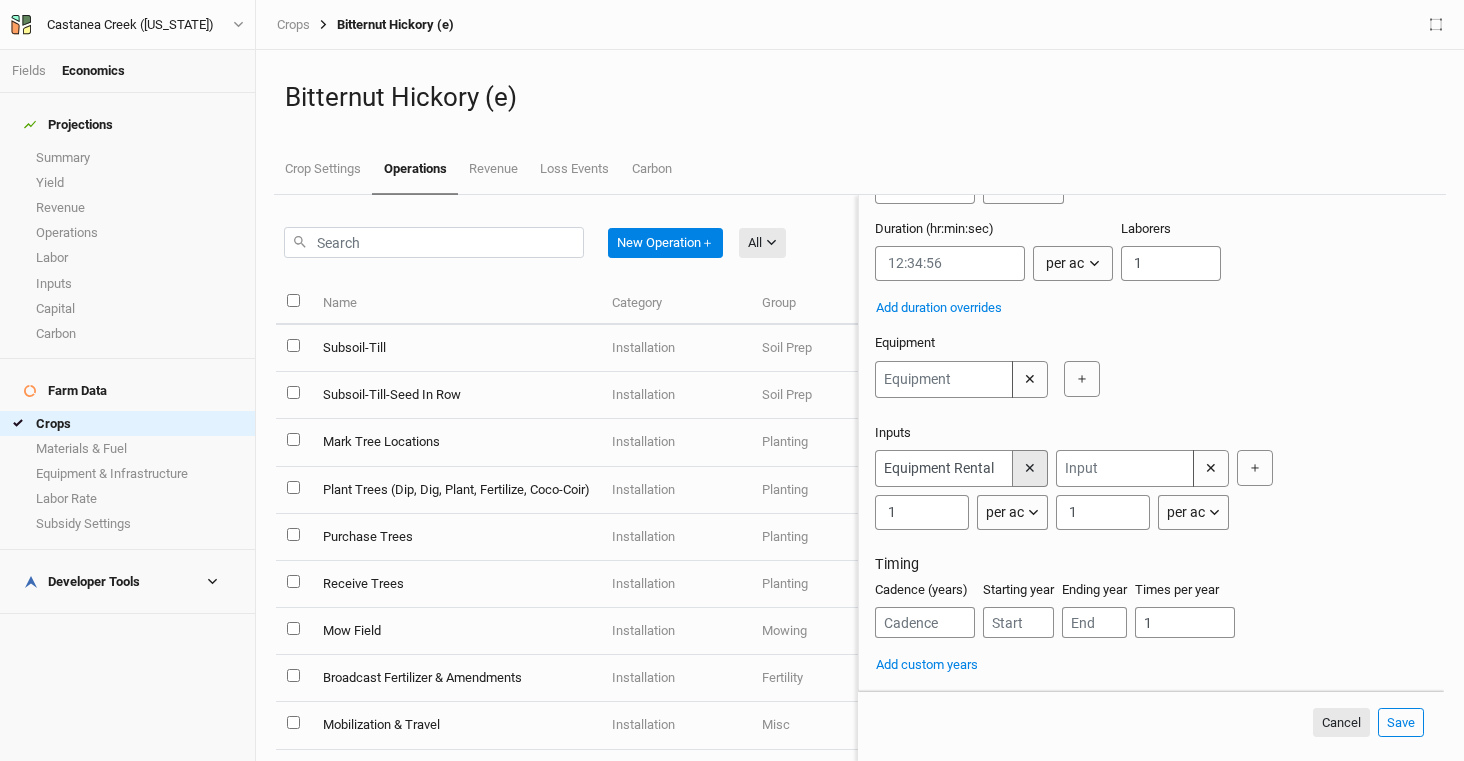
click at [1036, 450] on button "✕" at bounding box center [1030, 468] width 36 height 37
click at [963, 455] on input "text" at bounding box center [944, 468] width 138 height 37
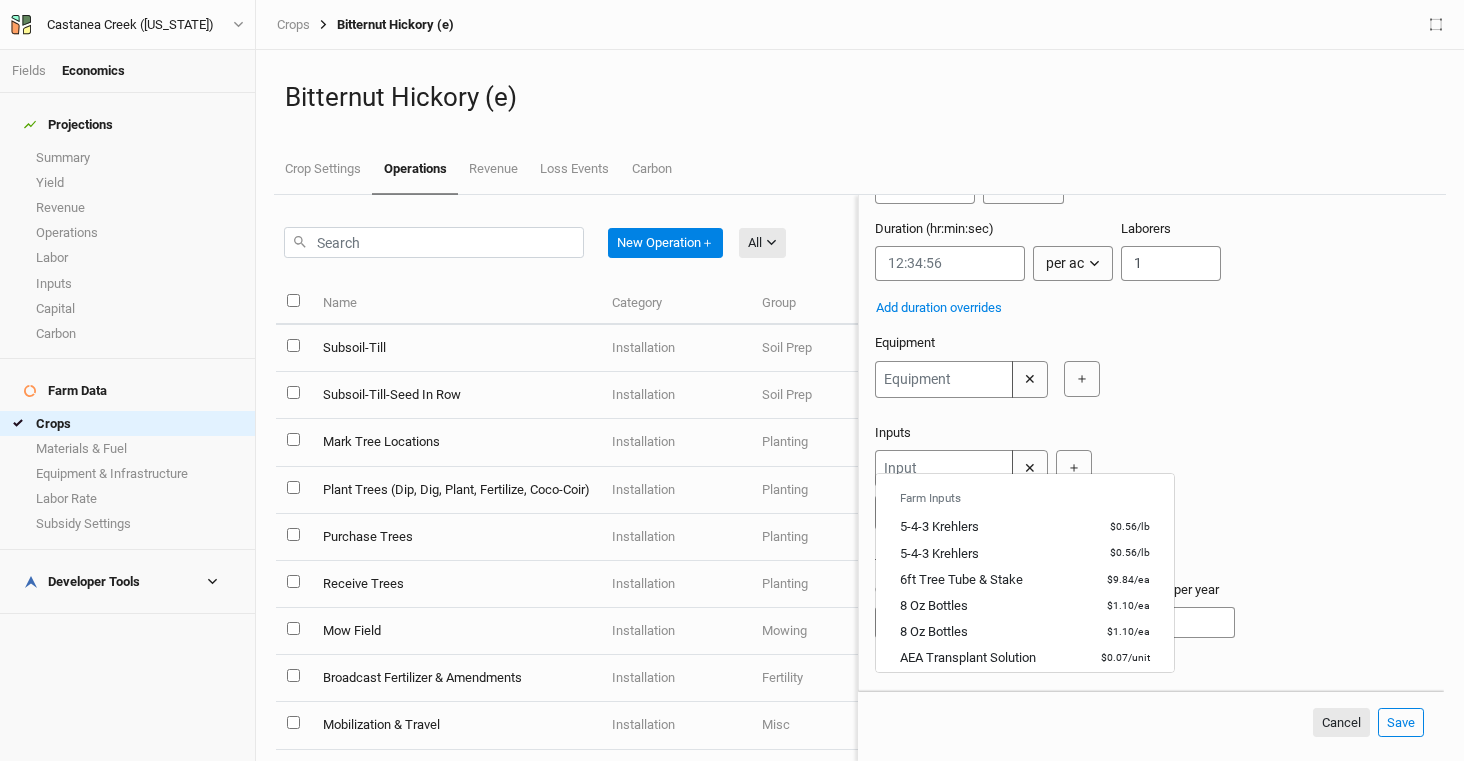
click at [1193, 450] on div "Farm Inputs 5-4-3 Krehlers $0.56 / lb 5-4-3 Krehlers $0.56 / lb 6ft Tree Tube &…" at bounding box center [1147, 490] width 545 height 80
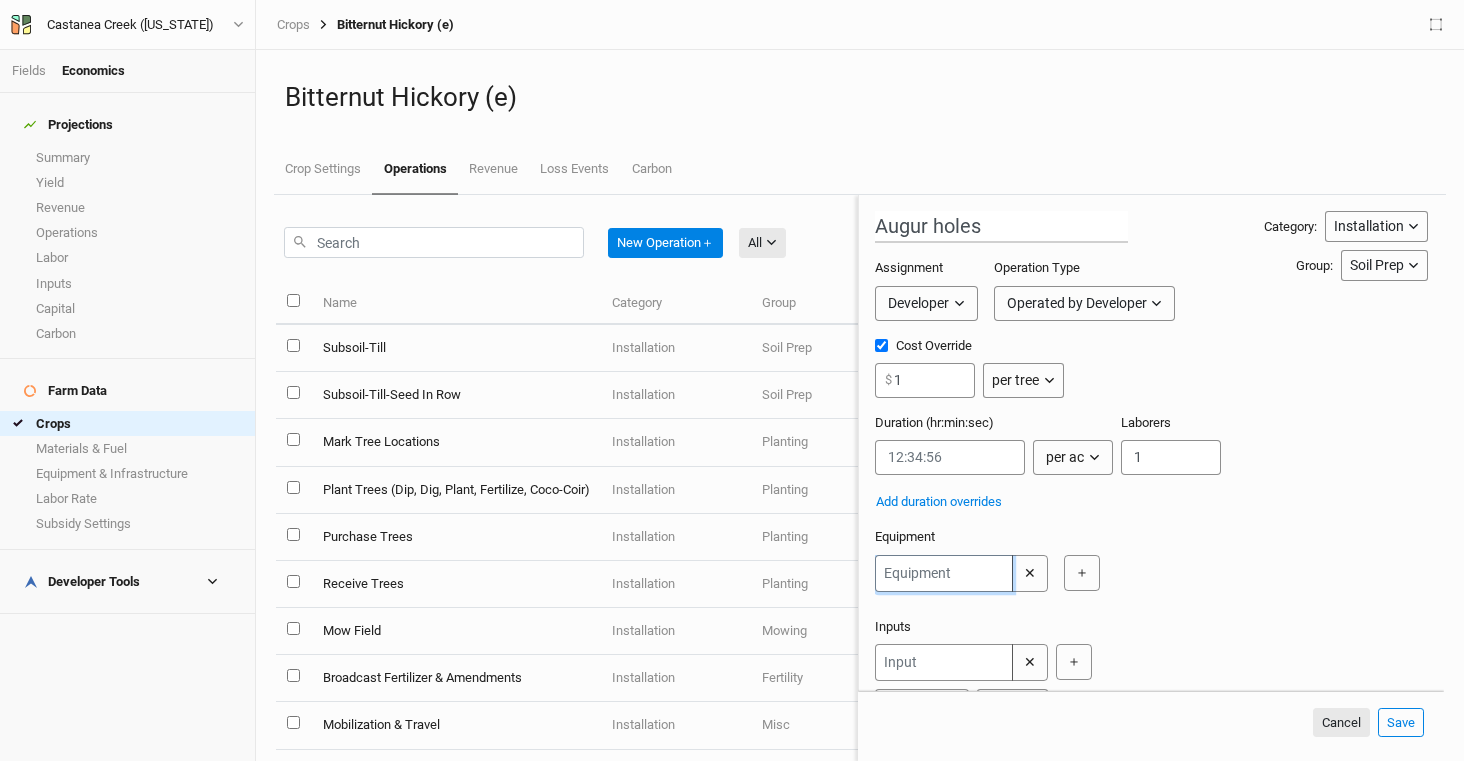
click at [964, 576] on input "text" at bounding box center [944, 573] width 138 height 37
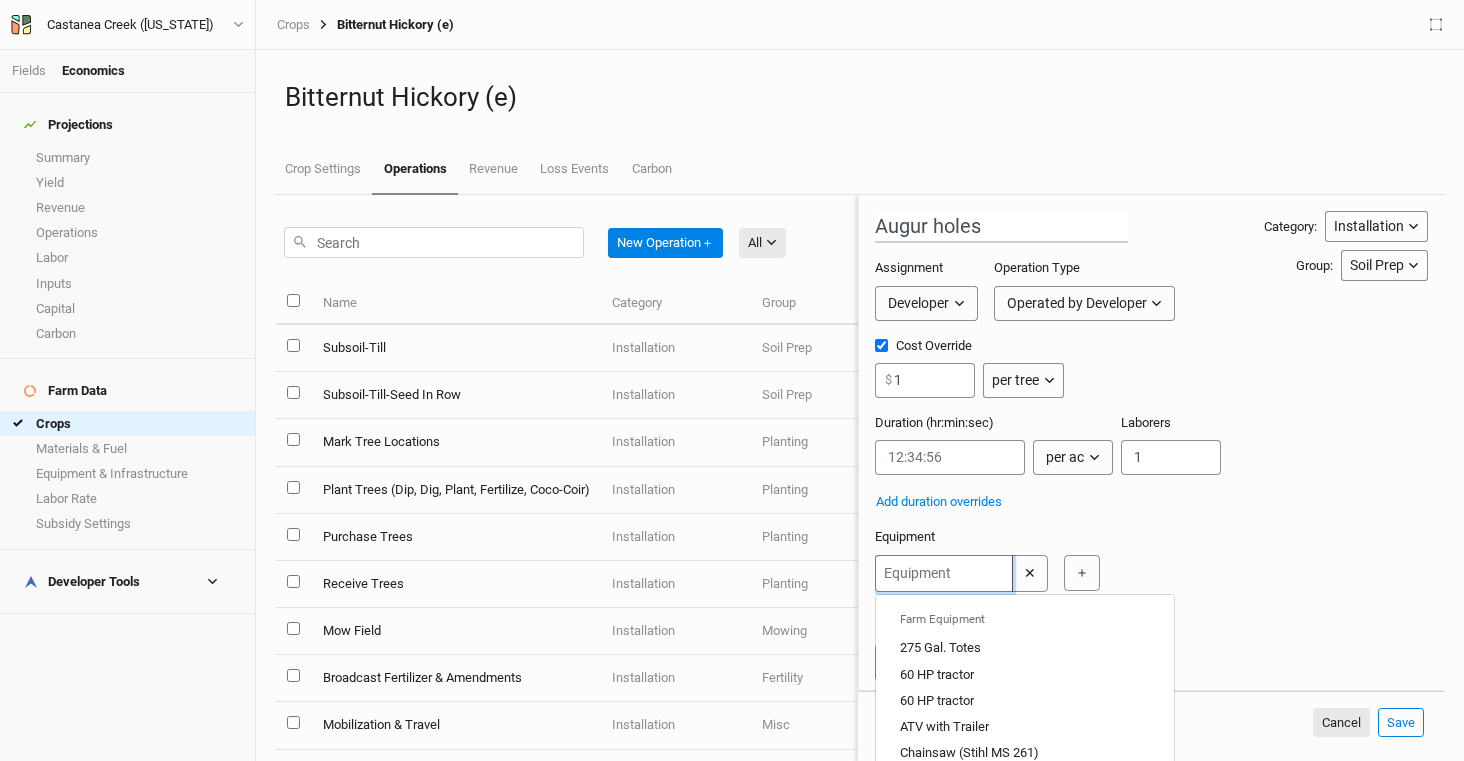
type input "d"
type input "deer Fence"
type input "di"
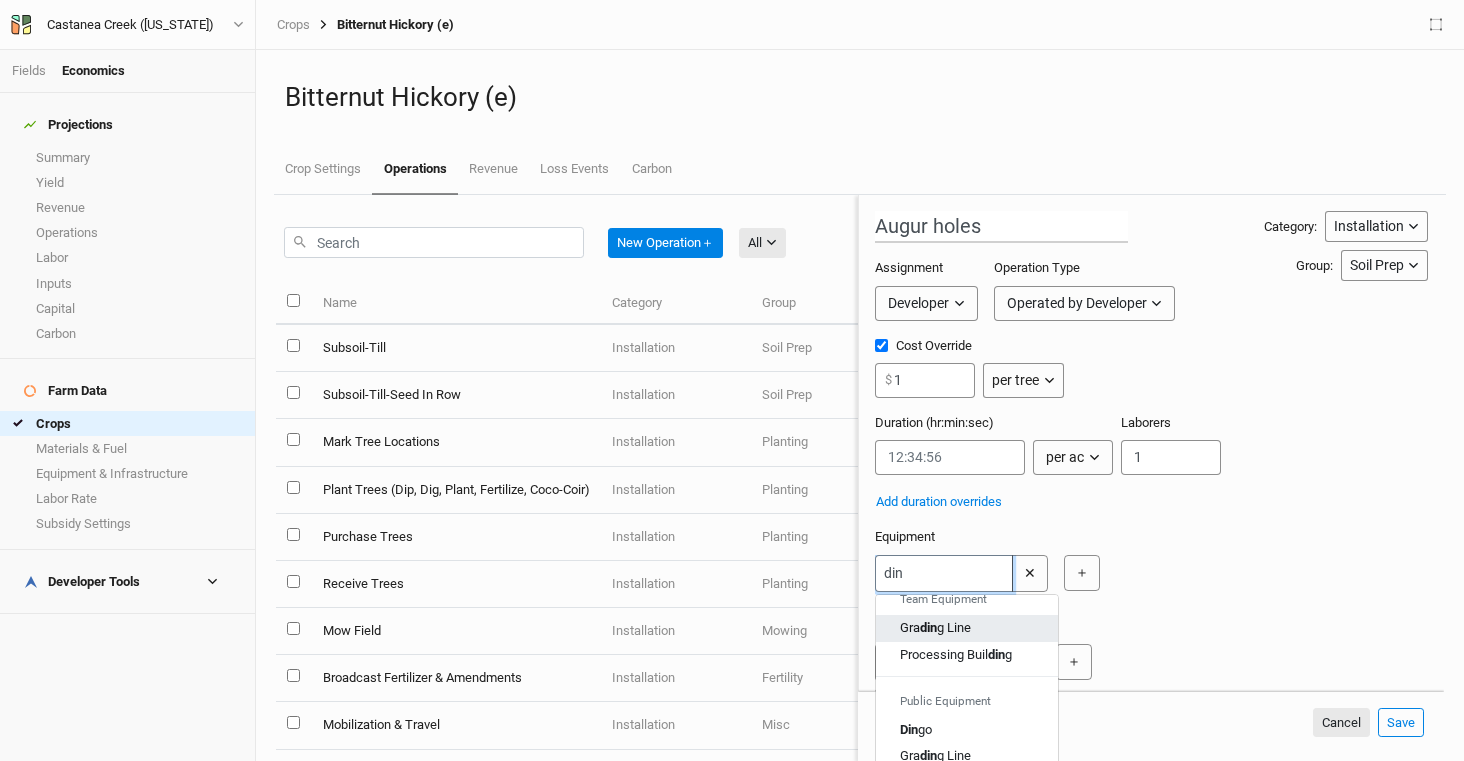
scroll to position [35, 0]
click at [978, 706] on div "Din go" at bounding box center [967, 715] width 134 height 18
type input "Dingo"
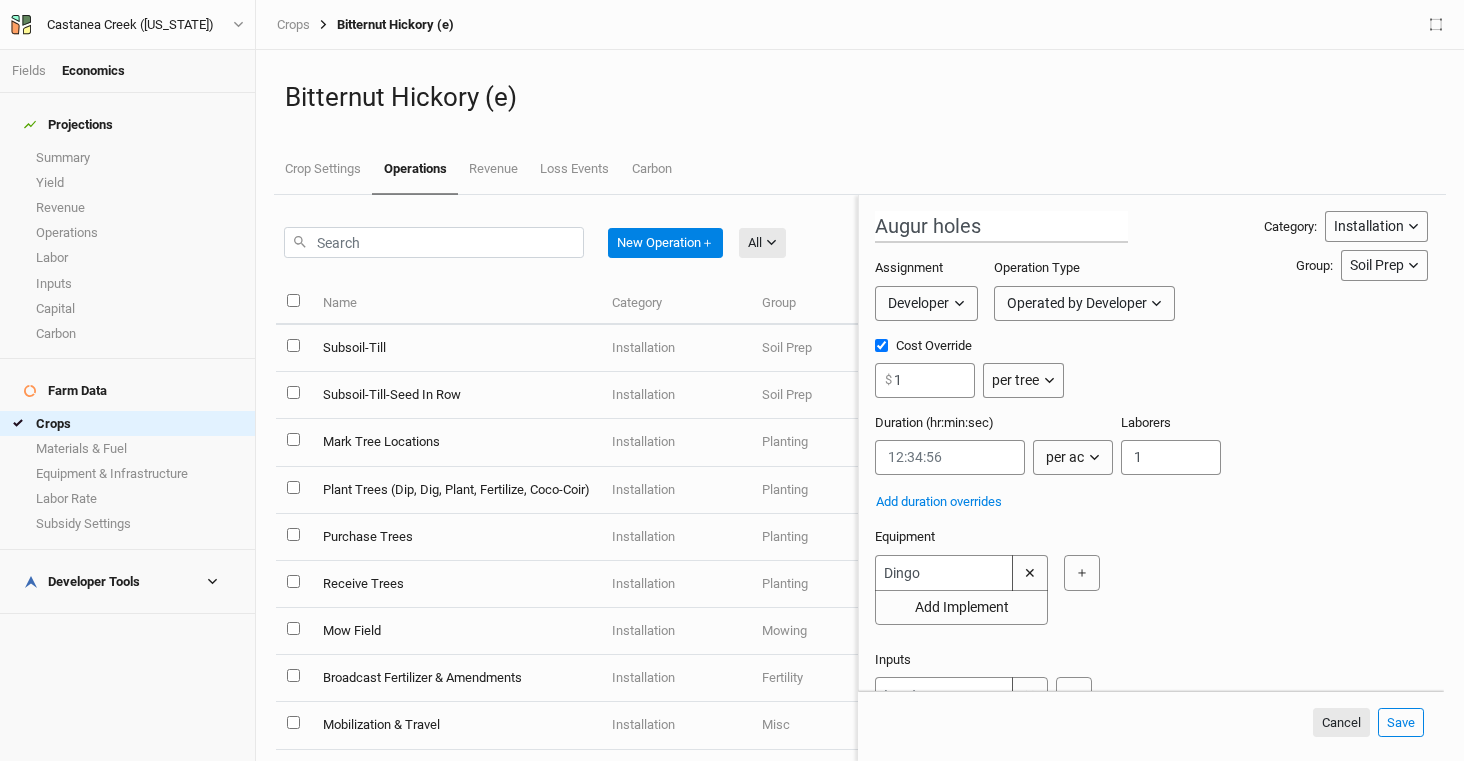
click at [1248, 546] on div "Equipment Dingo ✕ Add Implement ＋" at bounding box center [1151, 581] width 553 height 106
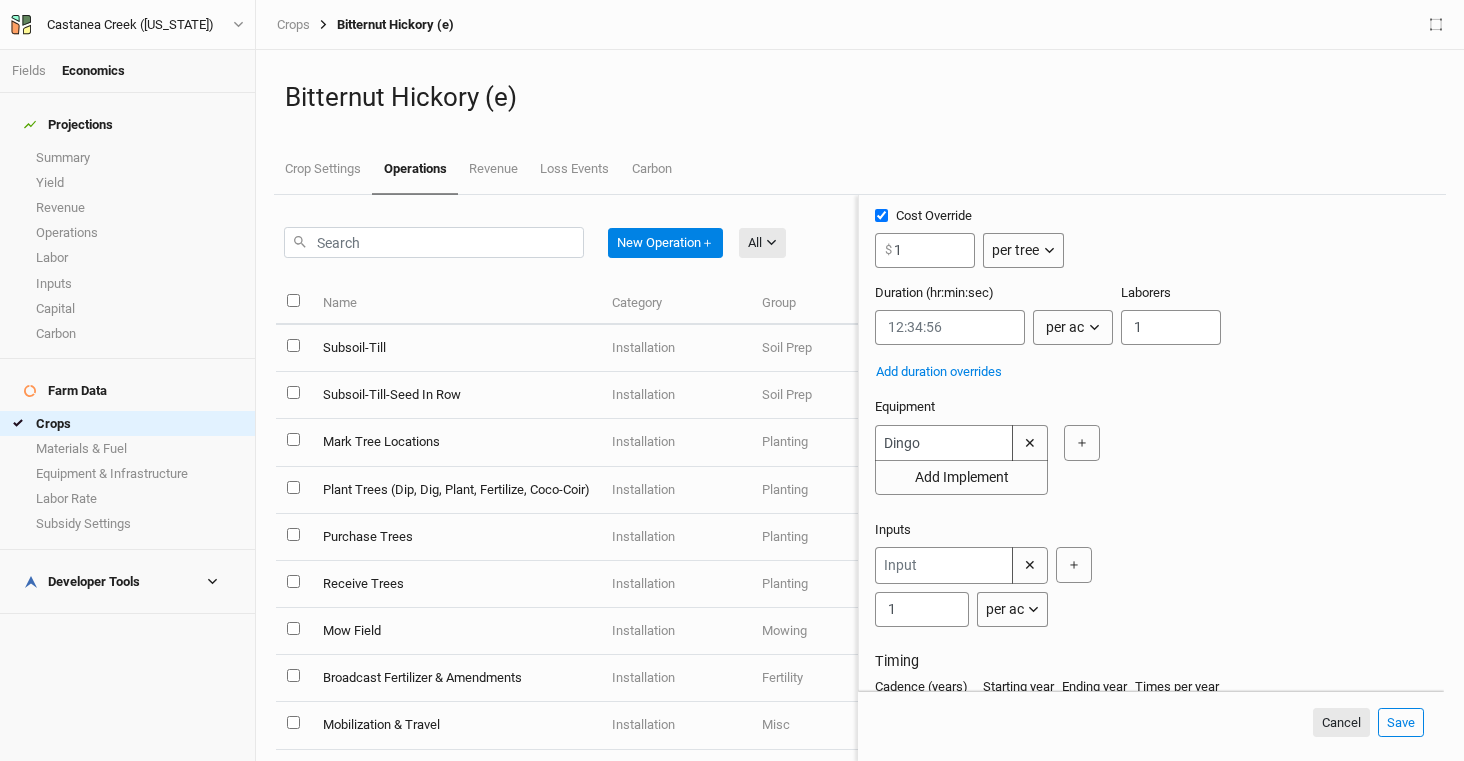
scroll to position [257, 0]
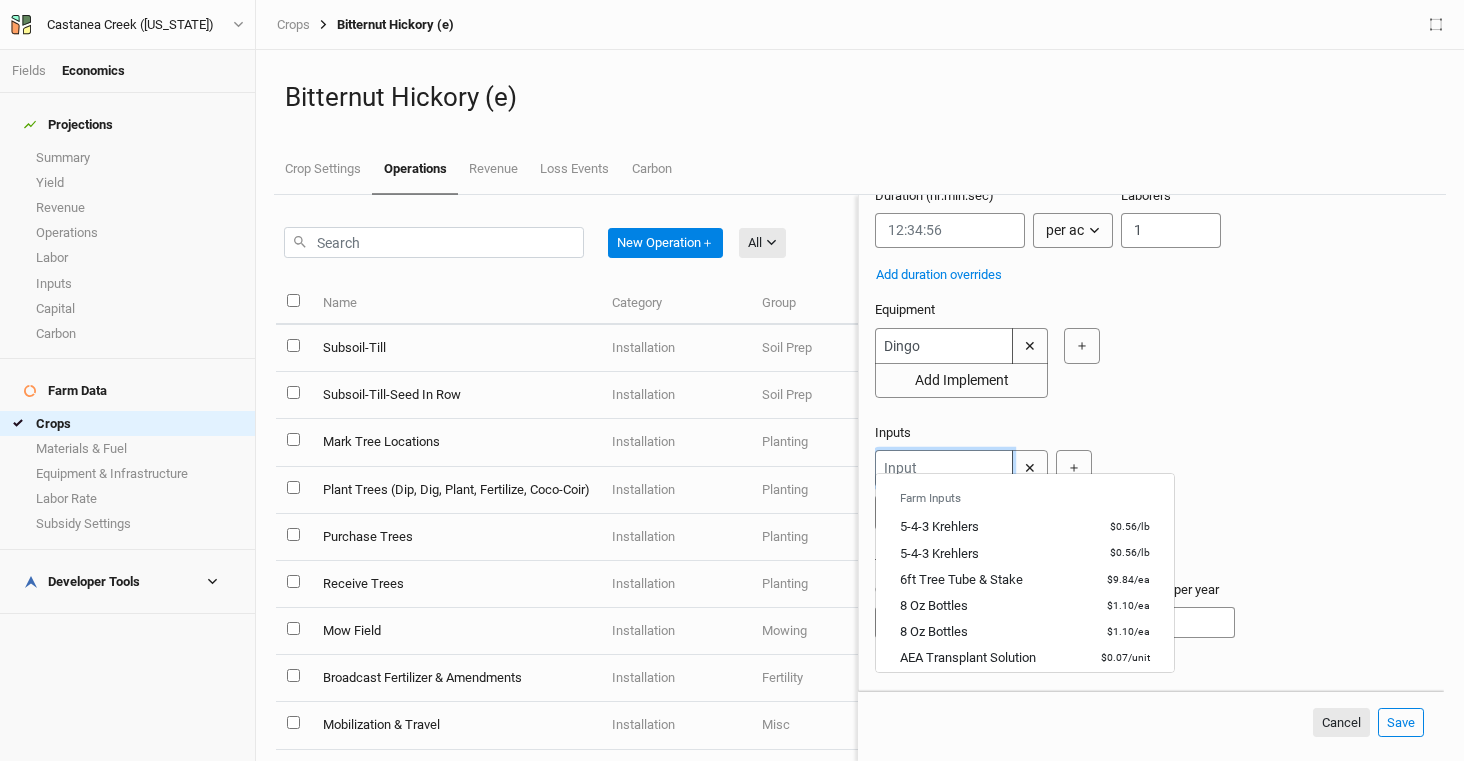
click at [950, 450] on input "text" at bounding box center [944, 468] width 138 height 37
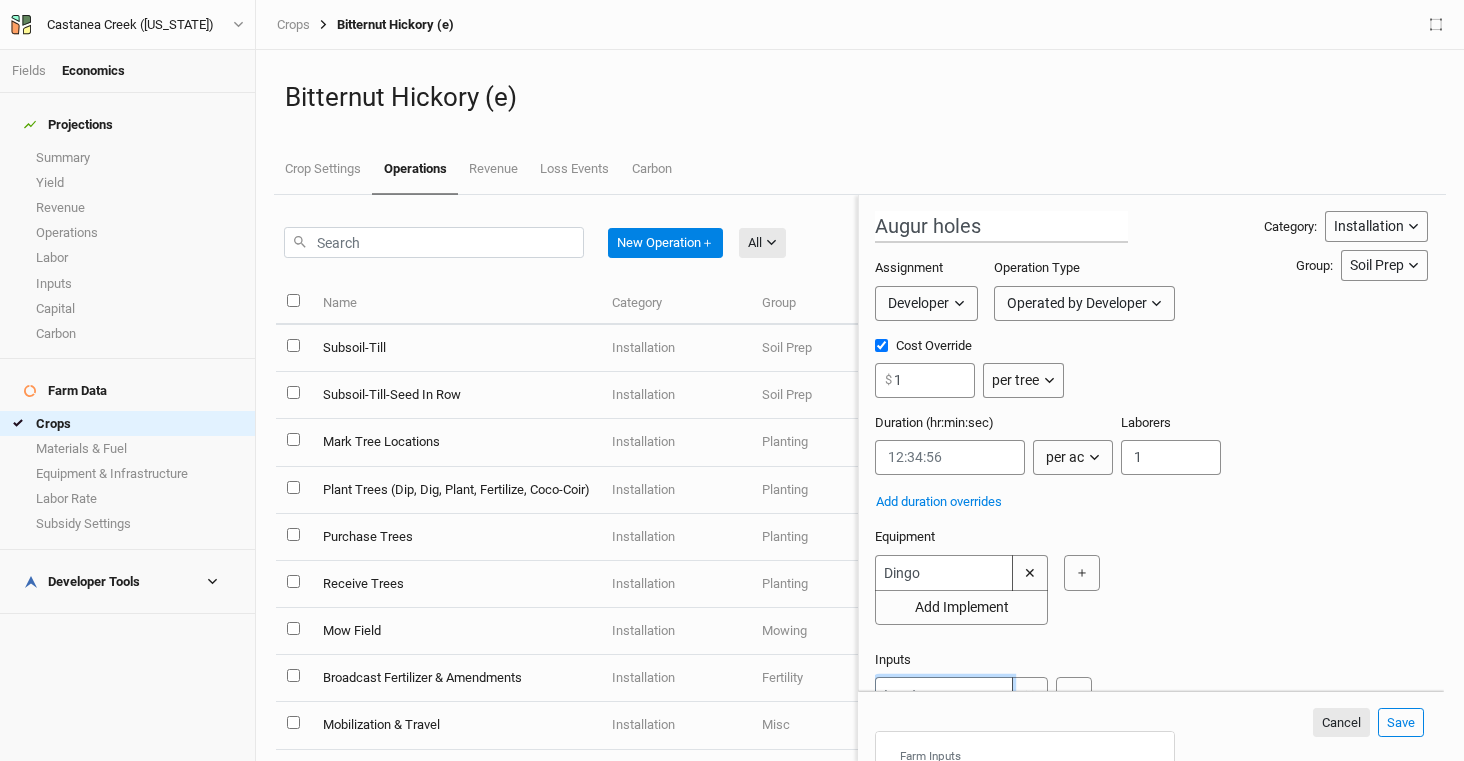
scroll to position [180, 0]
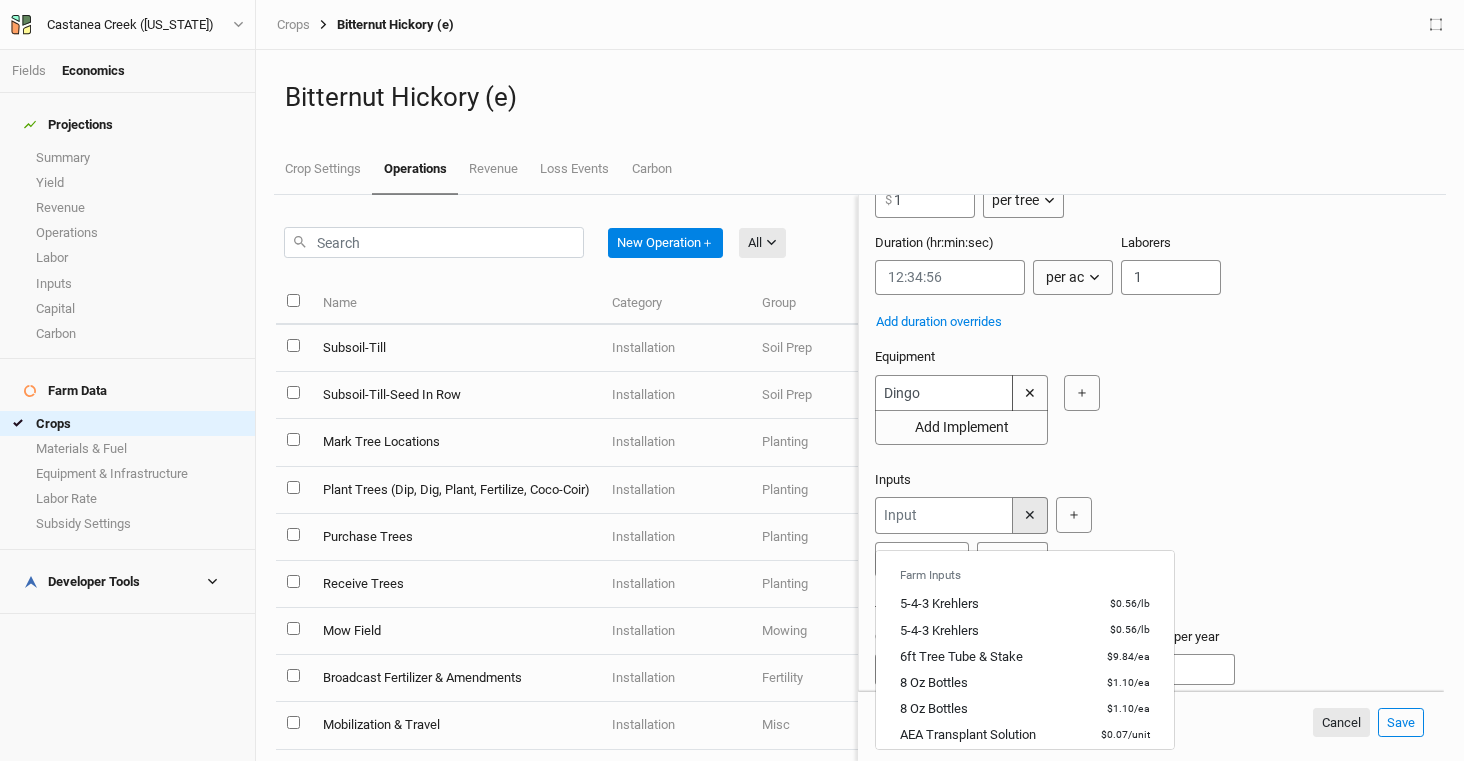
click at [1042, 529] on button "✕" at bounding box center [1030, 515] width 36 height 37
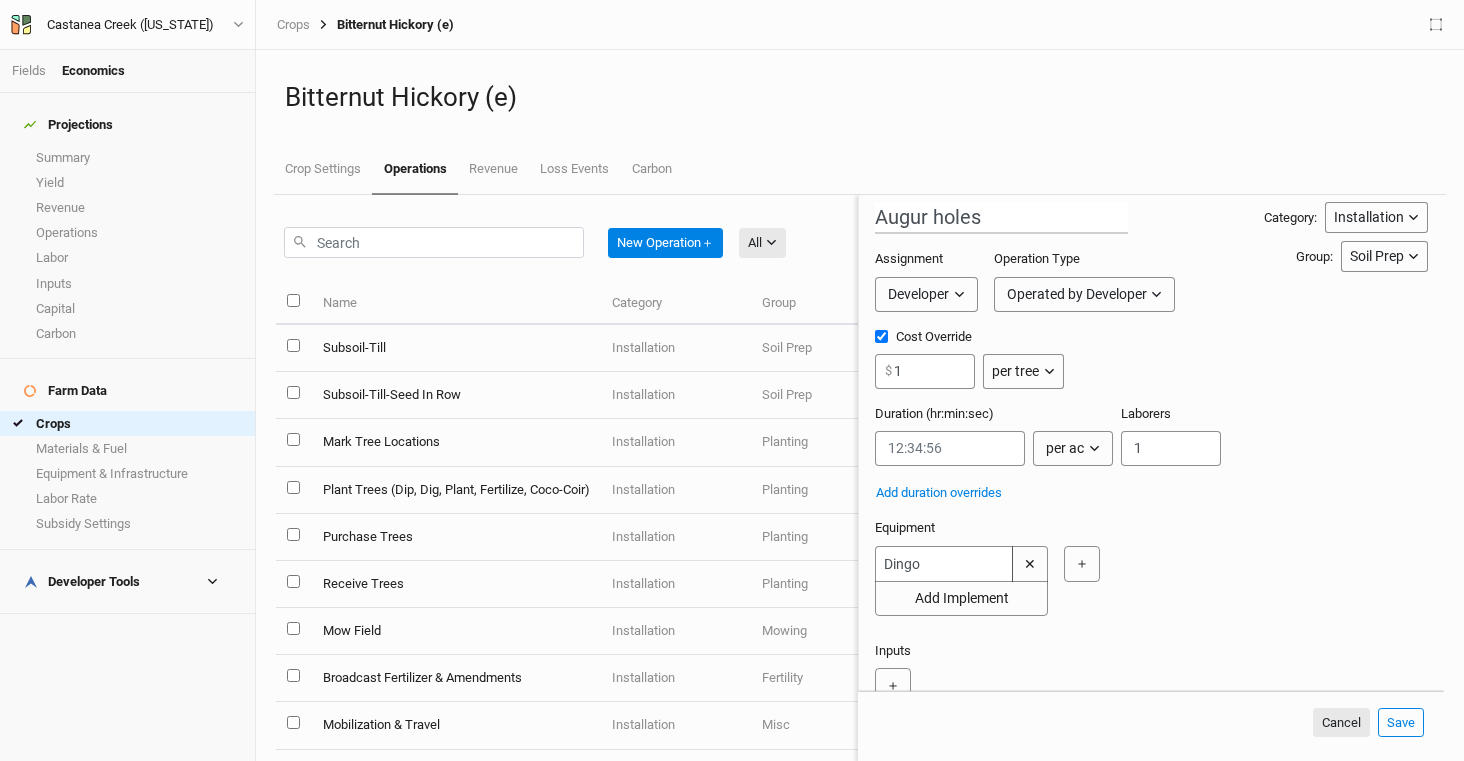
scroll to position [0, 0]
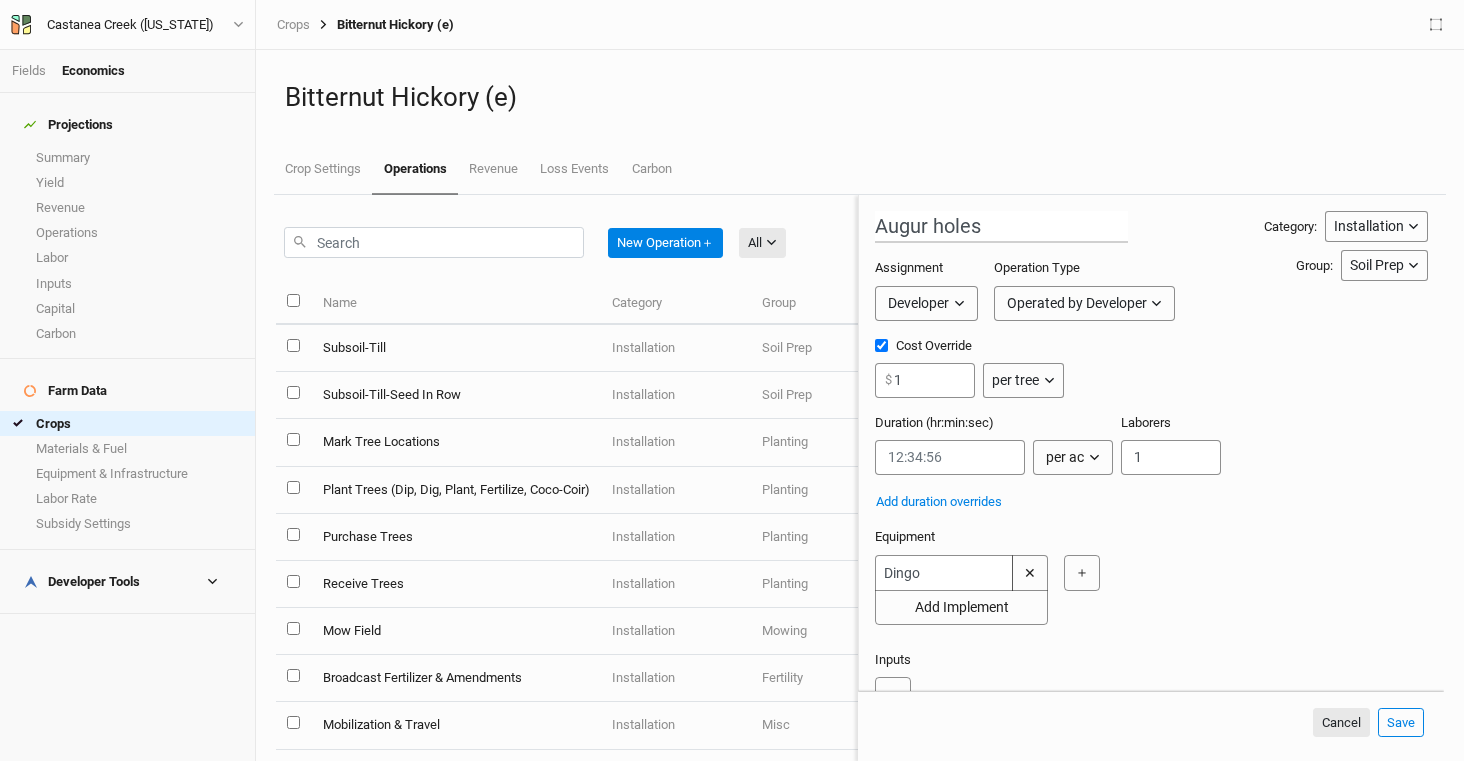
click at [1037, 379] on div "per tree" at bounding box center [1015, 380] width 47 height 21
click at [1073, 550] on span "per event" at bounding box center [1042, 547] width 68 height 23
click at [948, 383] on input "1" at bounding box center [925, 380] width 100 height 35
type input "900"
click at [1215, 367] on div "Cost Override 900 $ per event per ac per tree per row ft per lbs per event" at bounding box center [1151, 375] width 553 height 77
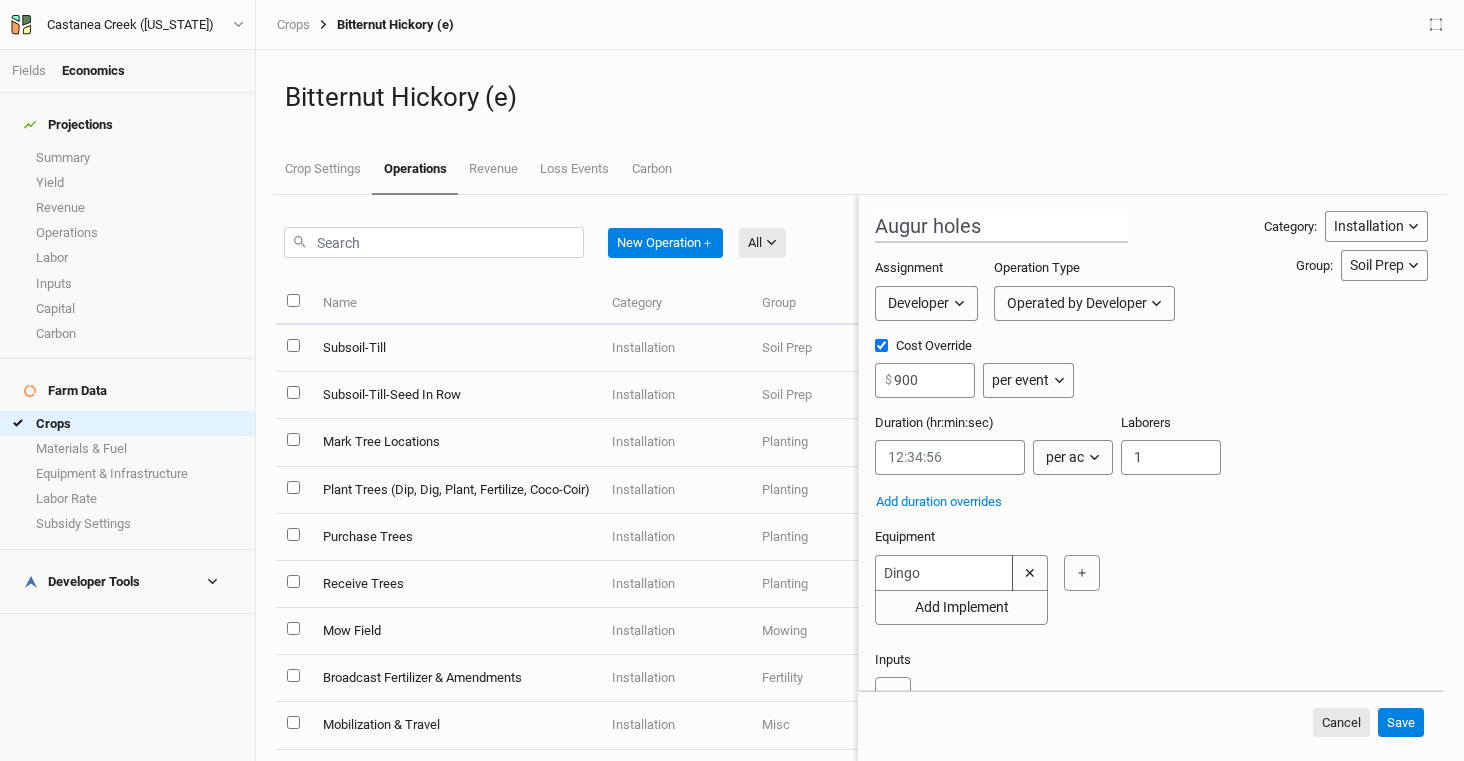
click at [1405, 714] on button "Save" at bounding box center [1401, 723] width 46 height 30
click at [1414, 721] on button "Save" at bounding box center [1401, 723] width 46 height 30
click at [1120, 136] on div "Bitternut Hickory (e) Crop Settings Operations Revenue Loss Events Carbon" at bounding box center [860, 122] width 1172 height 145
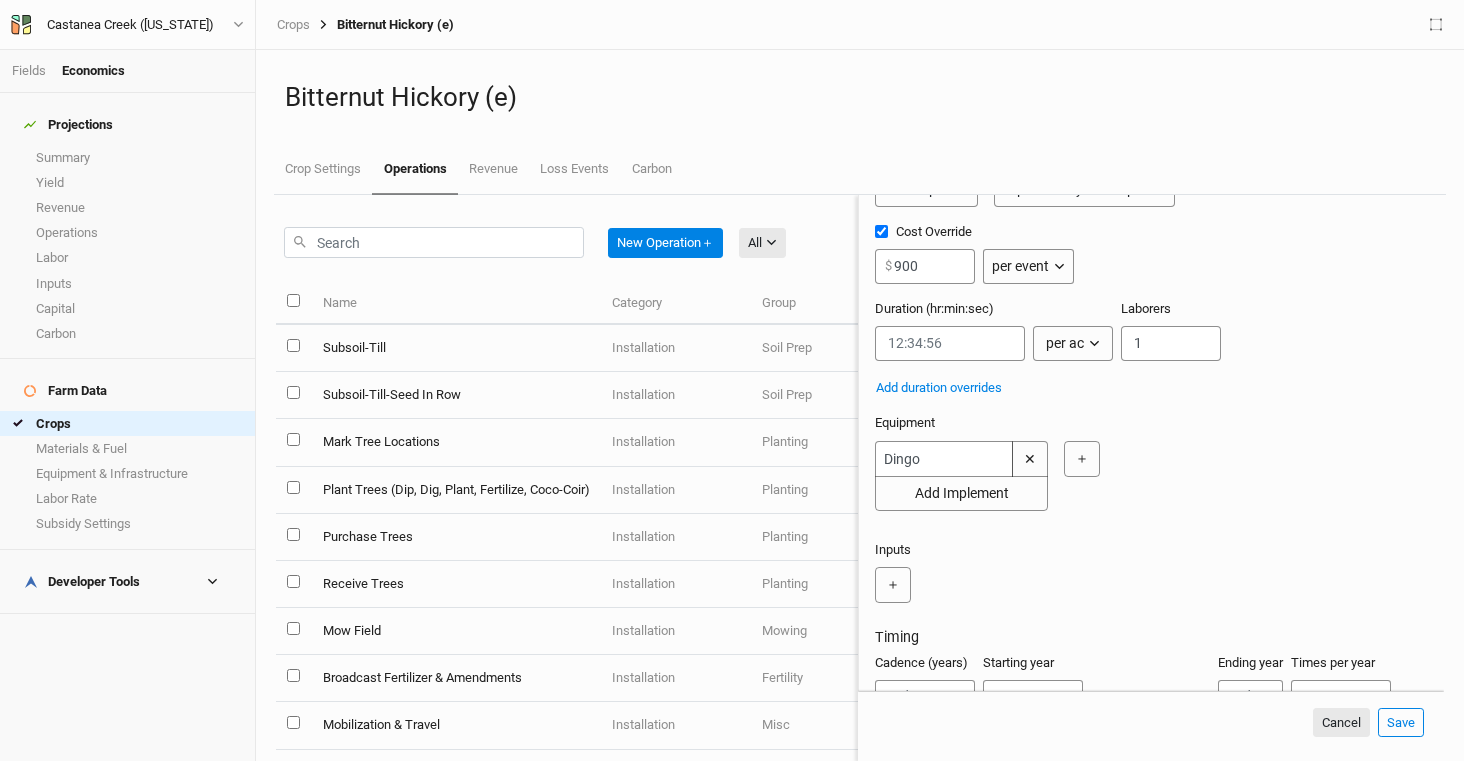
scroll to position [236, 0]
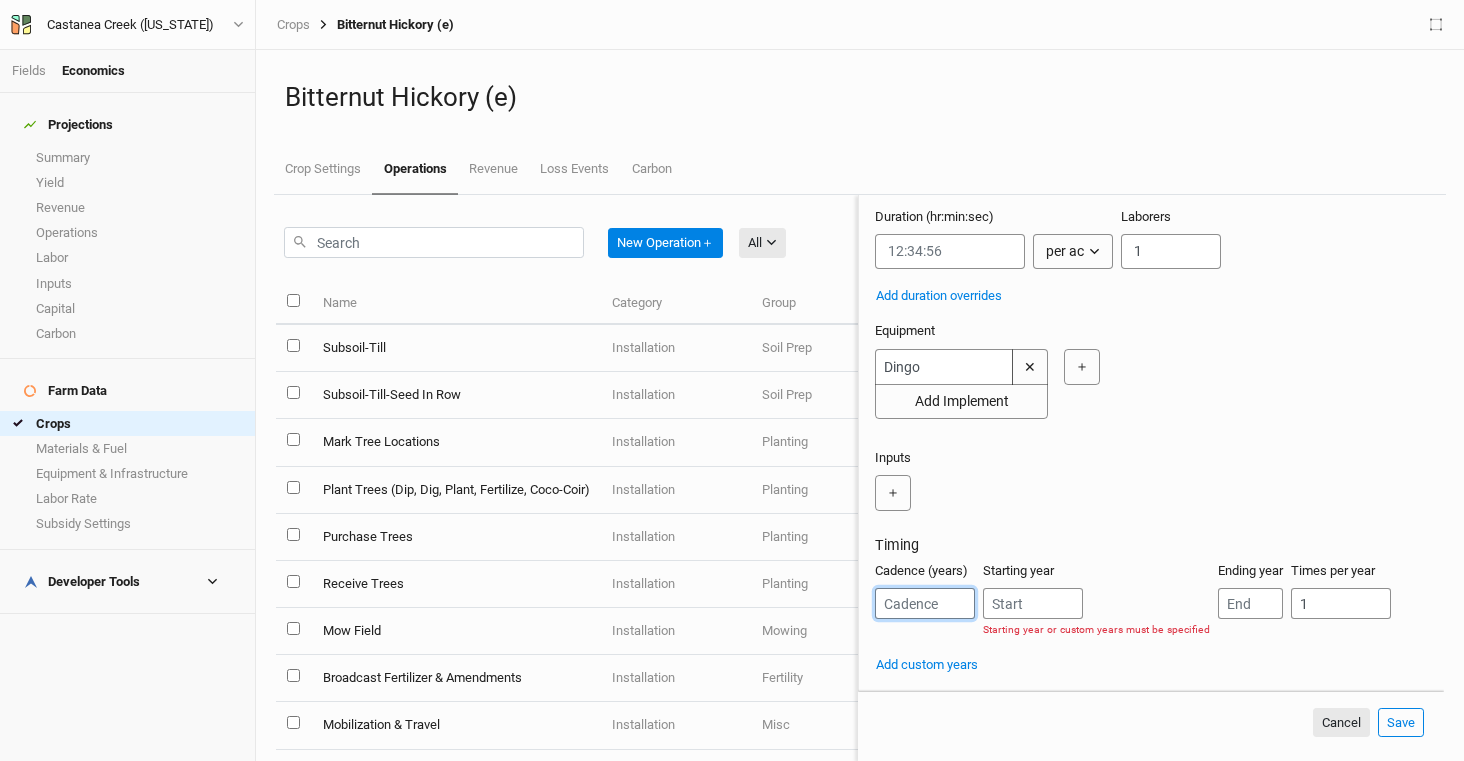
click at [933, 606] on input "number" at bounding box center [925, 603] width 100 height 31
type input "1"
click at [1066, 604] on input "number" at bounding box center [1033, 603] width 100 height 31
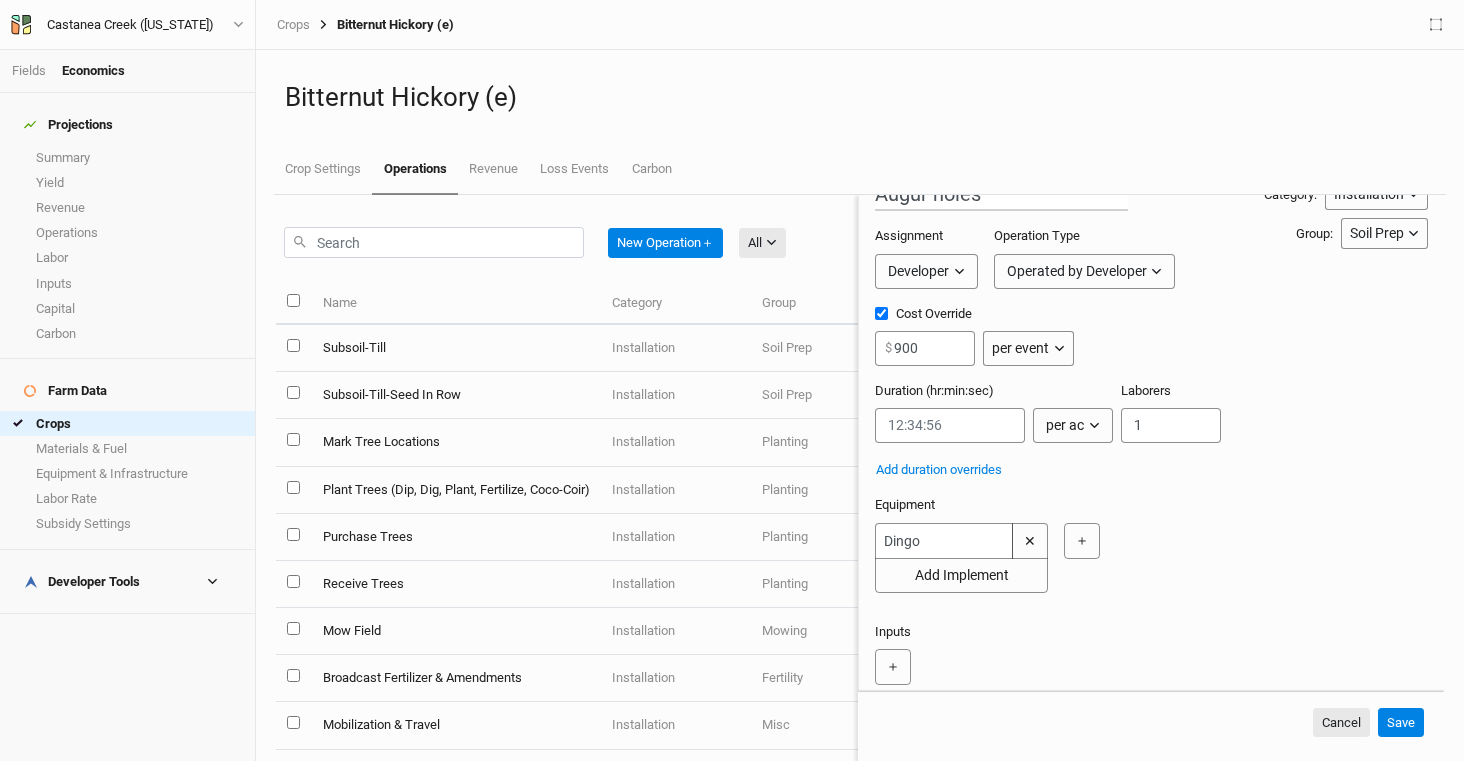
scroll to position [0, 0]
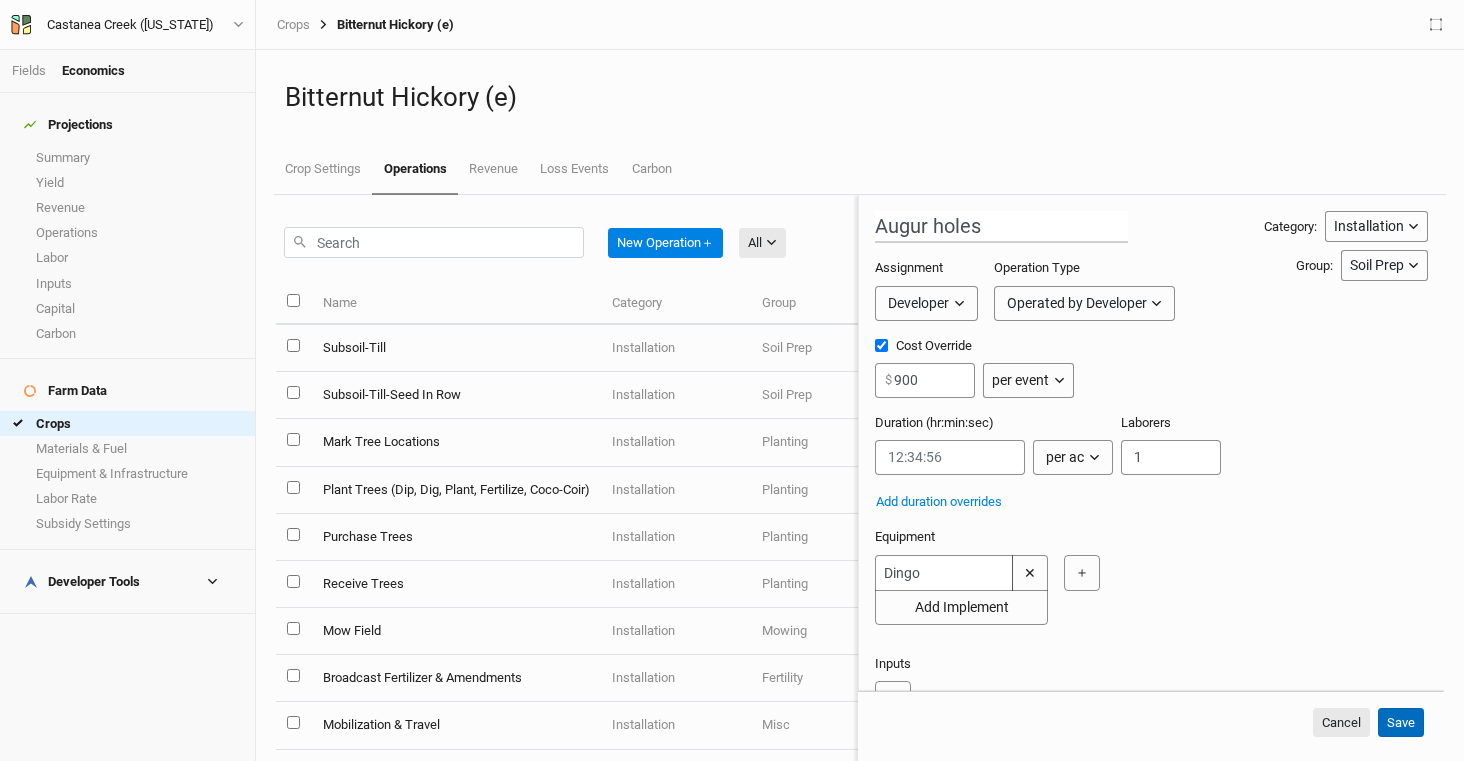
type input "1"
click at [1403, 731] on button "Save" at bounding box center [1401, 723] width 46 height 30
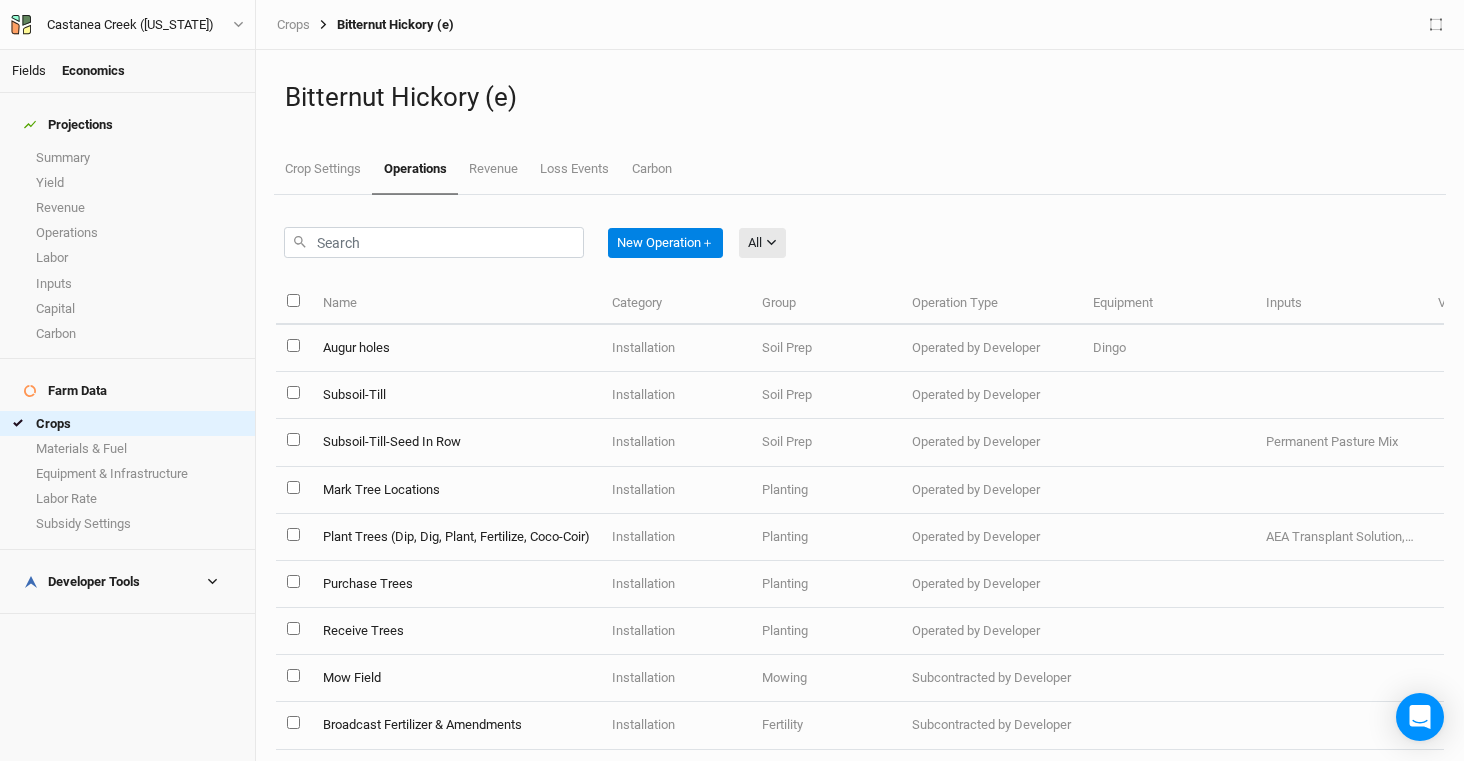
click at [33, 66] on link "Fields" at bounding box center [29, 70] width 34 height 15
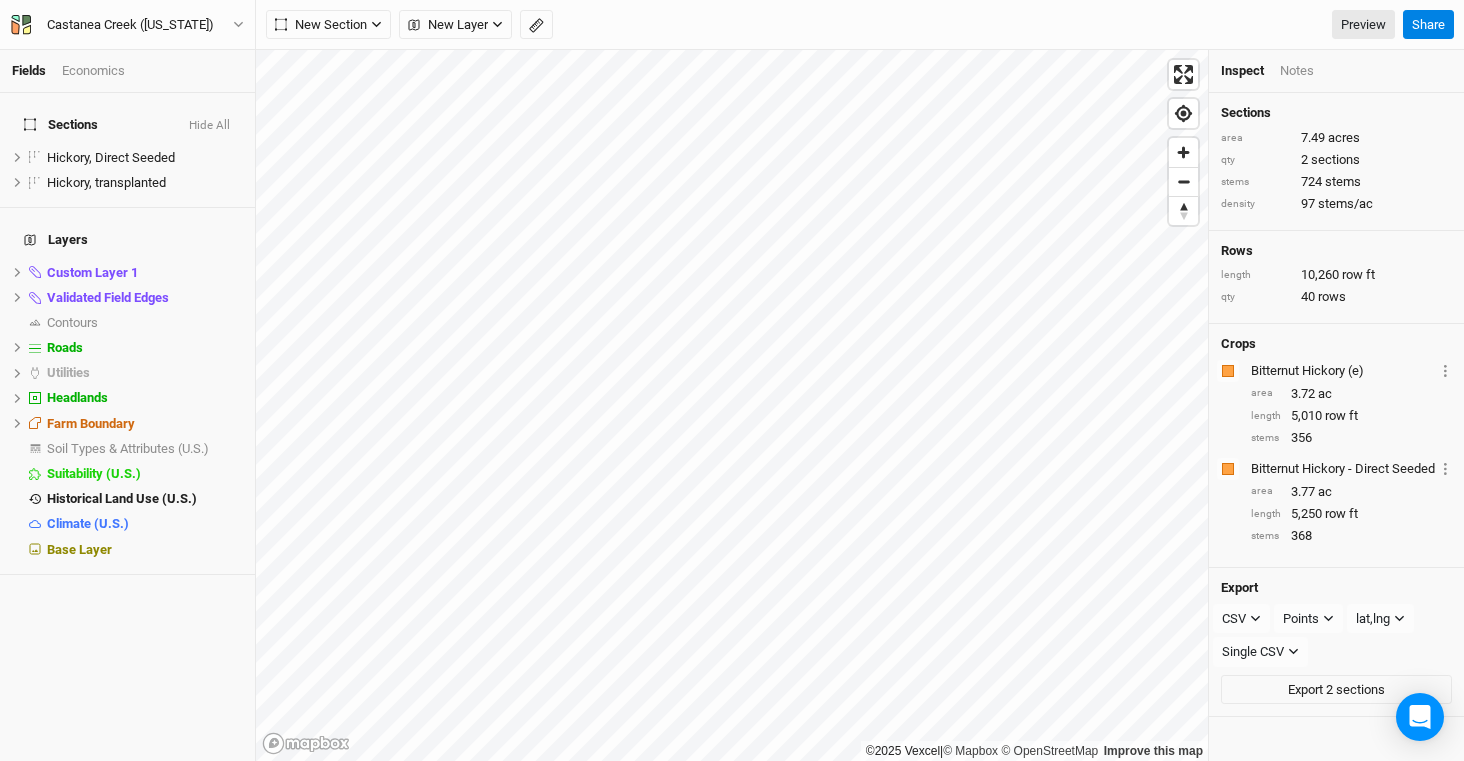
click at [91, 74] on div "Economics" at bounding box center [93, 71] width 63 height 18
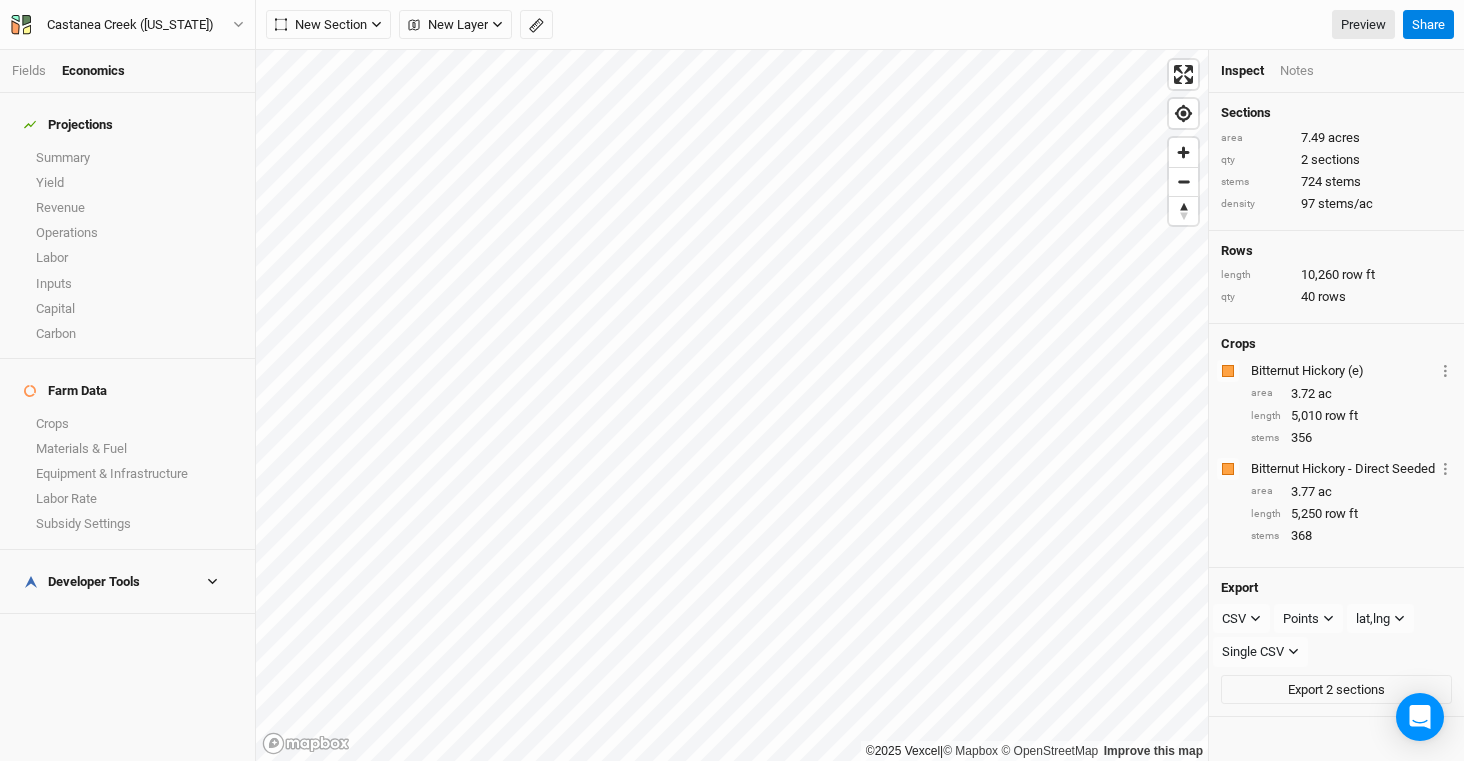
click at [89, 562] on h4 "Developer Tools" at bounding box center [127, 582] width 231 height 40
click at [132, 563] on h4 "Developer Tools" at bounding box center [127, 582] width 231 height 40
click at [107, 574] on div "Developer Tools" at bounding box center [82, 582] width 116 height 16
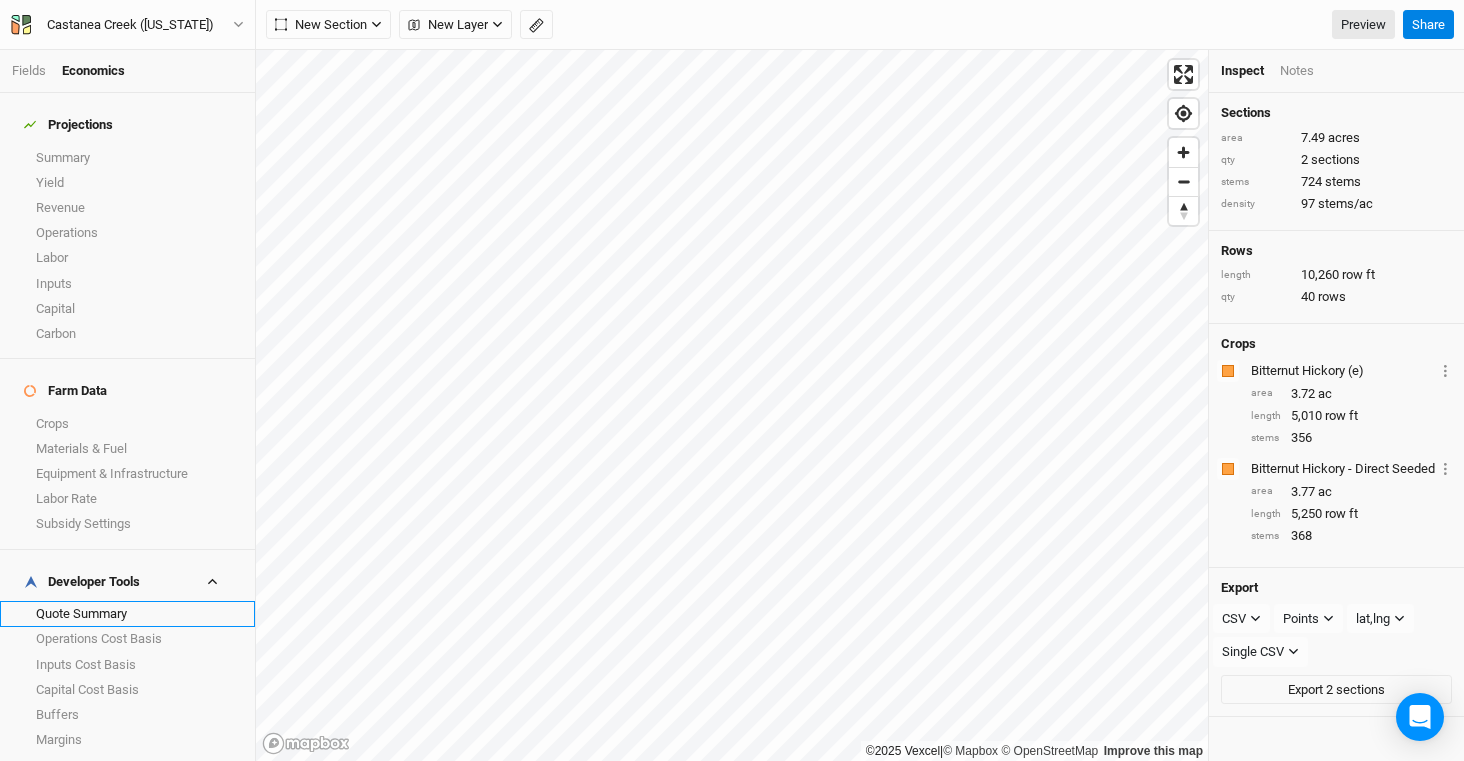
click at [104, 601] on link "Quote Summary" at bounding box center [127, 613] width 255 height 25
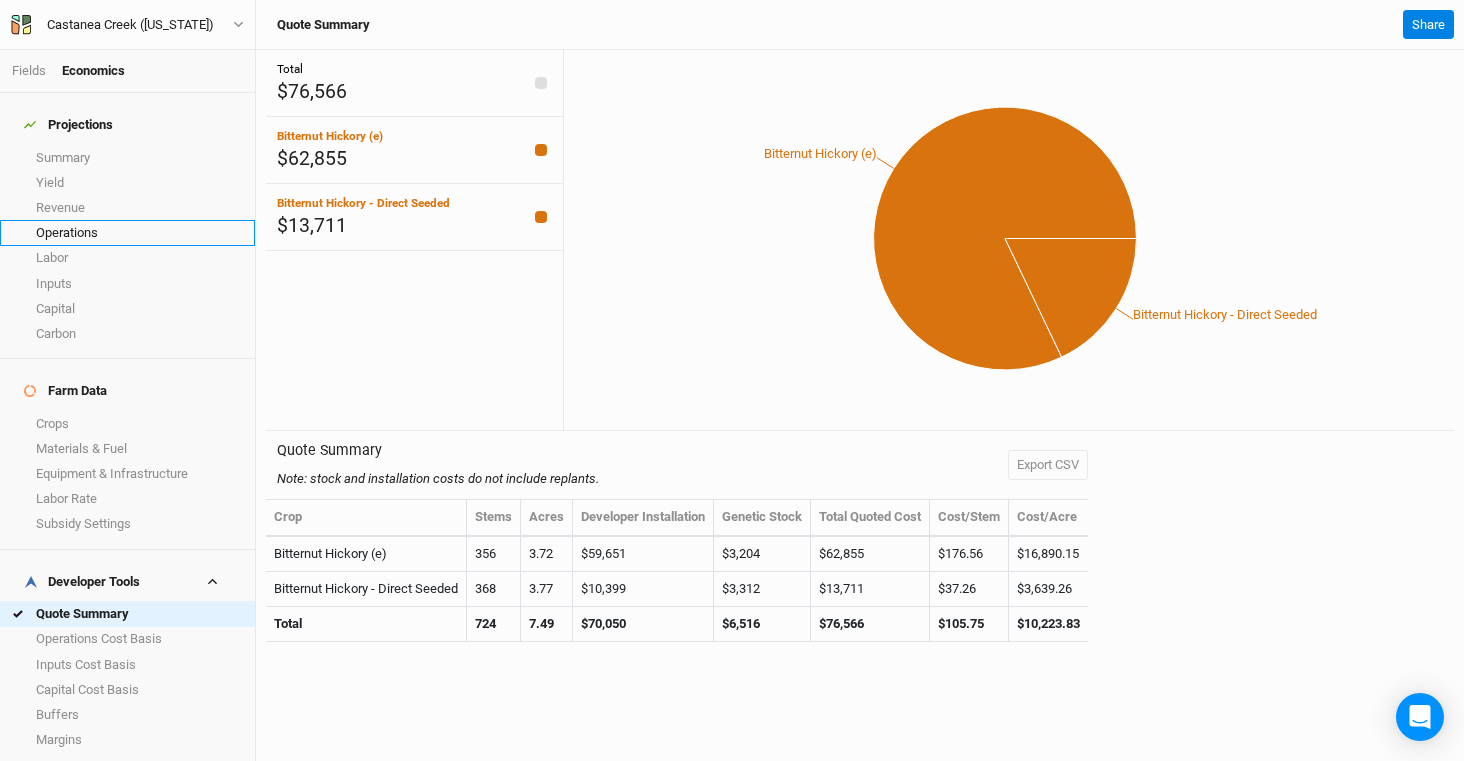
click at [61, 220] on link "Operations" at bounding box center [127, 232] width 255 height 25
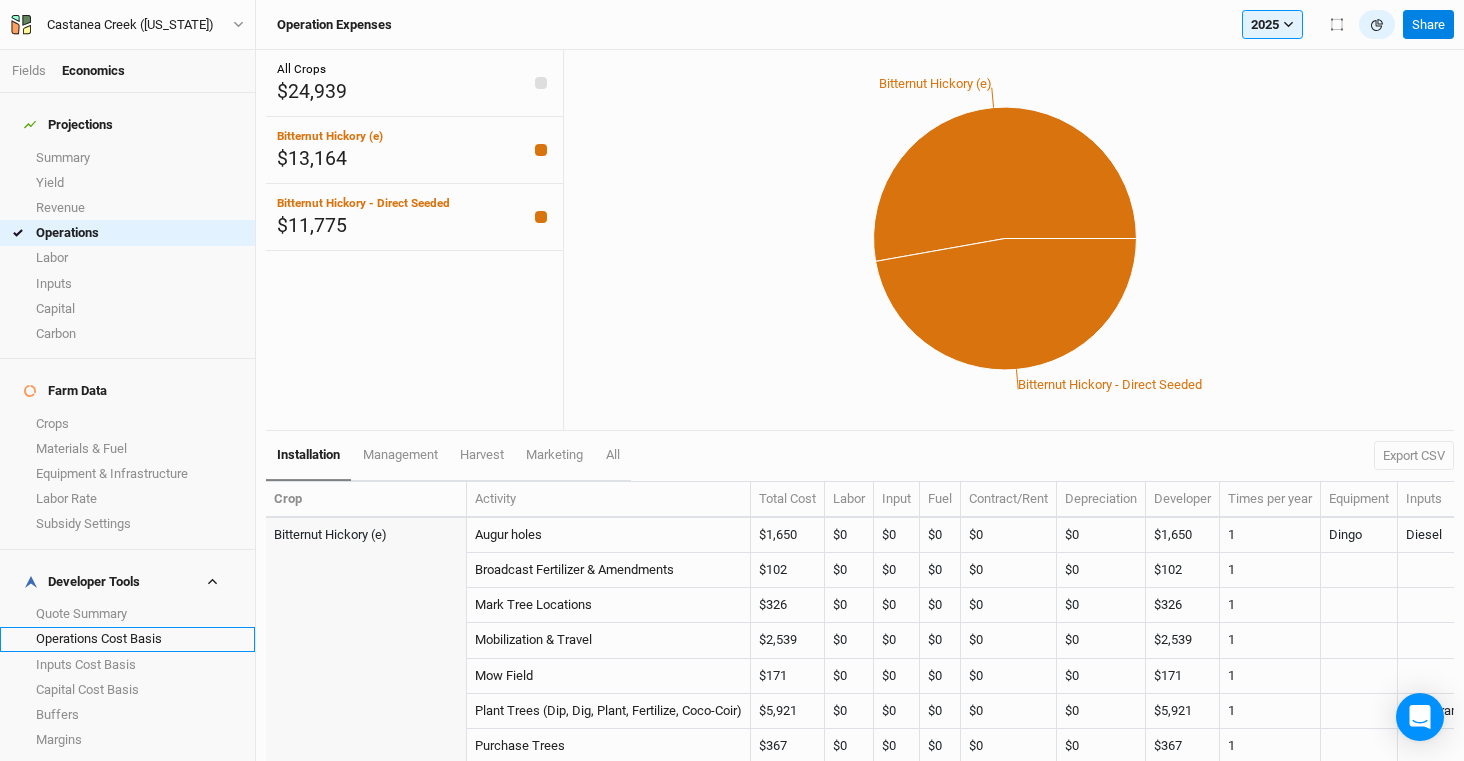
click at [166, 627] on link "Operations Cost Basis" at bounding box center [127, 639] width 255 height 25
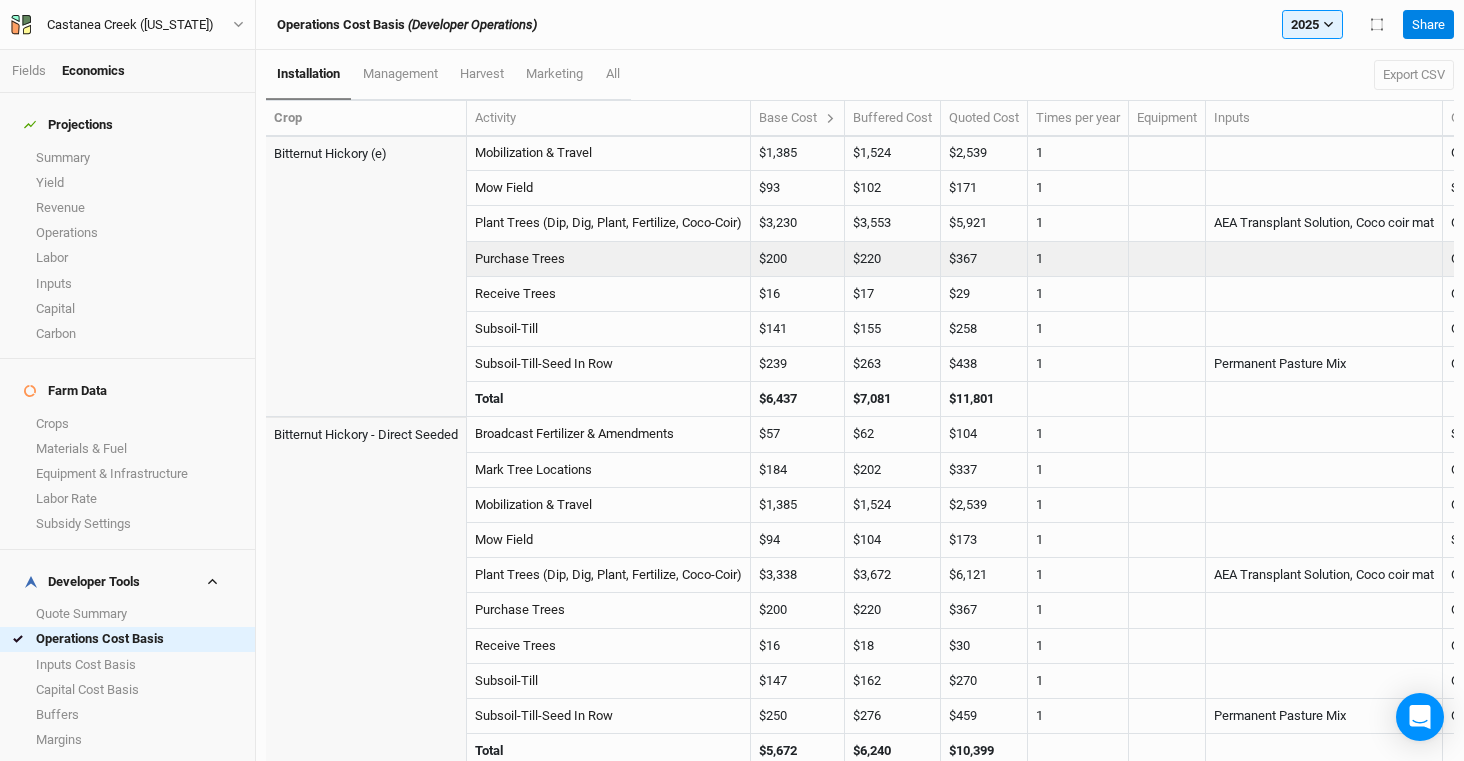
scroll to position [130, 0]
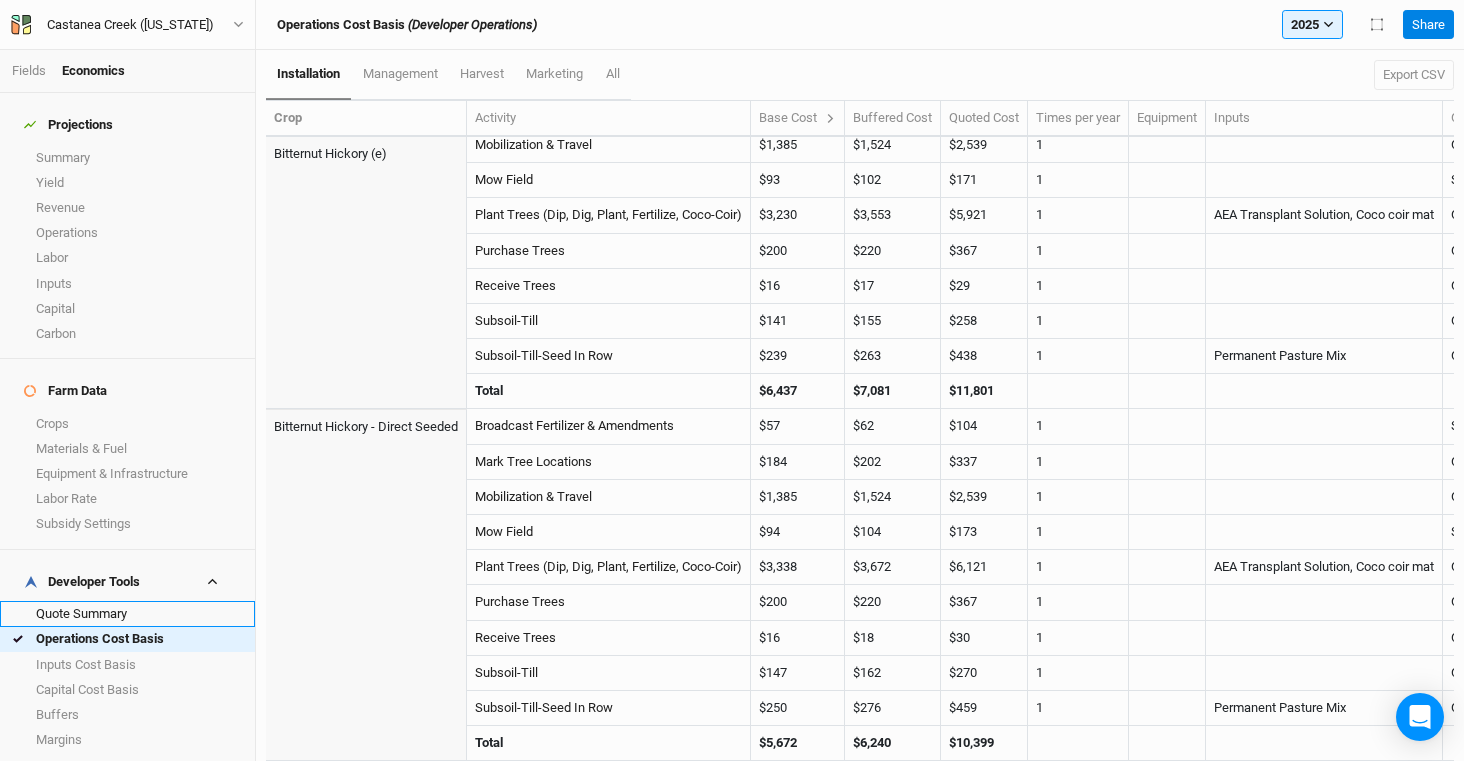
click at [154, 601] on link "Quote Summary" at bounding box center [127, 613] width 255 height 25
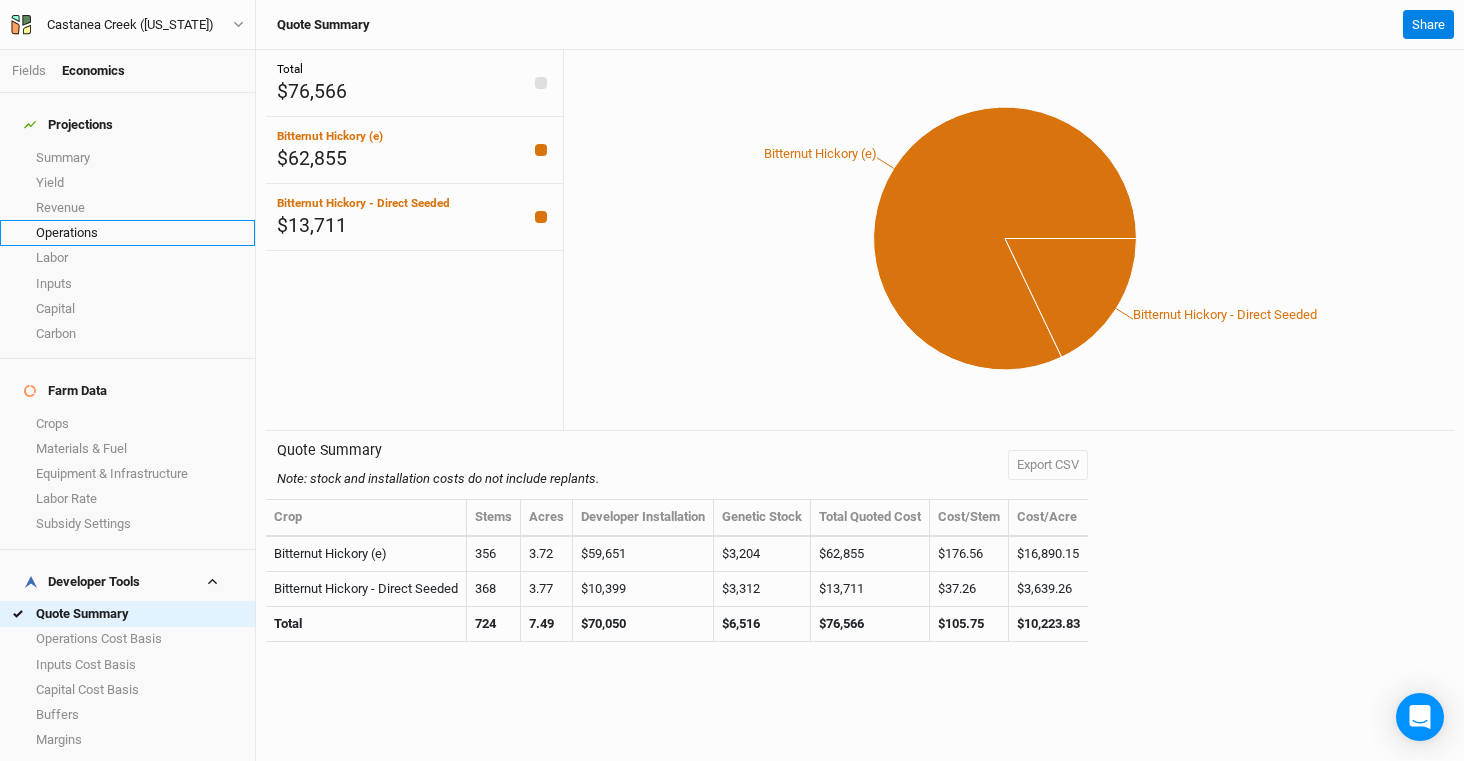
click at [128, 223] on link "Operations" at bounding box center [127, 232] width 255 height 25
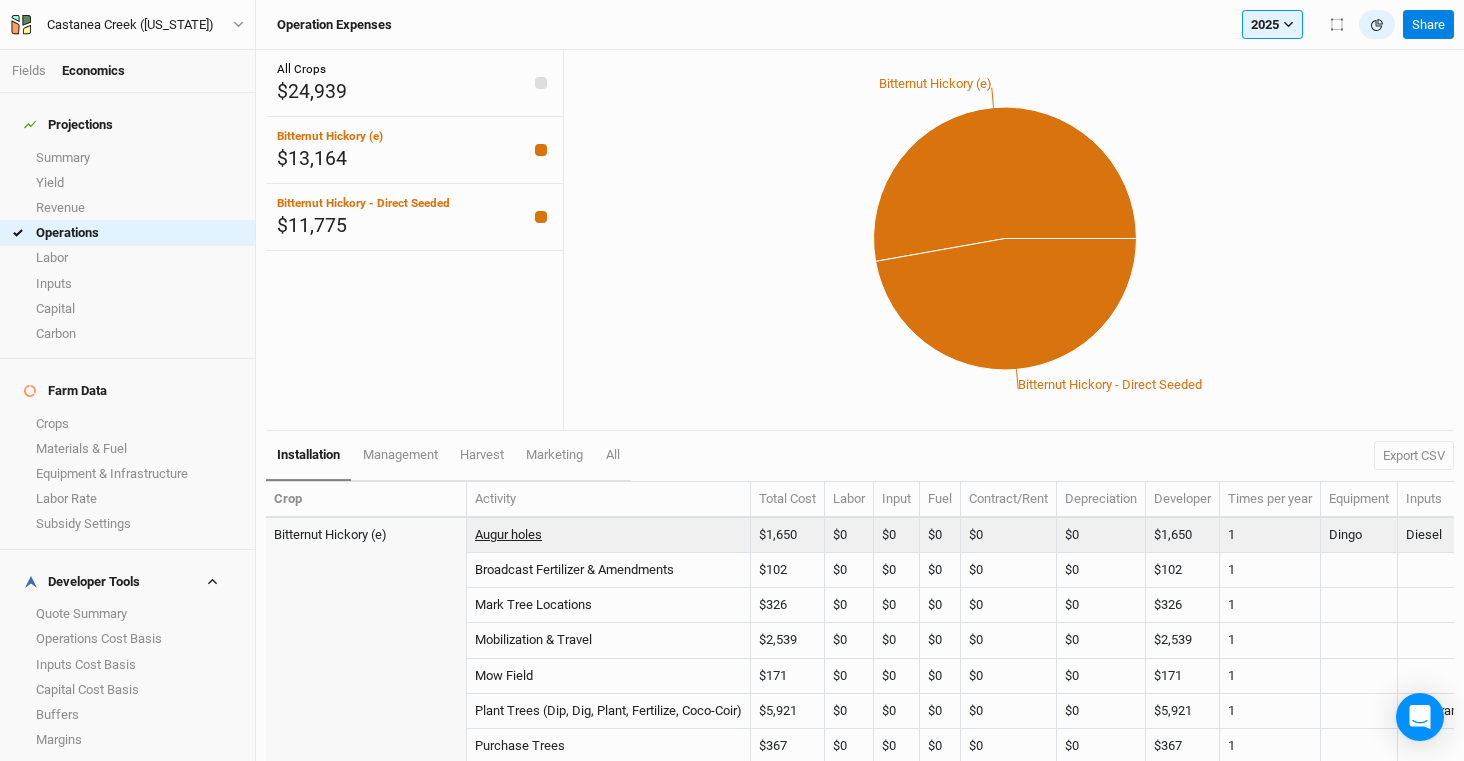
click at [514, 537] on link "Augur holes" at bounding box center [508, 534] width 67 height 15
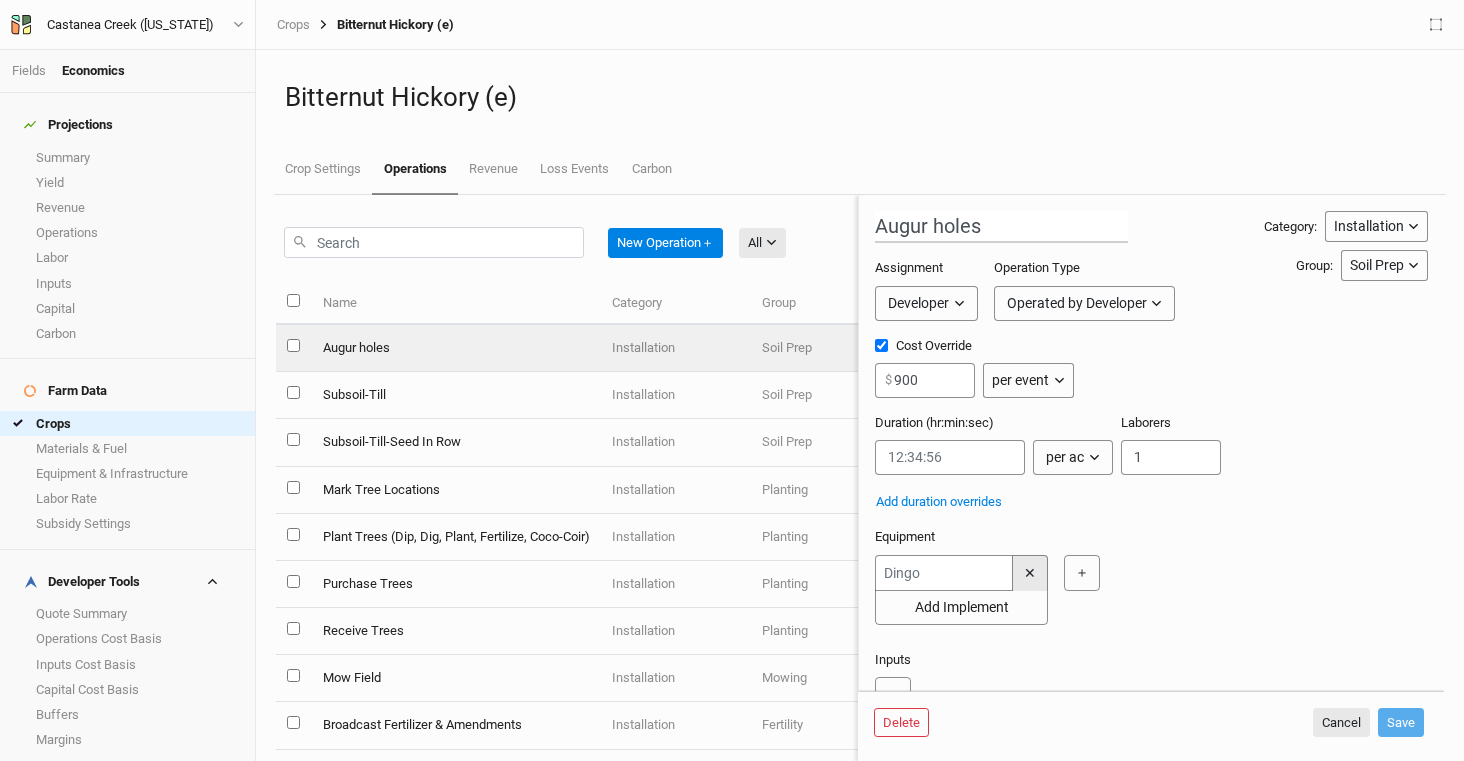
click at [1031, 567] on button "✕" at bounding box center [1030, 573] width 36 height 36
click at [1401, 726] on button "Save" at bounding box center [1401, 723] width 46 height 30
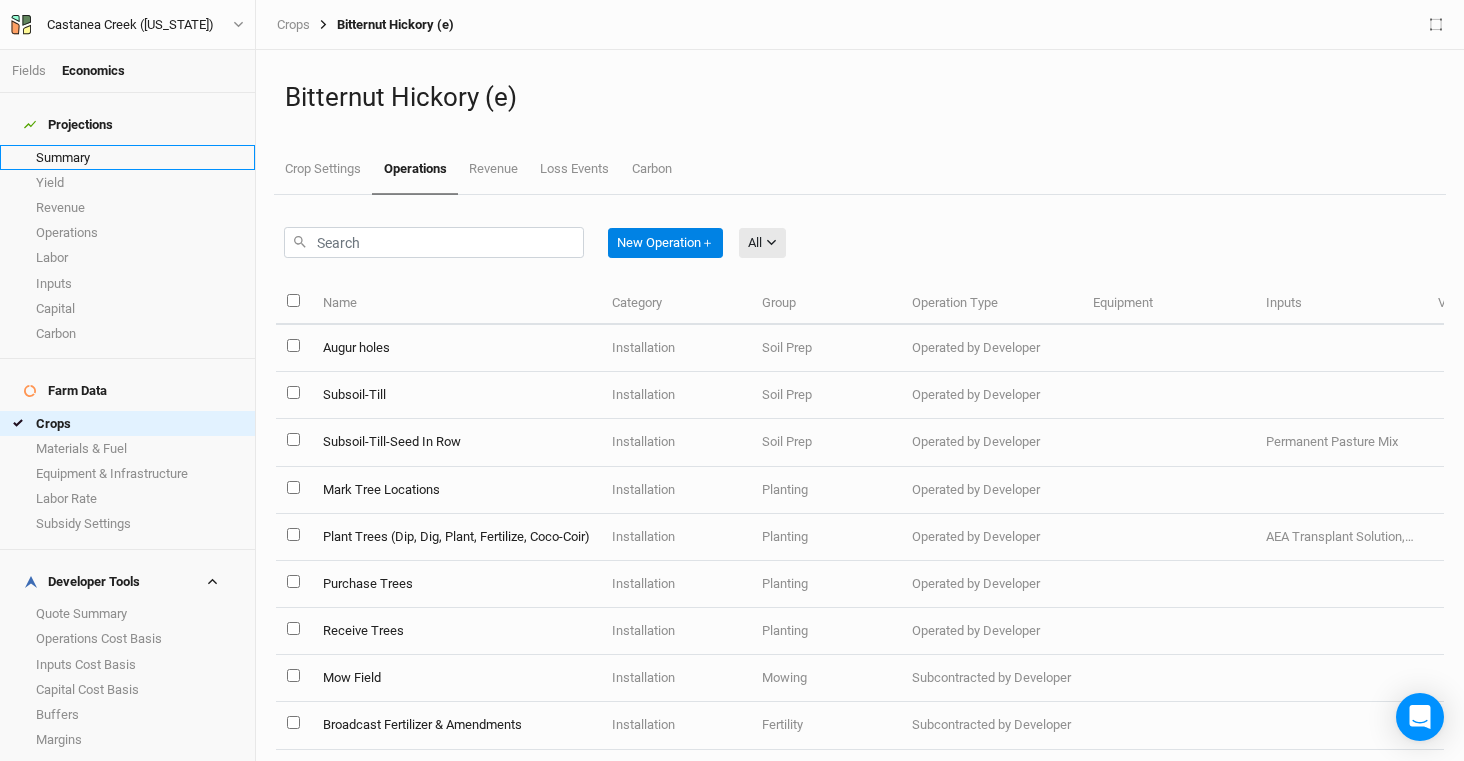
click at [141, 145] on link "Summary" at bounding box center [127, 157] width 255 height 25
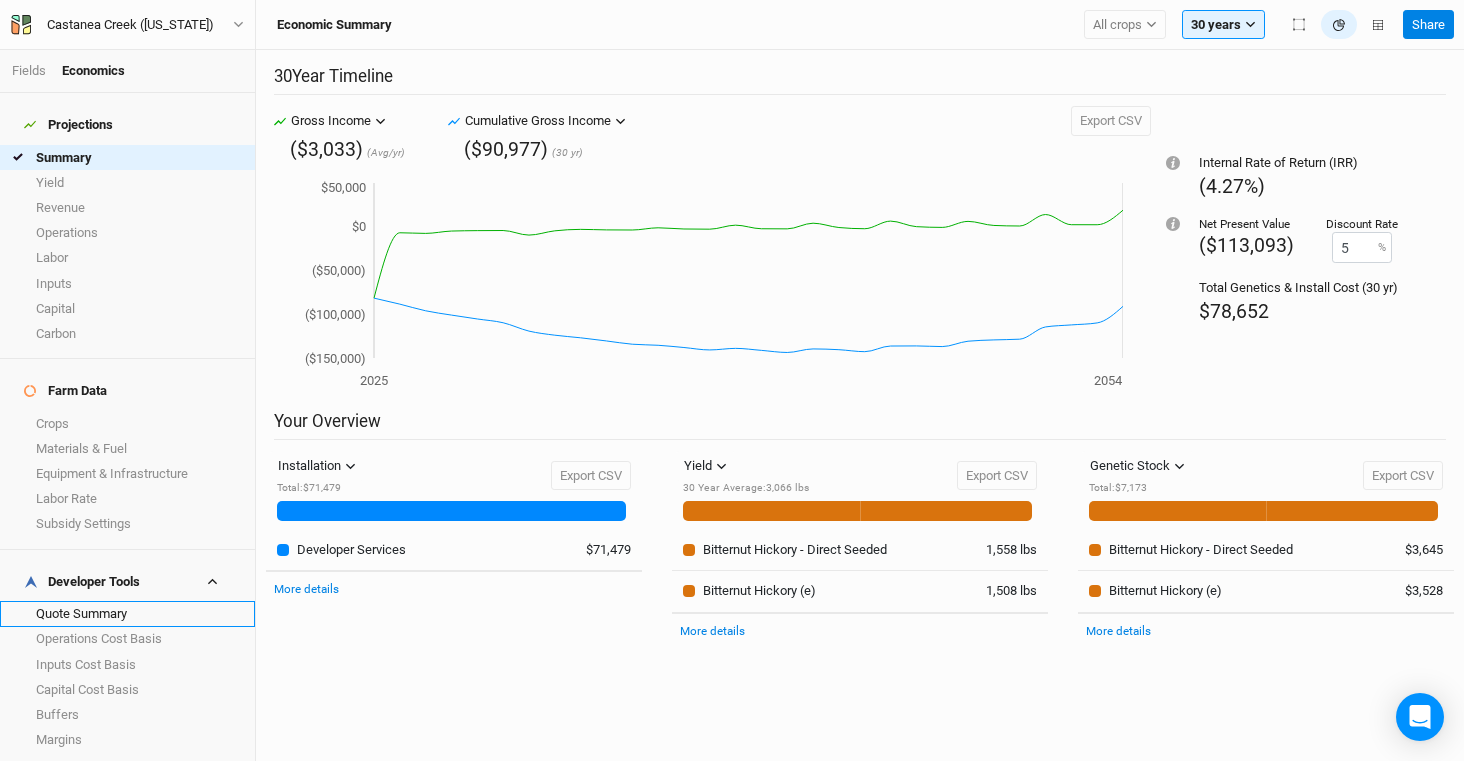
click at [175, 601] on link "Quote Summary" at bounding box center [127, 613] width 255 height 25
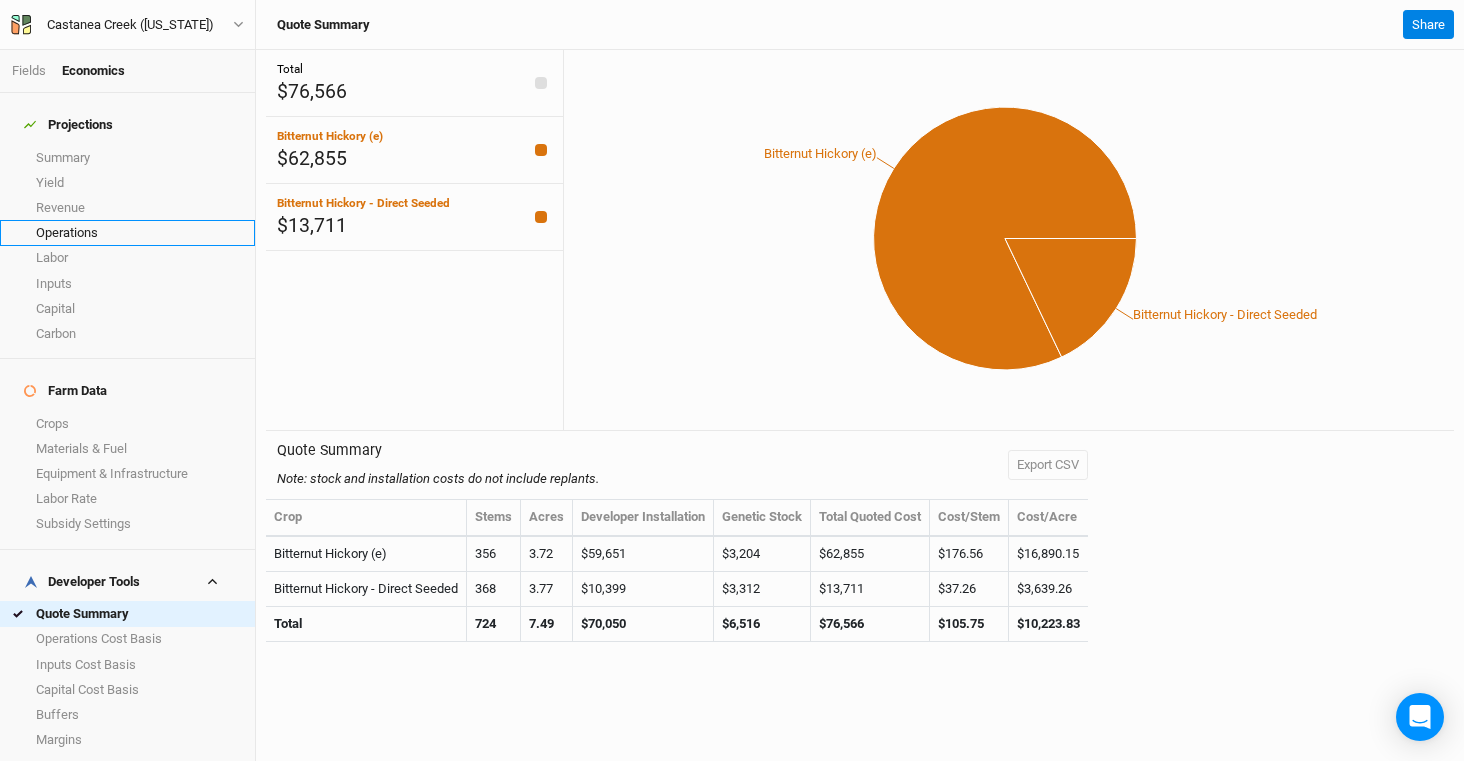
click at [121, 220] on link "Operations" at bounding box center [127, 232] width 255 height 25
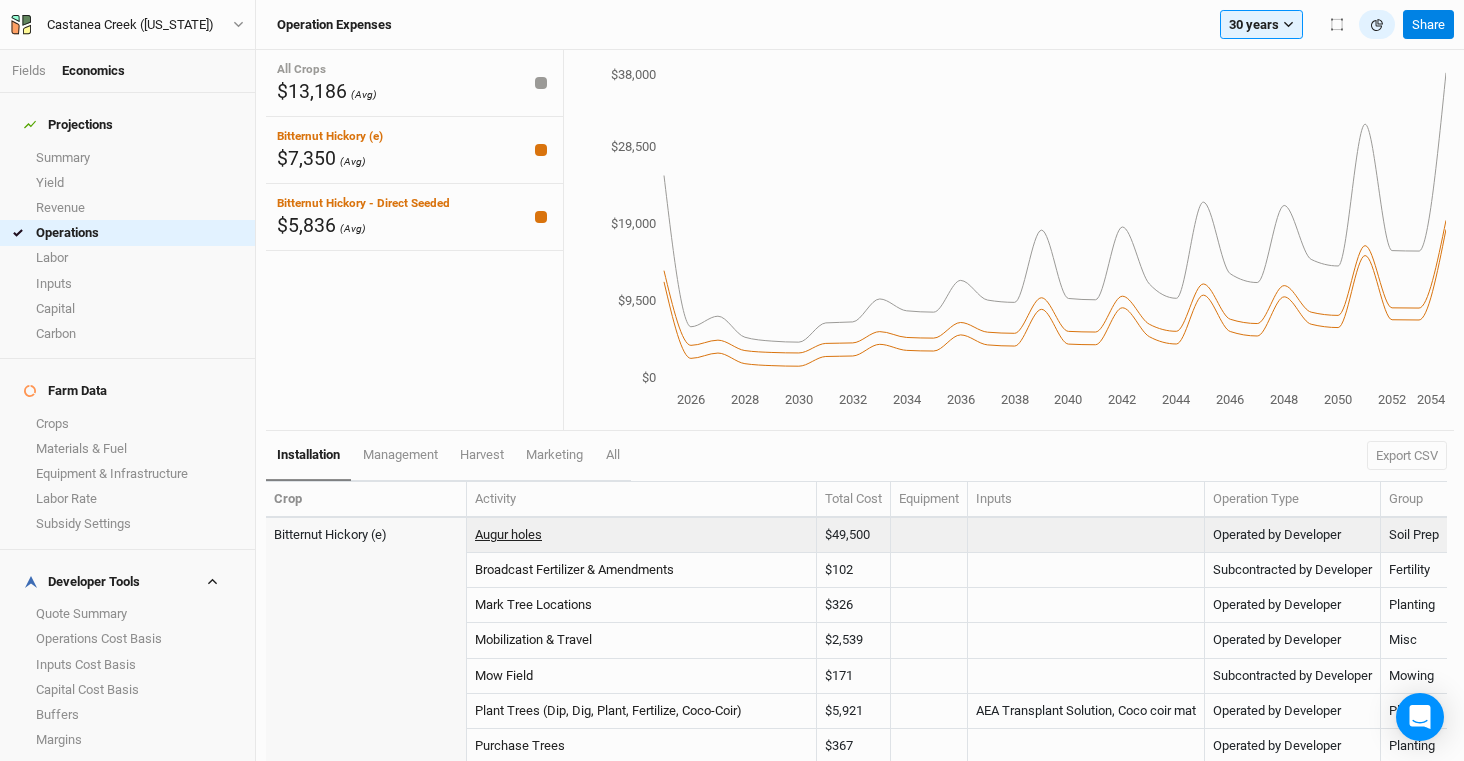
click at [514, 532] on link "Augur holes" at bounding box center [508, 534] width 67 height 15
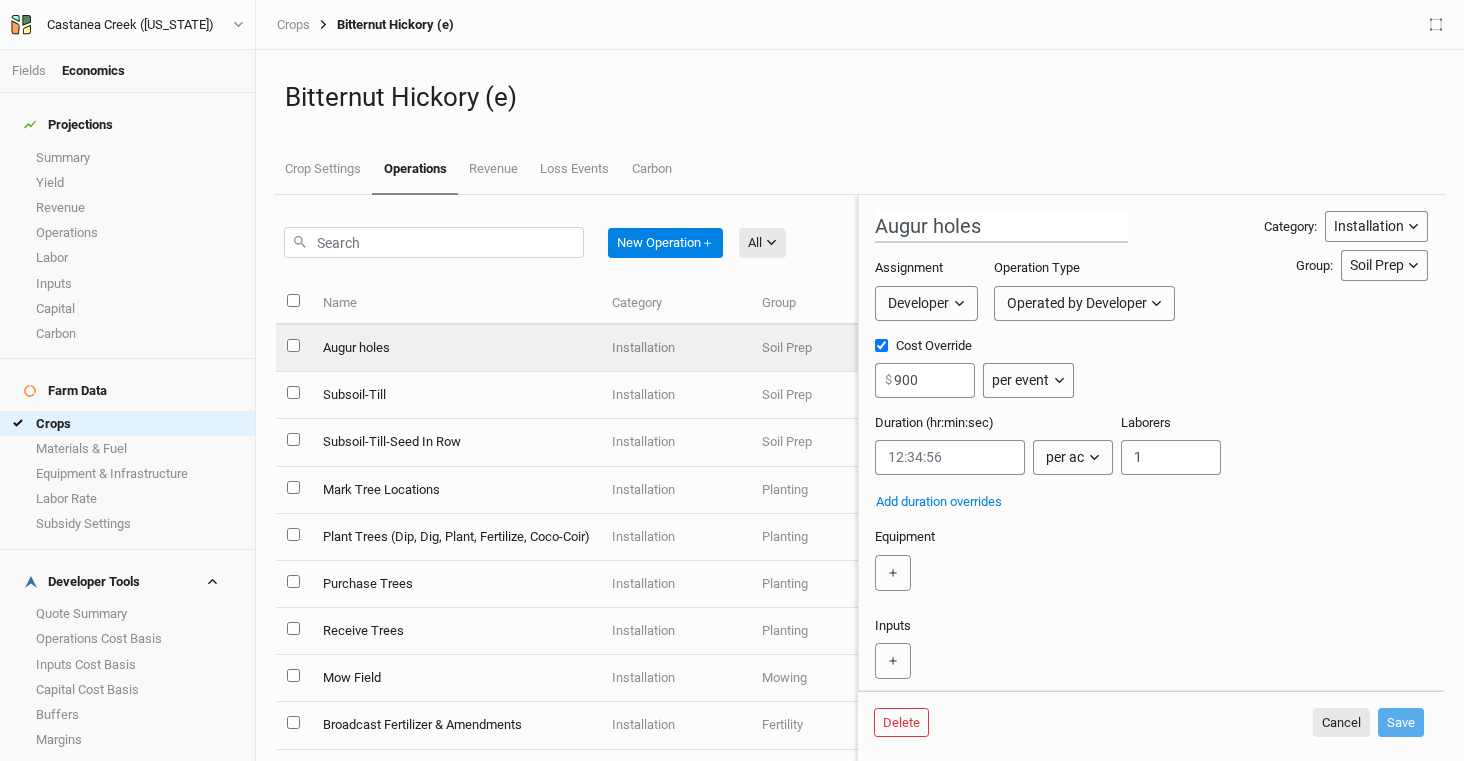
click at [1042, 378] on div "per event" at bounding box center [1020, 380] width 57 height 21
click at [1059, 428] on button "per ac" at bounding box center [1063, 424] width 158 height 31
click at [1032, 385] on button "per ac" at bounding box center [1018, 380] width 71 height 35
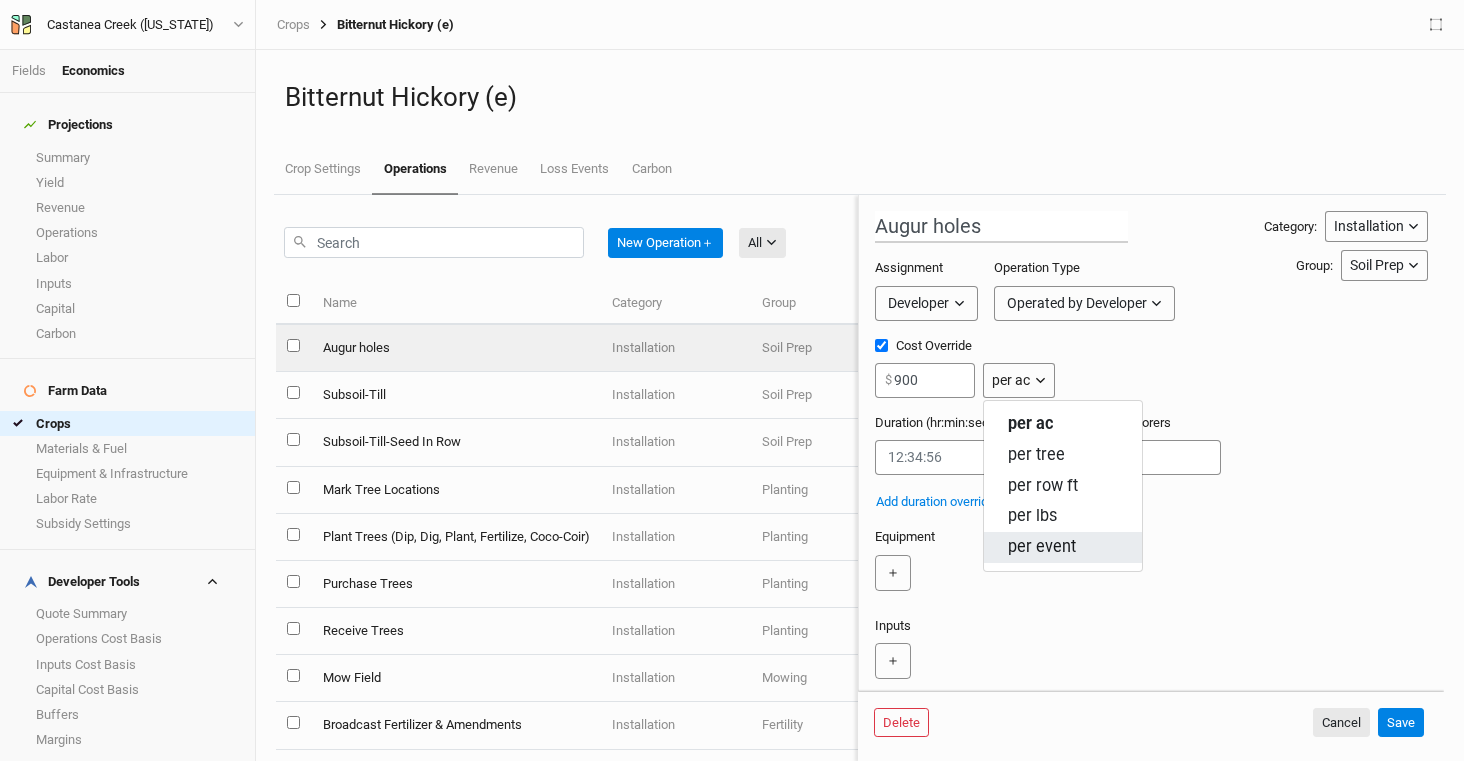
click at [1082, 535] on button "per event" at bounding box center [1063, 547] width 158 height 31
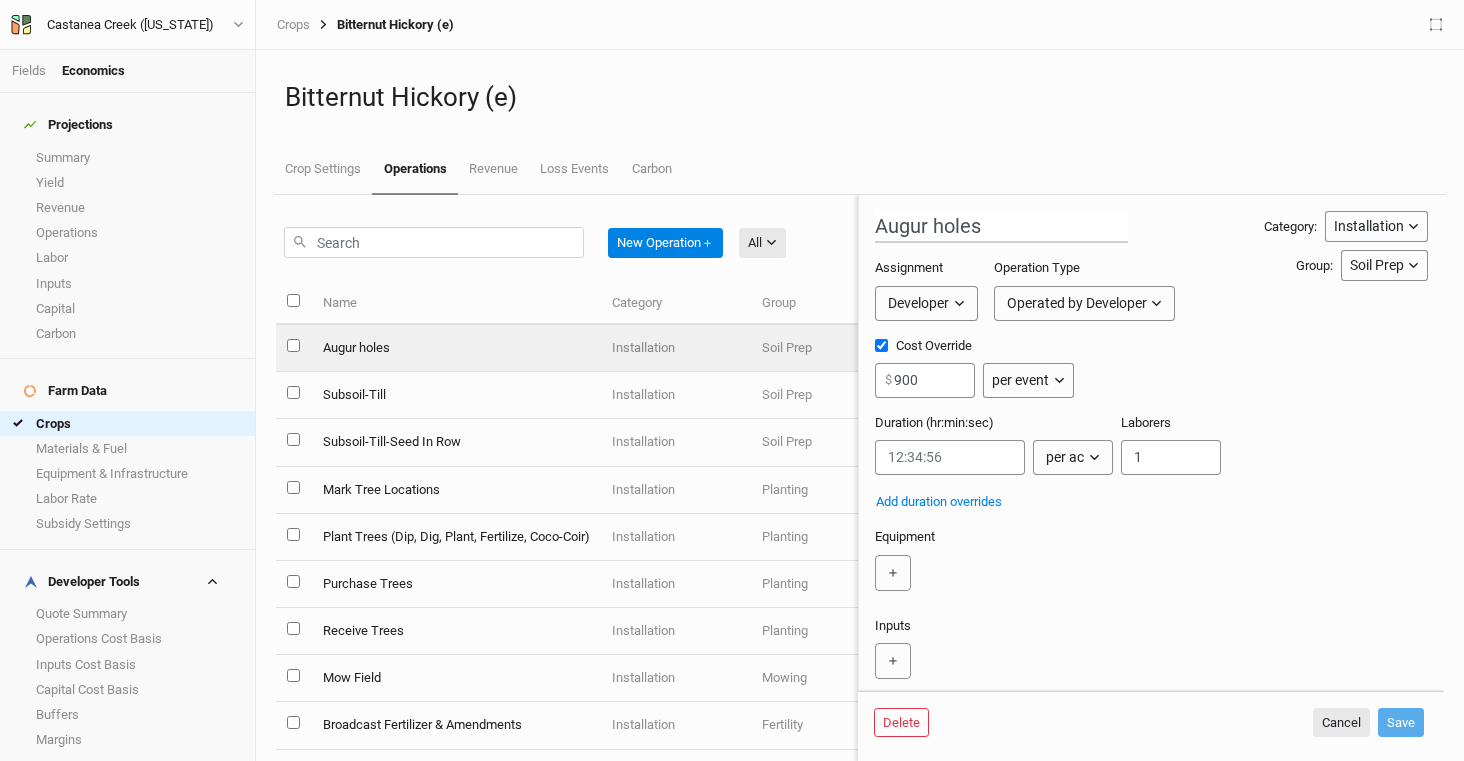
click at [1055, 399] on div "Cost Override 900 $ per event per ac per tree per row ft per lbs per event" at bounding box center [1151, 375] width 553 height 77
click at [1050, 390] on button "per event" at bounding box center [1028, 380] width 90 height 35
click at [1088, 427] on button "per ac" at bounding box center [1063, 424] width 158 height 31
drag, startPoint x: 938, startPoint y: 378, endPoint x: 857, endPoint y: 373, distance: 81.2
click at [857, 373] on div "New Operation ＋ All All Harvest Installation Management Marketing Name Category…" at bounding box center [860, 478] width 1168 height 566
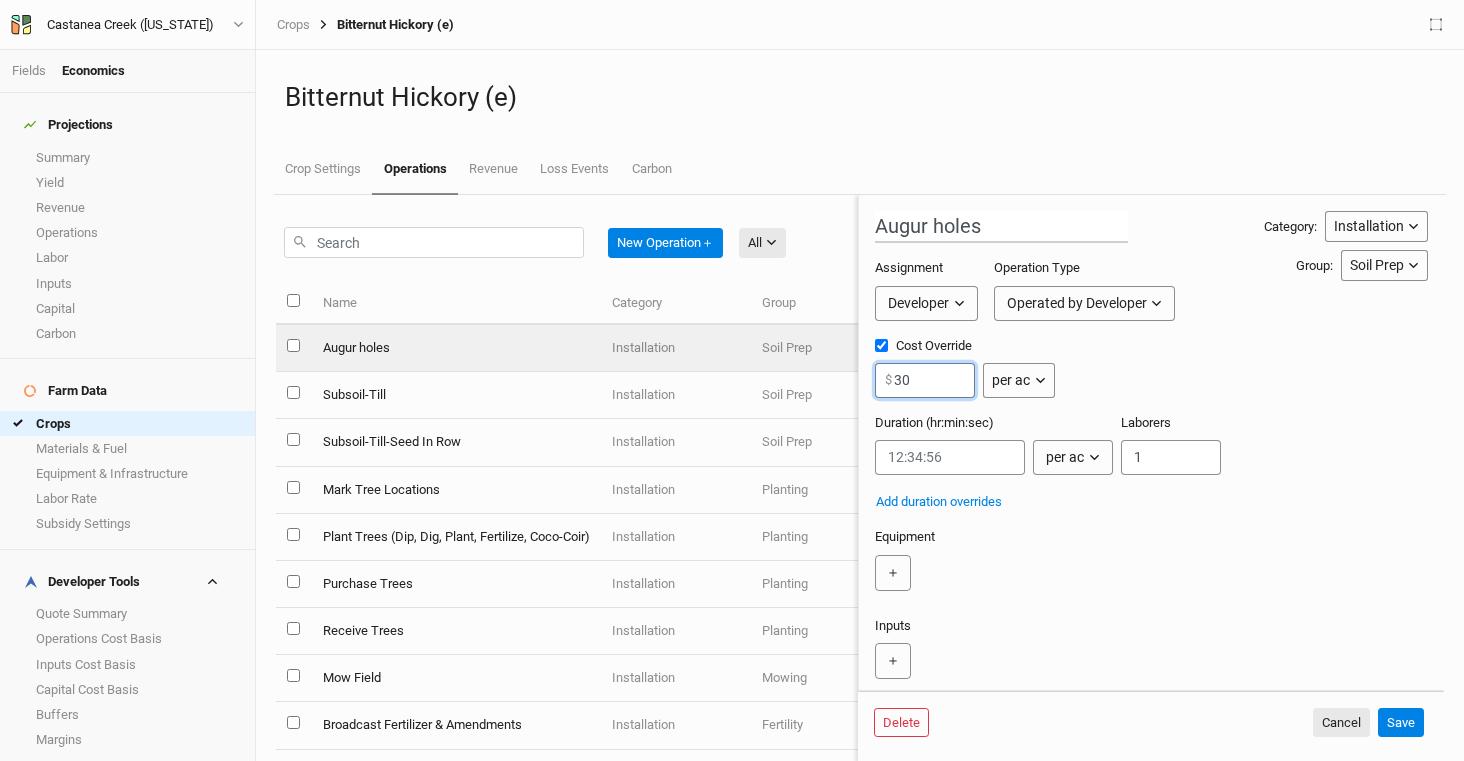
type input "3"
type input "250"
click at [1325, 388] on div "Cost Override 250 $ per ac per ac per tree per row ft per lbs per event" at bounding box center [1151, 375] width 553 height 77
click at [1409, 722] on button "Save" at bounding box center [1401, 723] width 46 height 30
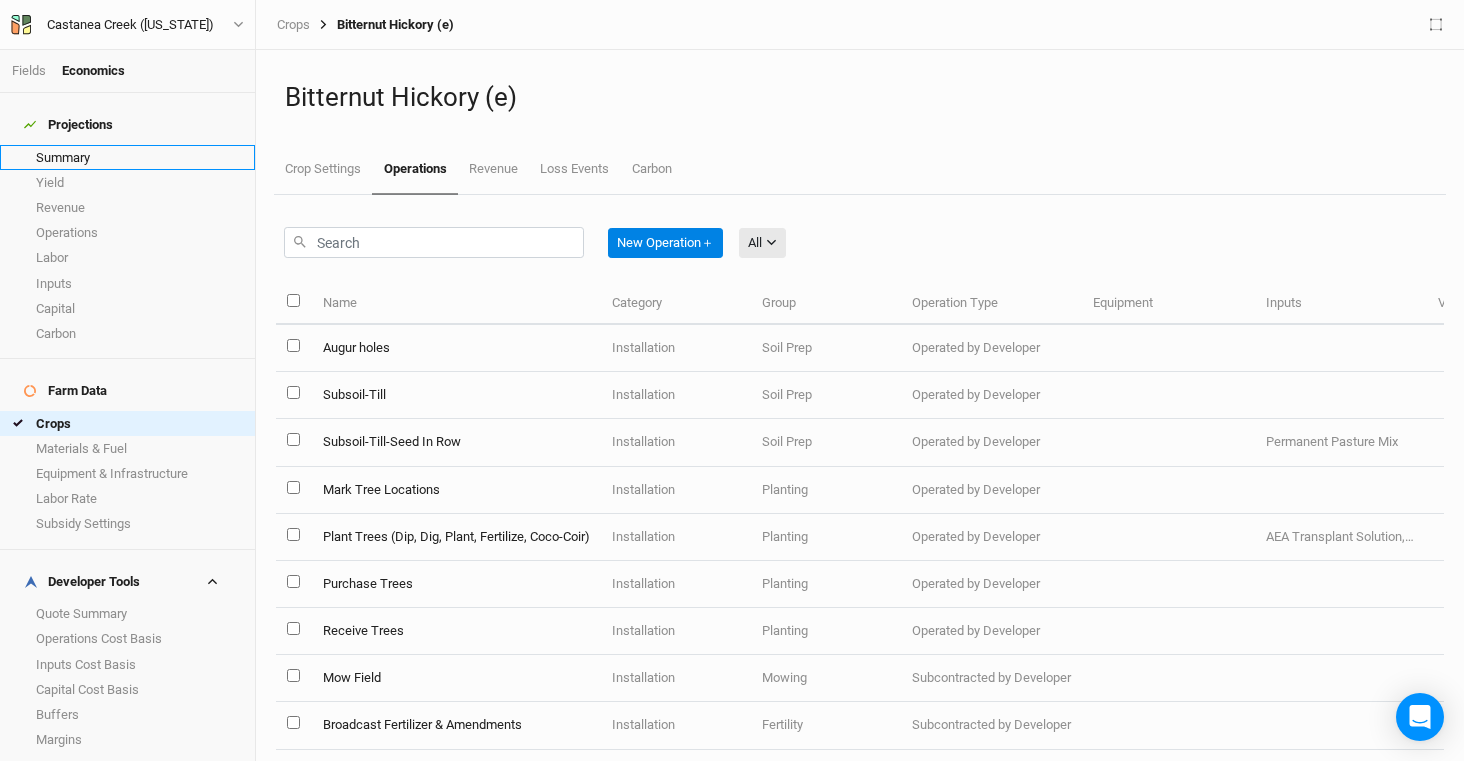
click at [92, 145] on link "Summary" at bounding box center [127, 157] width 255 height 25
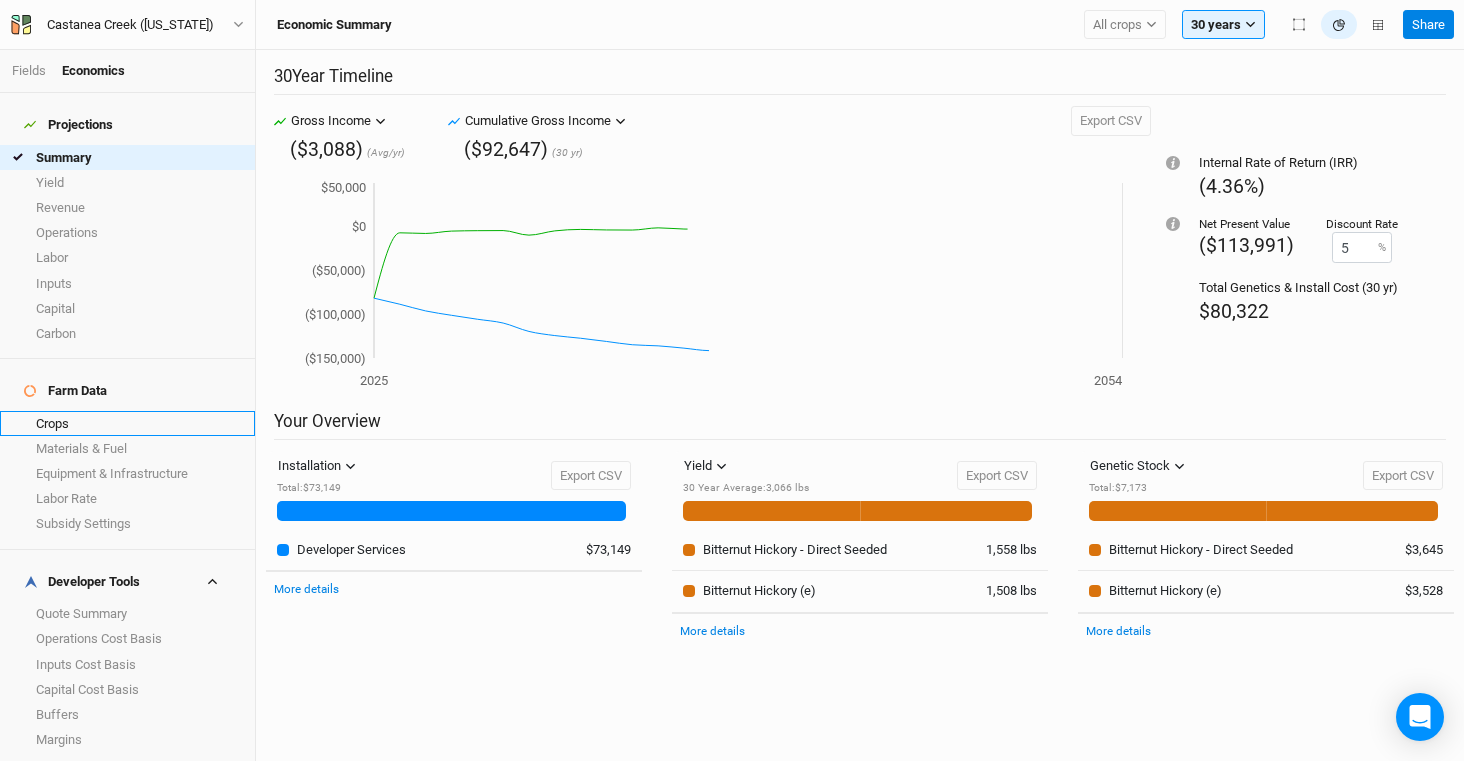
click at [105, 411] on link "Crops" at bounding box center [127, 423] width 255 height 25
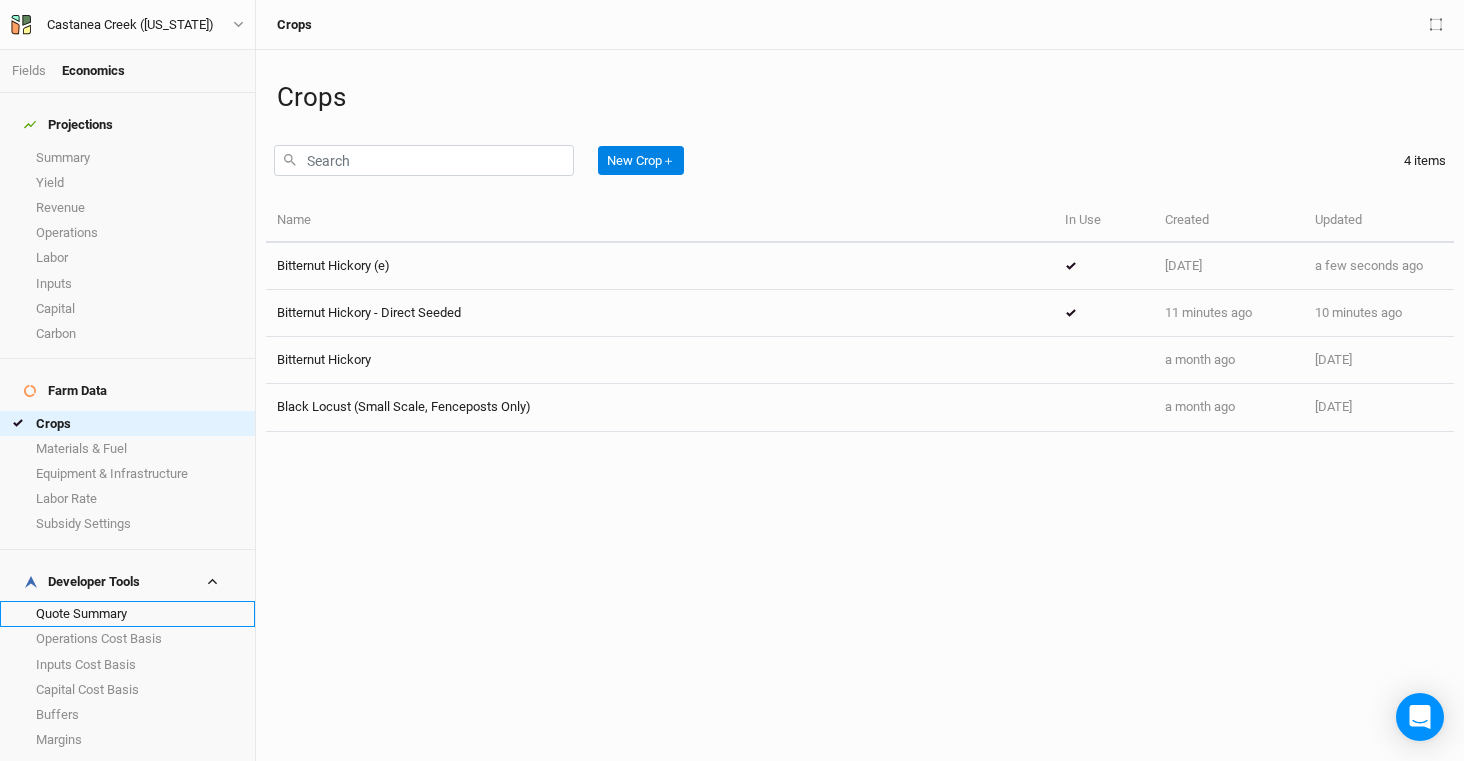
click at [135, 601] on link "Quote Summary" at bounding box center [127, 613] width 255 height 25
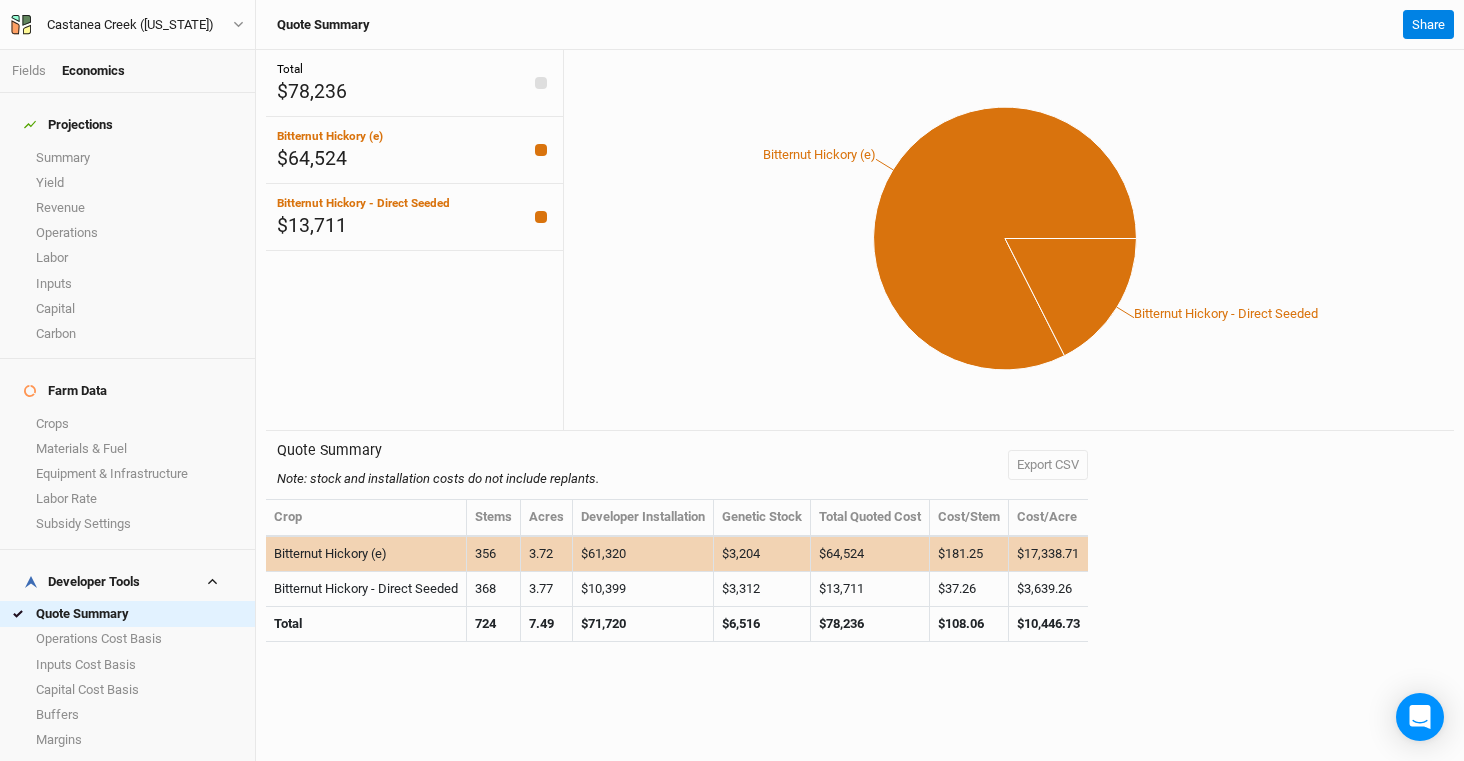
click at [667, 565] on td "$61,320" at bounding box center [643, 554] width 141 height 35
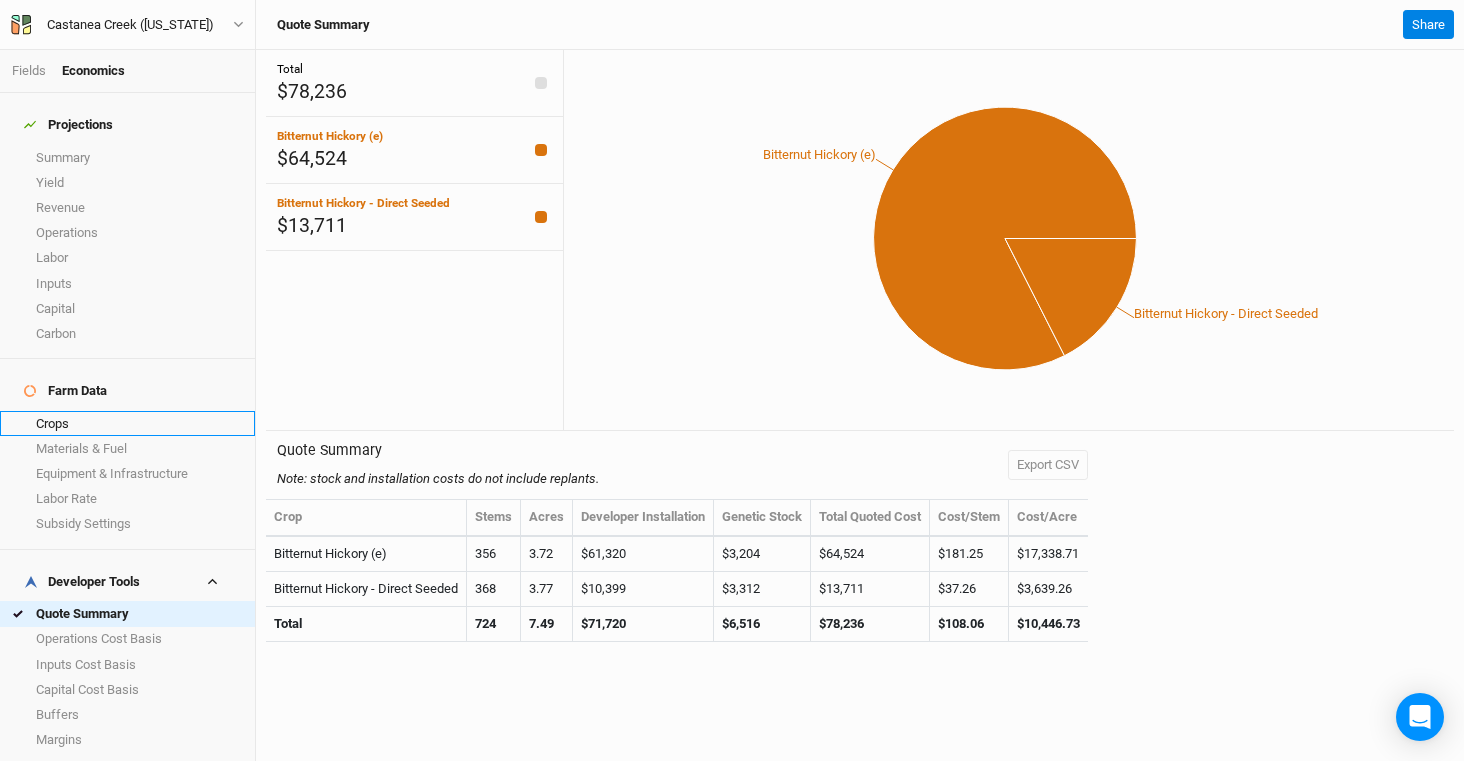
click at [127, 411] on link "Crops" at bounding box center [127, 423] width 255 height 25
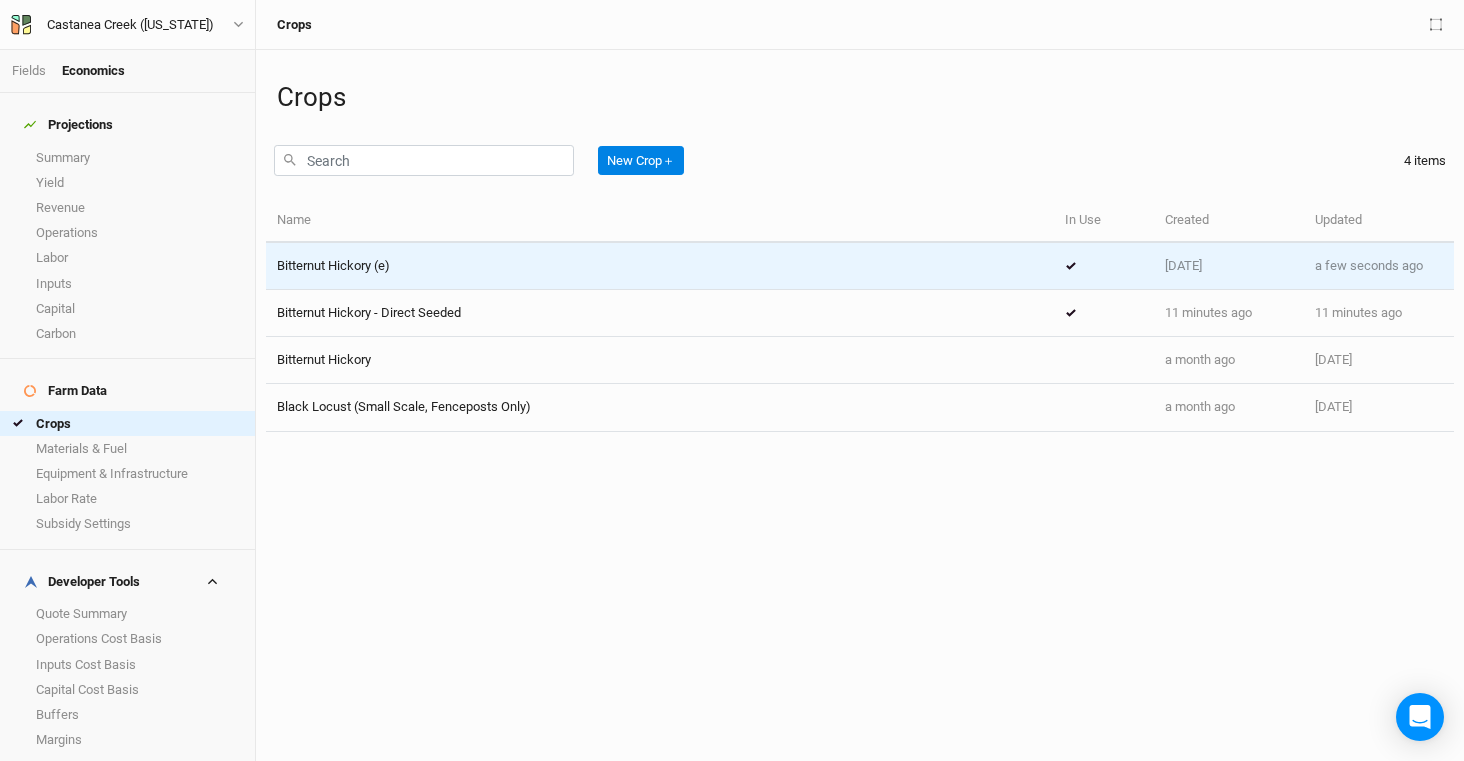
click at [407, 276] on td "Bitternut Hickory (e)" at bounding box center [660, 266] width 788 height 47
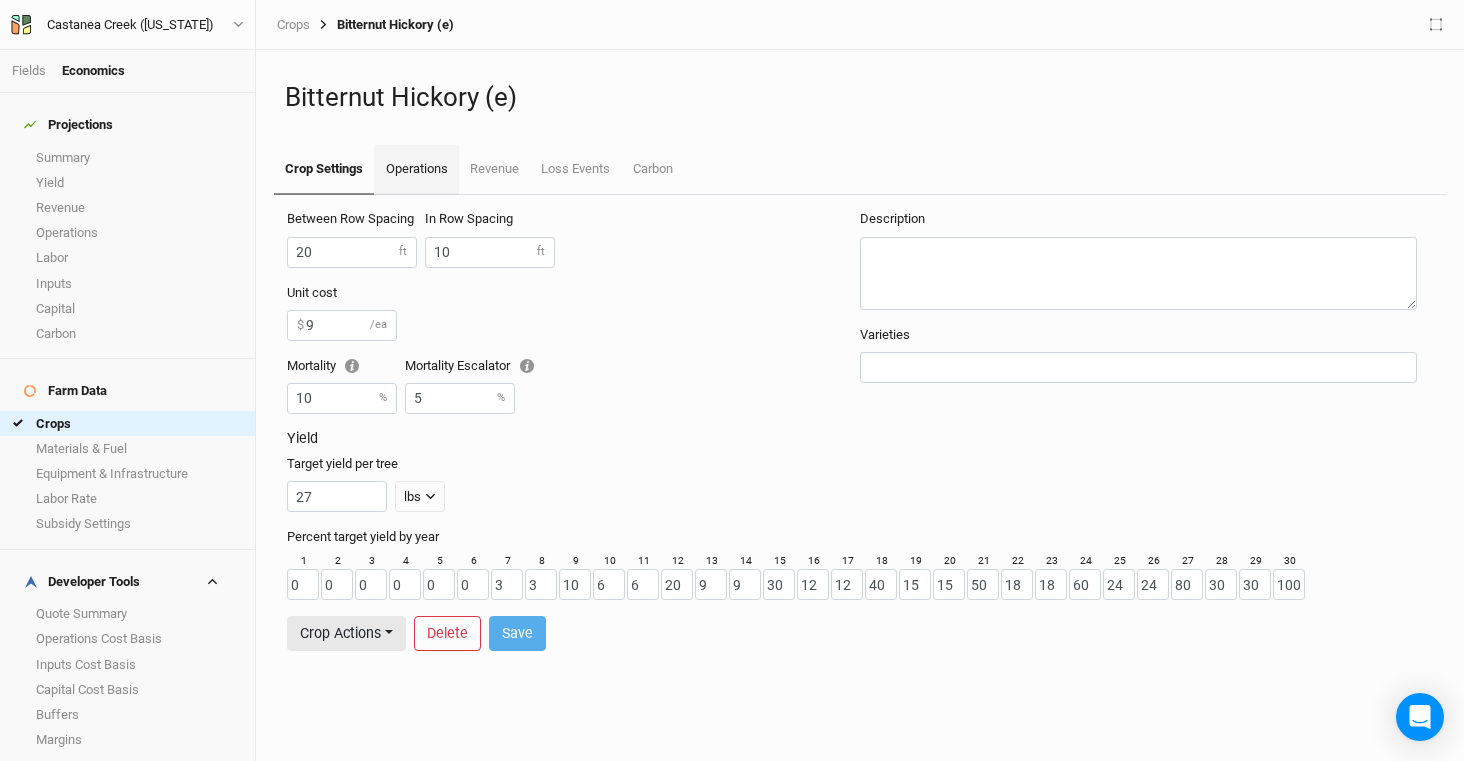
click at [408, 152] on link "Operations" at bounding box center [416, 170] width 84 height 50
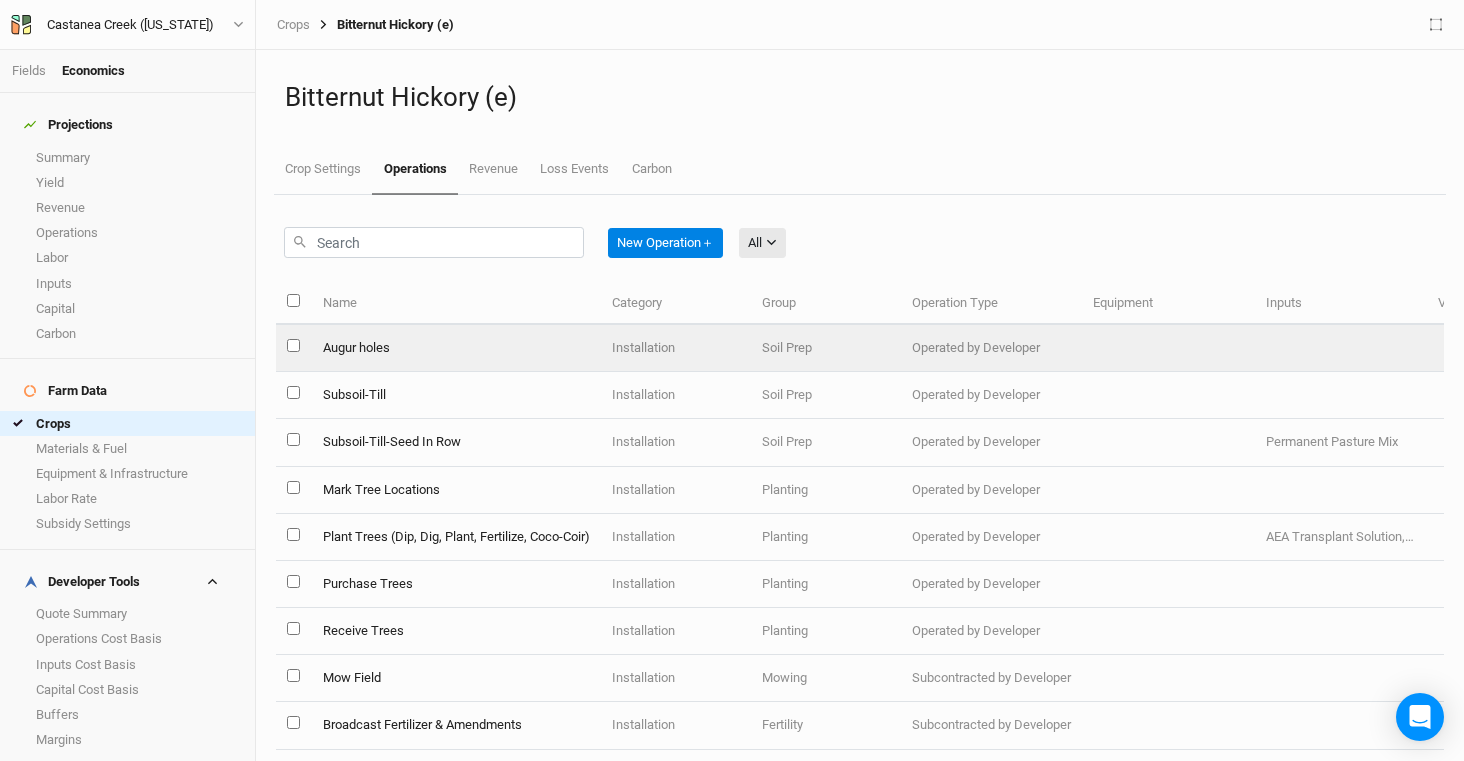
click at [495, 358] on td "Augur holes" at bounding box center [455, 348] width 289 height 47
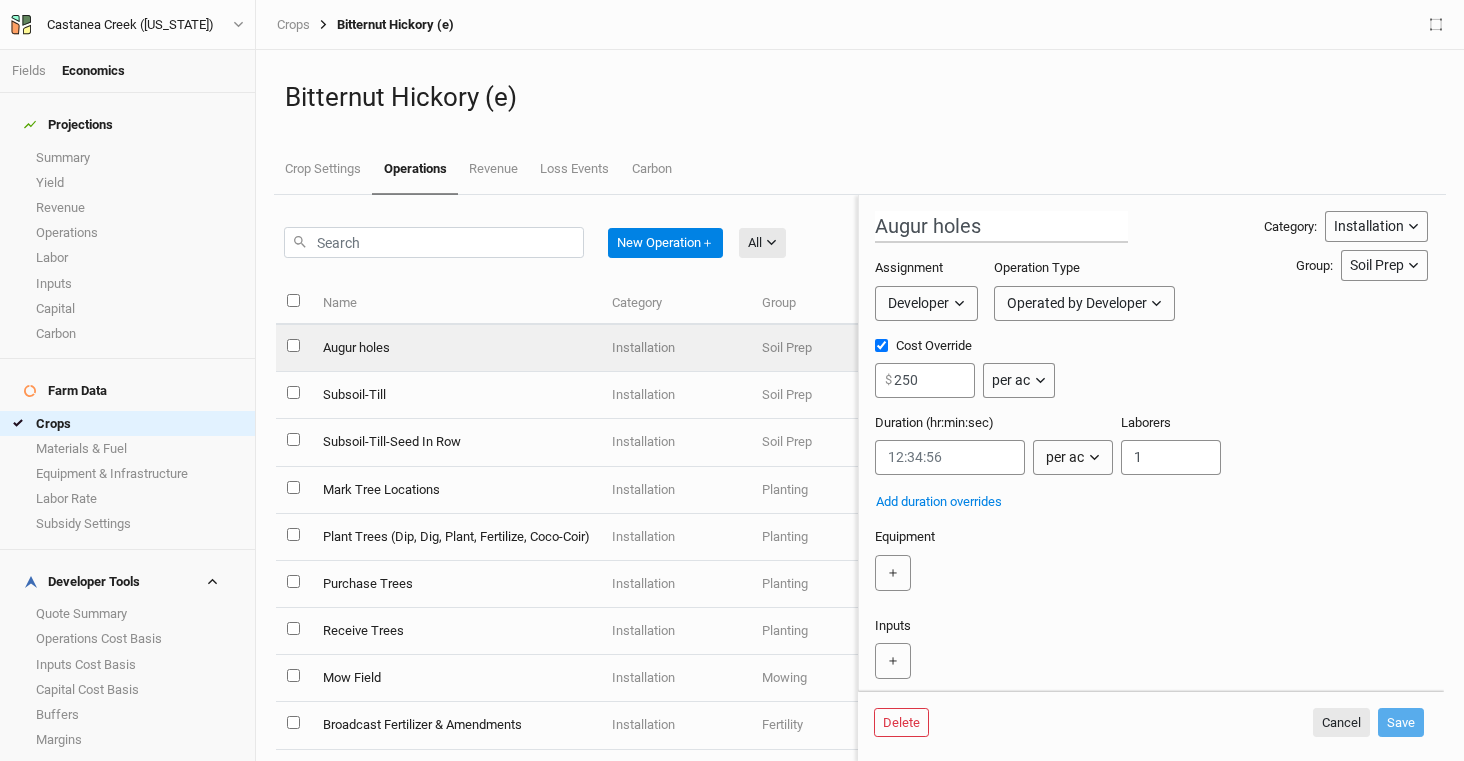
click at [1010, 372] on div "per ac" at bounding box center [1011, 380] width 38 height 21
click at [1063, 542] on span "per event" at bounding box center [1042, 547] width 68 height 23
click at [1415, 724] on button "Save" at bounding box center [1401, 723] width 46 height 30
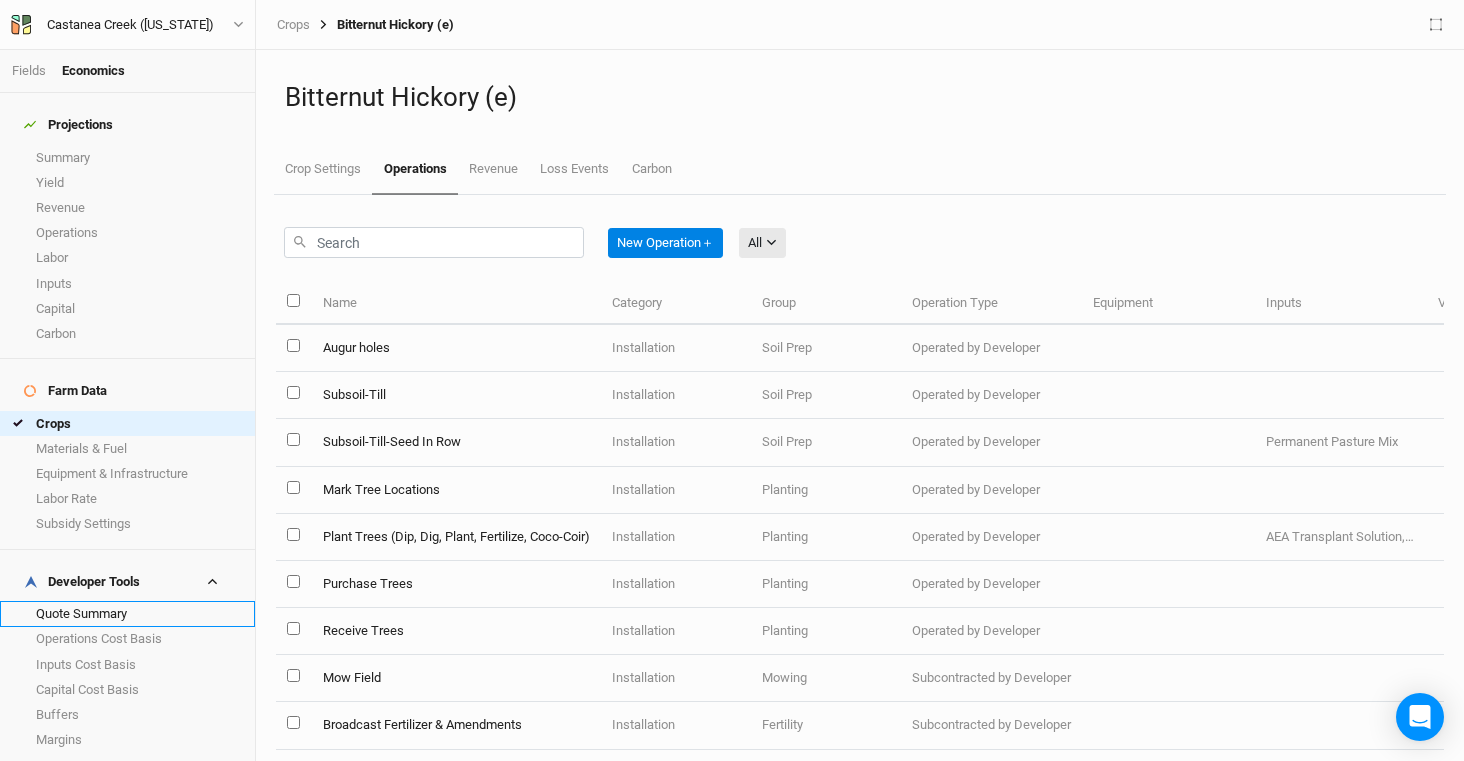
click at [137, 601] on link "Quote Summary" at bounding box center [127, 613] width 255 height 25
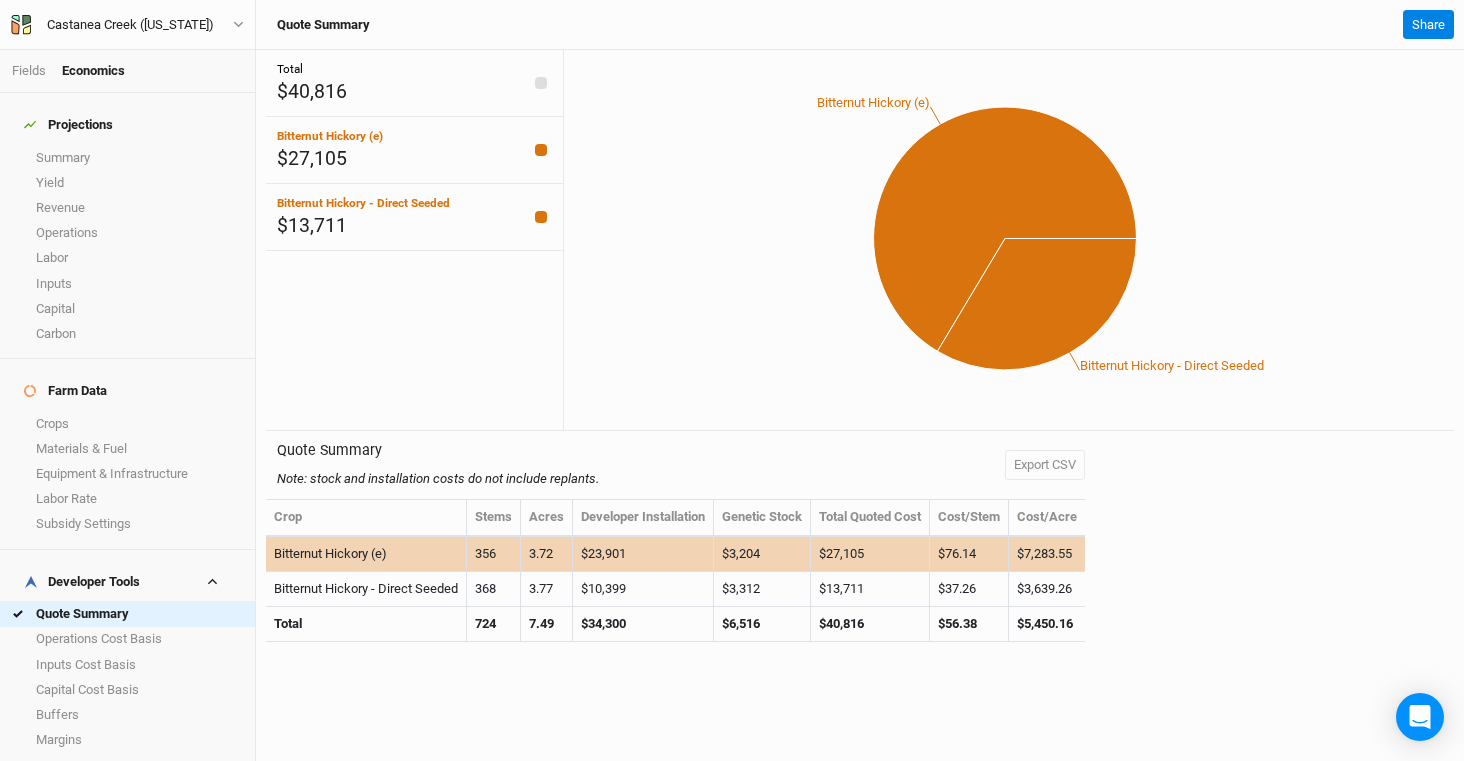
click at [372, 551] on td "Bitternut Hickory (e)" at bounding box center [366, 554] width 201 height 35
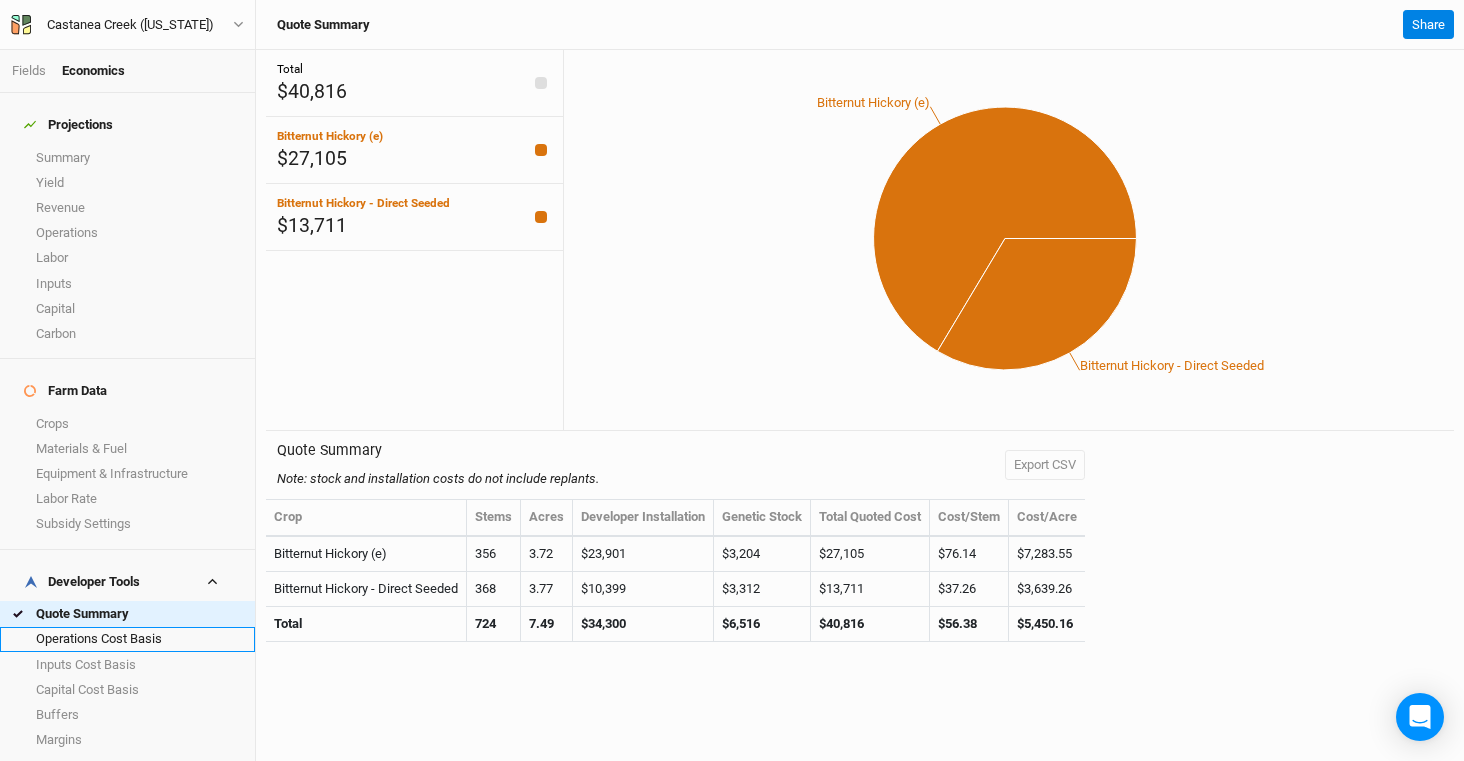
click at [194, 627] on link "Operations Cost Basis" at bounding box center [127, 639] width 255 height 25
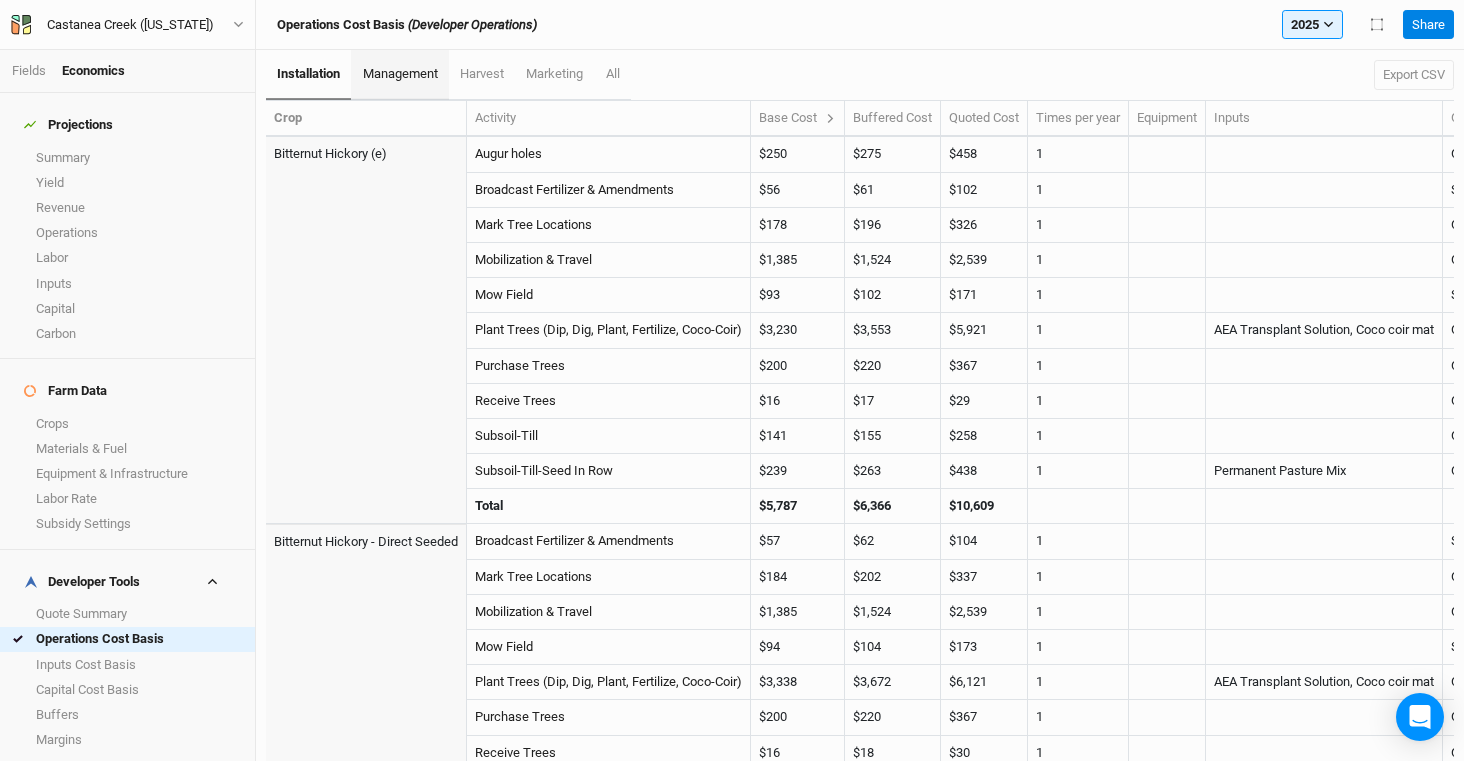
click at [421, 72] on span "management" at bounding box center [400, 73] width 75 height 15
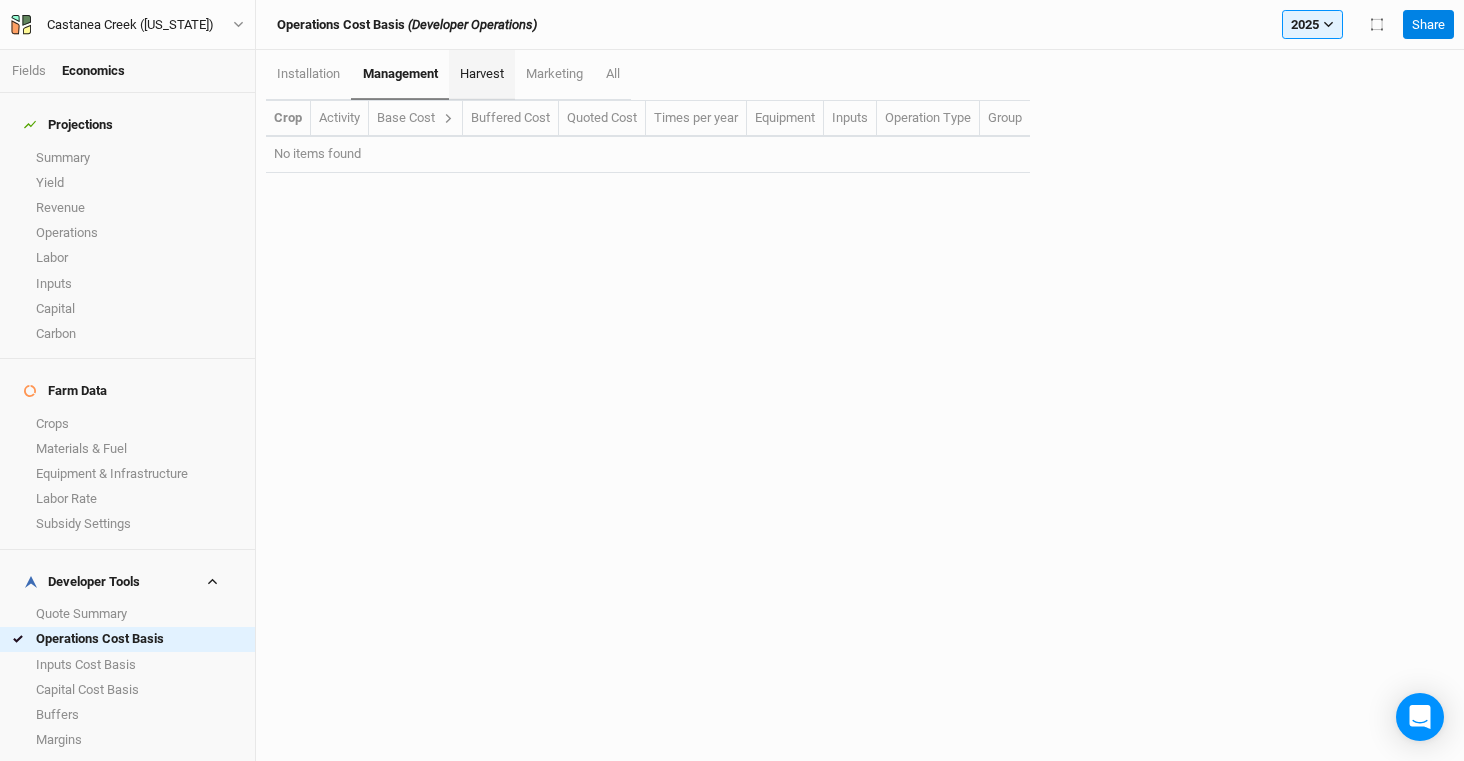
click at [490, 77] on span "harvest" at bounding box center [482, 73] width 44 height 15
click at [576, 77] on span "marketing" at bounding box center [556, 73] width 57 height 15
click at [621, 77] on span "All" at bounding box center [614, 73] width 14 height 15
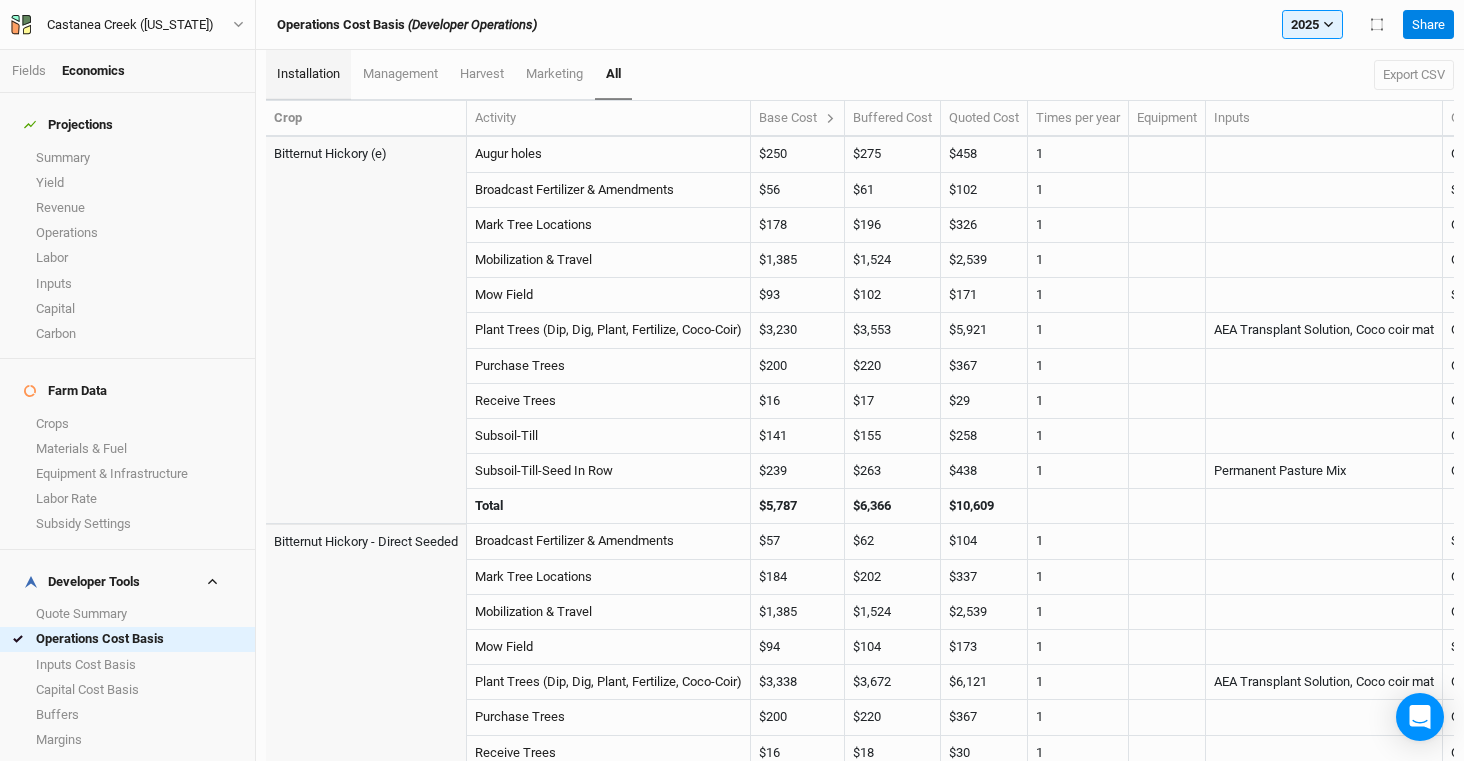
click at [315, 75] on span "installation" at bounding box center [308, 73] width 63 height 15
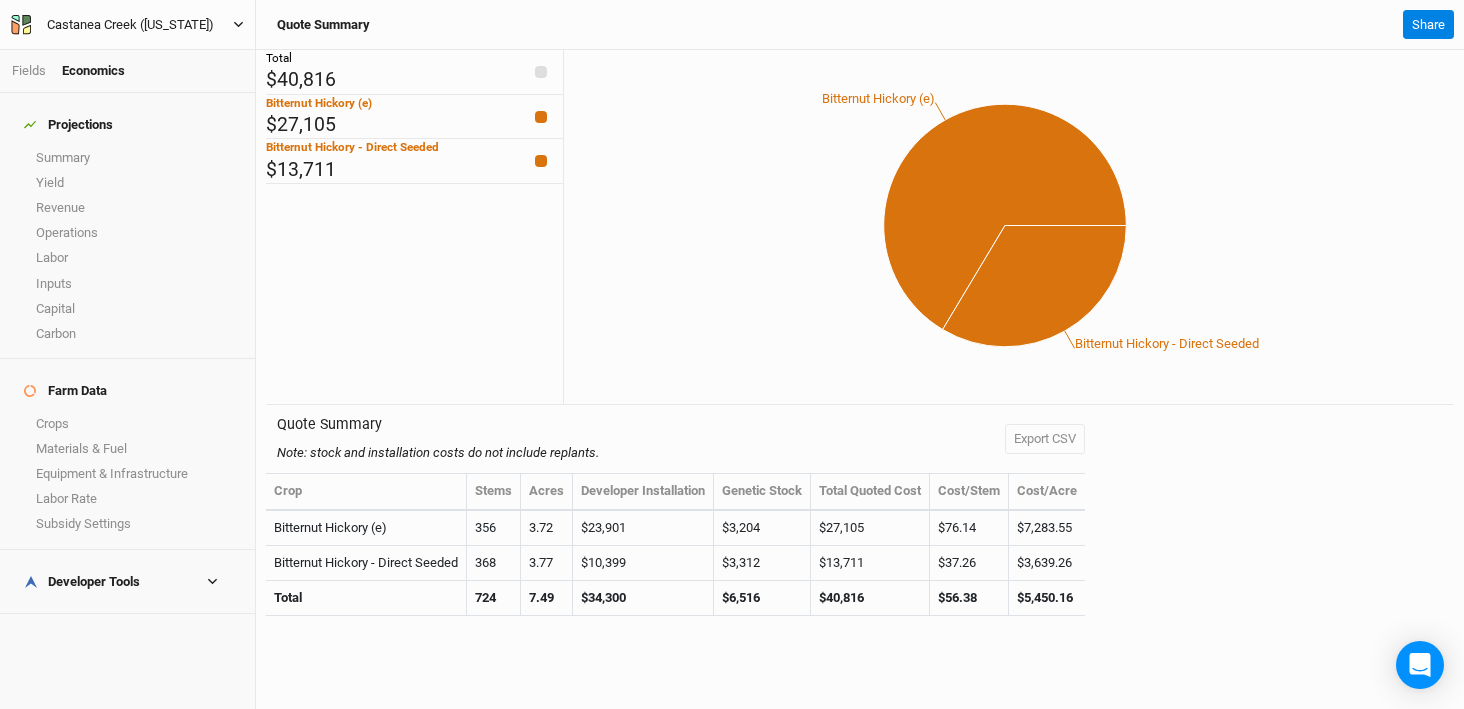
click at [144, 16] on div "Castanea Creek ([US_STATE])" at bounding box center [130, 25] width 167 height 20
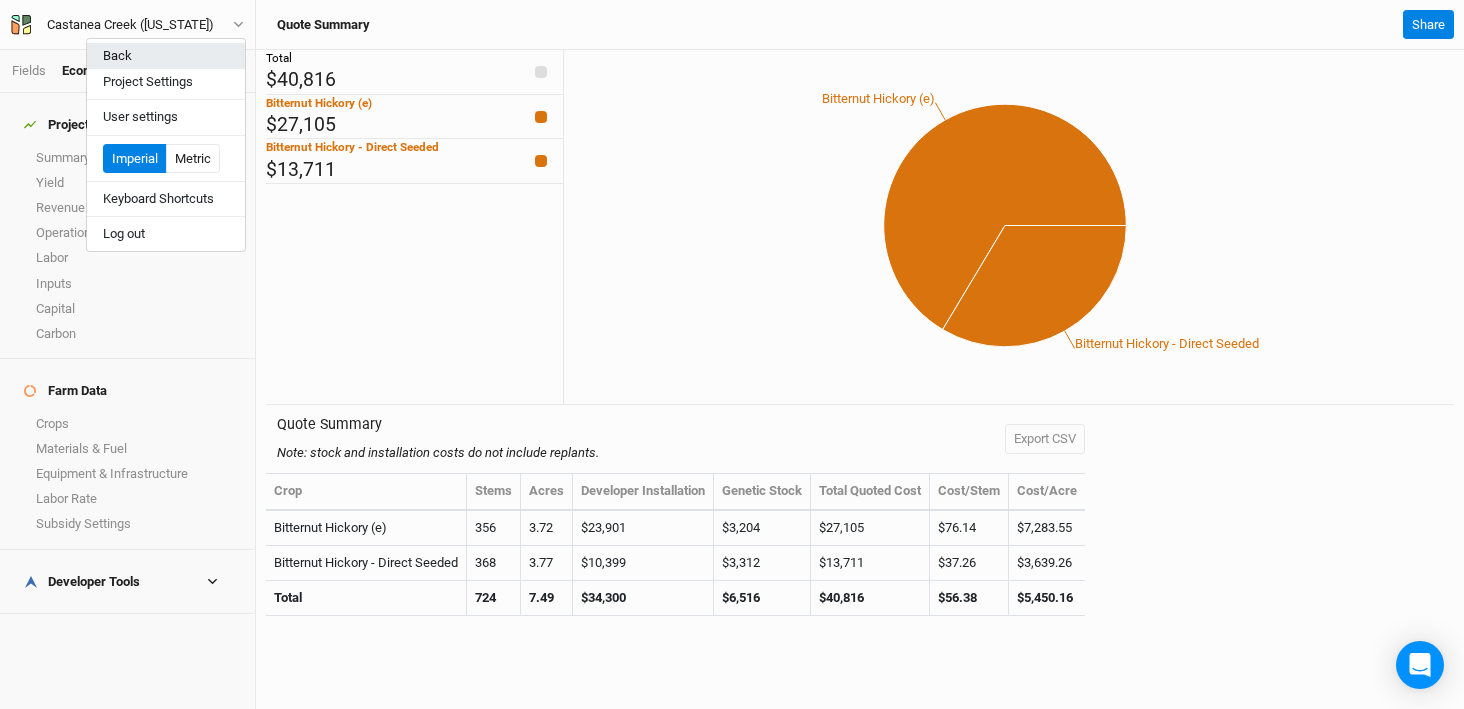
click at [190, 61] on button "Back" at bounding box center [166, 56] width 158 height 26
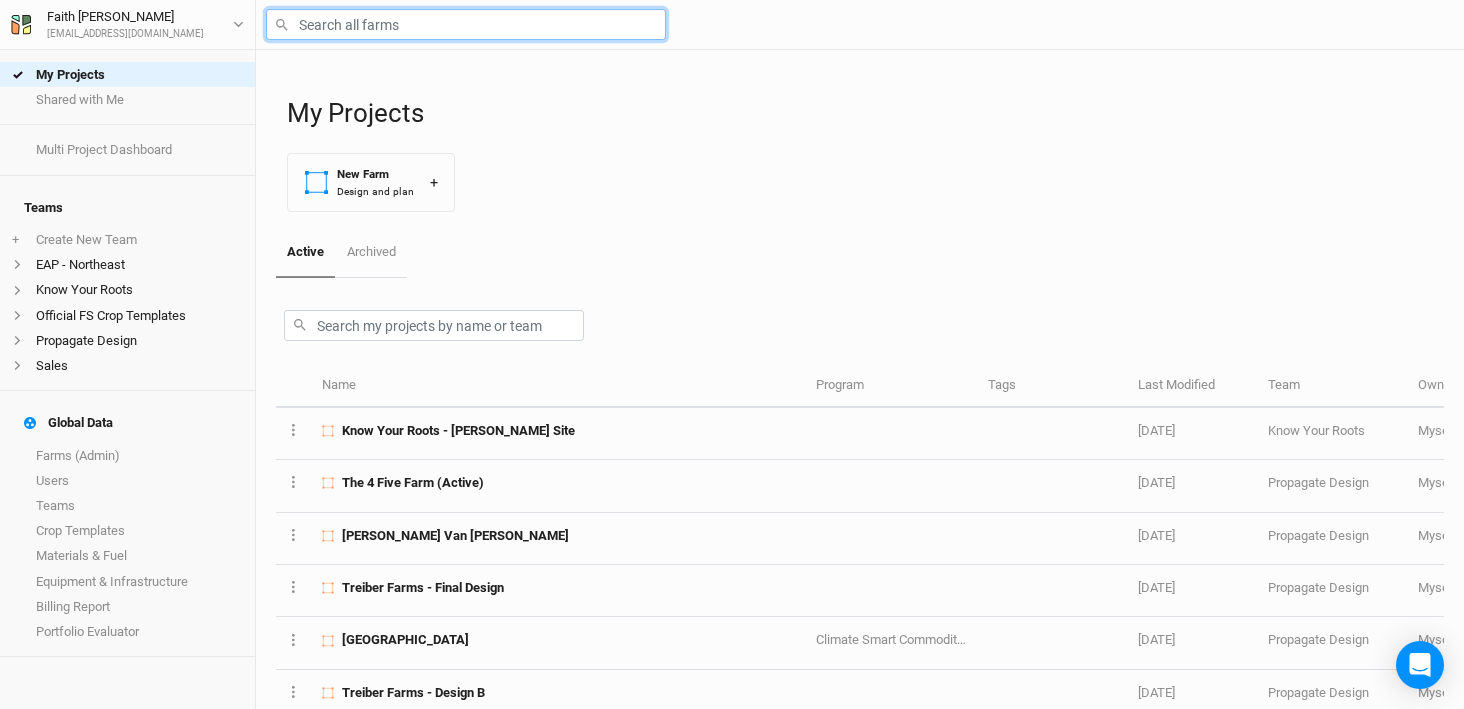
click at [403, 37] on input "text" at bounding box center [466, 24] width 400 height 31
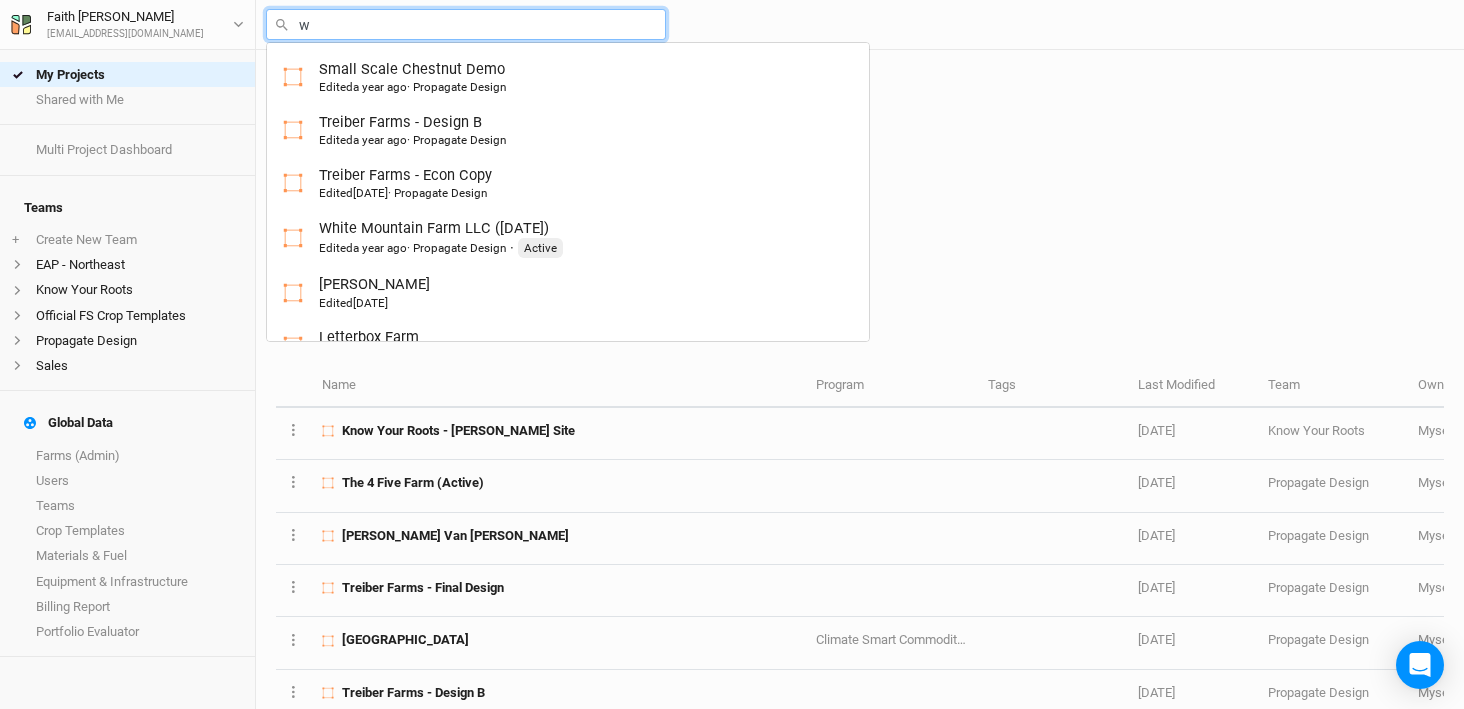
type input "wa"
type input "[PERSON_NAME] Farms Food Forest and Silvopasture - Final Layout"
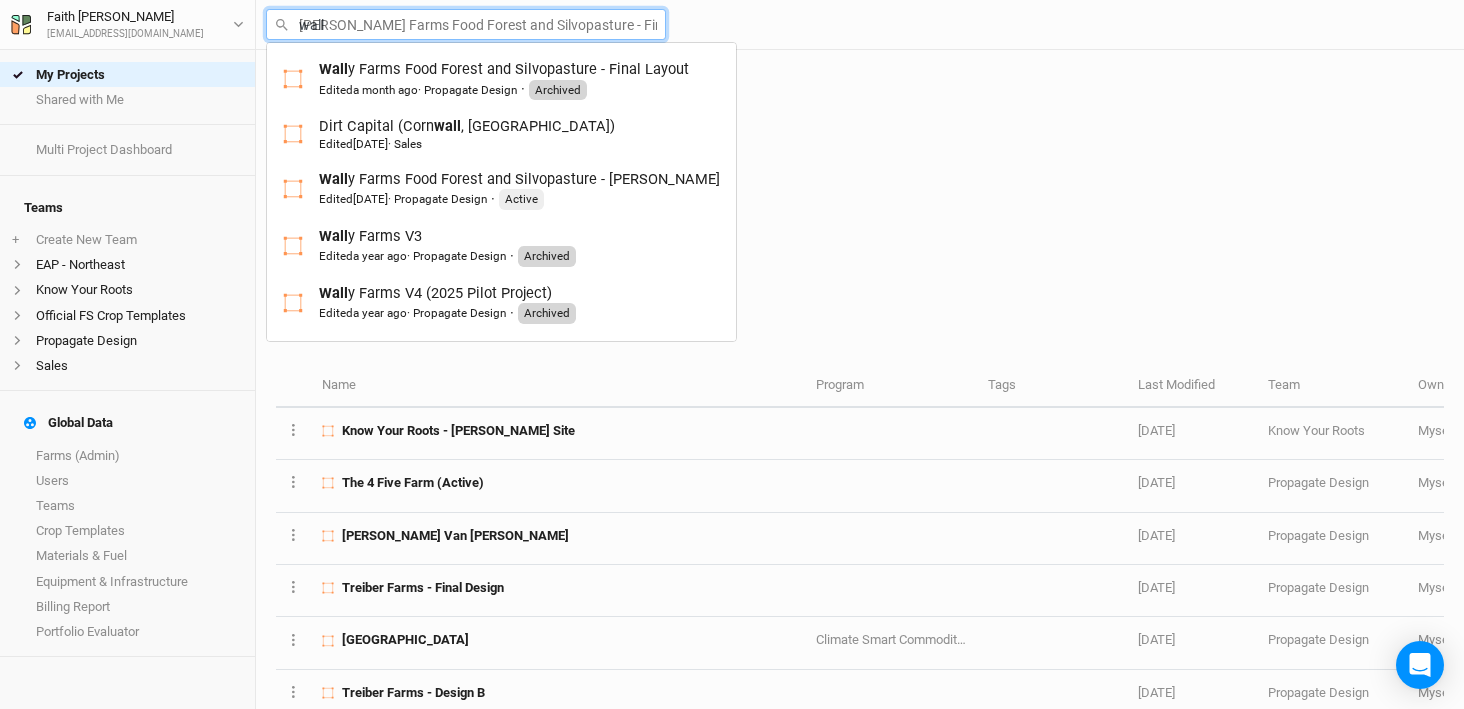
type input "[PERSON_NAME]"
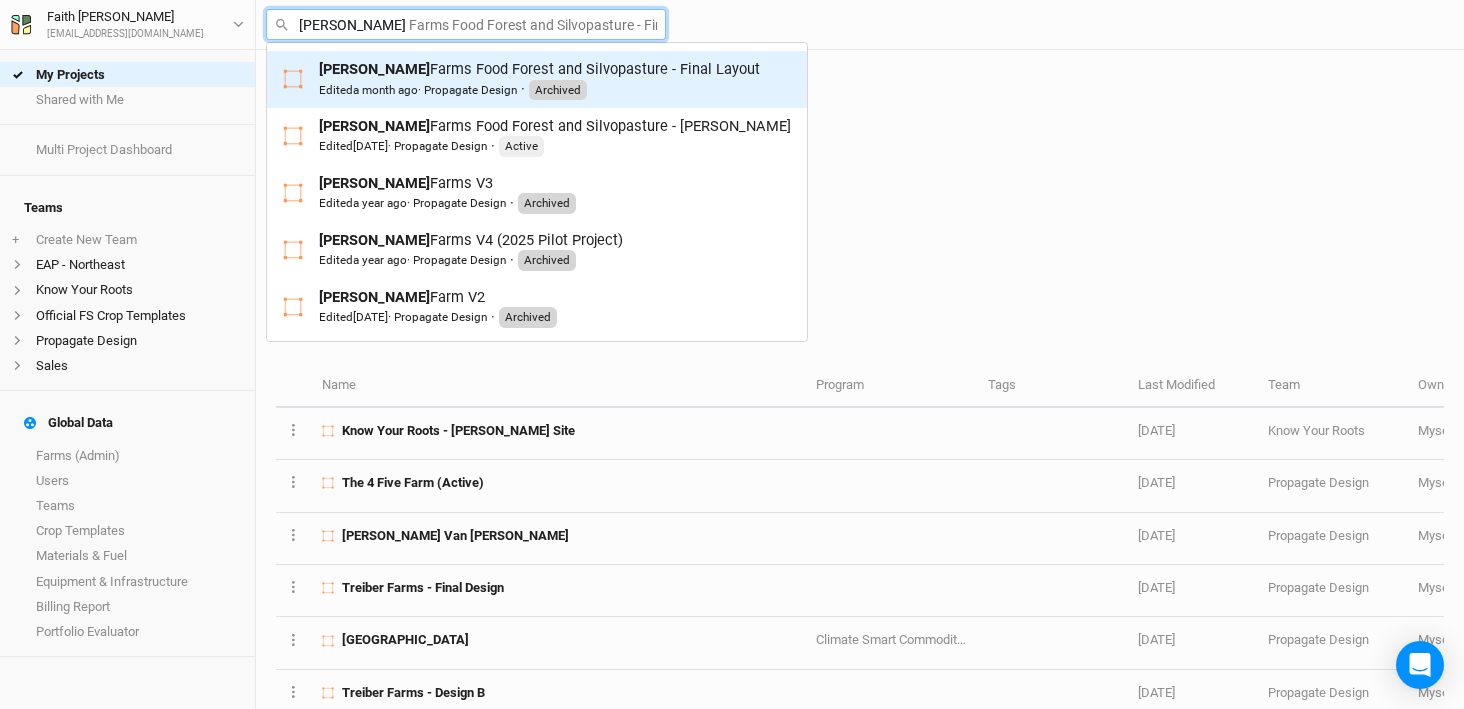
click at [402, 84] on span "a month ago" at bounding box center [385, 90] width 65 height 14
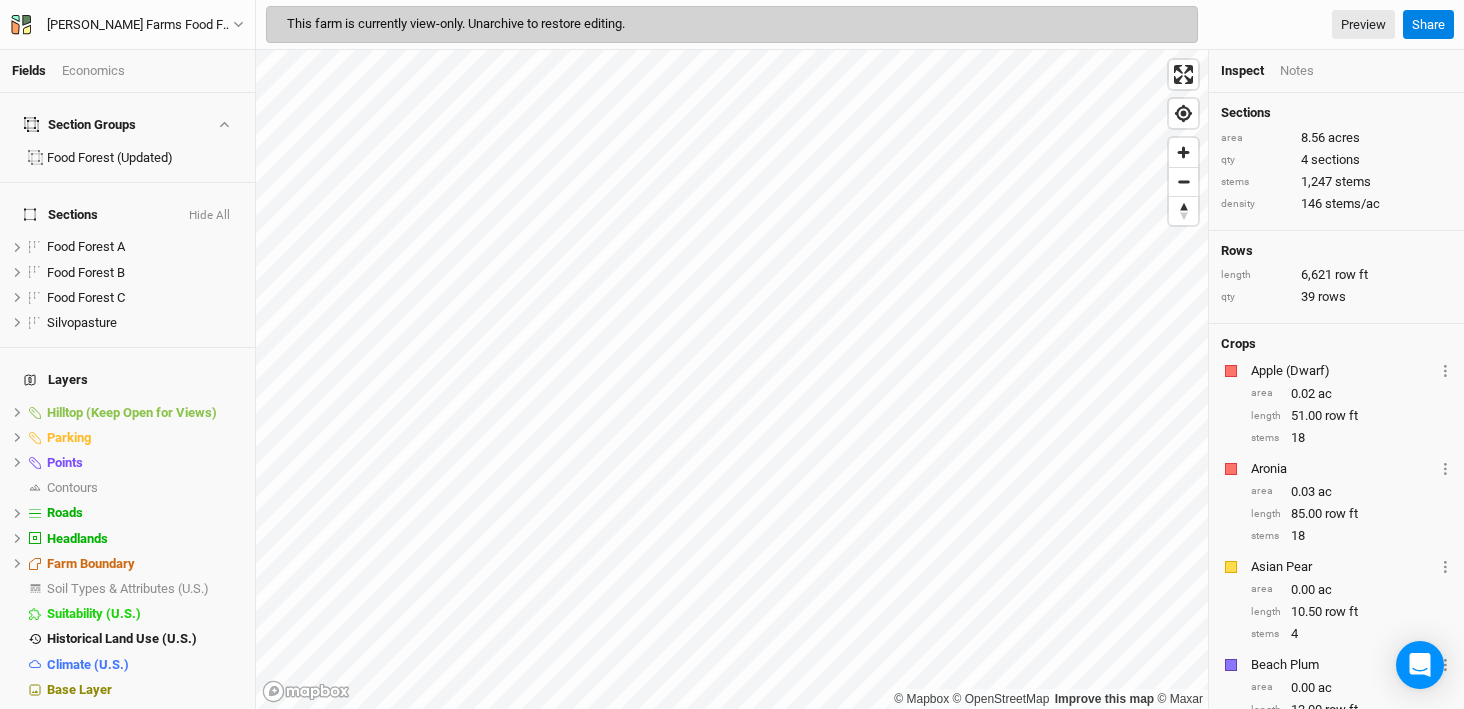
click at [101, 74] on div "Economics" at bounding box center [93, 71] width 63 height 18
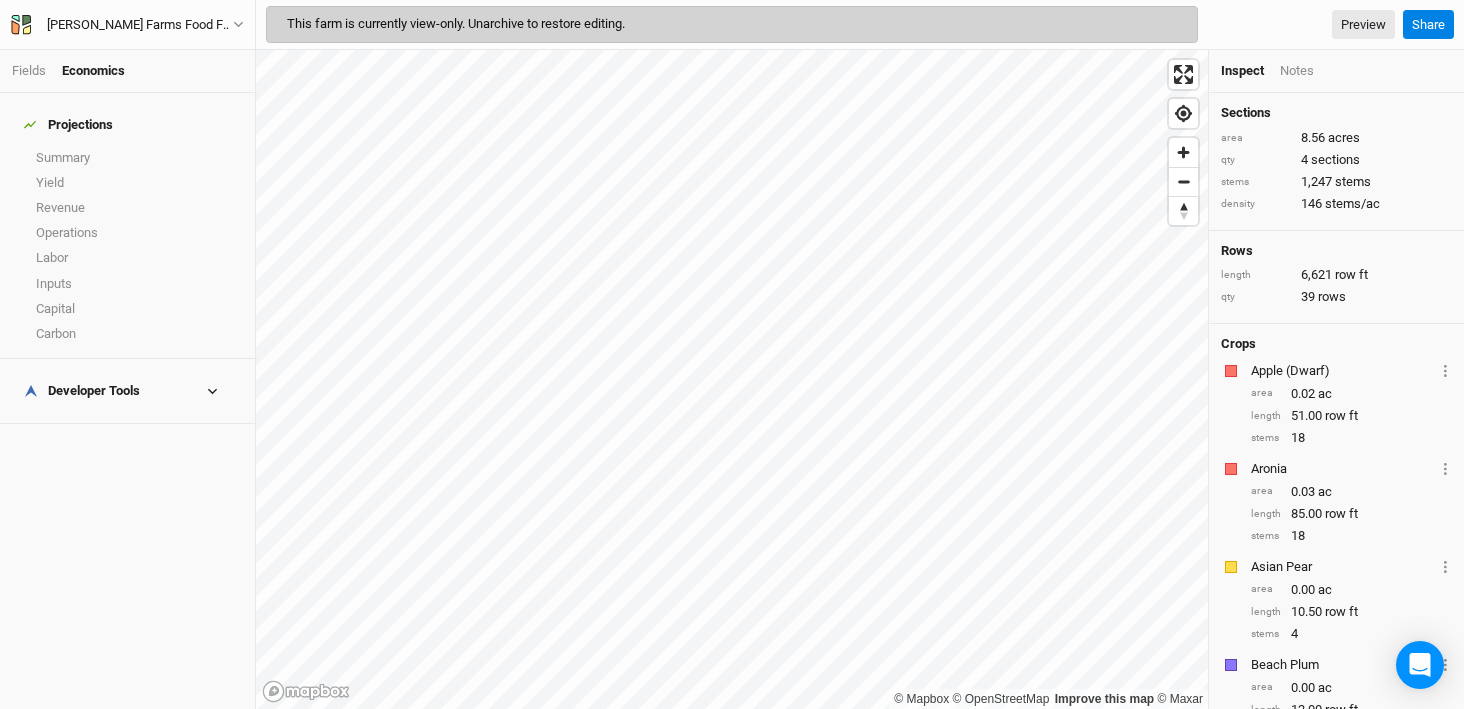
click at [121, 383] on div "Developer Tools" at bounding box center [82, 391] width 116 height 16
click at [115, 411] on link "Quote Summary" at bounding box center [127, 423] width 255 height 25
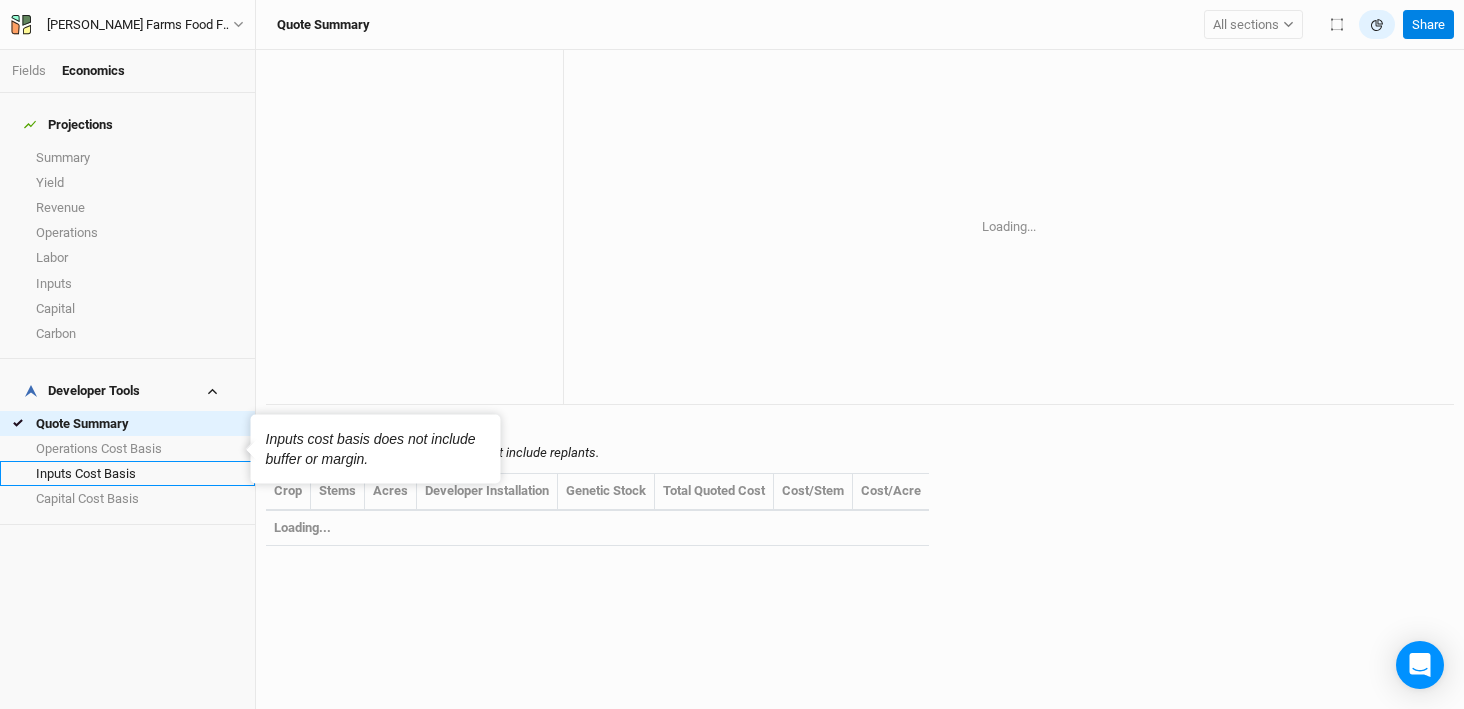
click at [121, 461] on link "Inputs Cost Basis" at bounding box center [127, 473] width 255 height 25
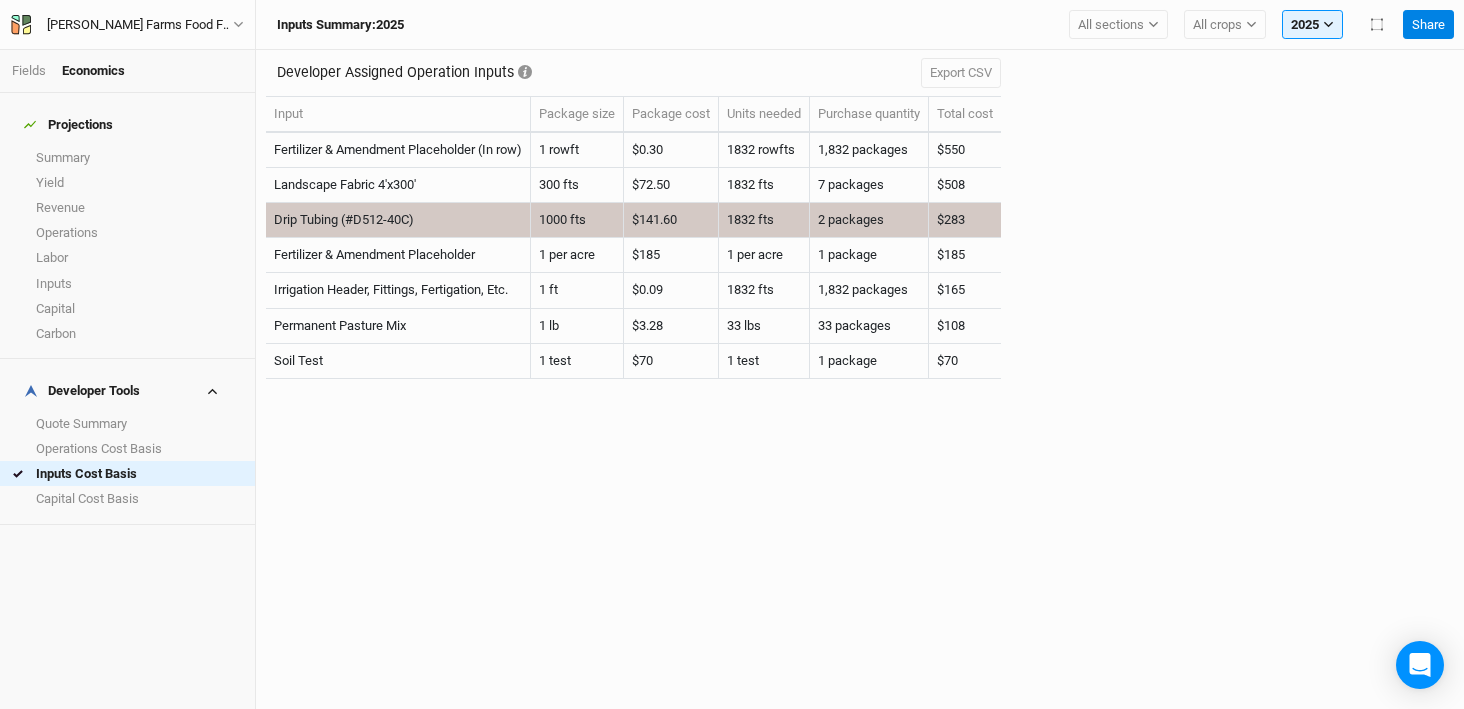
click at [579, 219] on td "1000 fts" at bounding box center [577, 220] width 93 height 35
click at [961, 218] on td "$283" at bounding box center [965, 220] width 72 height 35
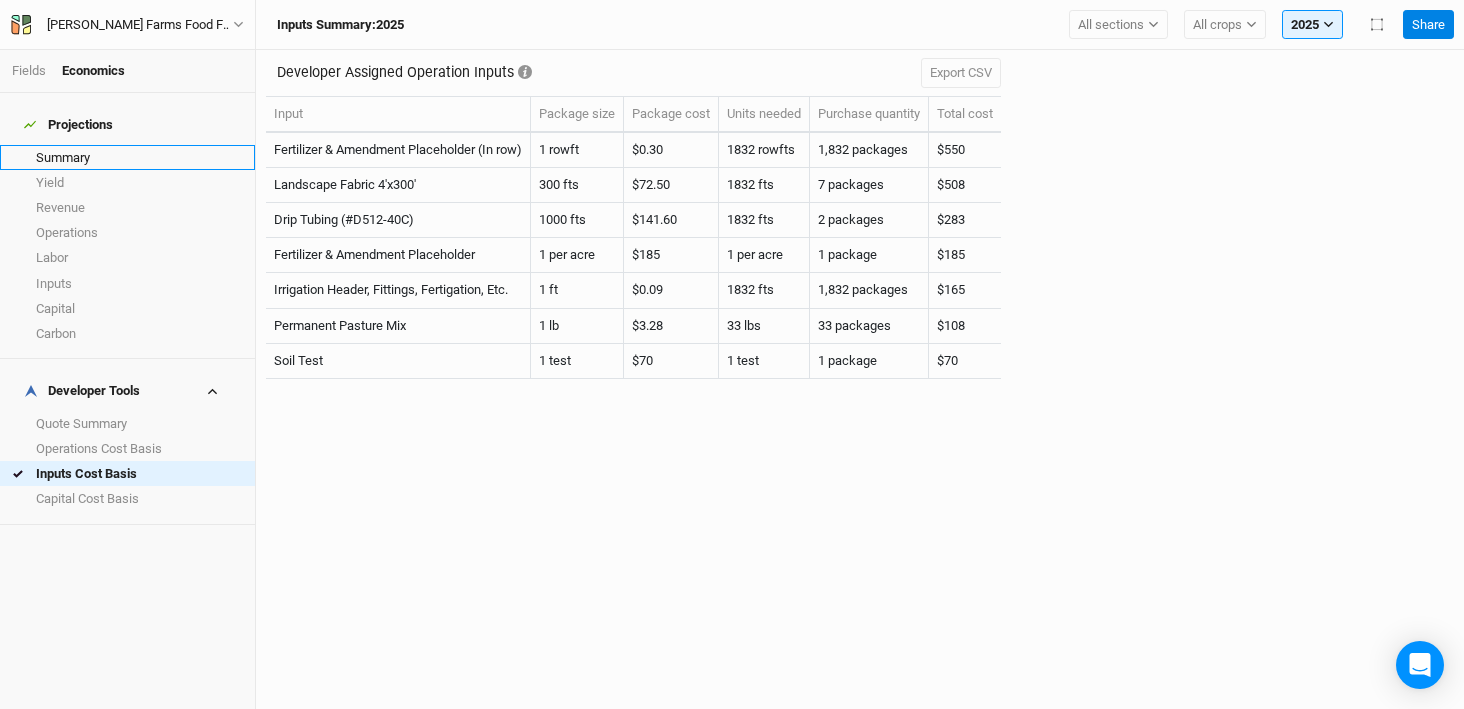
click at [103, 145] on link "Summary" at bounding box center [127, 157] width 255 height 25
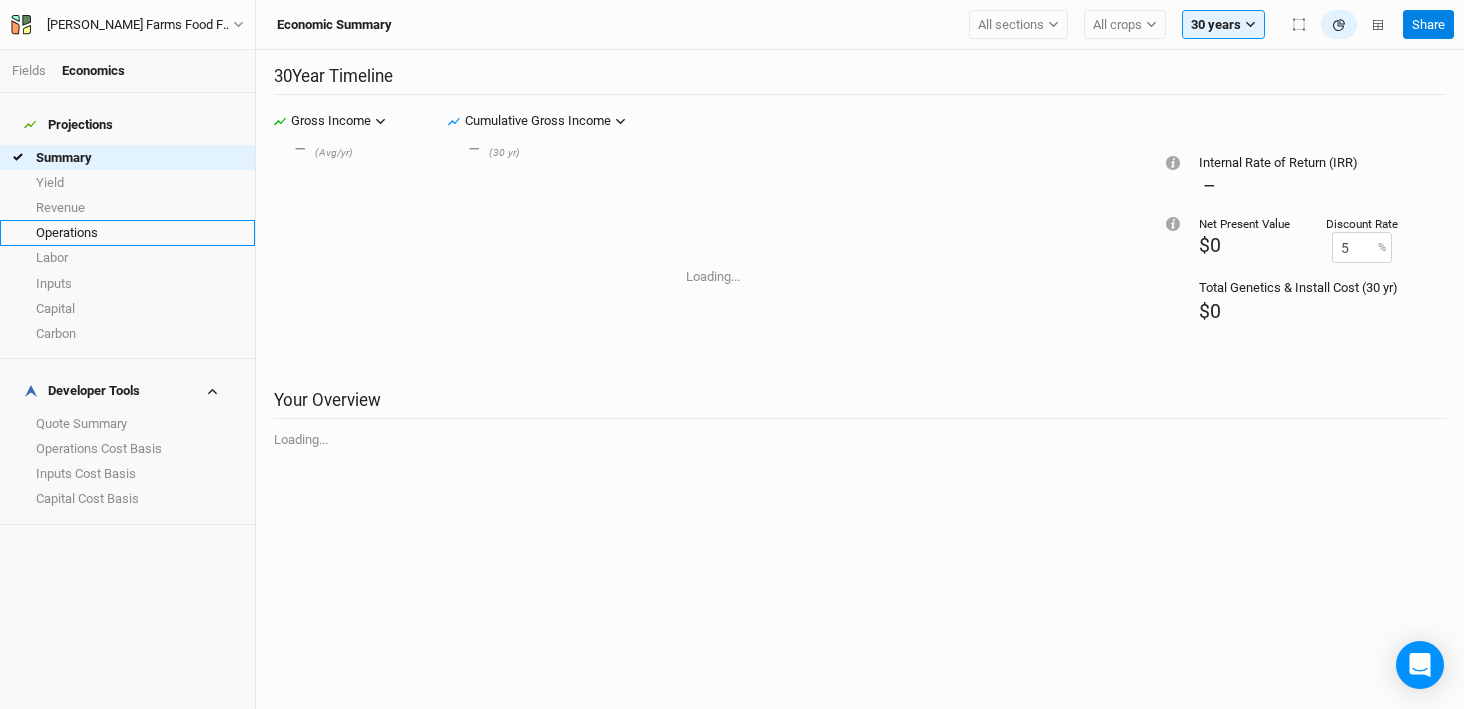
click at [83, 220] on link "Operations" at bounding box center [127, 232] width 255 height 25
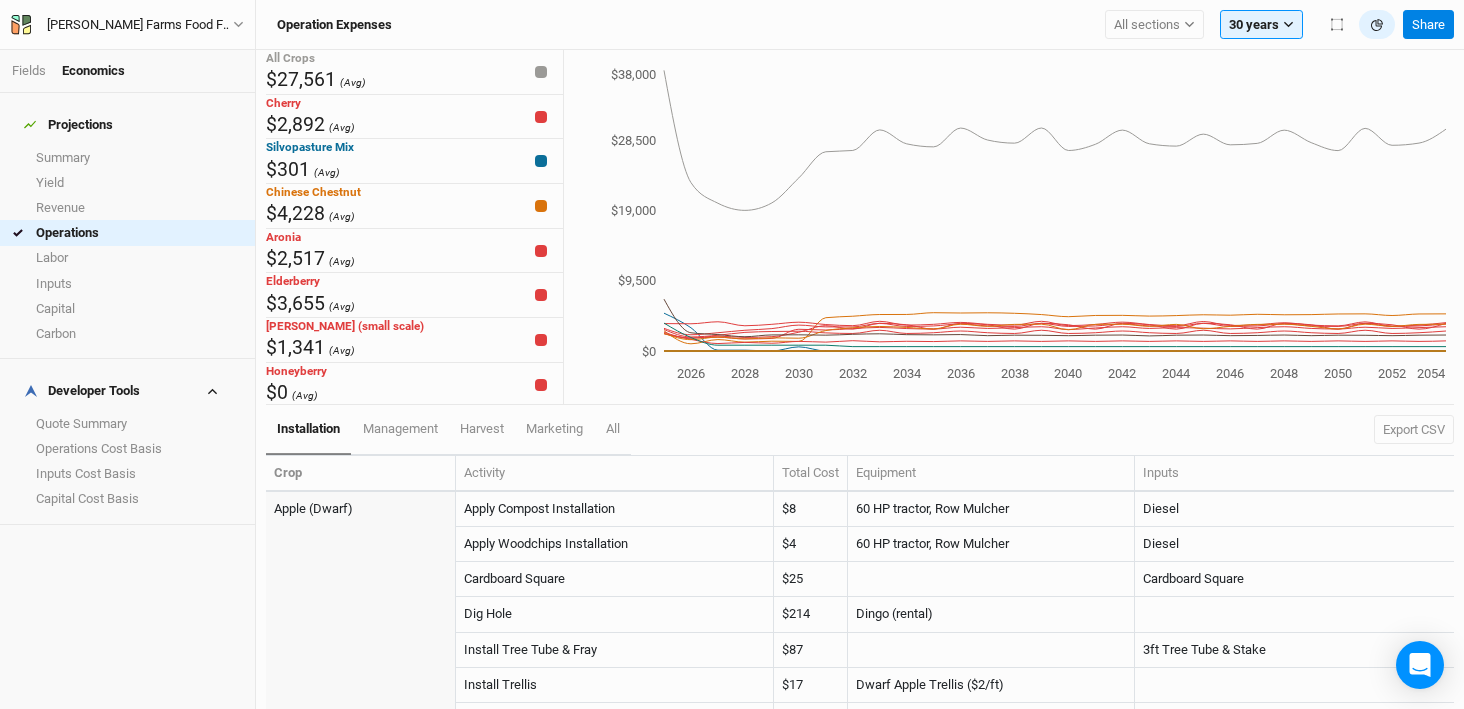
click at [207, 386] on icon at bounding box center [212, 391] width 11 height 11
click at [176, 29] on div "[PERSON_NAME] Farms Food Forest and Silvopasture - Final Layout" at bounding box center [140, 25] width 186 height 20
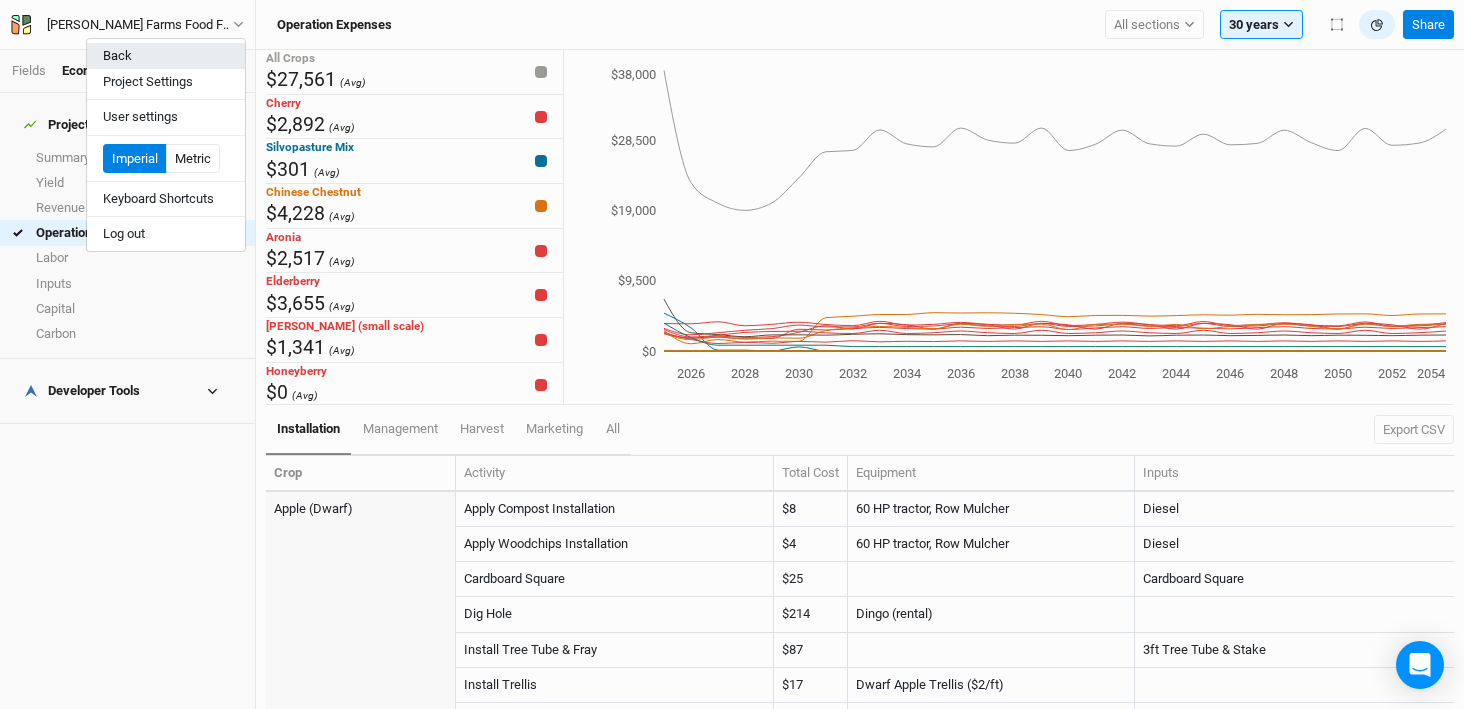
click at [178, 47] on button "Back" at bounding box center [166, 56] width 158 height 26
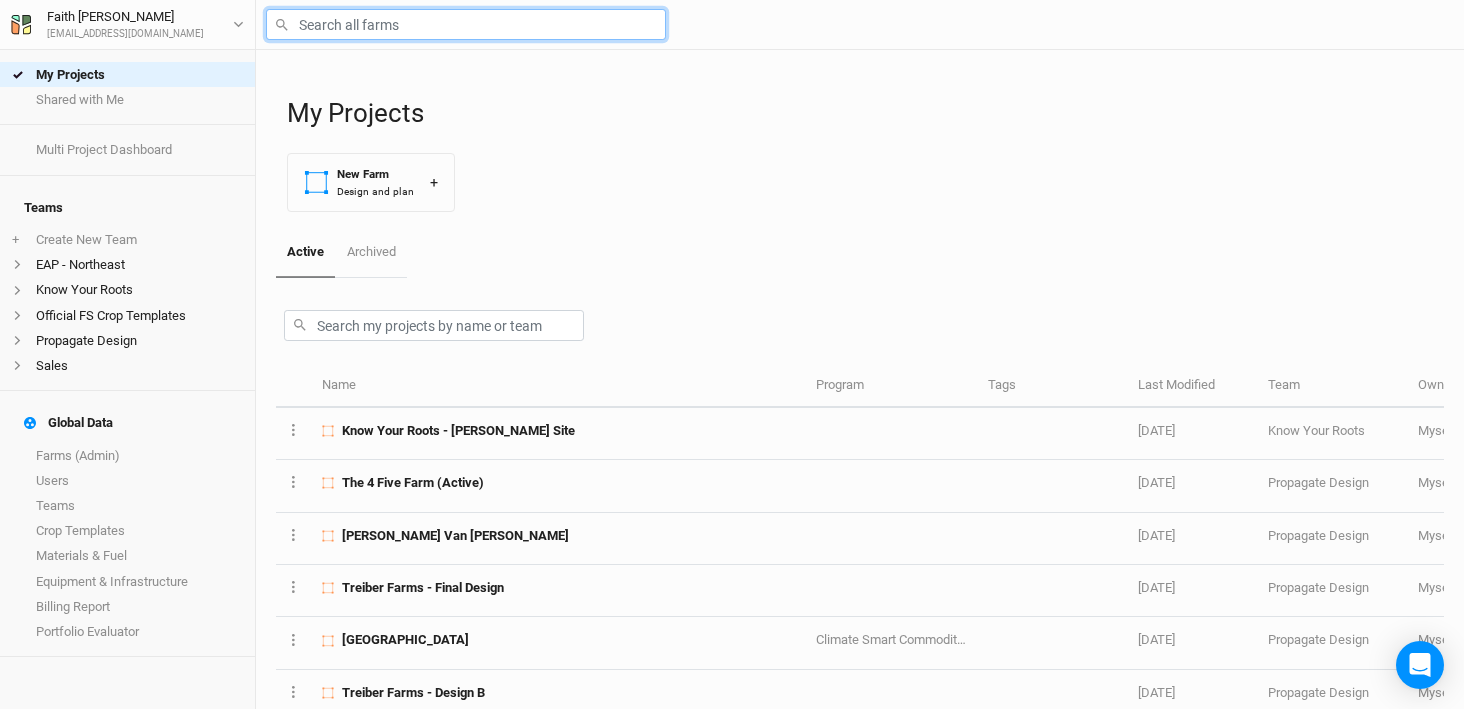
click at [430, 33] on input "text" at bounding box center [466, 24] width 400 height 31
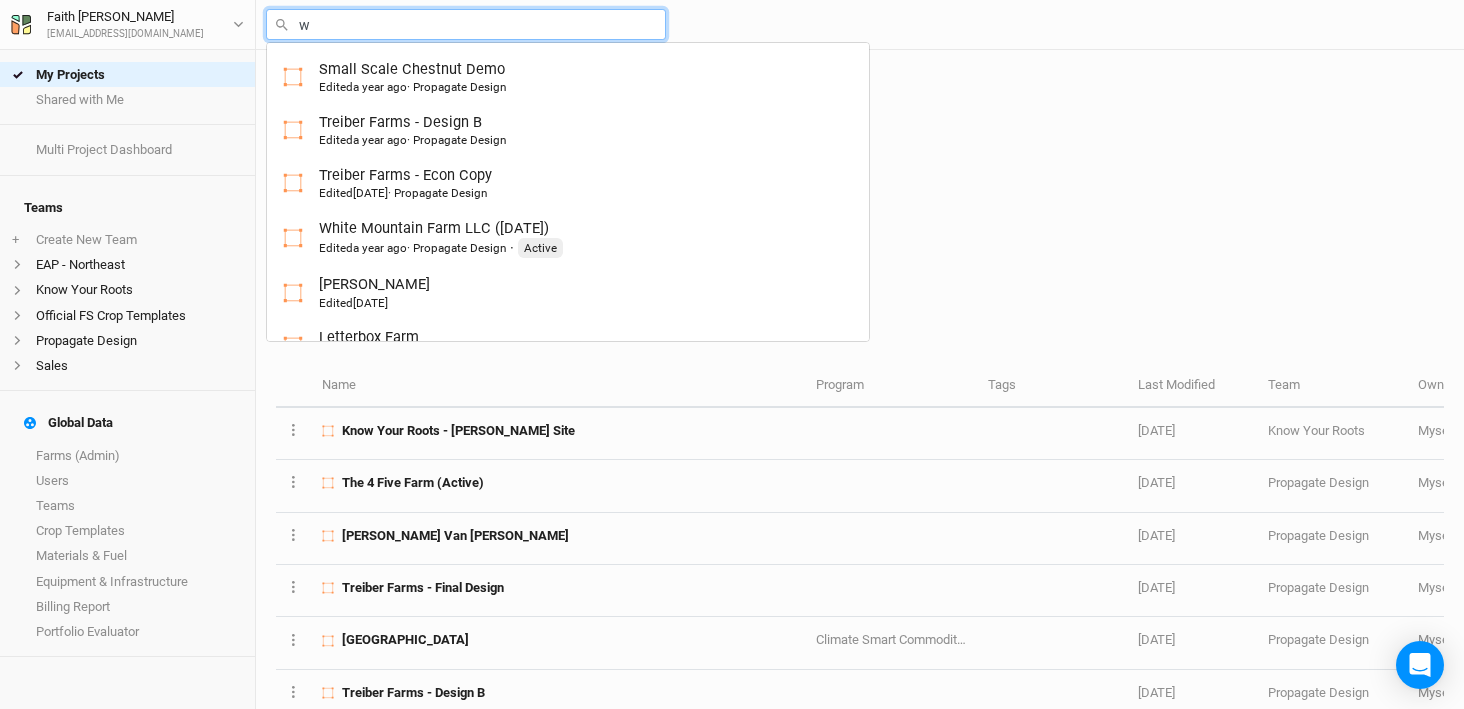
type input "wa"
type input "[PERSON_NAME] Farms Food Forest and Silvopasture - Final Layout"
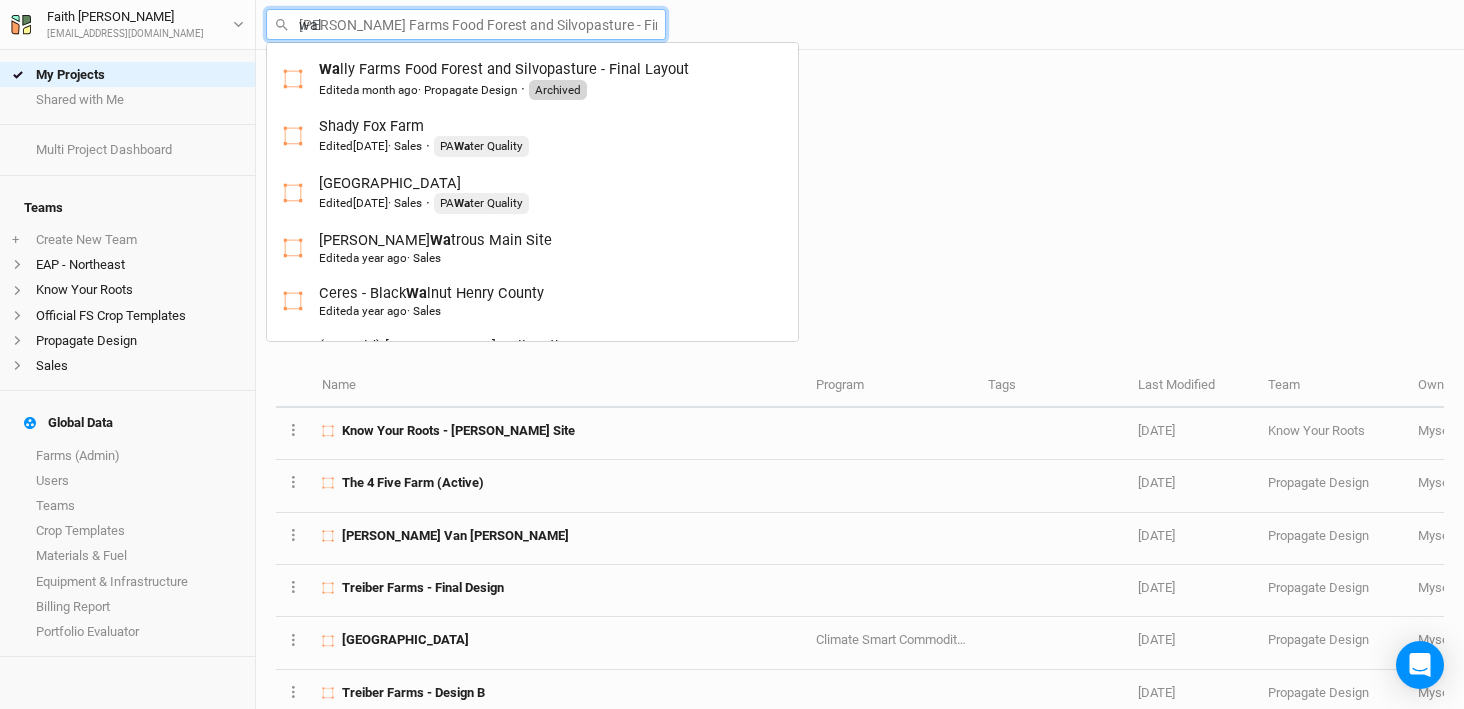
type input "wall"
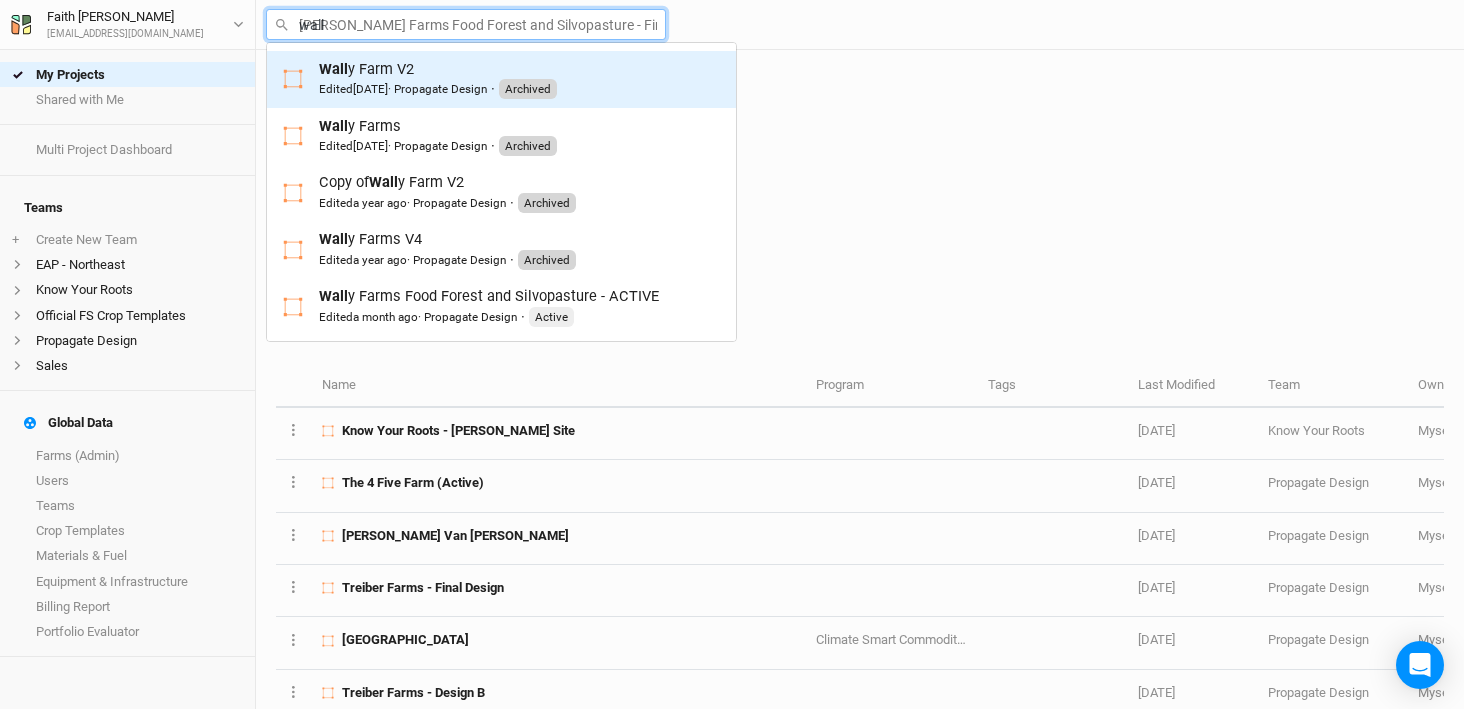
scroll to position [283, 0]
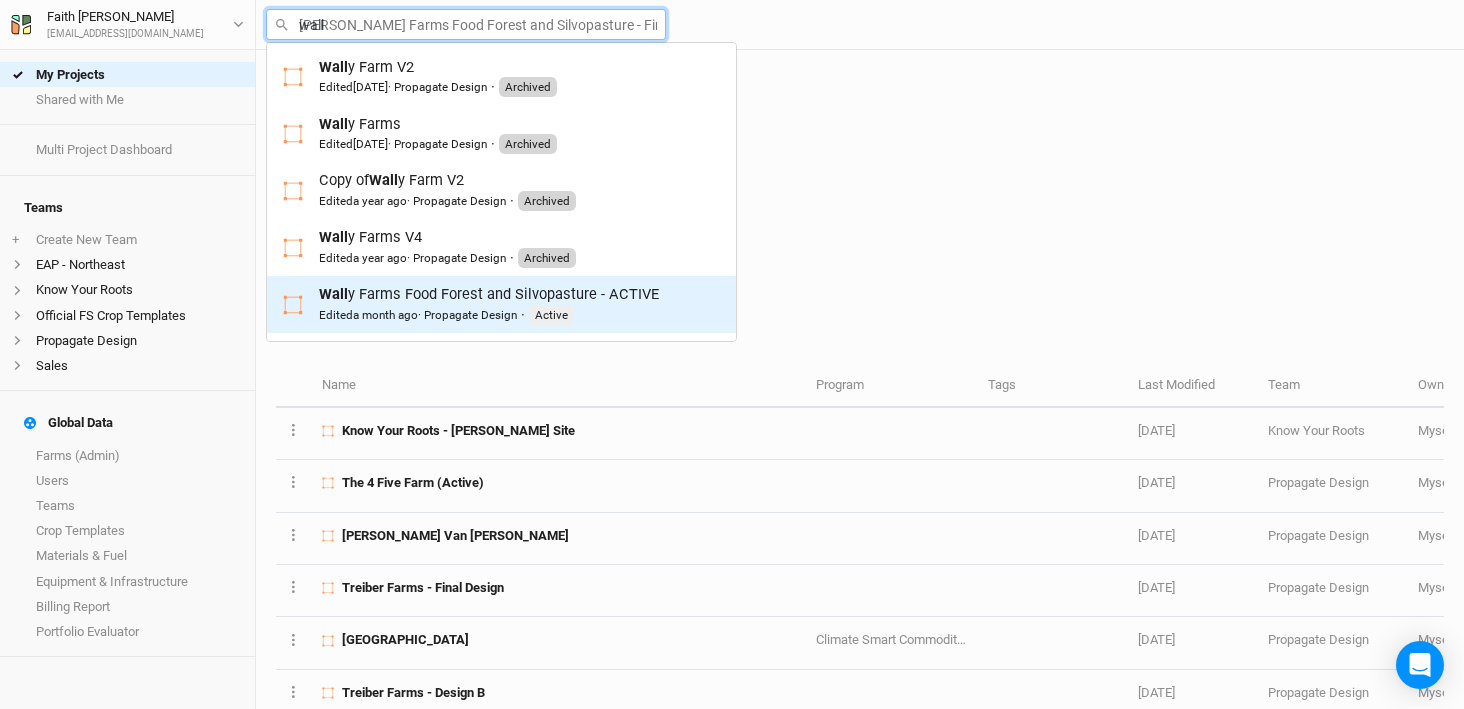
click at [463, 292] on div "Wall y Farms Food Forest and Silvopasture - ACTIVE Edited a month ago · Propaga…" at bounding box center [489, 304] width 340 height 41
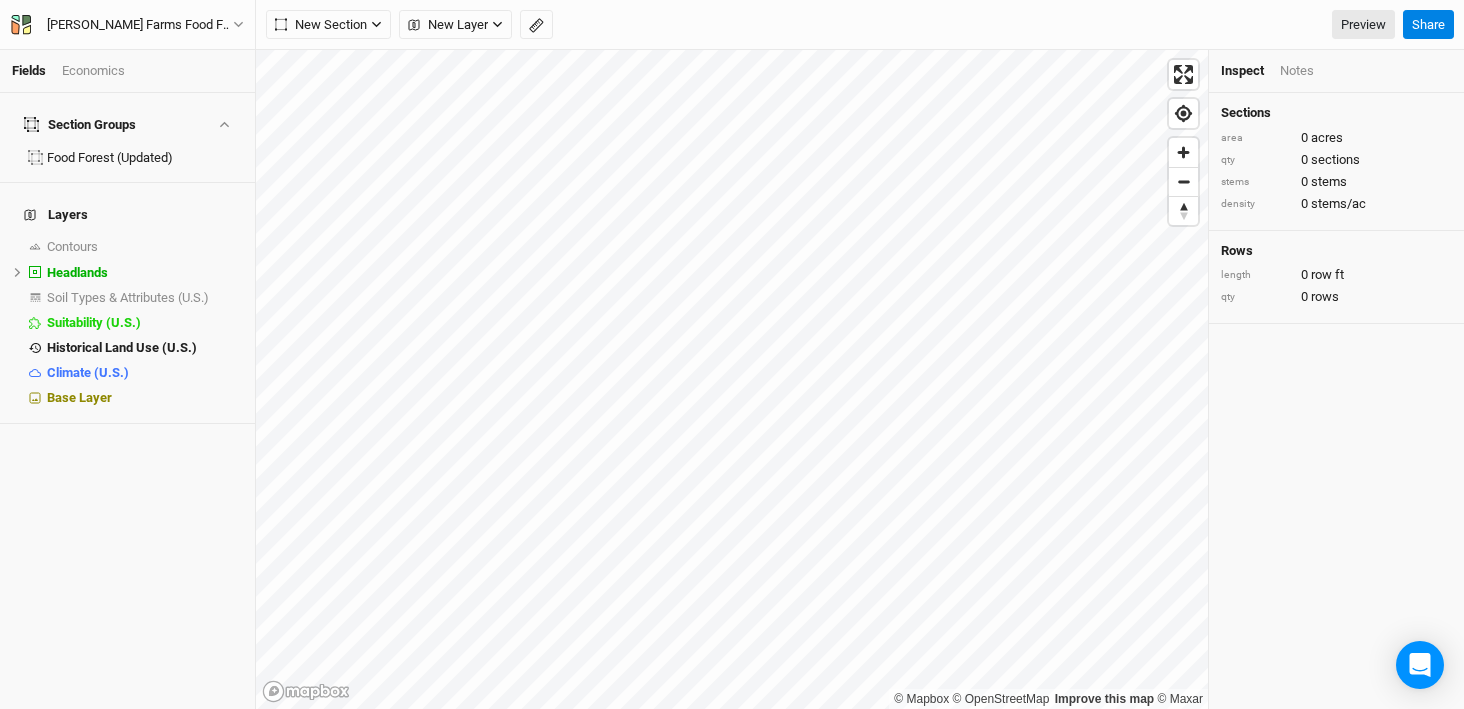
click at [99, 68] on div "Economics" at bounding box center [93, 71] width 63 height 18
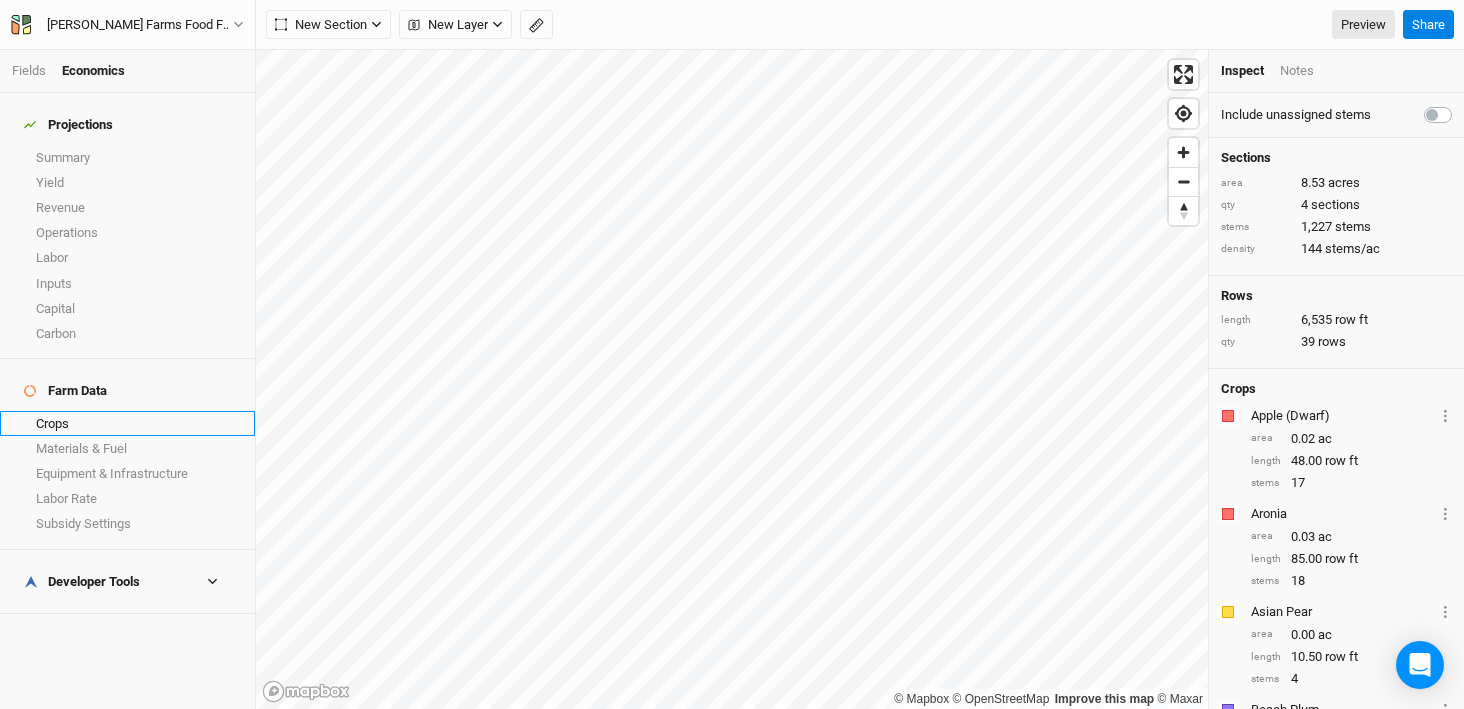
click at [146, 411] on link "Crops" at bounding box center [127, 423] width 255 height 25
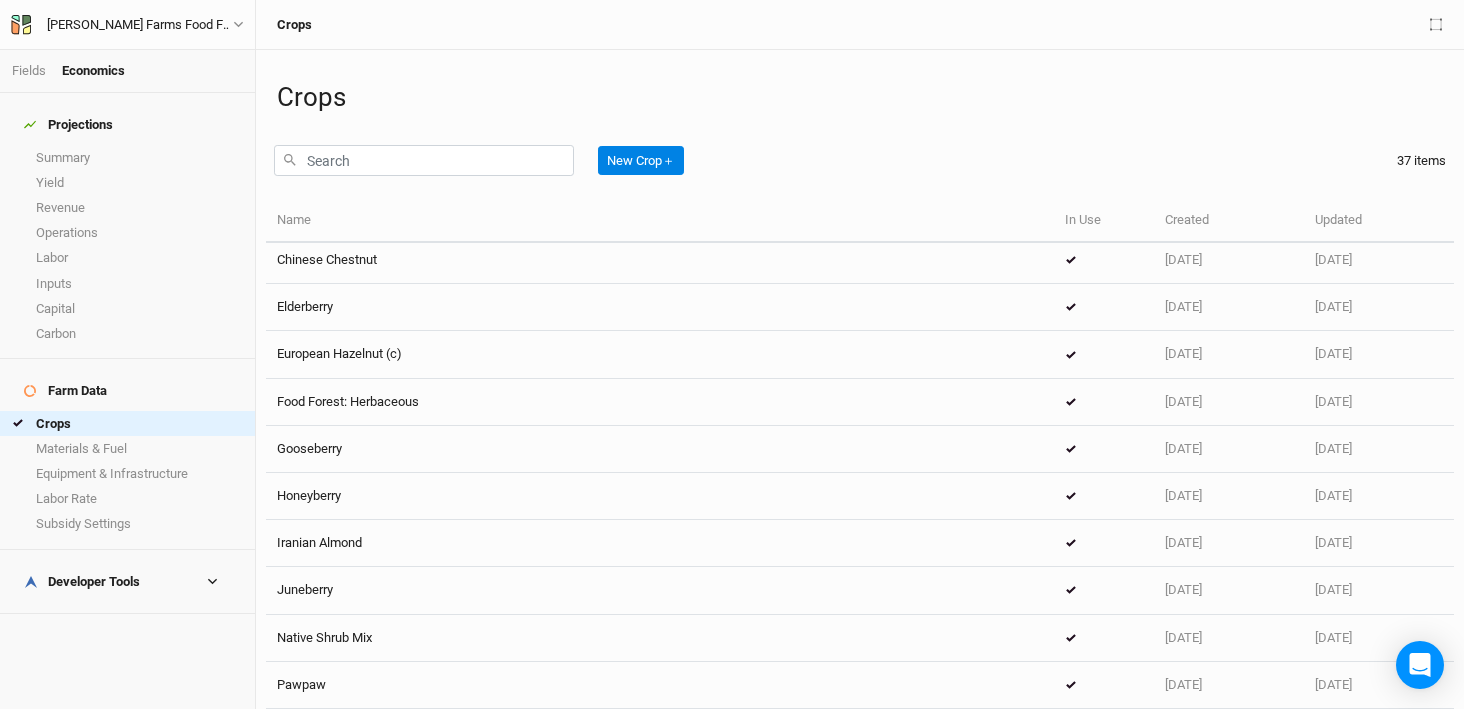
scroll to position [358, 0]
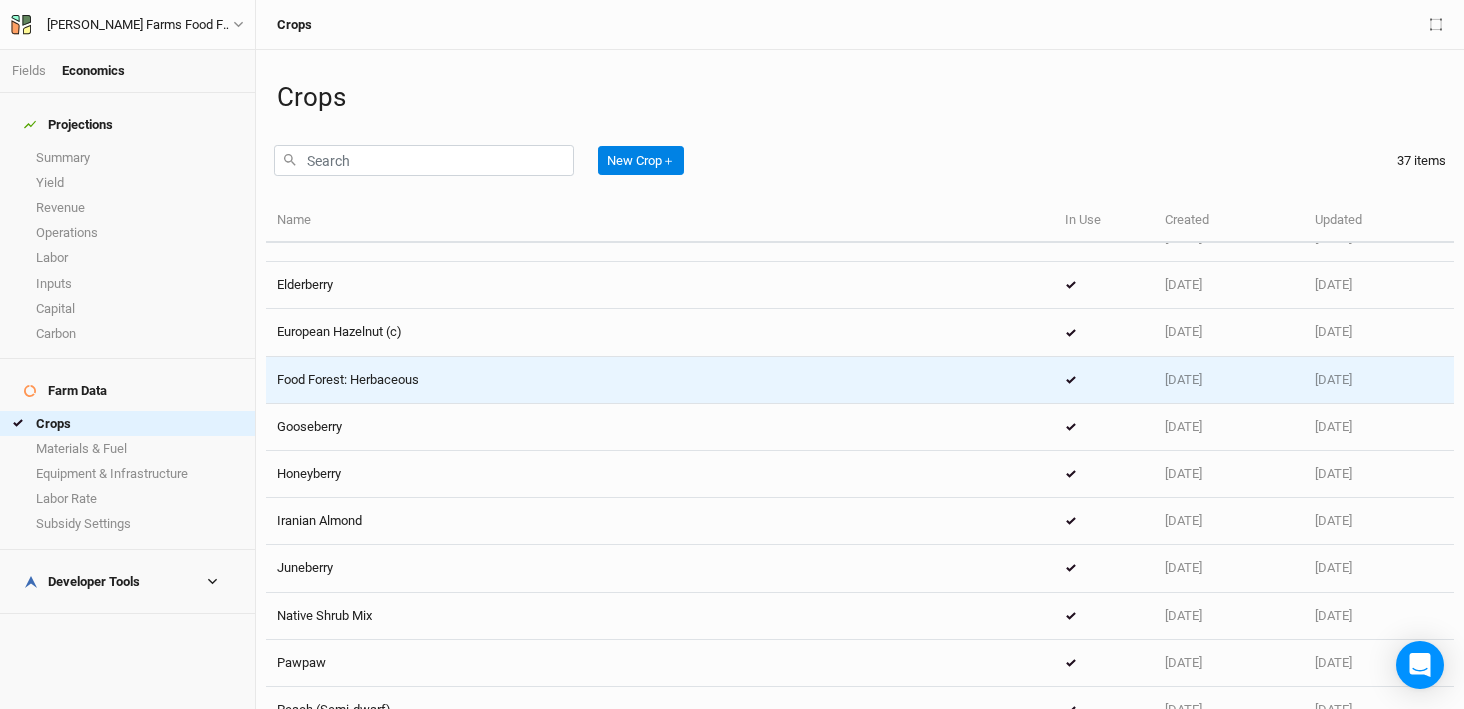
click at [450, 385] on div "Food Forest: Herbaceous" at bounding box center [660, 380] width 766 height 18
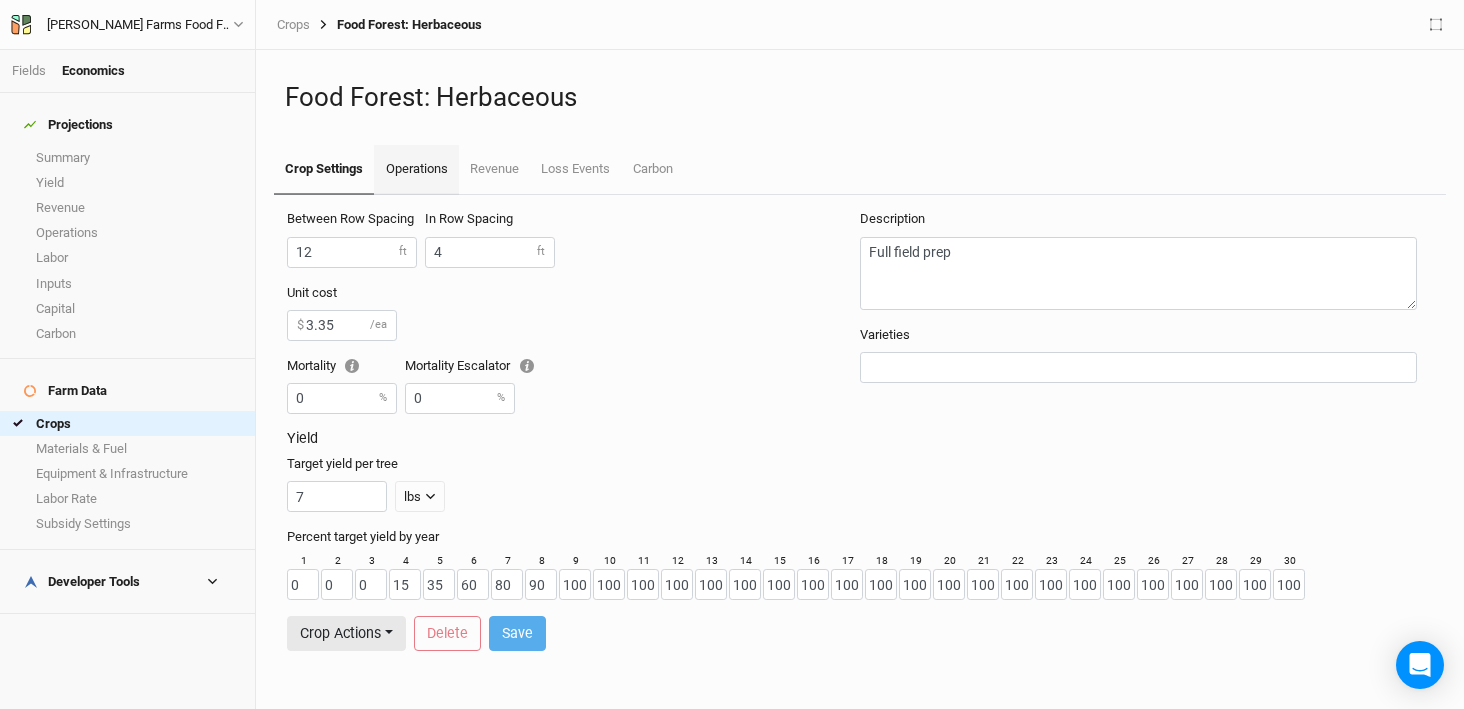
click at [443, 174] on link "Operations" at bounding box center [416, 170] width 84 height 50
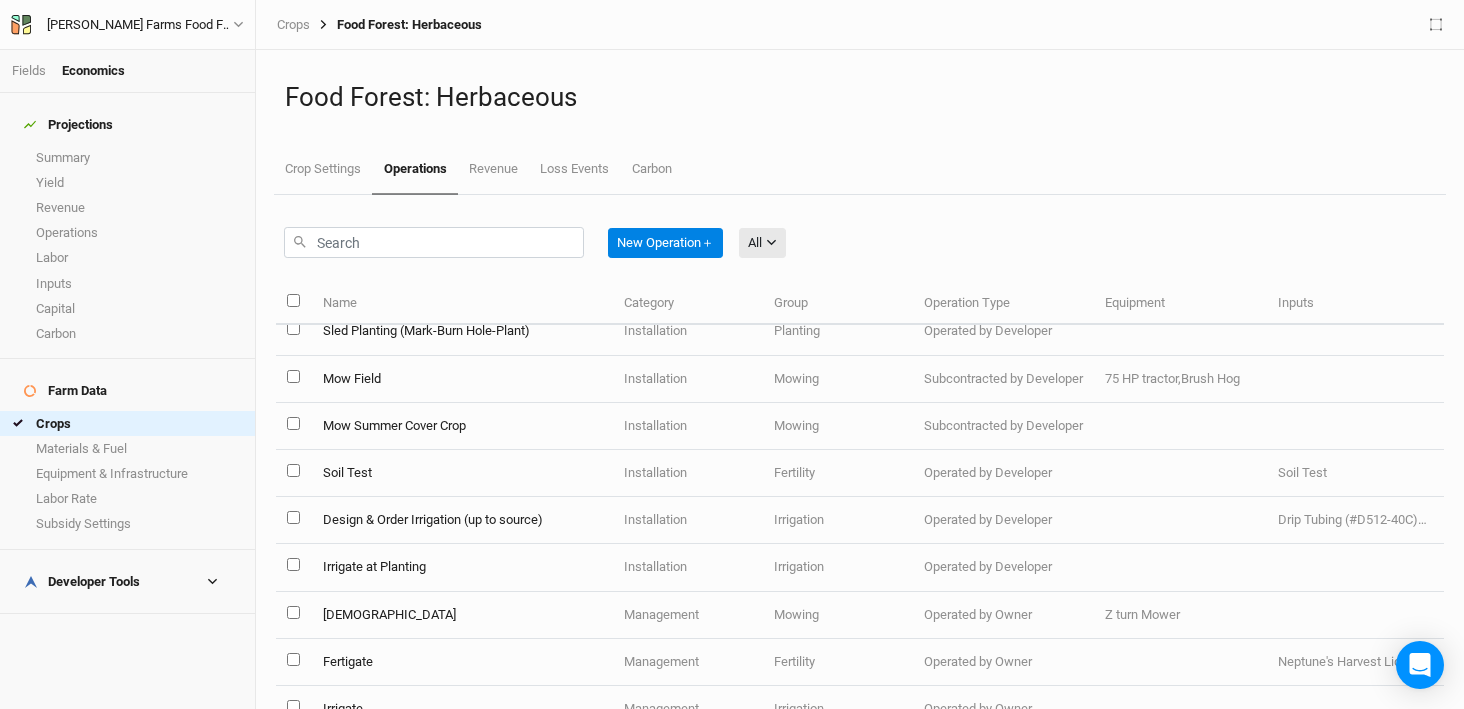
scroll to position [400, 0]
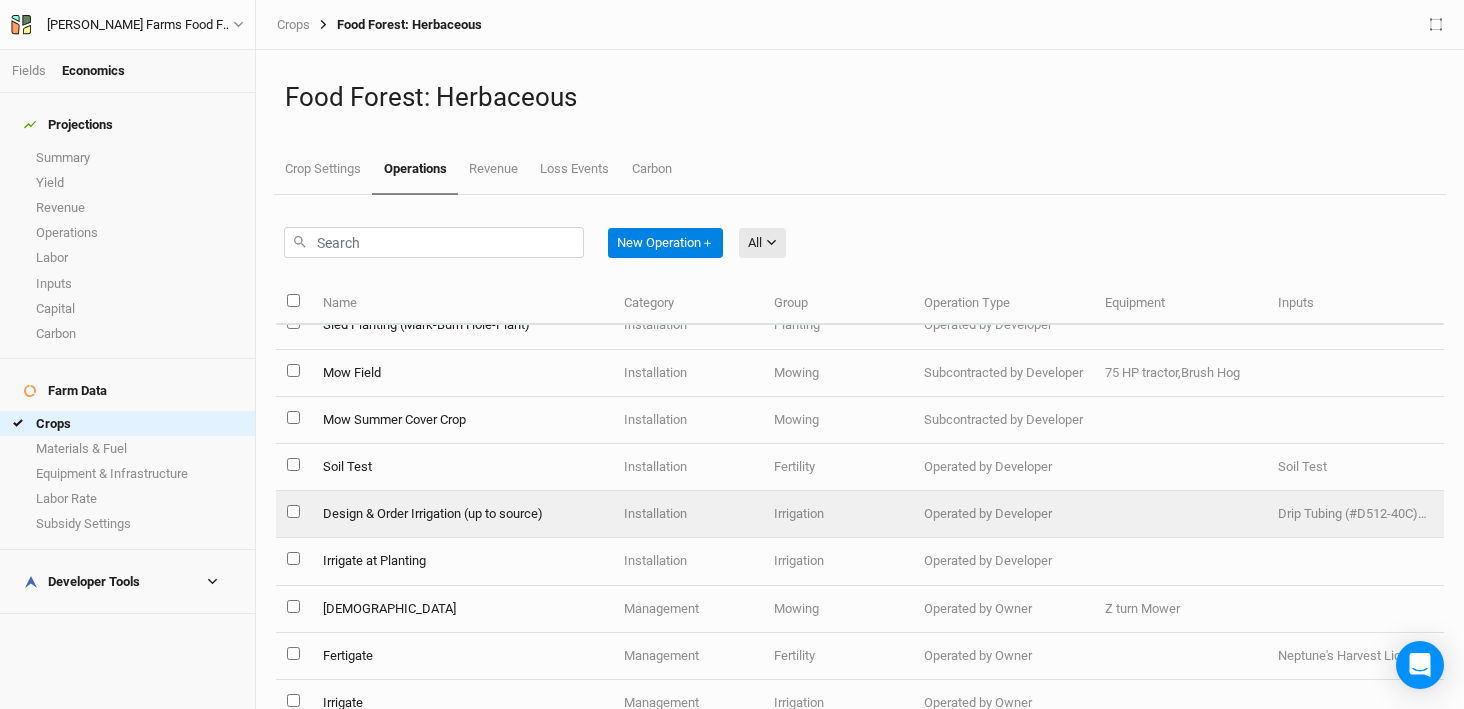
click at [479, 525] on td "Design & Order Irrigation (up to source)" at bounding box center [461, 514] width 301 height 47
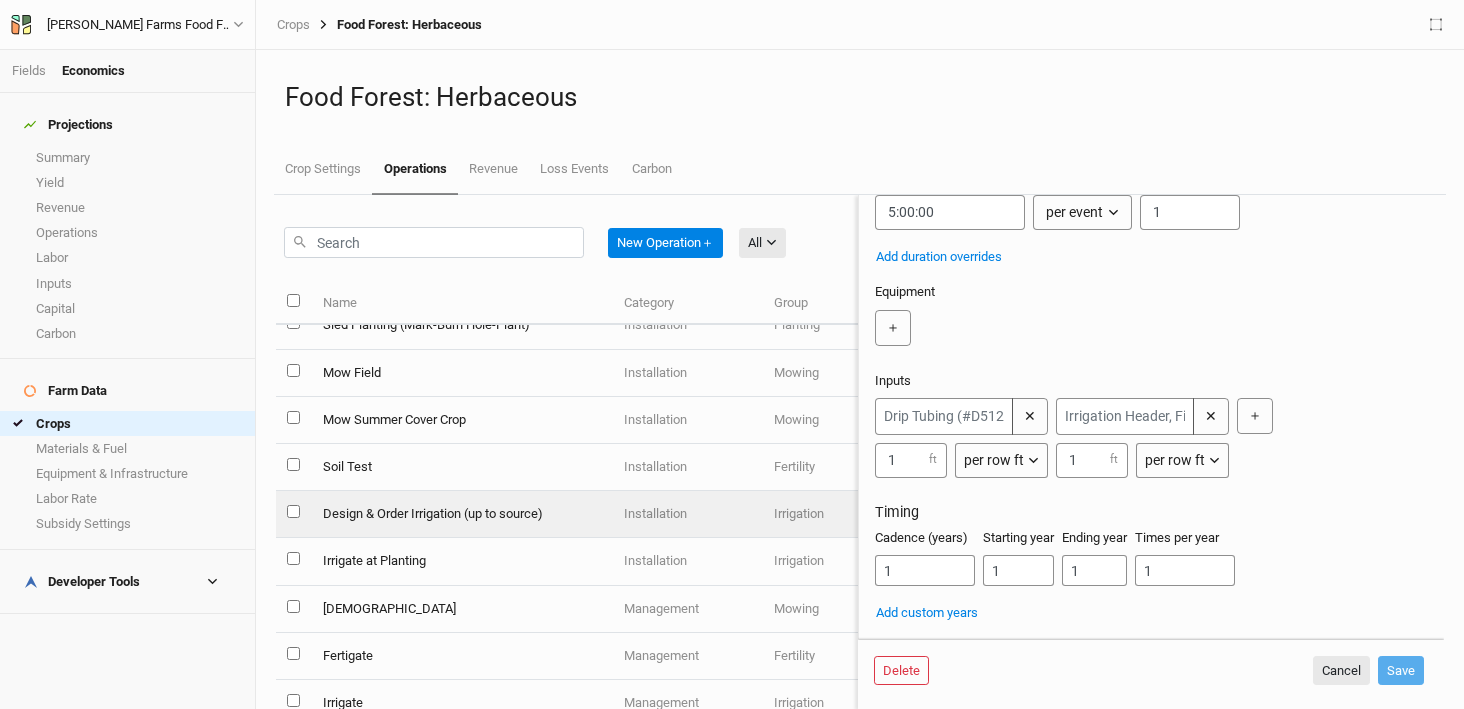
scroll to position [275, 0]
click at [1374, 405] on div "✕ 1 ft per row ft per ac per tree per row ft per lbs per event ✕ 1 ft per row f…" at bounding box center [1147, 438] width 545 height 80
click at [1118, 409] on input "text" at bounding box center [1125, 416] width 138 height 37
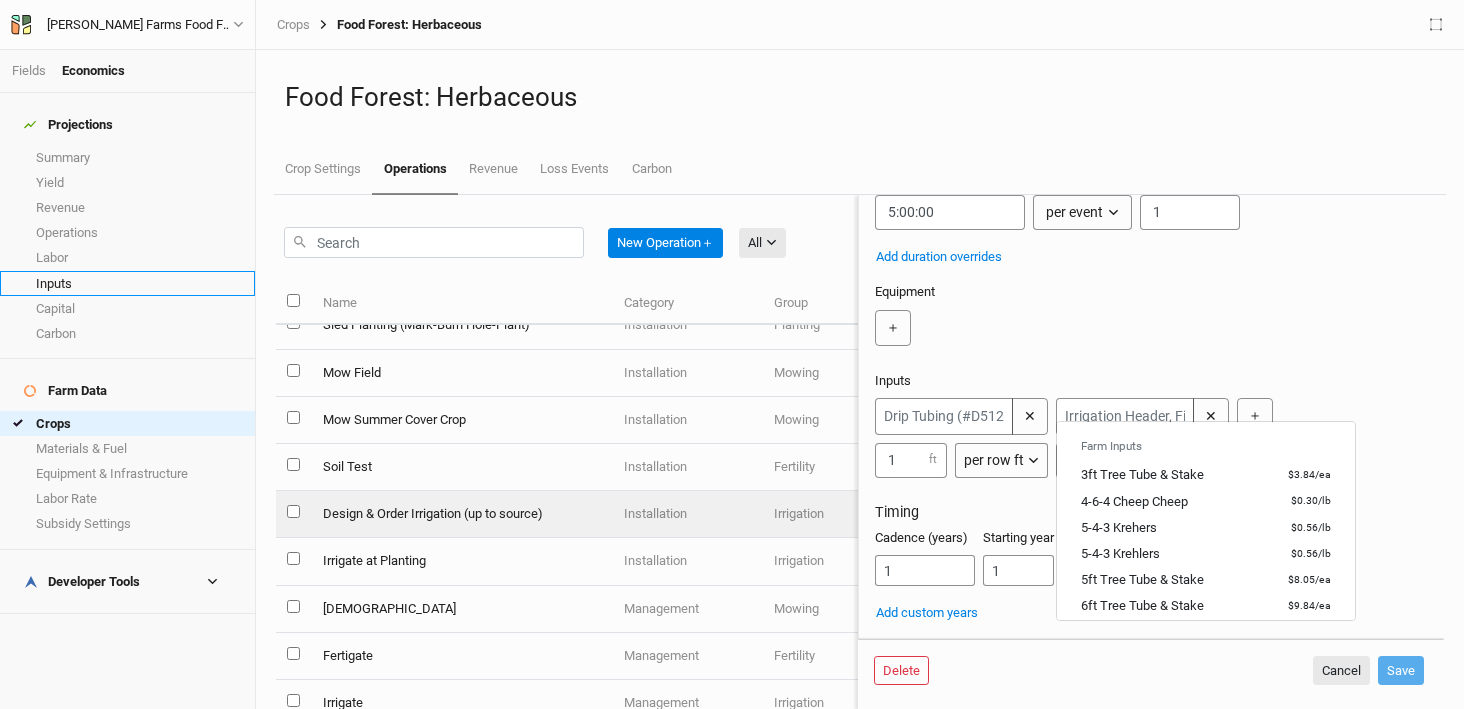
click at [109, 275] on link "Inputs" at bounding box center [127, 283] width 255 height 25
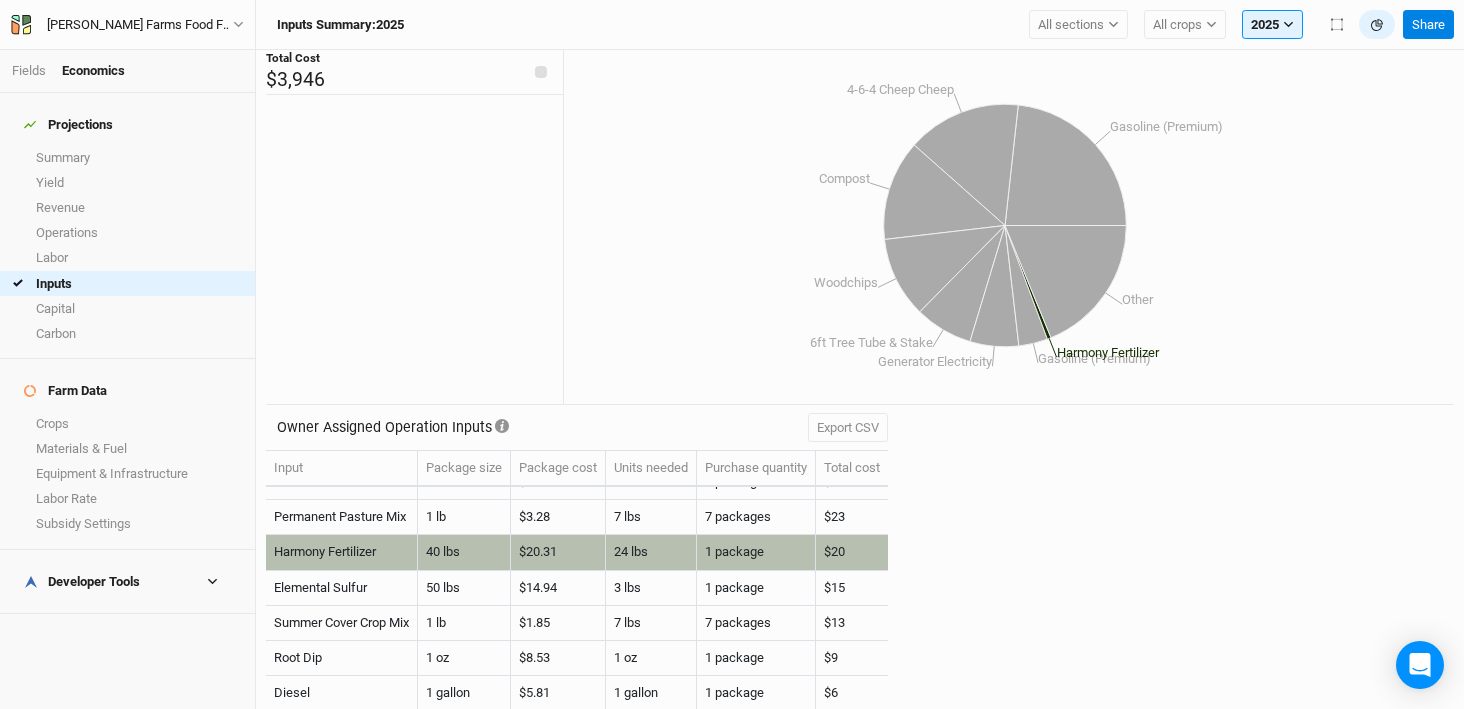
scroll to position [552, 0]
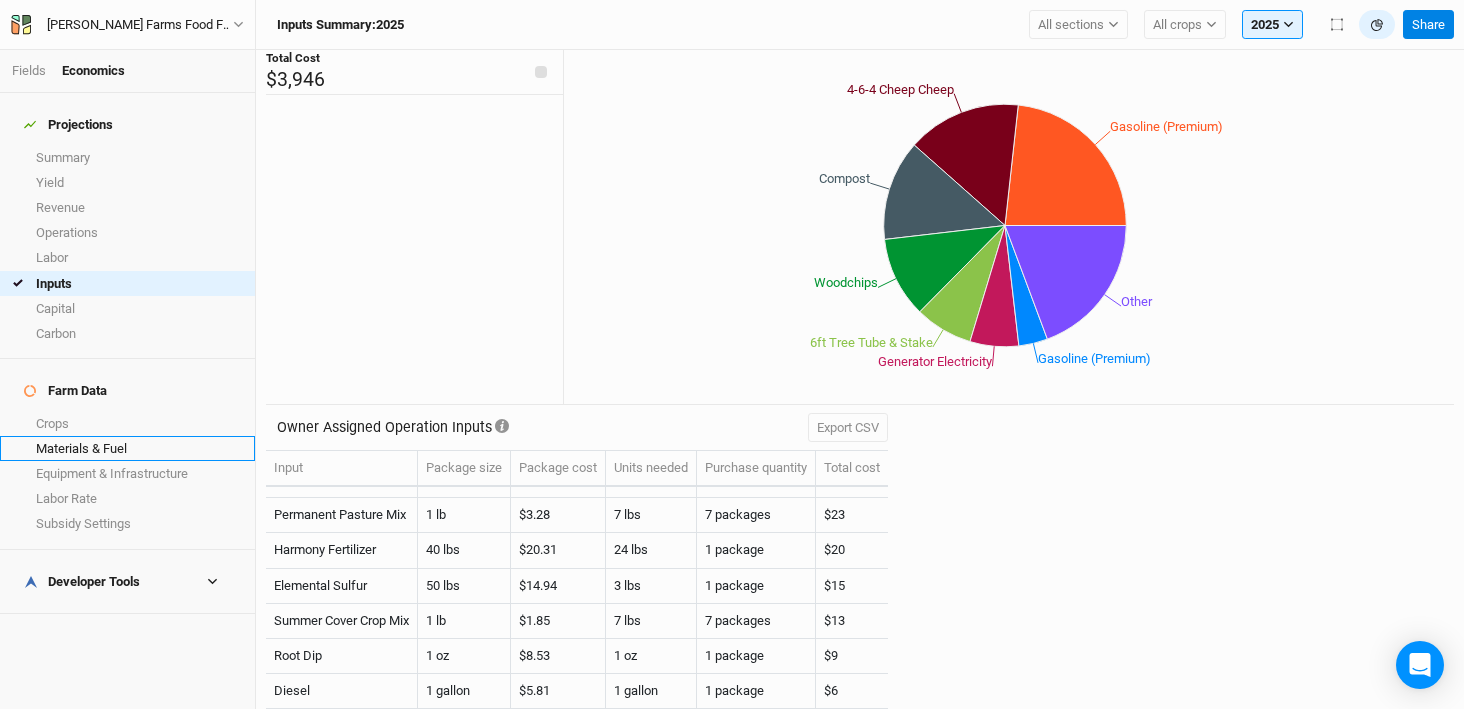
click at [119, 436] on link "Materials & Fuel" at bounding box center [127, 448] width 255 height 25
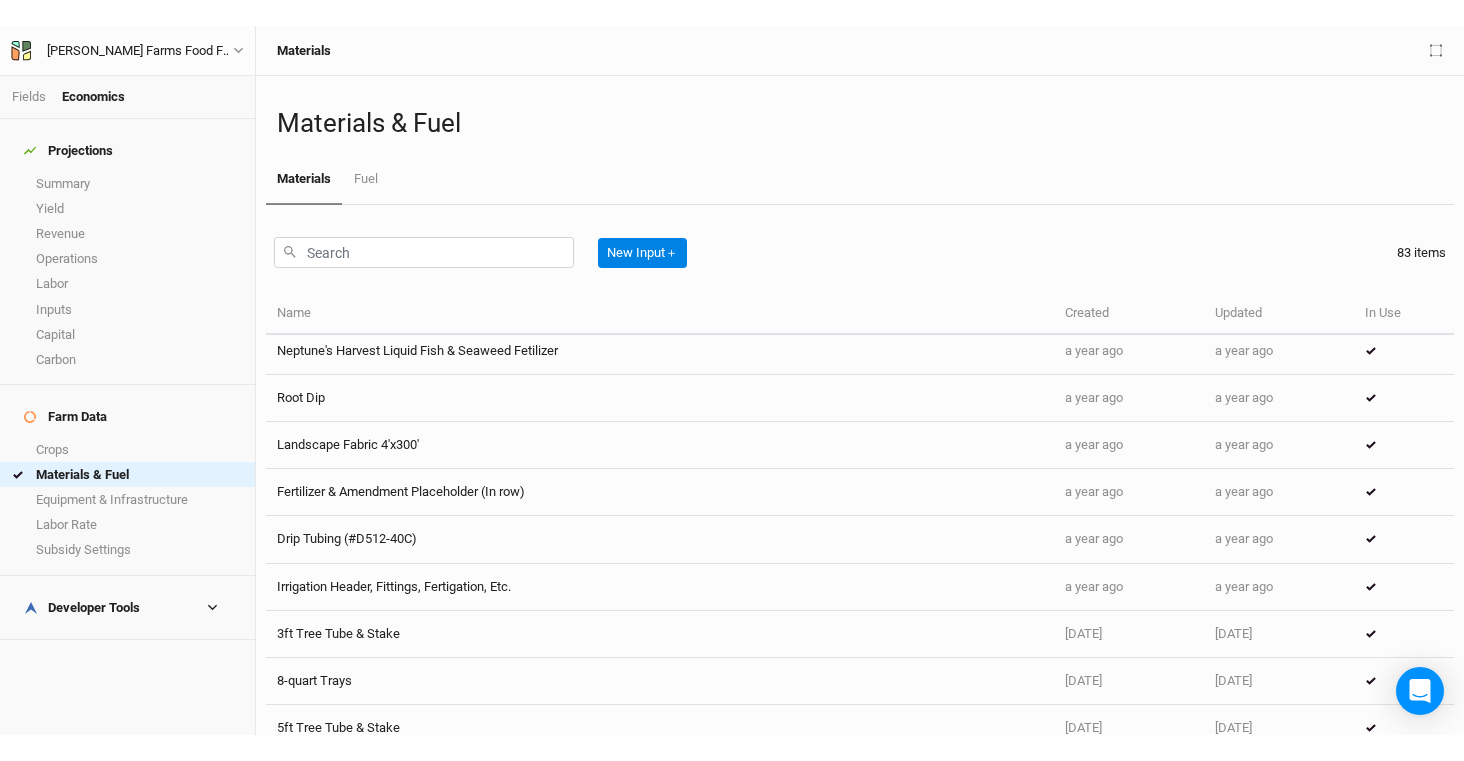
scroll to position [2982, 0]
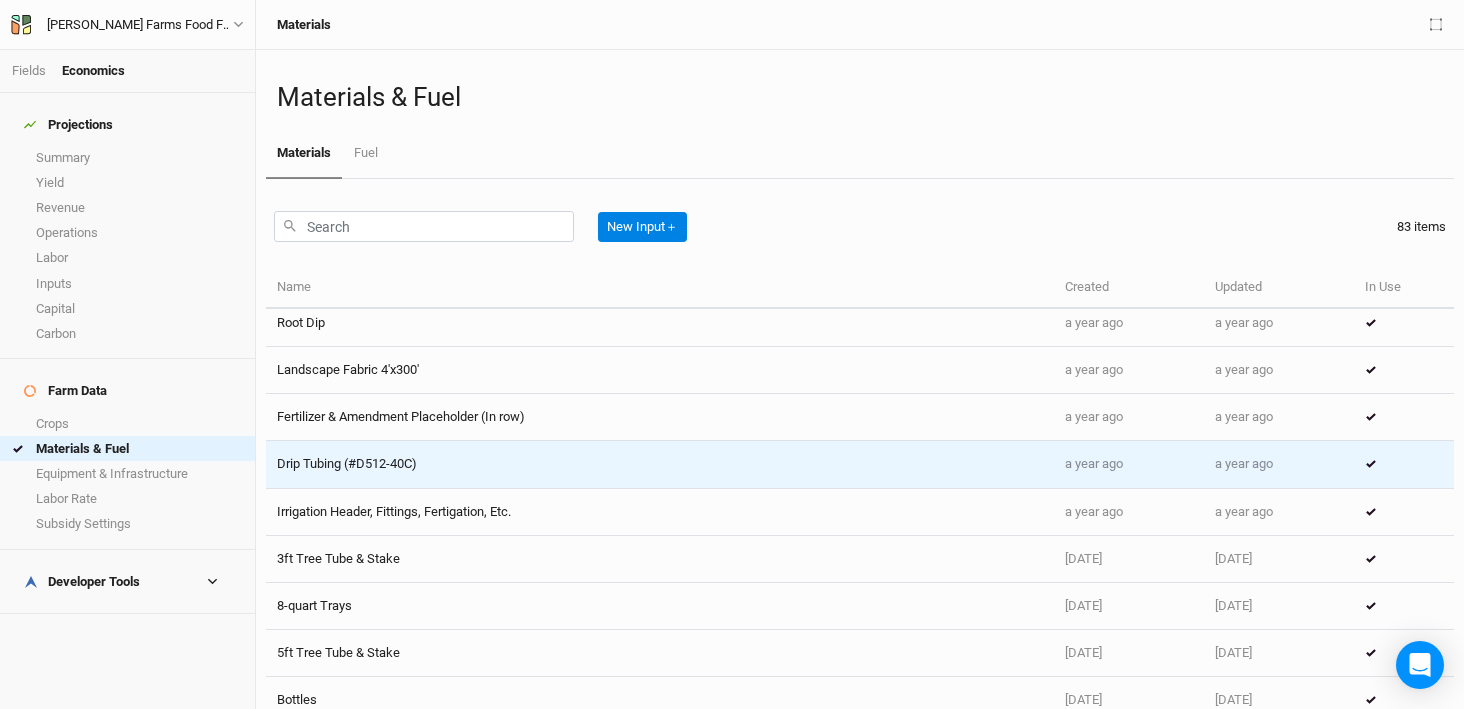
click at [619, 457] on td "Drip Tubing (#D512-40C)" at bounding box center [660, 464] width 788 height 47
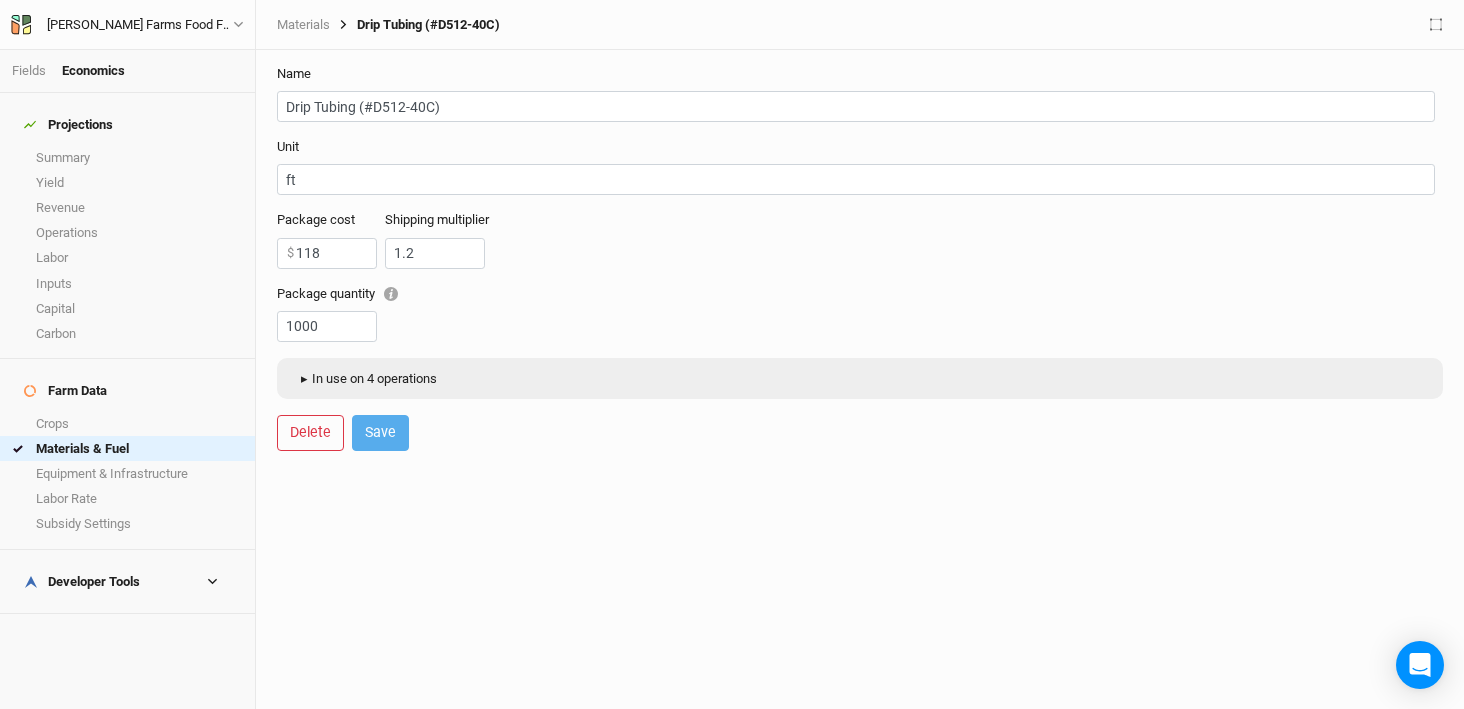
click at [296, 378] on span "▸" at bounding box center [304, 379] width 16 height 20
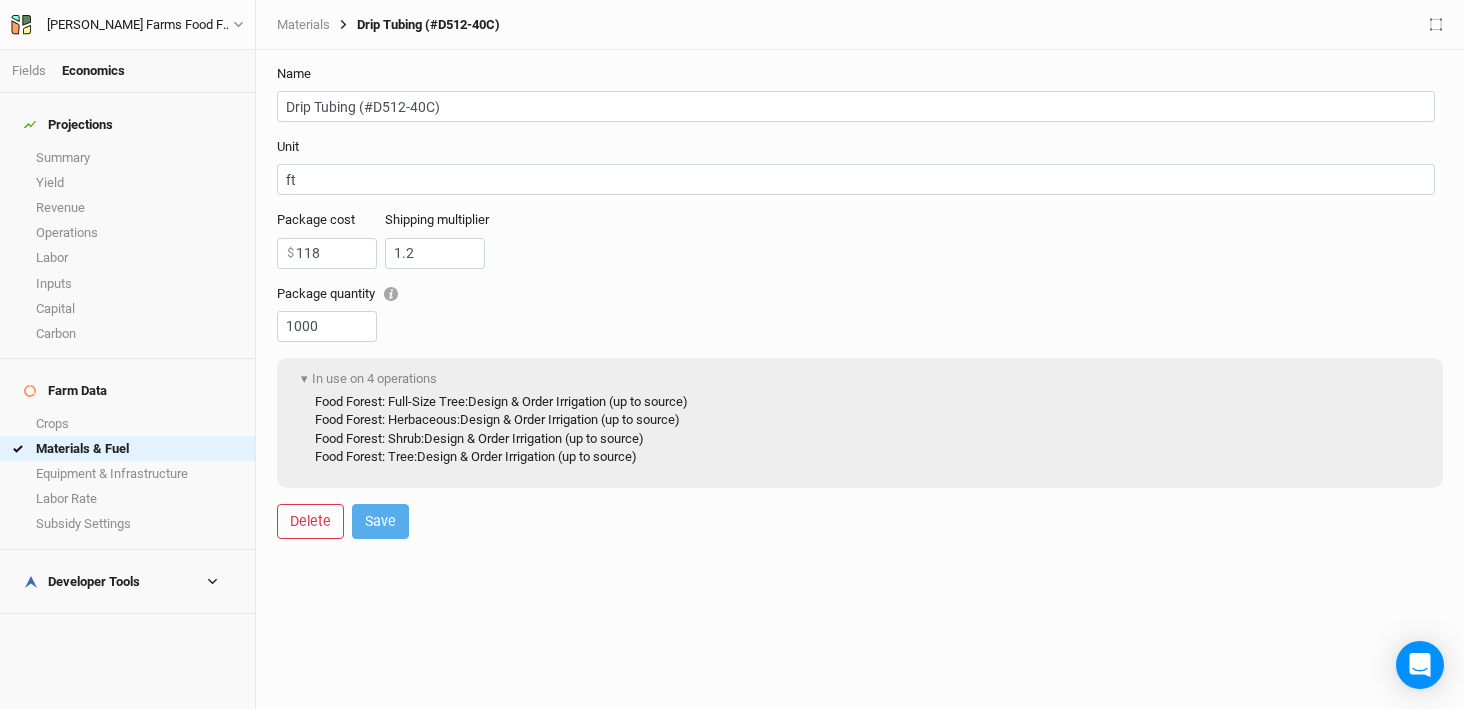
click at [773, 269] on div "Package cost 118 $ Shipping multiplier 1.2" at bounding box center [860, 247] width 1166 height 73
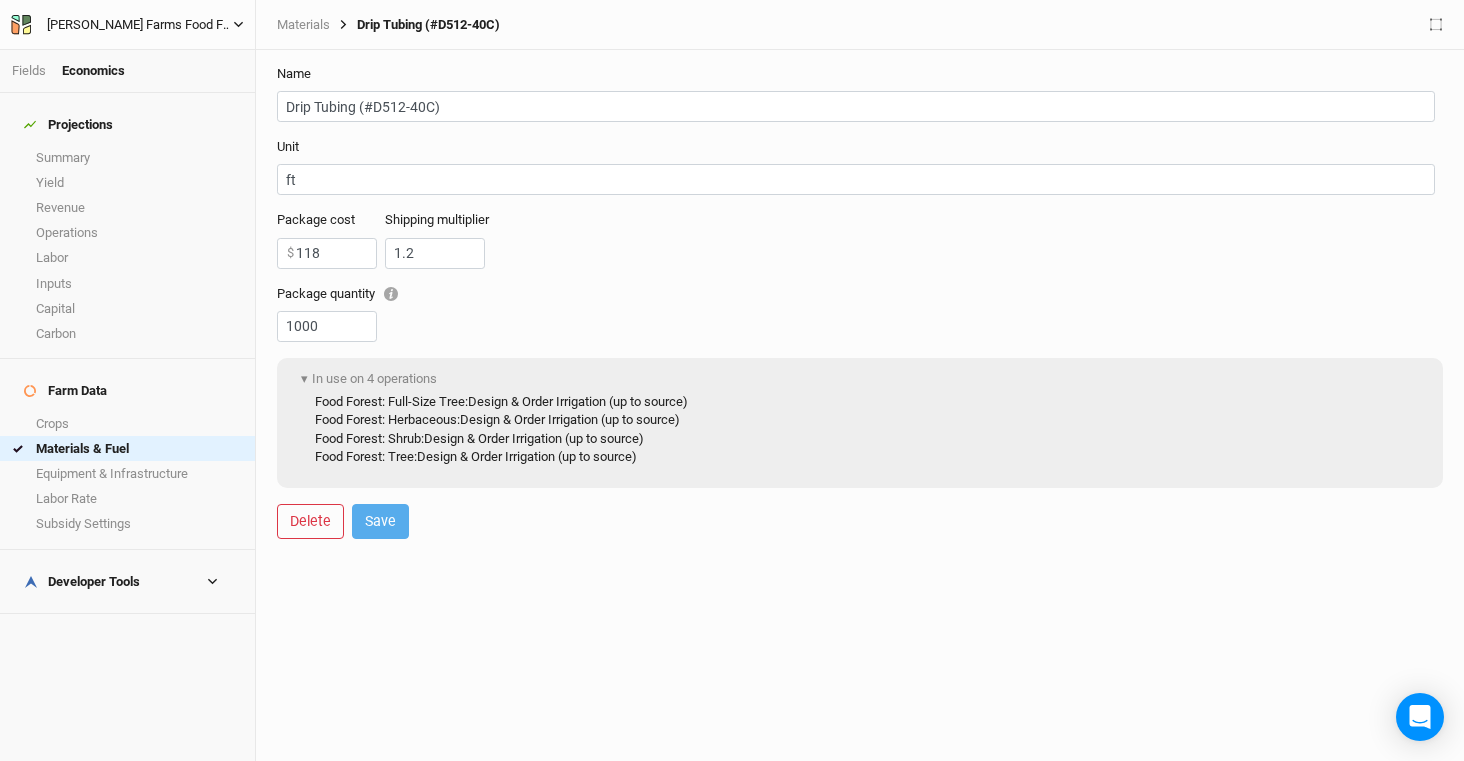
click at [106, 32] on div "[PERSON_NAME] Farms Food Forest and Silvopasture - ACTIVE" at bounding box center [140, 25] width 186 height 20
click at [38, 73] on link "Fields" at bounding box center [29, 70] width 34 height 15
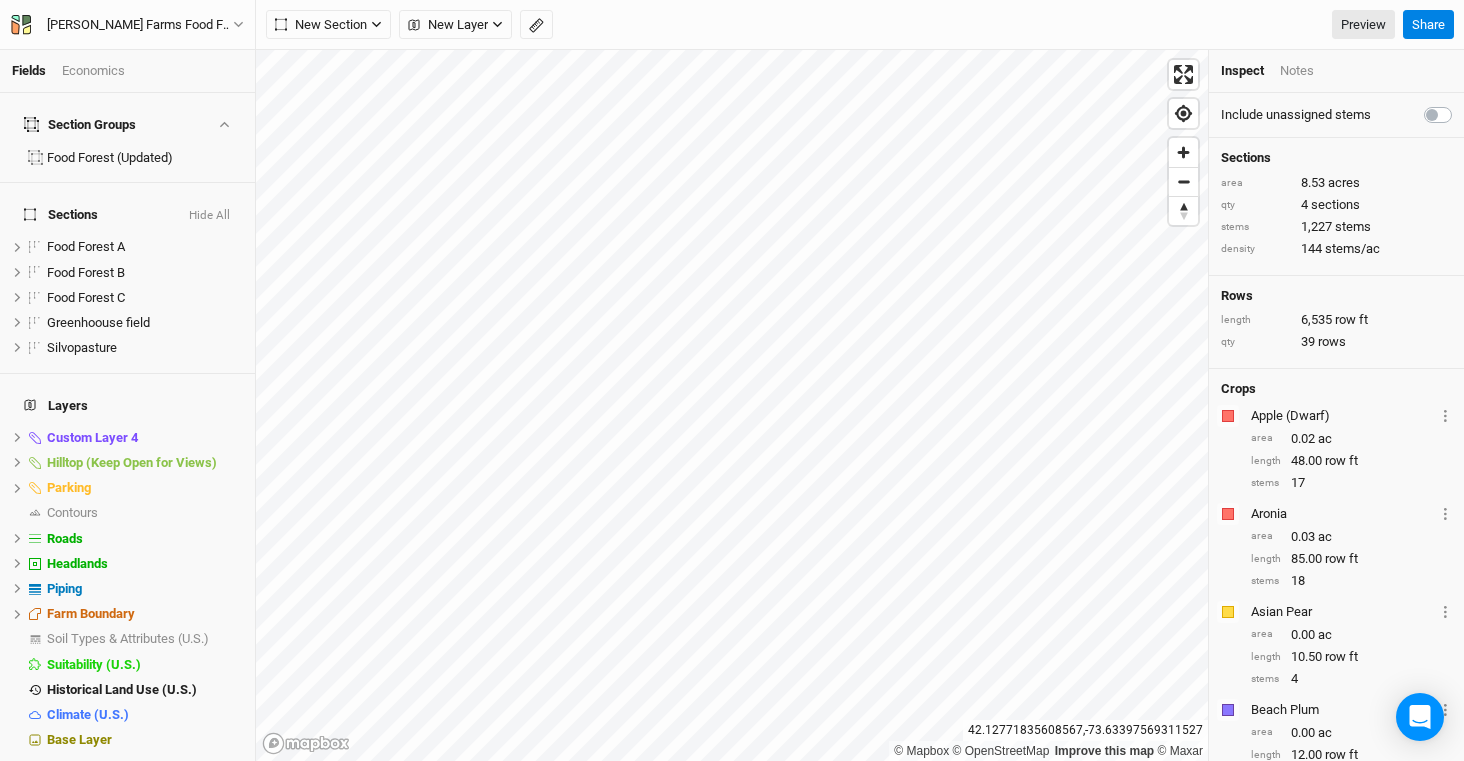
click at [79, 72] on div "Economics" at bounding box center [93, 71] width 63 height 18
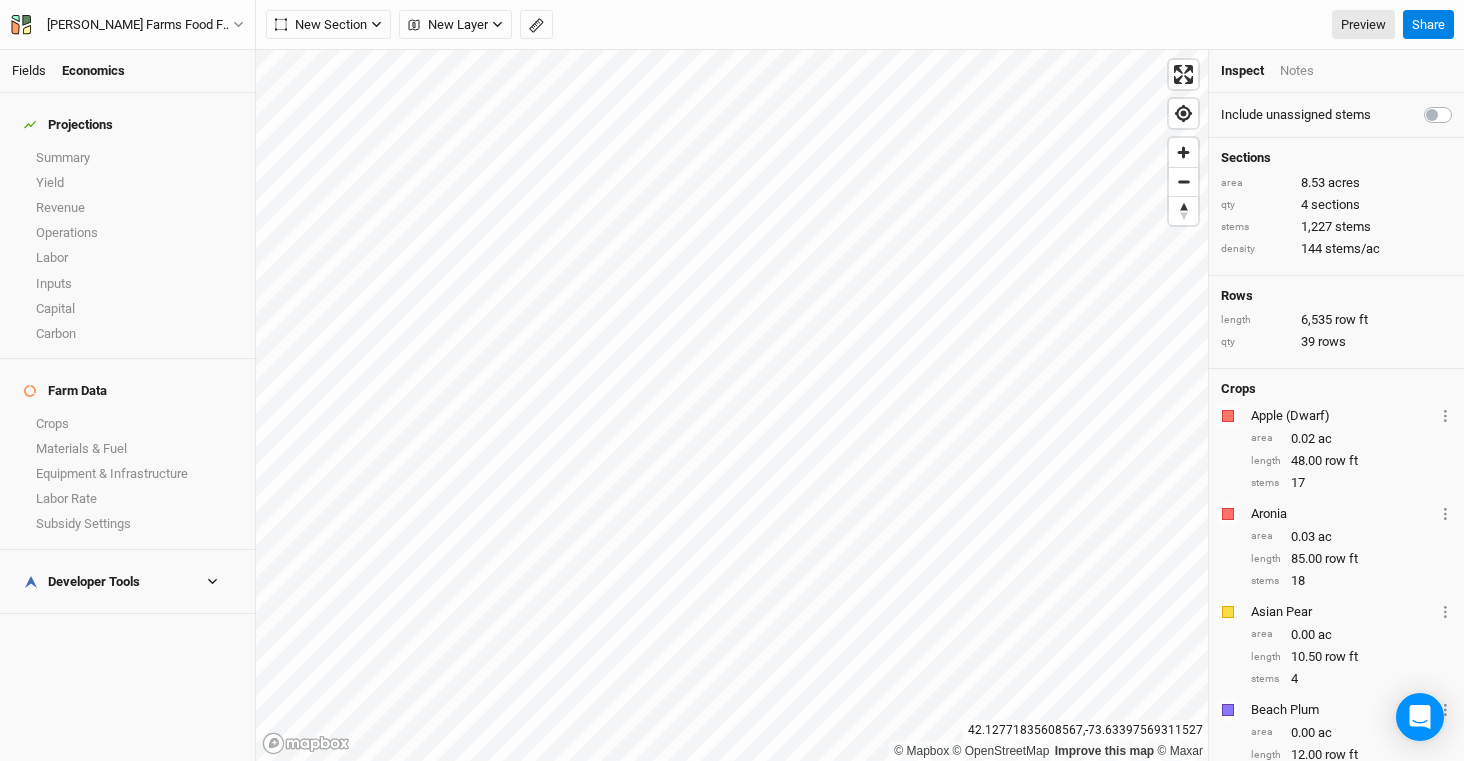
click at [25, 67] on link "Fields" at bounding box center [29, 70] width 34 height 15
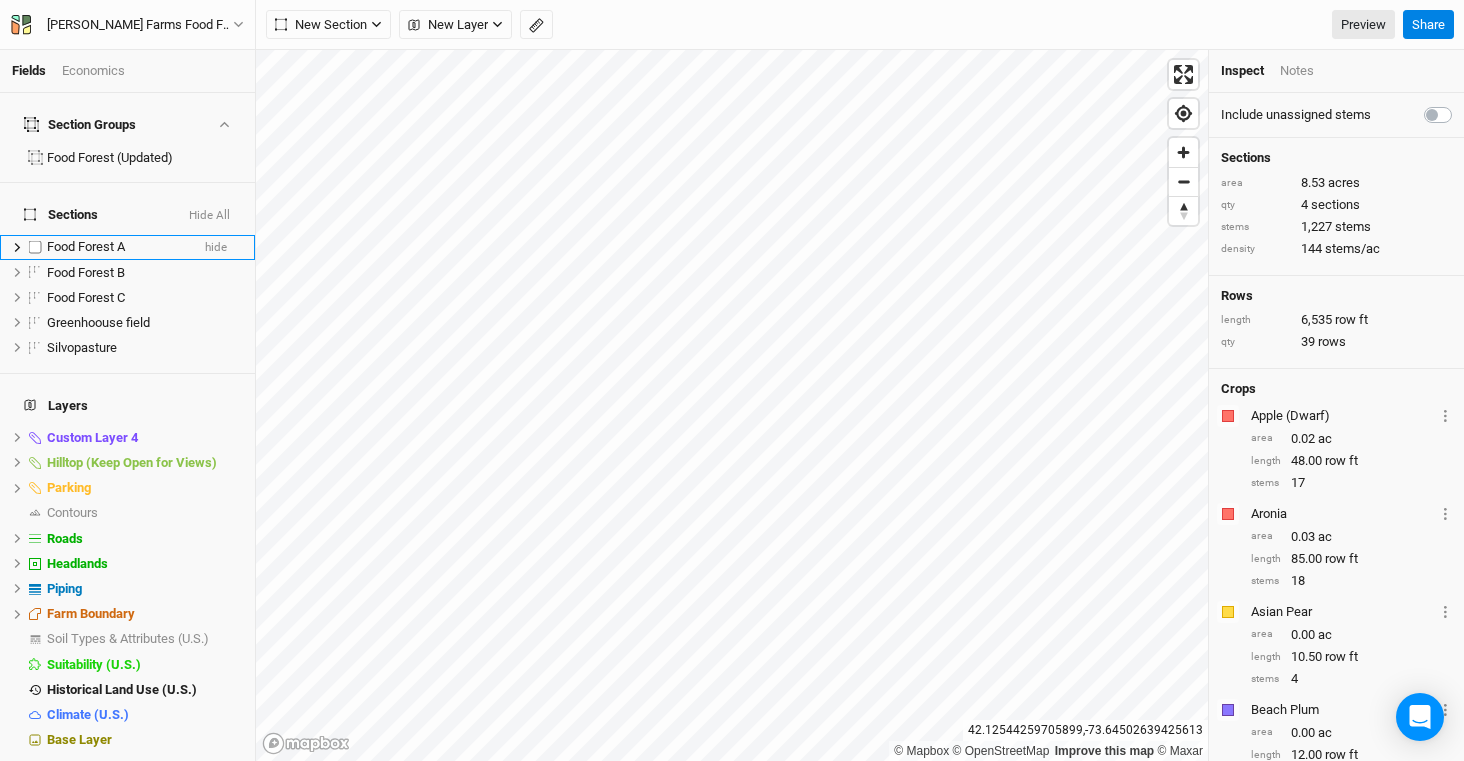
click at [36, 235] on label at bounding box center [35, 247] width 25 height 25
click at [36, 241] on input "checkbox" at bounding box center [35, 247] width 13 height 13
checkbox input "true"
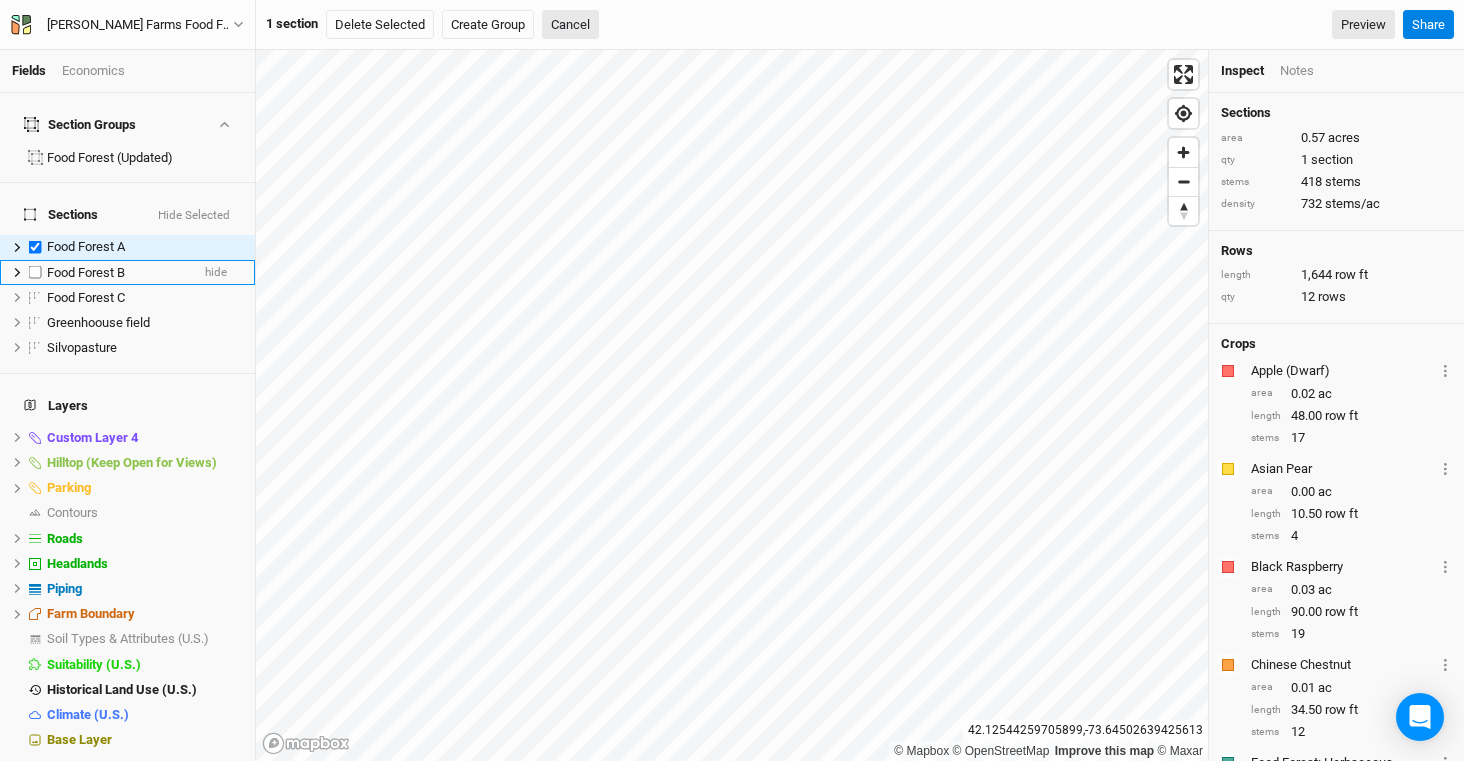
click at [37, 260] on label at bounding box center [35, 272] width 25 height 25
click at [37, 266] on input "checkbox" at bounding box center [35, 272] width 13 height 13
checkbox input "true"
click at [41, 285] on label at bounding box center [35, 297] width 25 height 25
click at [41, 291] on input "checkbox" at bounding box center [35, 297] width 13 height 13
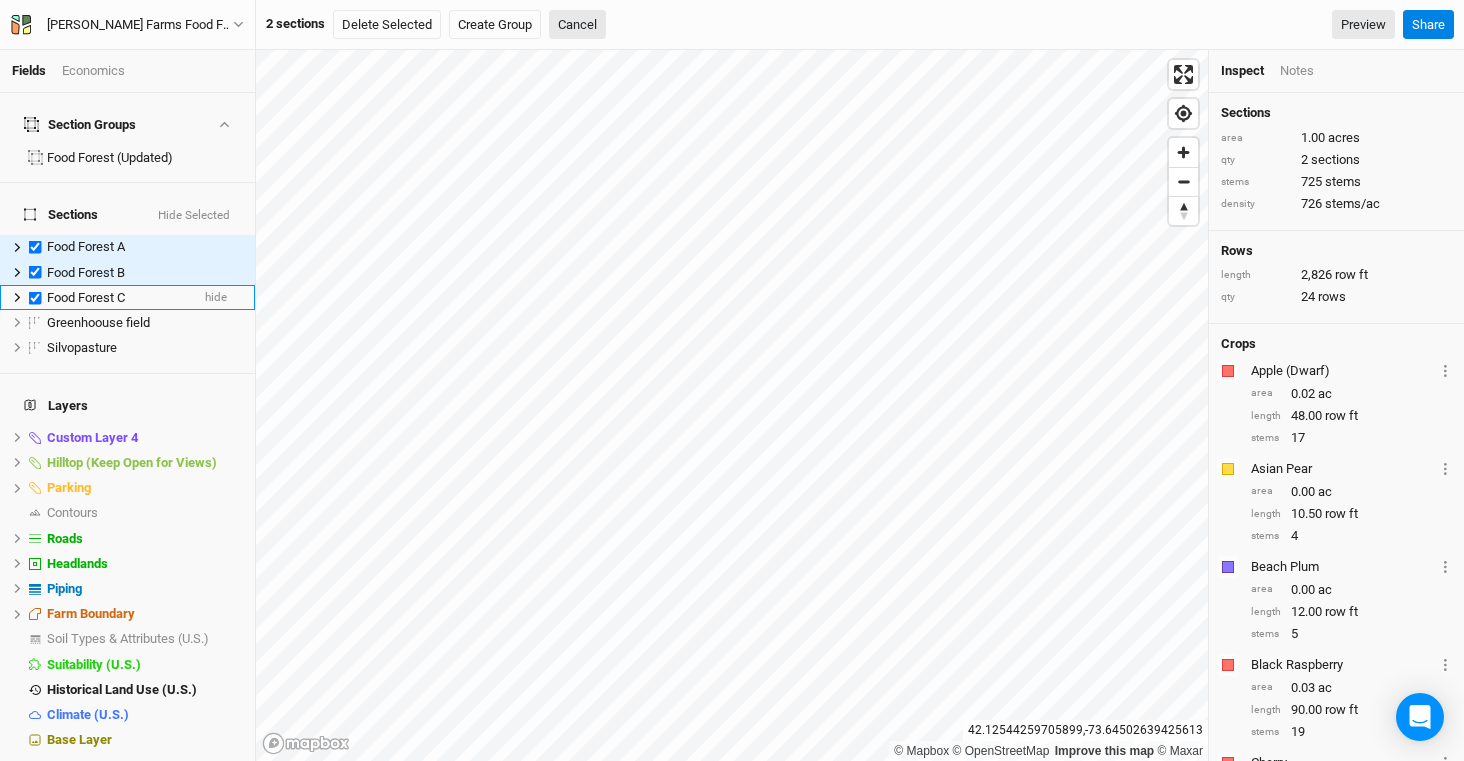
checkbox input "true"
